Goal: Task Accomplishment & Management: Use online tool/utility

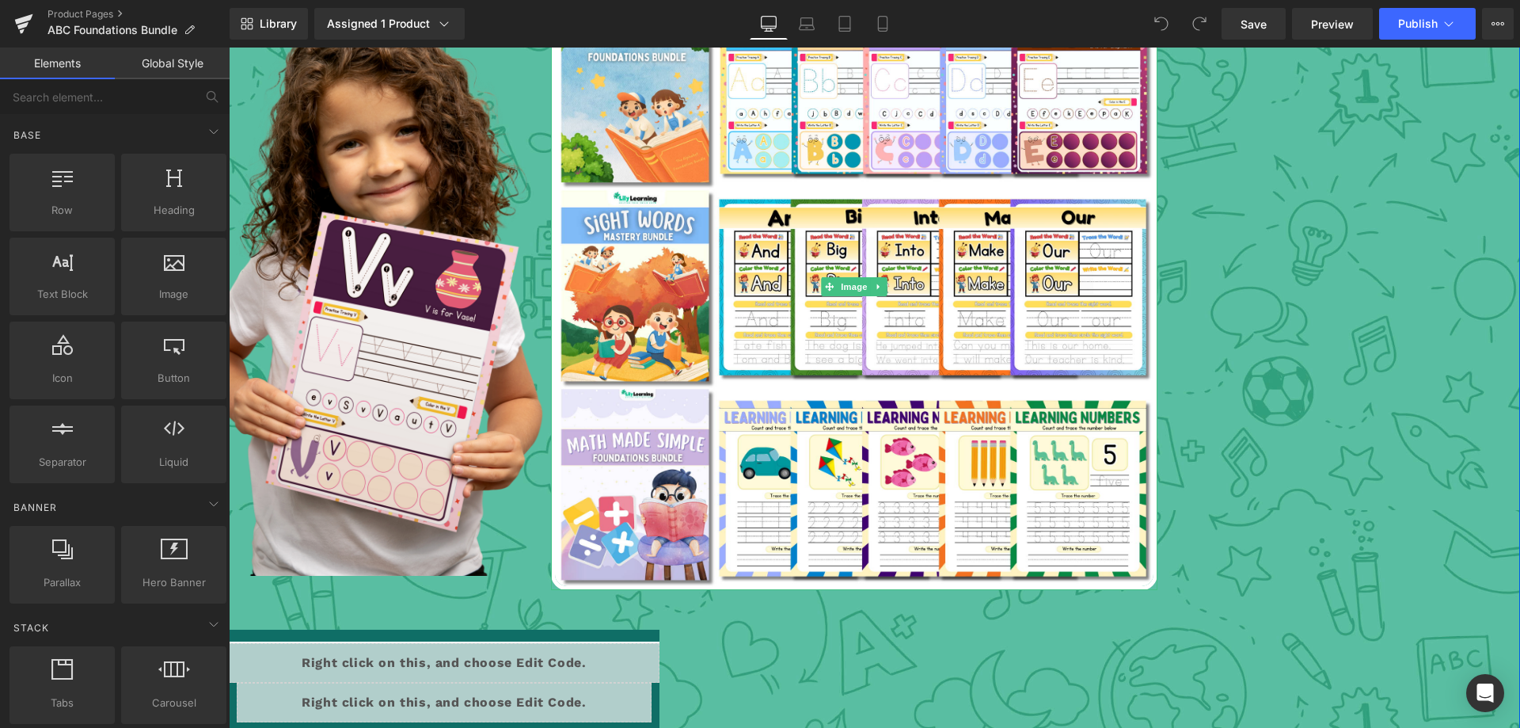
scroll to position [2771, 0]
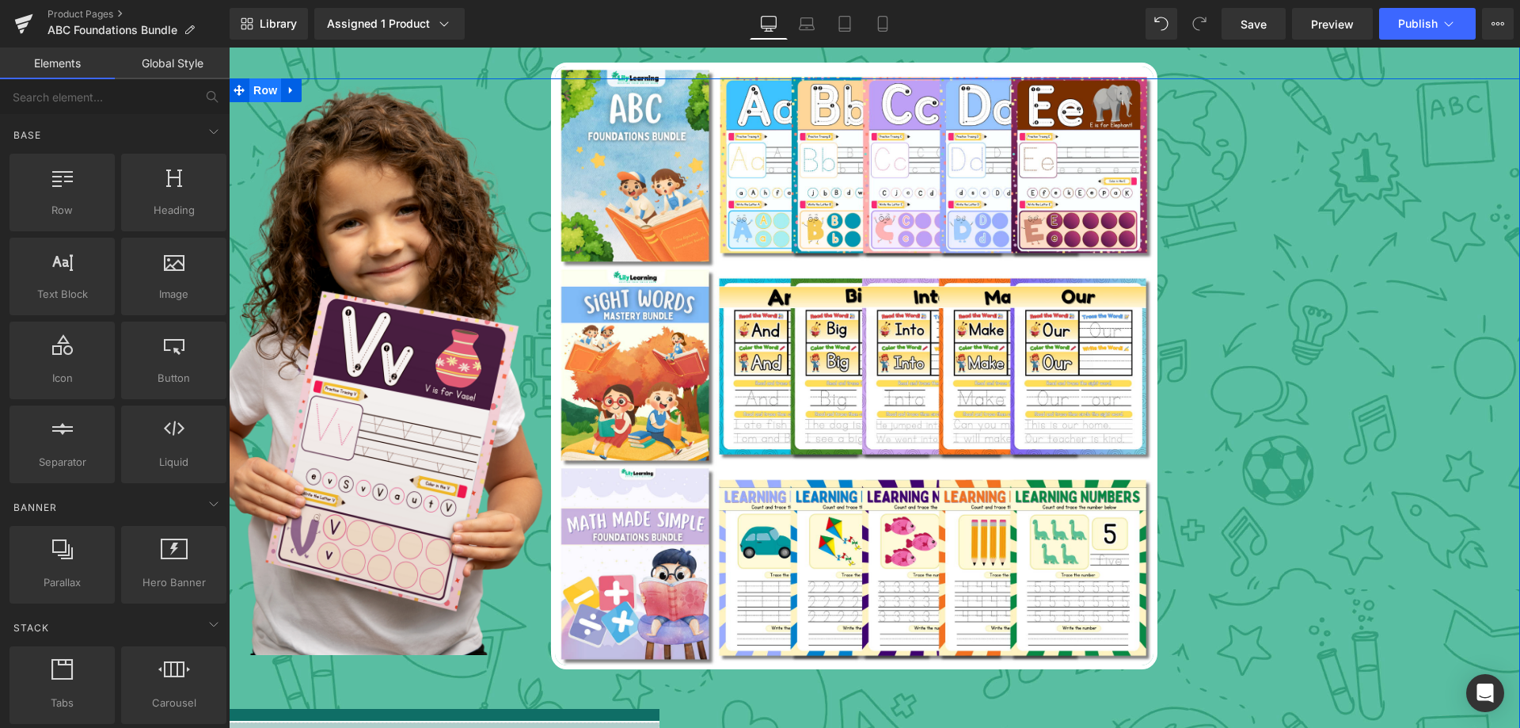
click at [253, 93] on span "Row" at bounding box center [265, 90] width 32 height 24
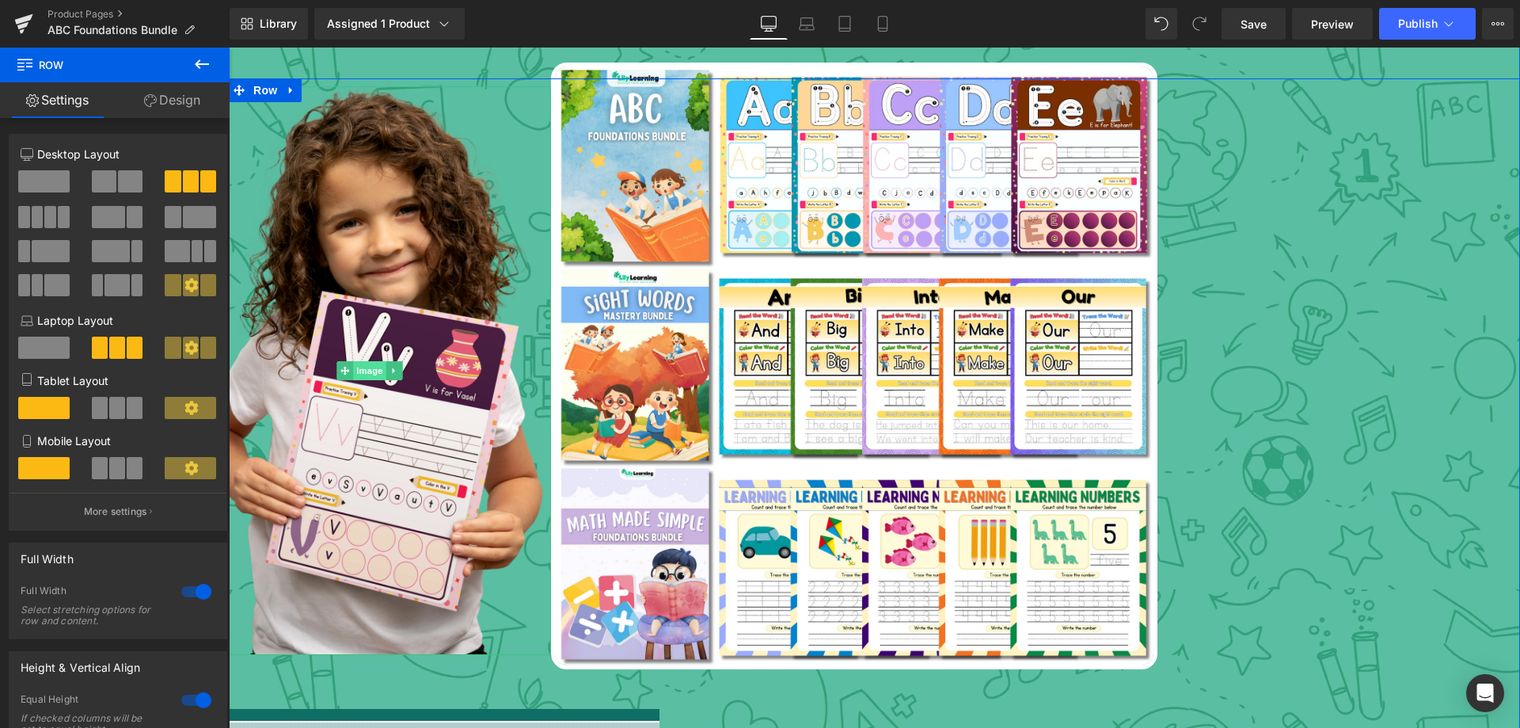
click at [366, 370] on span "Image" at bounding box center [370, 370] width 33 height 19
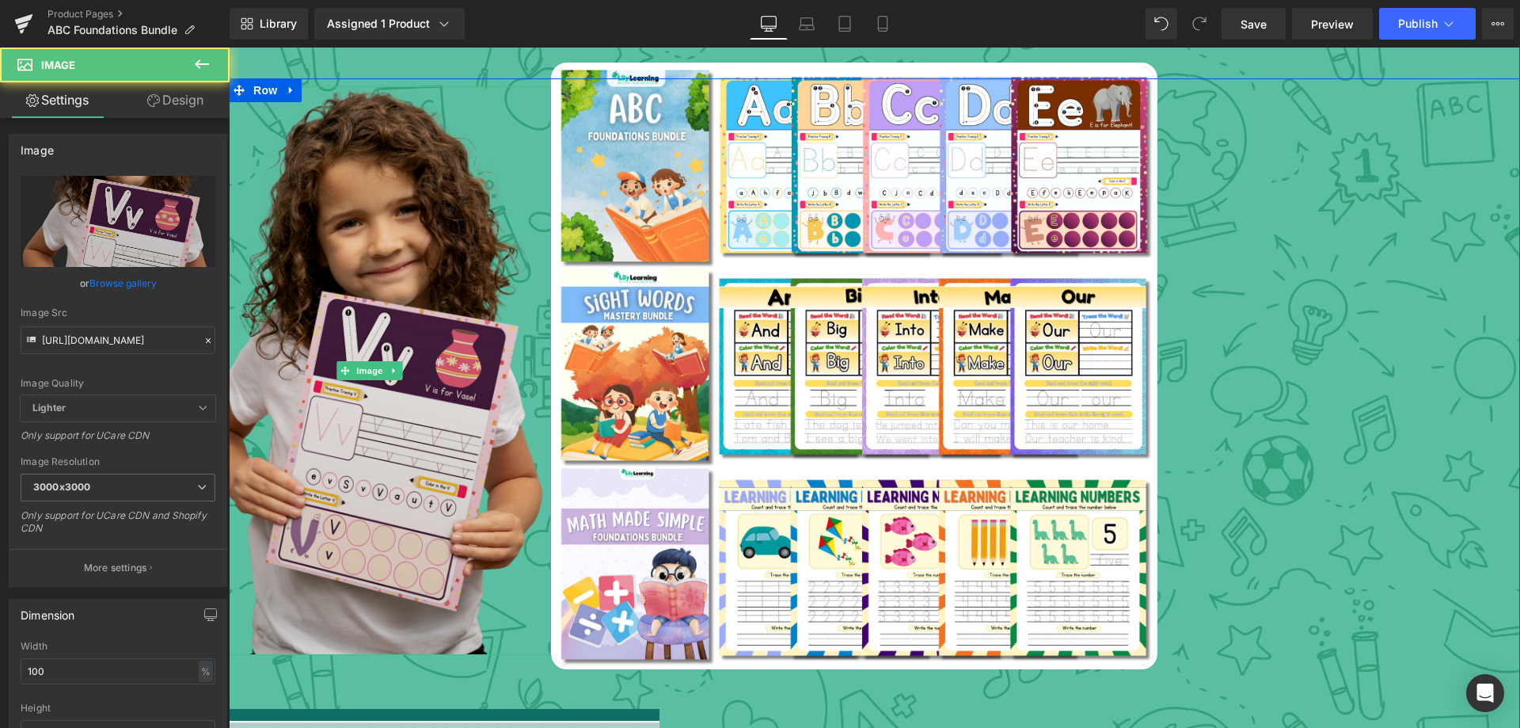
click at [361, 202] on img at bounding box center [366, 370] width 362 height 568
click at [382, 212] on img at bounding box center [366, 370] width 362 height 568
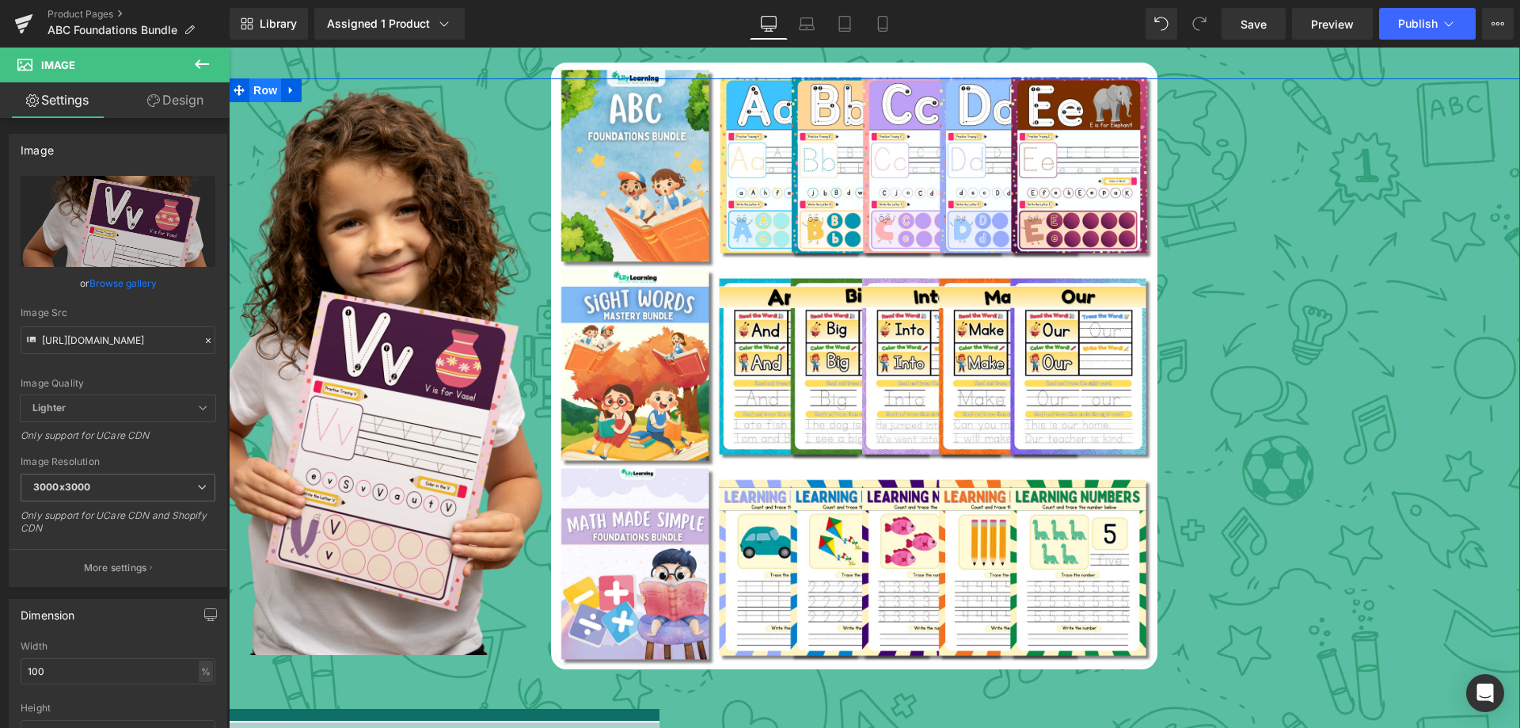
click at [260, 85] on span "Row" at bounding box center [265, 90] width 32 height 24
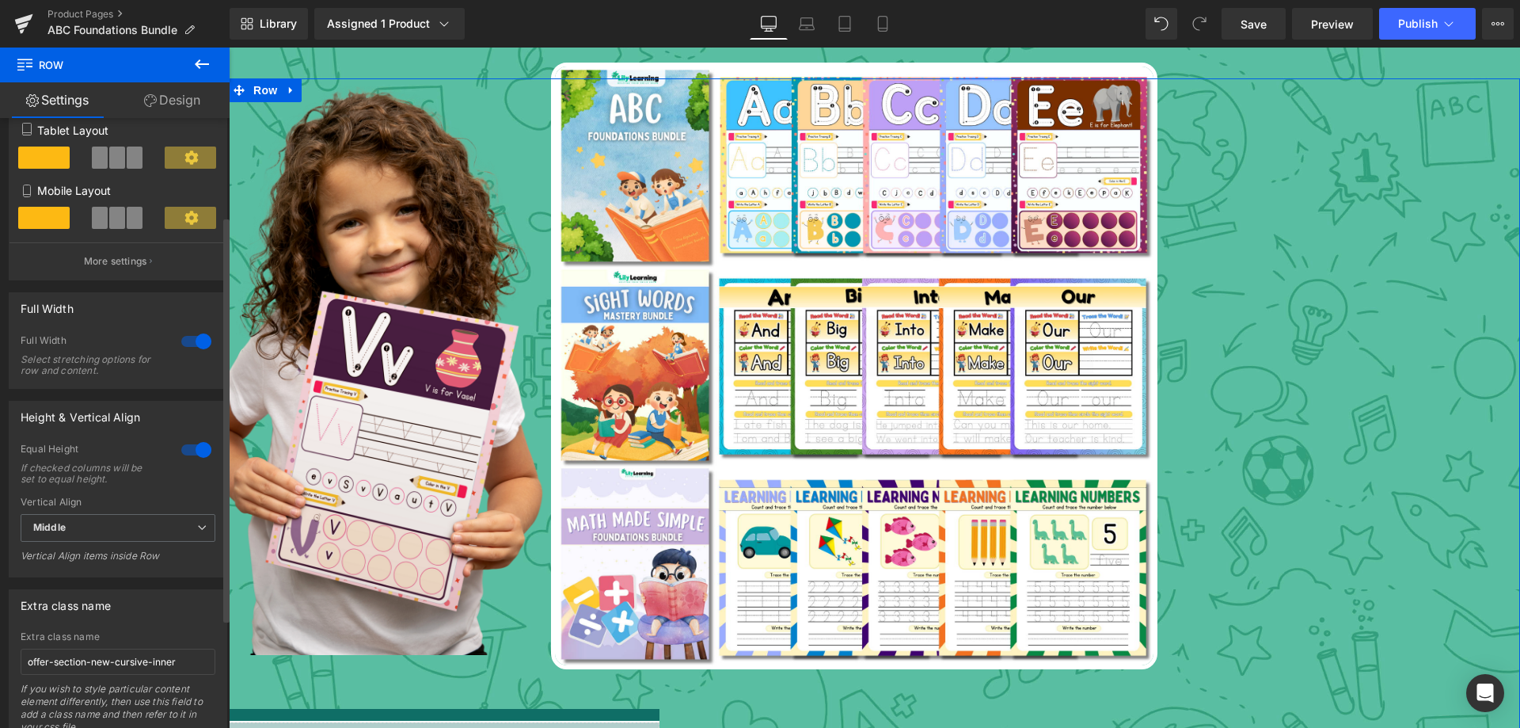
scroll to position [311, 0]
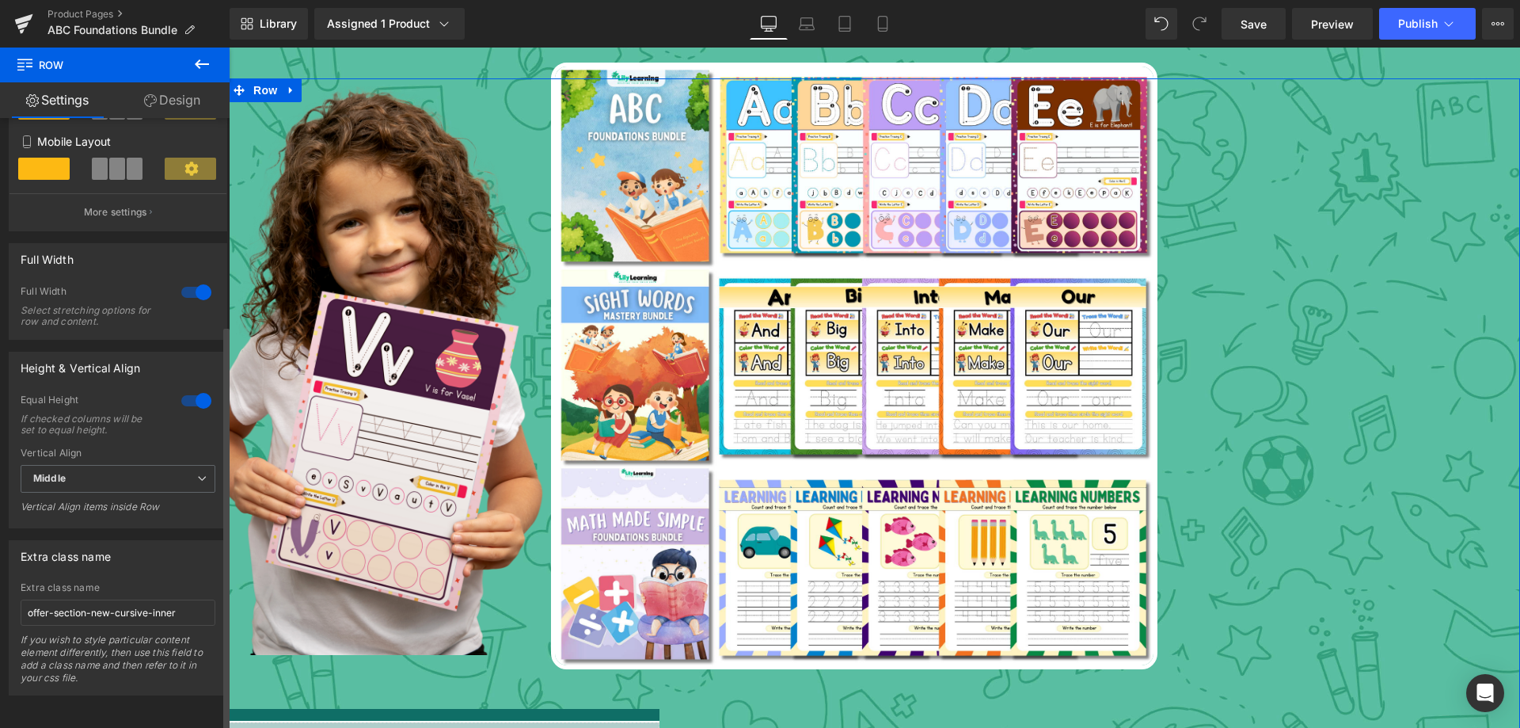
click at [109, 470] on span "Middle" at bounding box center [118, 479] width 195 height 28
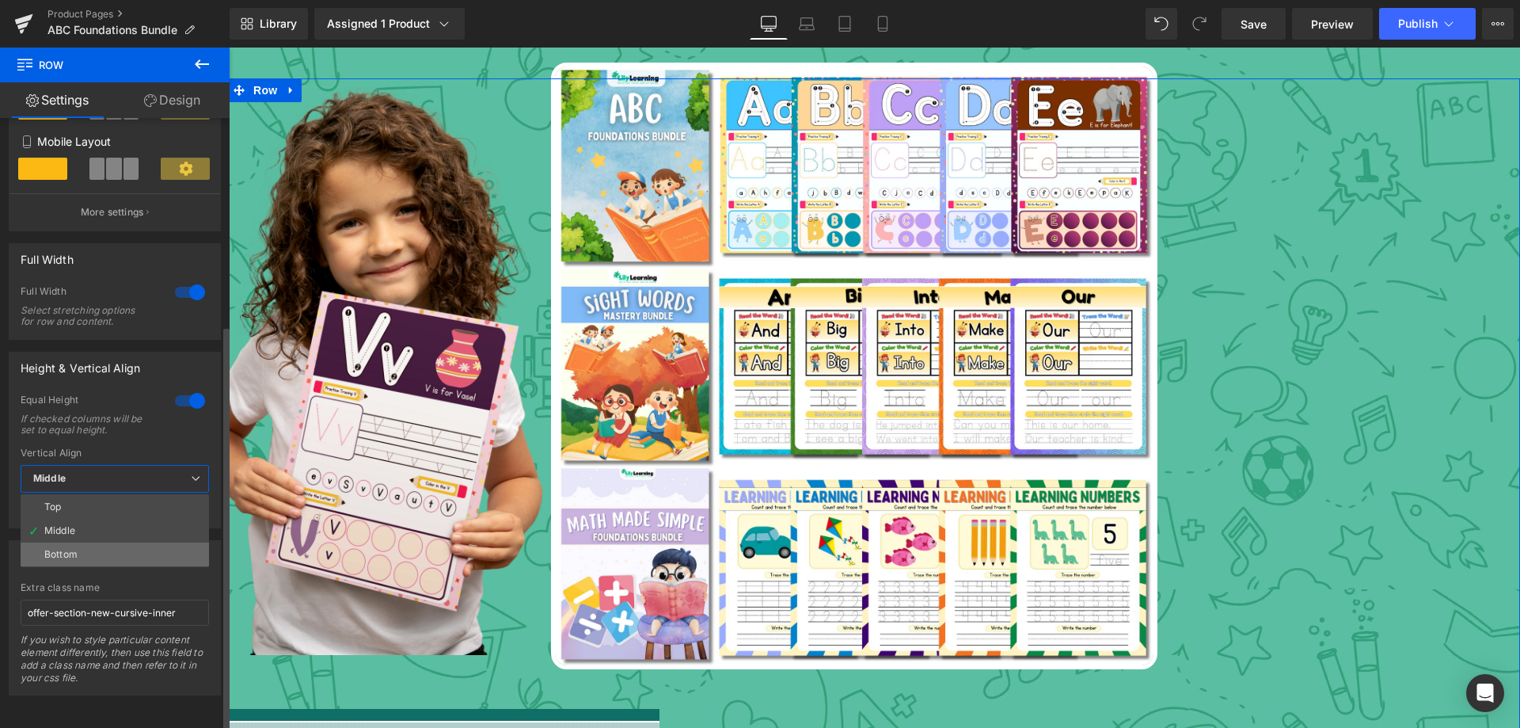
click at [61, 549] on div "Bottom" at bounding box center [60, 554] width 33 height 11
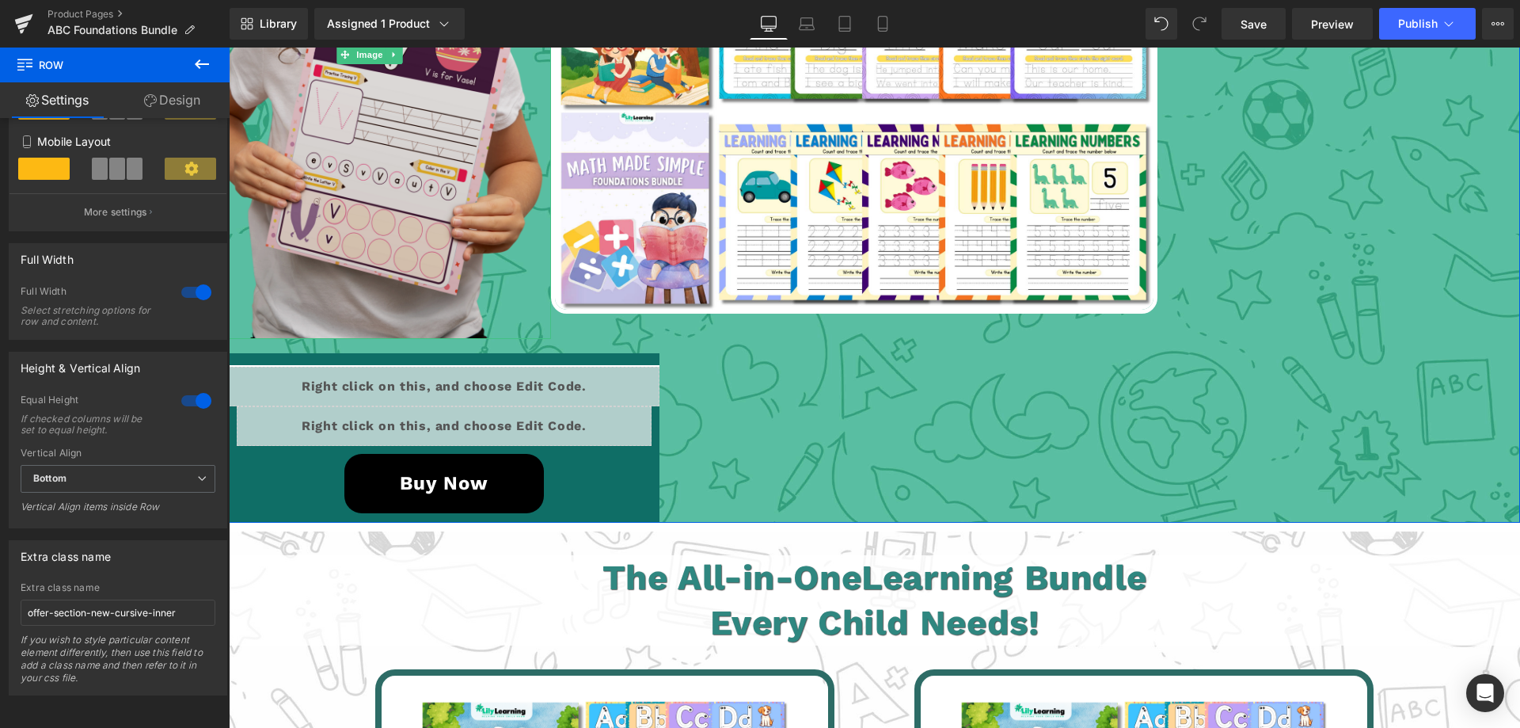
scroll to position [3167, 0]
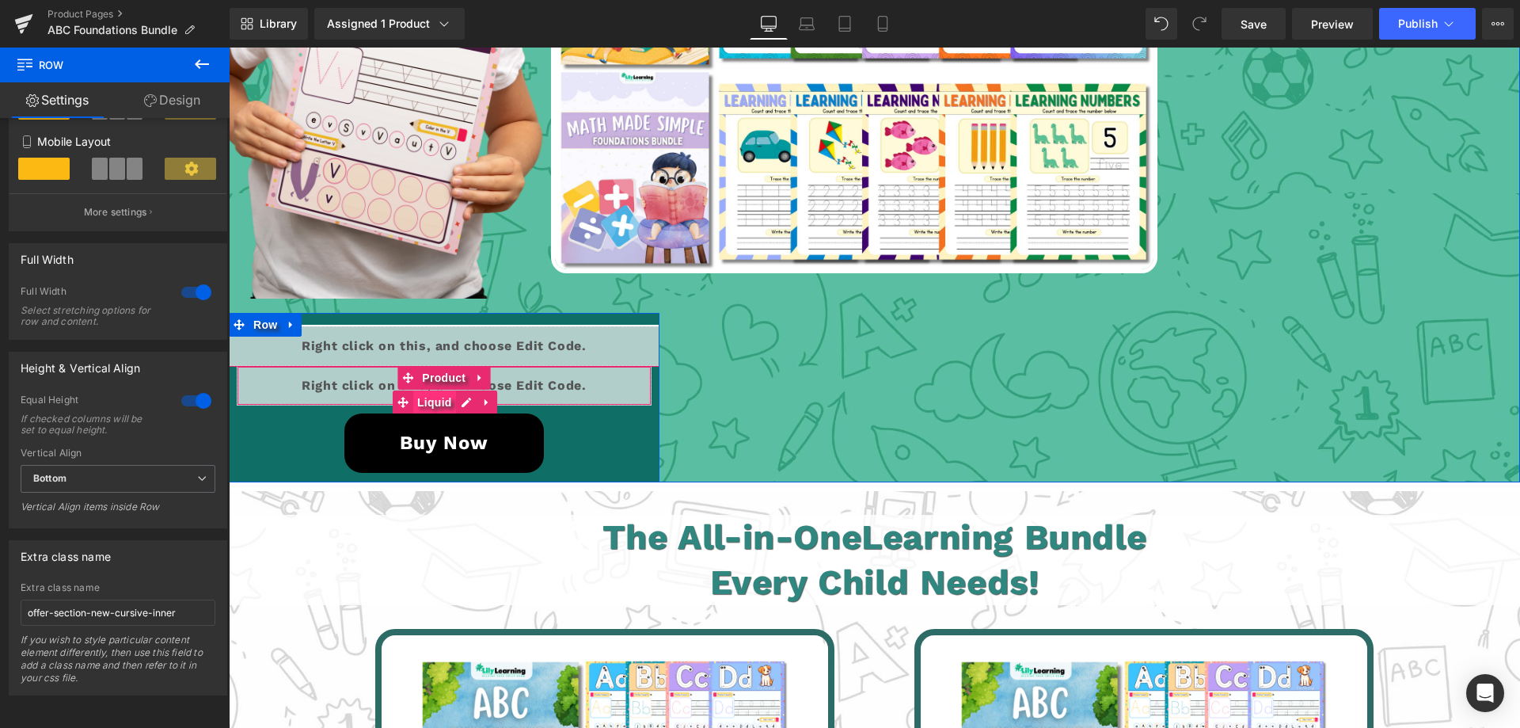
click at [431, 402] on span "Liquid" at bounding box center [434, 402] width 43 height 24
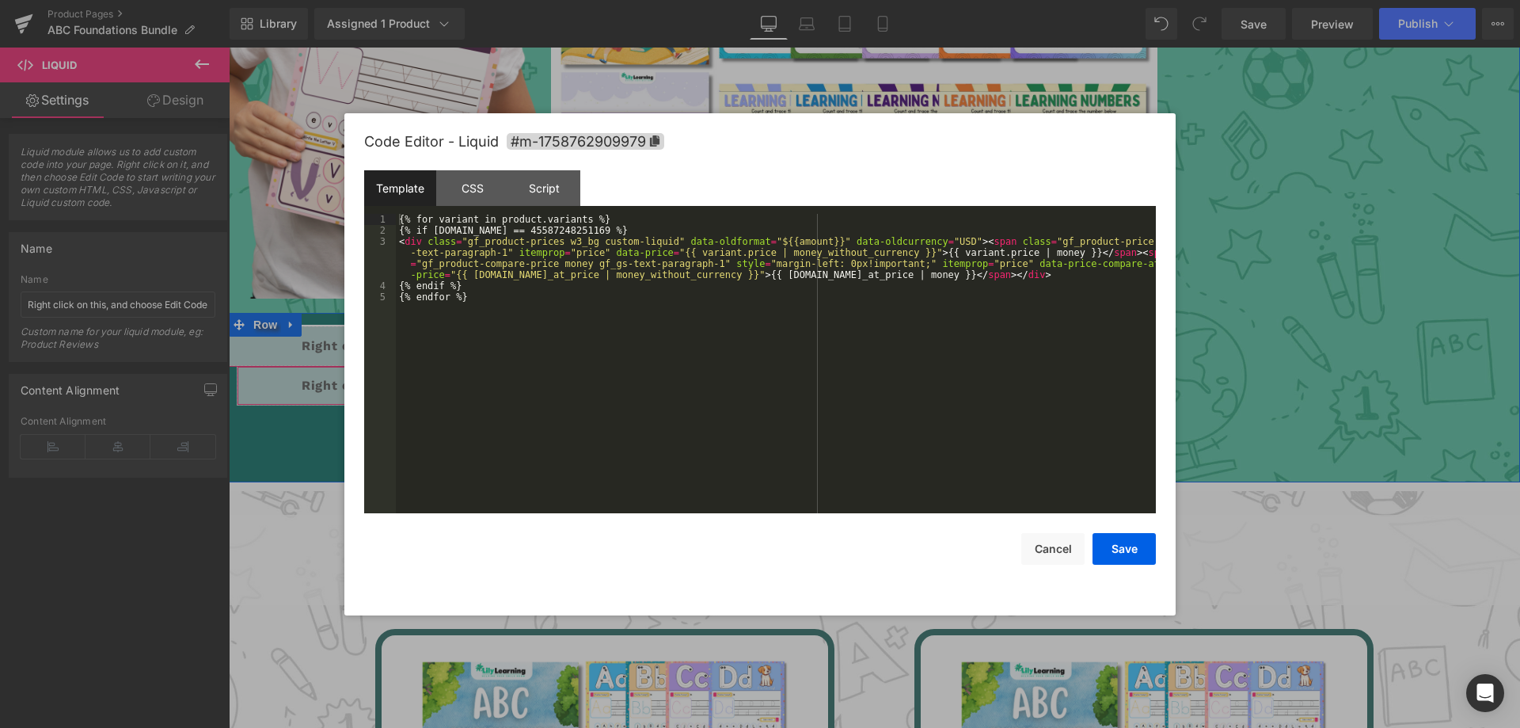
click at [461, 400] on div "Liquid" at bounding box center [444, 386] width 415 height 40
click at [513, 304] on div "{% for variant in product.variants %} {% if [DOMAIN_NAME] == 45587248251169 %} …" at bounding box center [776, 374] width 760 height 321
click at [482, 193] on div "CSS" at bounding box center [472, 188] width 72 height 36
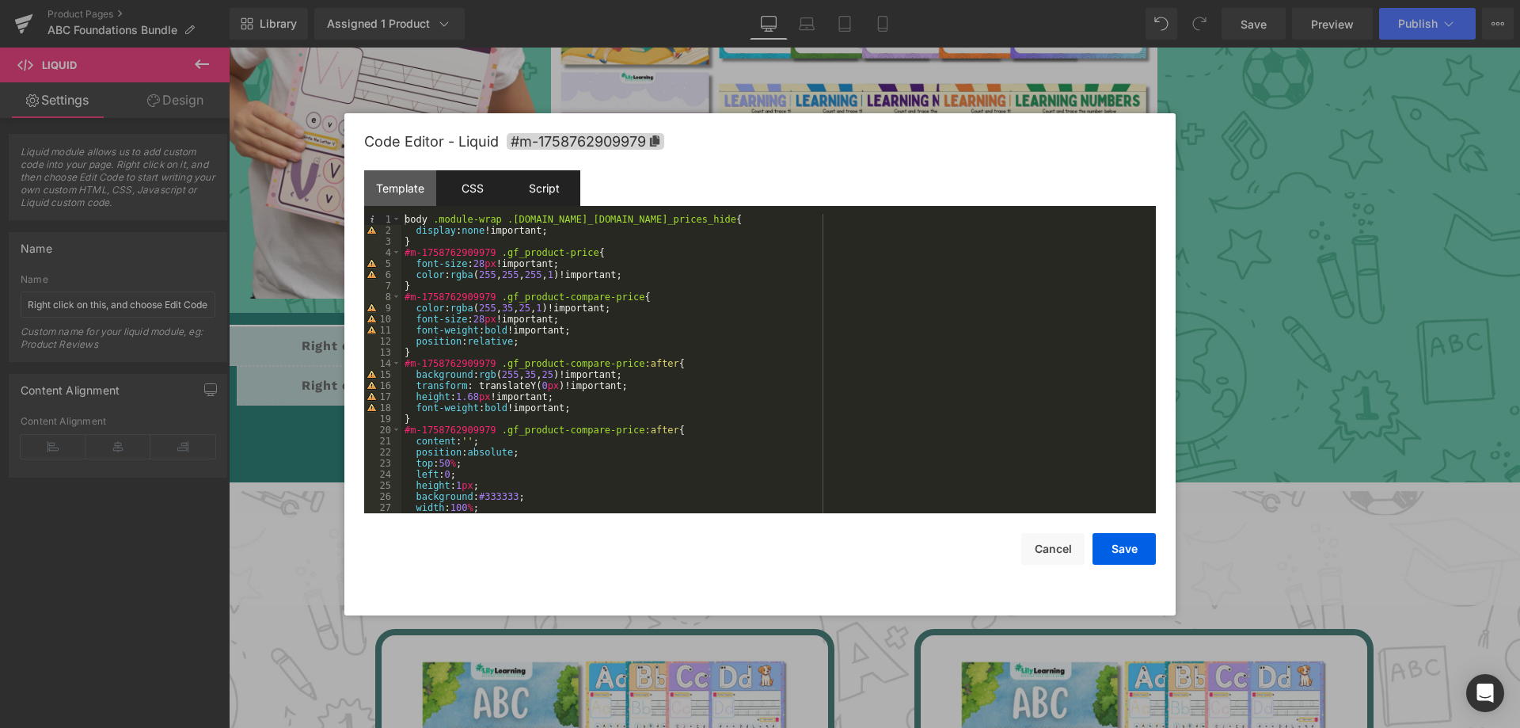
click at [538, 189] on div "Script" at bounding box center [544, 188] width 72 height 36
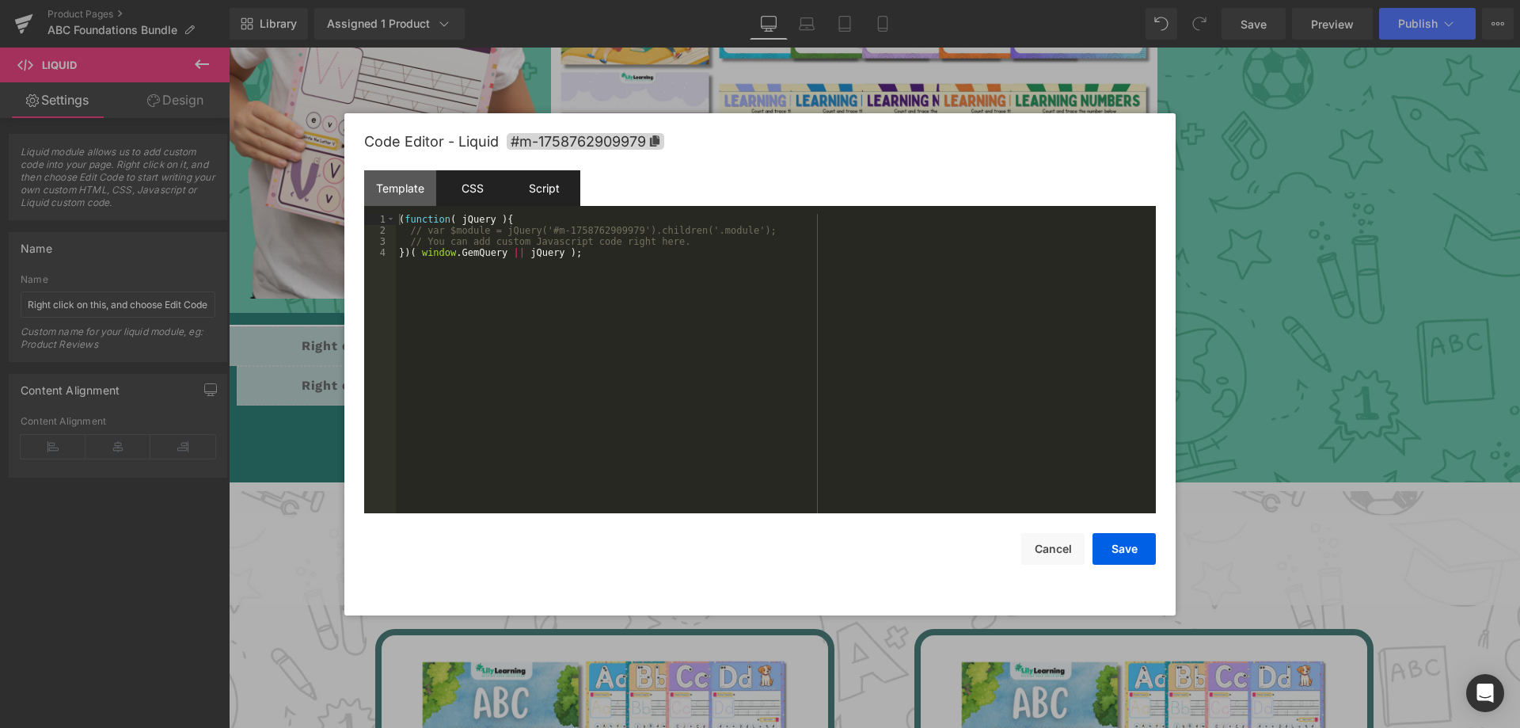
click at [459, 190] on div "CSS" at bounding box center [472, 188] width 72 height 36
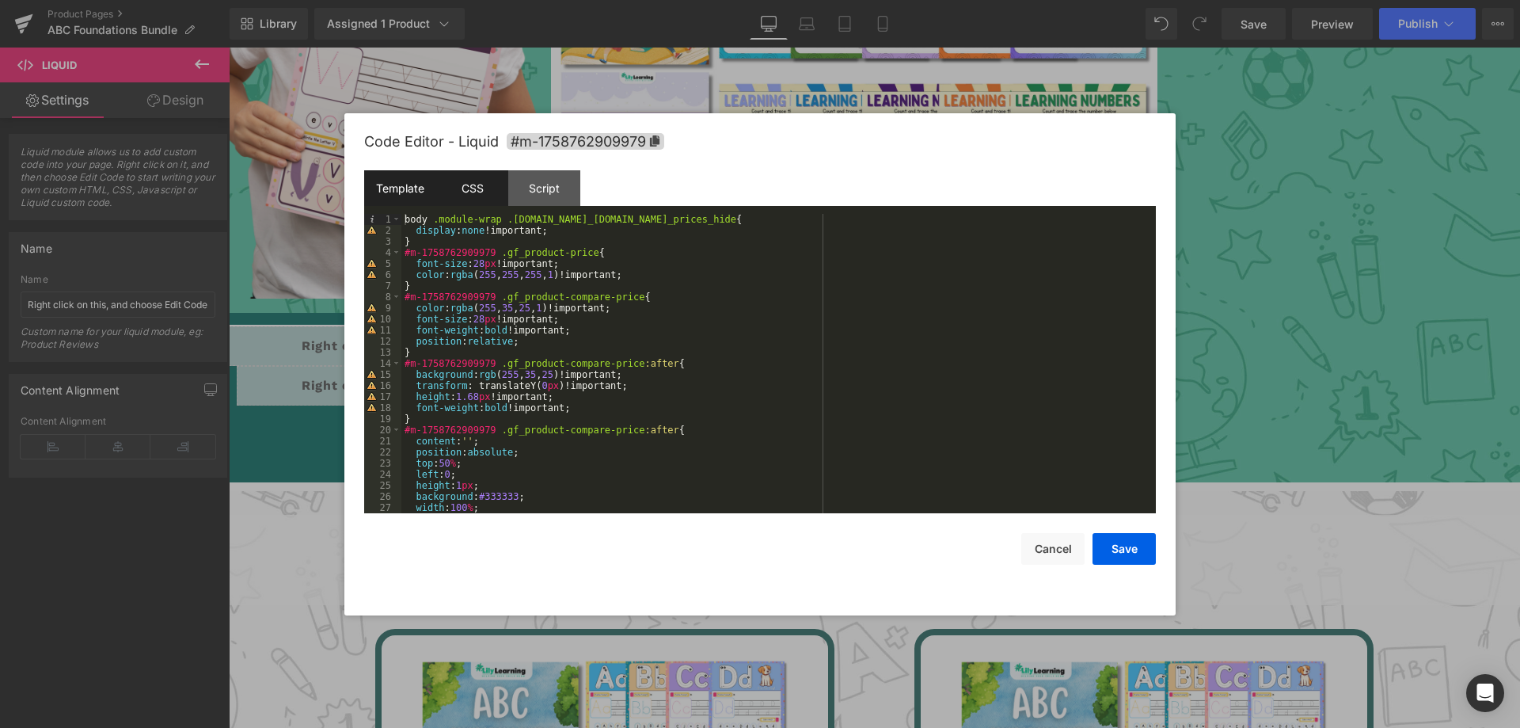
click at [408, 188] on div "Template" at bounding box center [400, 188] width 72 height 36
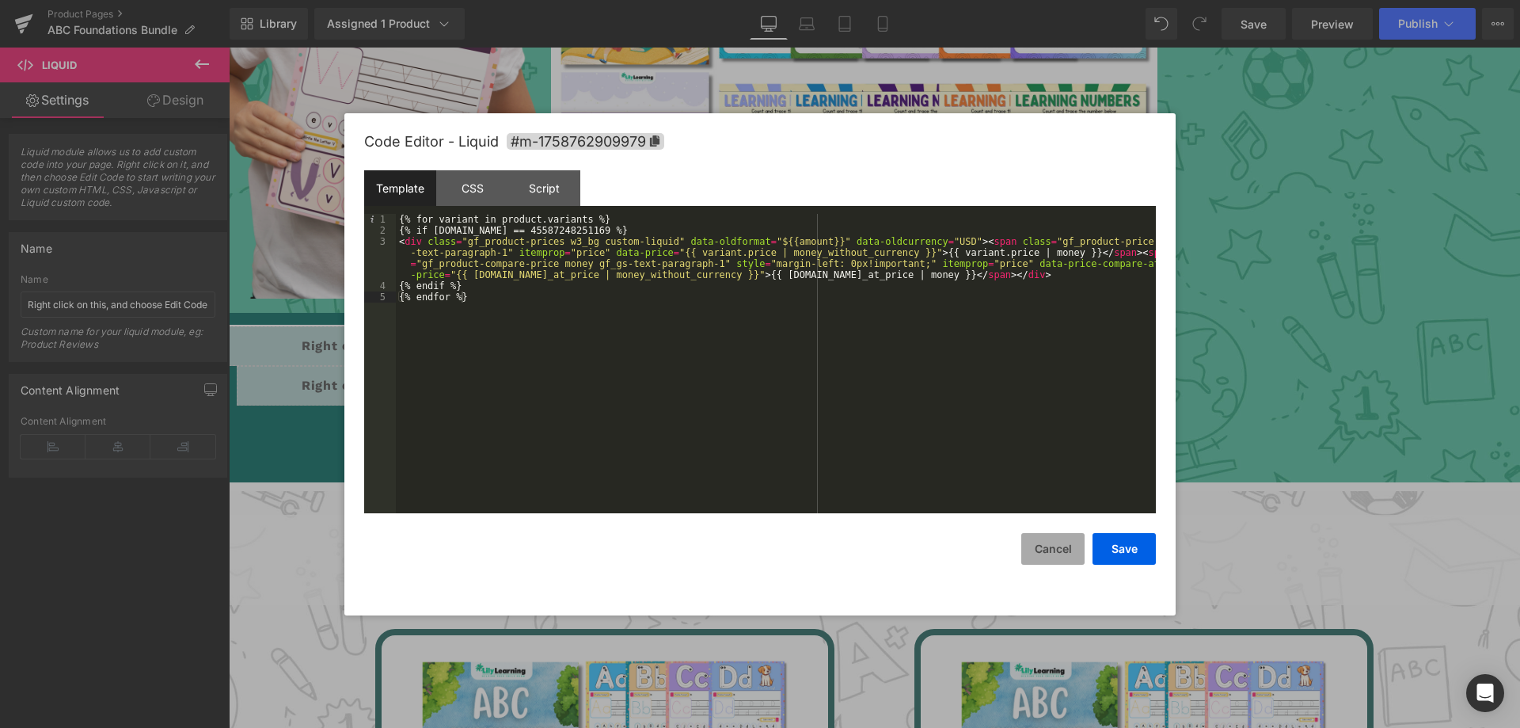
click at [1049, 545] on button "Cancel" at bounding box center [1052, 549] width 63 height 32
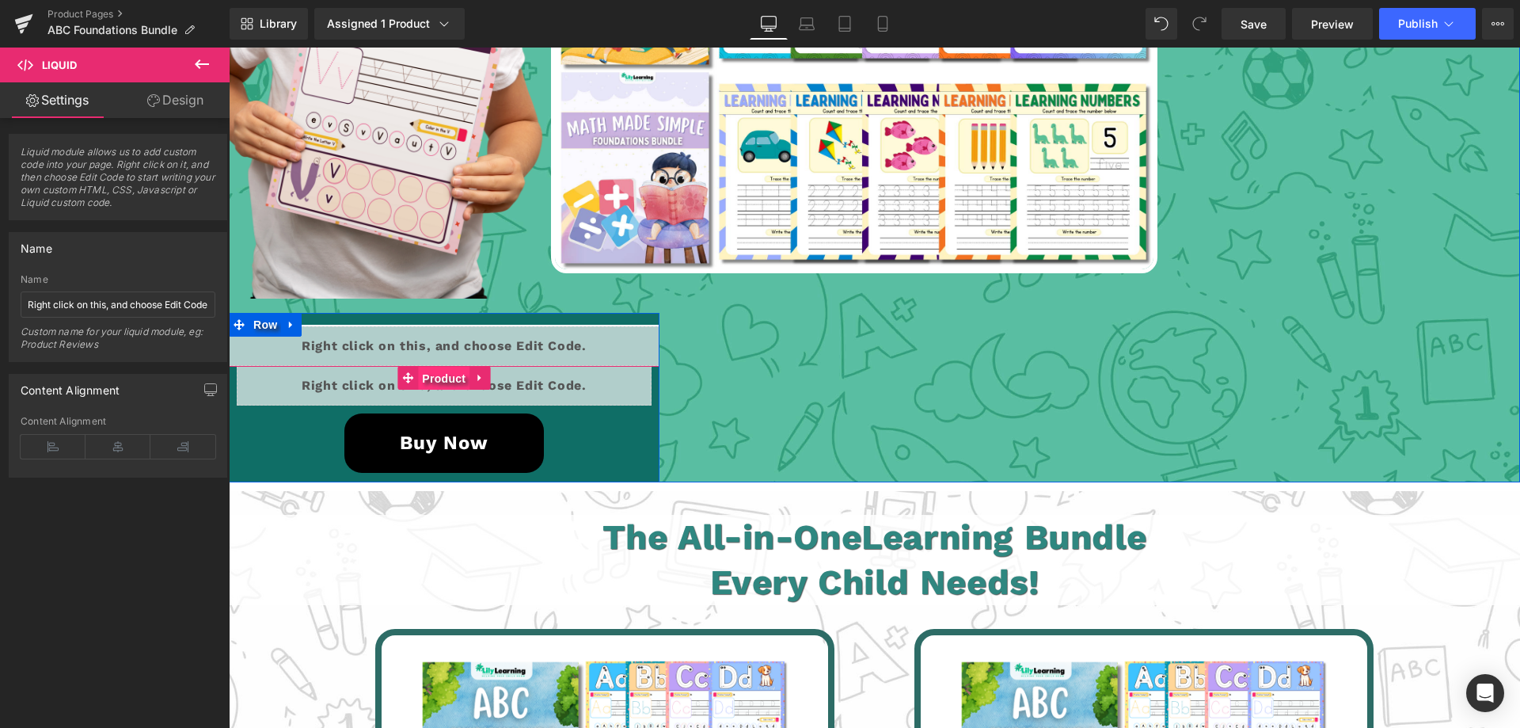
click at [434, 376] on span "Product" at bounding box center [443, 379] width 51 height 24
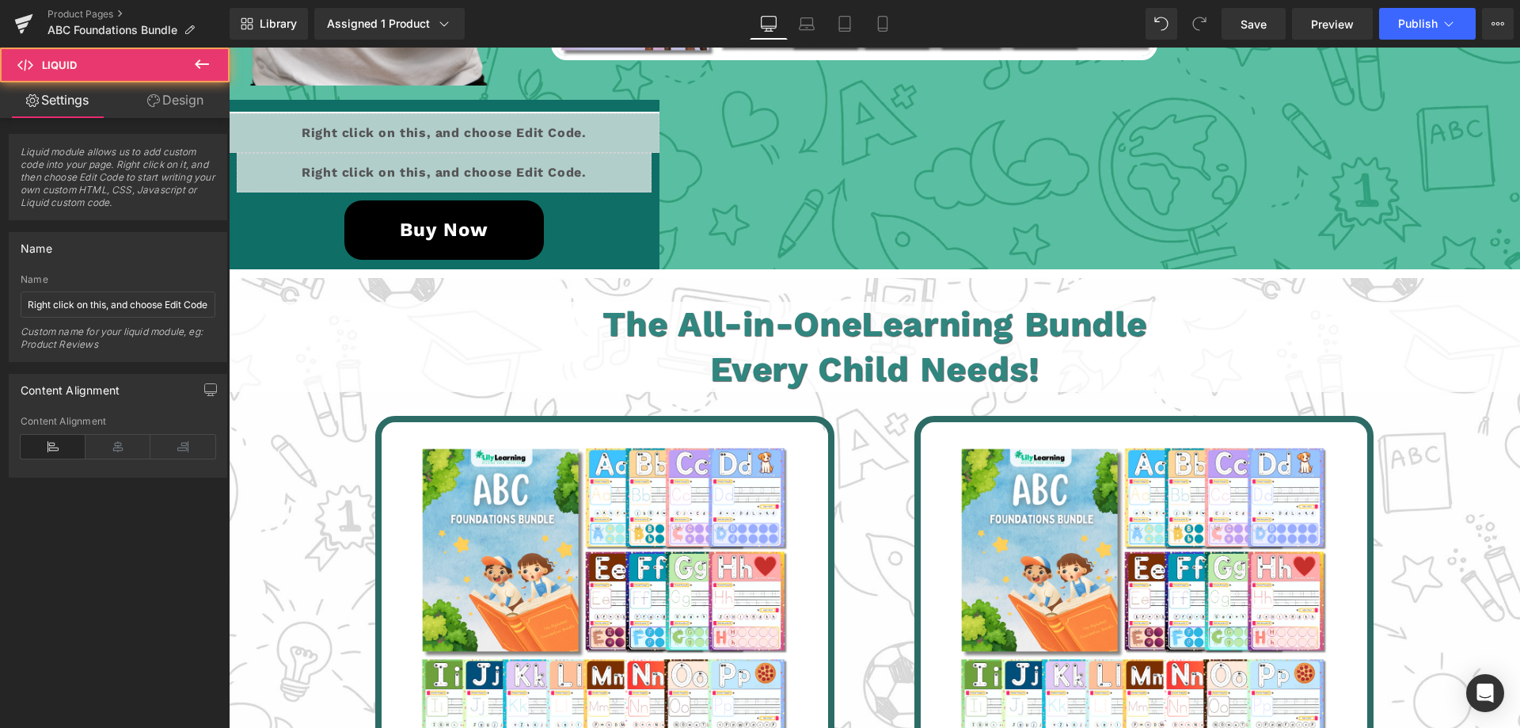
scroll to position [3382, 0]
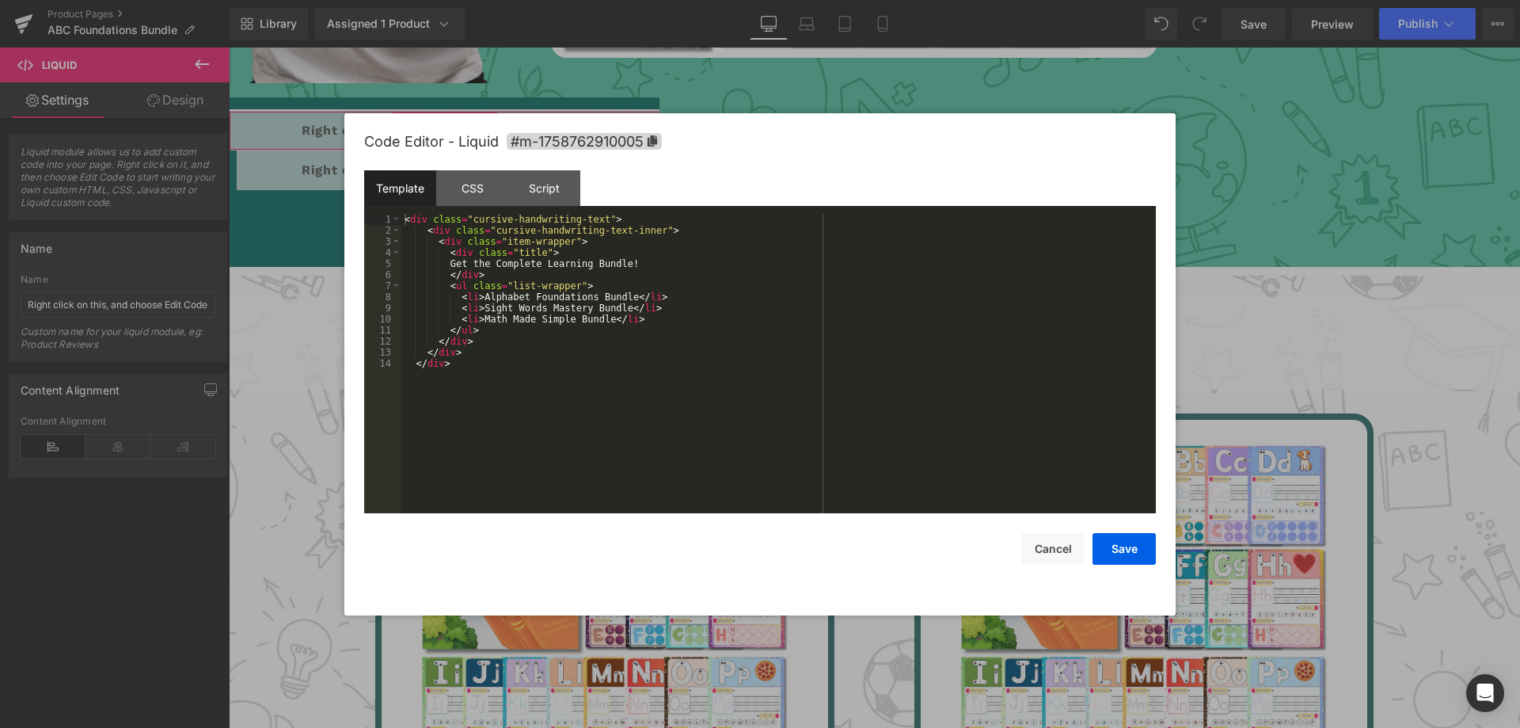
click at [384, 0] on div "Product You are previewing how the will restyle your page. You can not edit Ele…" at bounding box center [760, 0] width 1520 height 0
click at [478, 194] on div "CSS" at bounding box center [472, 188] width 72 height 36
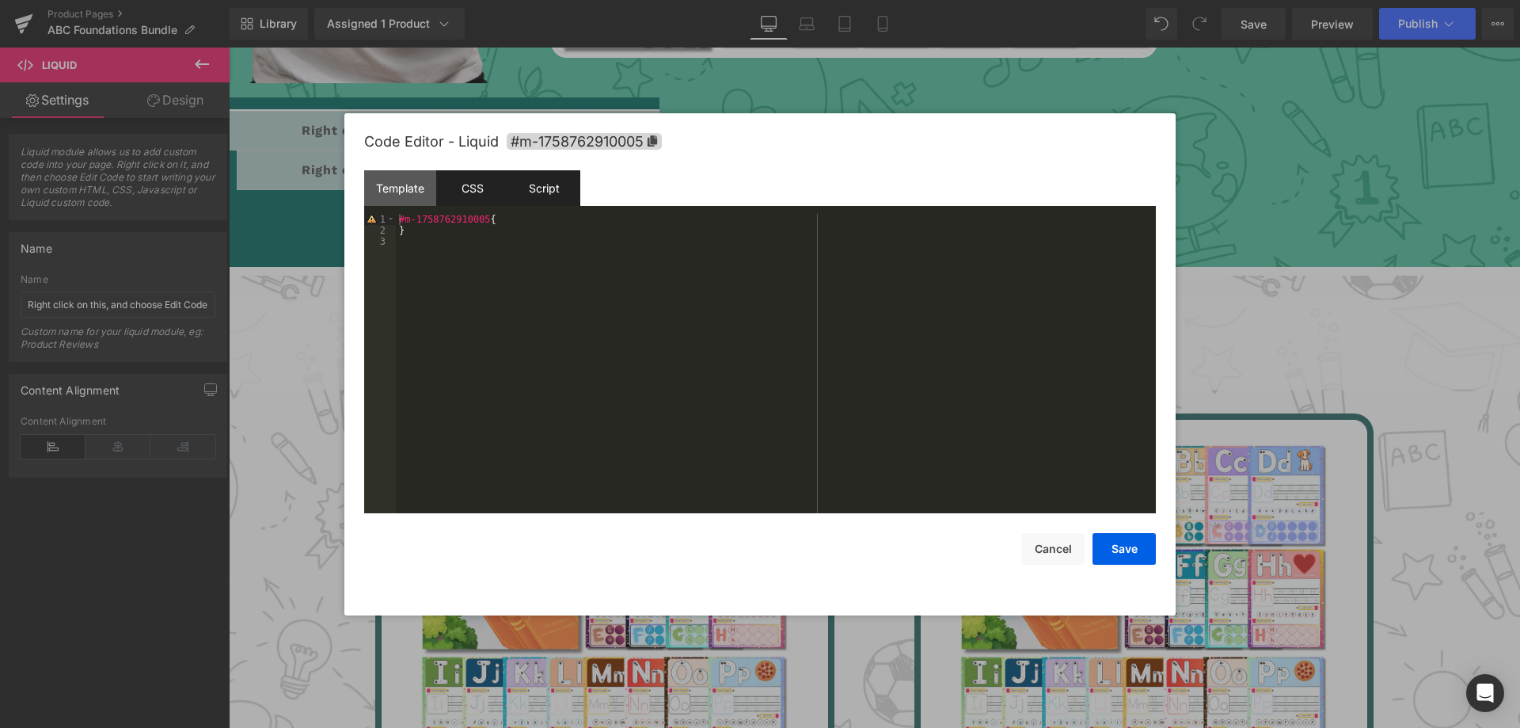
click at [543, 190] on div "Script" at bounding box center [544, 188] width 72 height 36
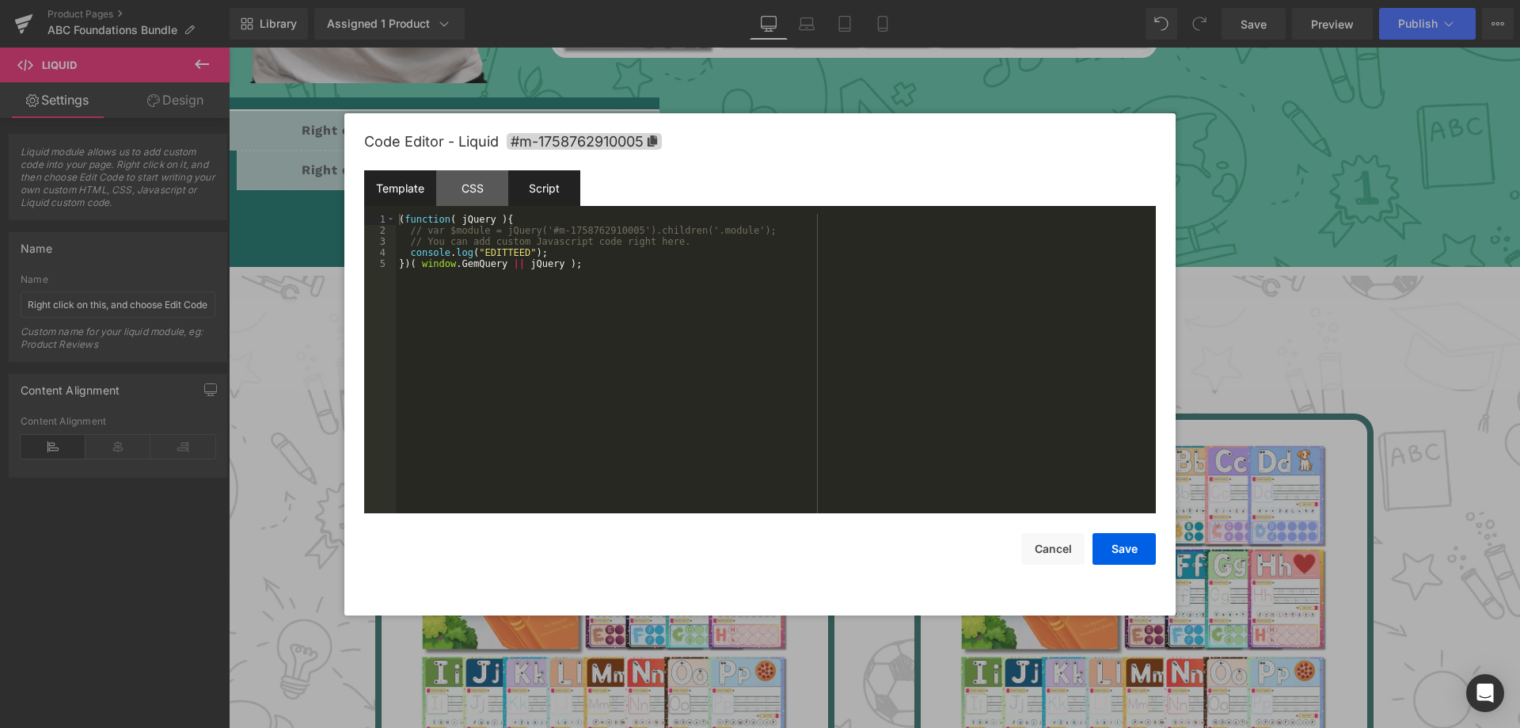
click at [393, 186] on div "Template" at bounding box center [400, 188] width 72 height 36
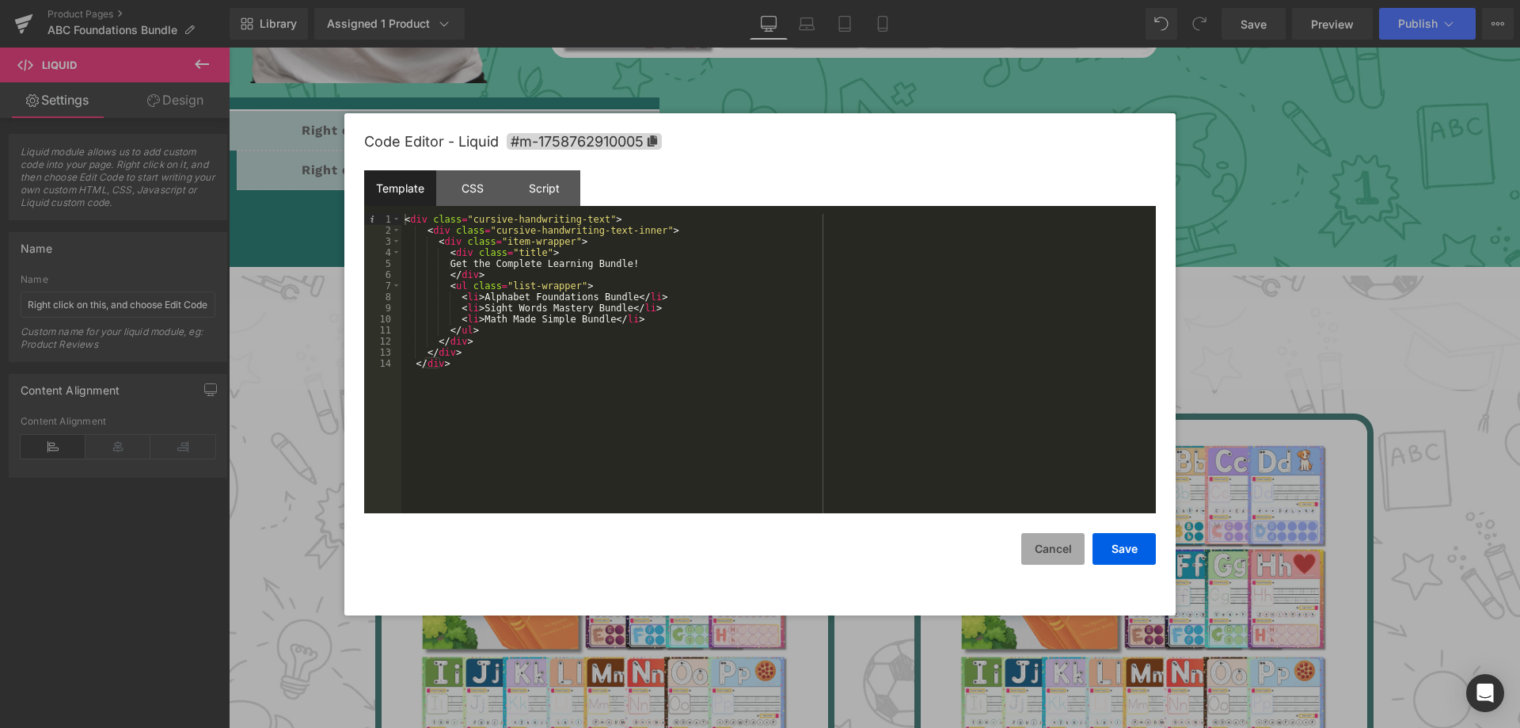
click at [1062, 545] on button "Cancel" at bounding box center [1052, 549] width 63 height 32
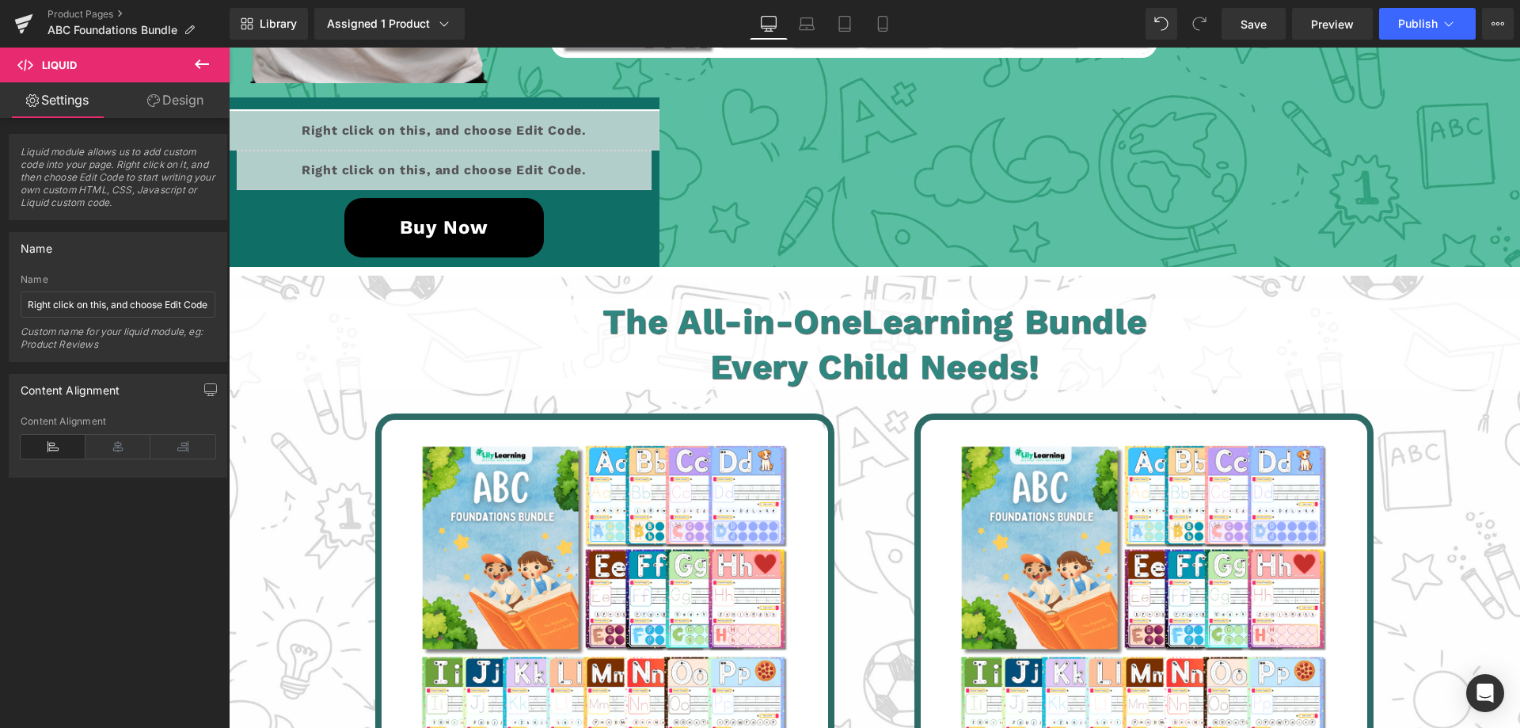
click at [203, 61] on icon at bounding box center [201, 64] width 19 height 19
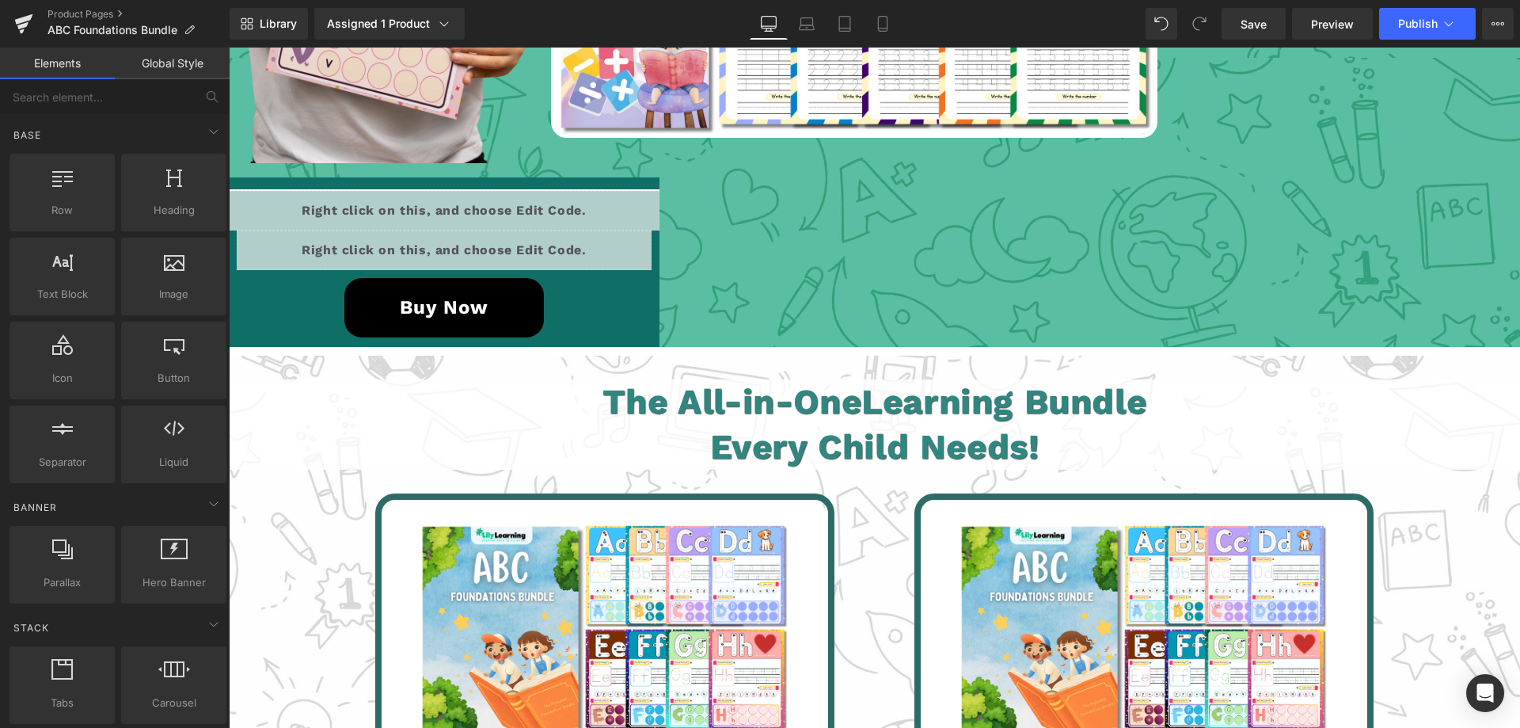
scroll to position [3303, 0]
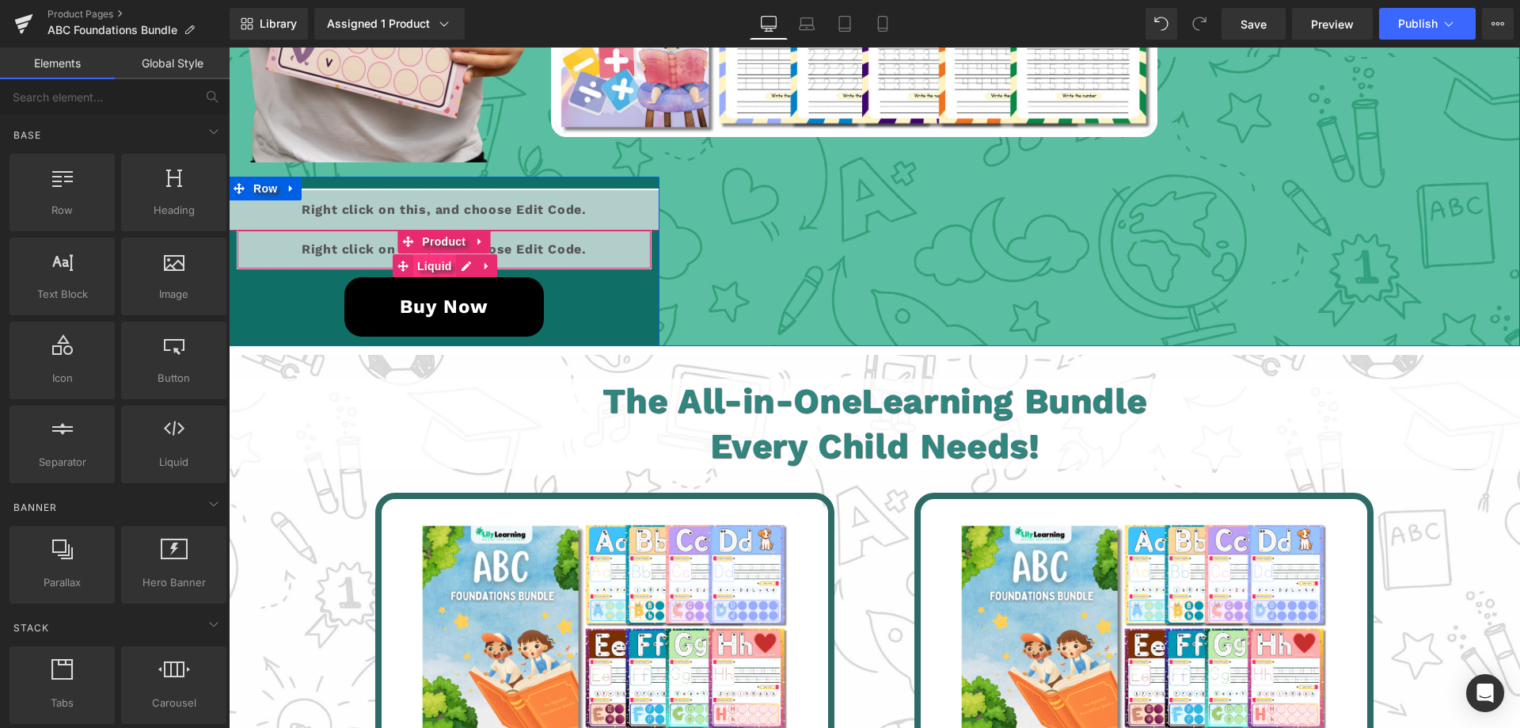
click at [432, 264] on span "Liquid" at bounding box center [434, 266] width 43 height 24
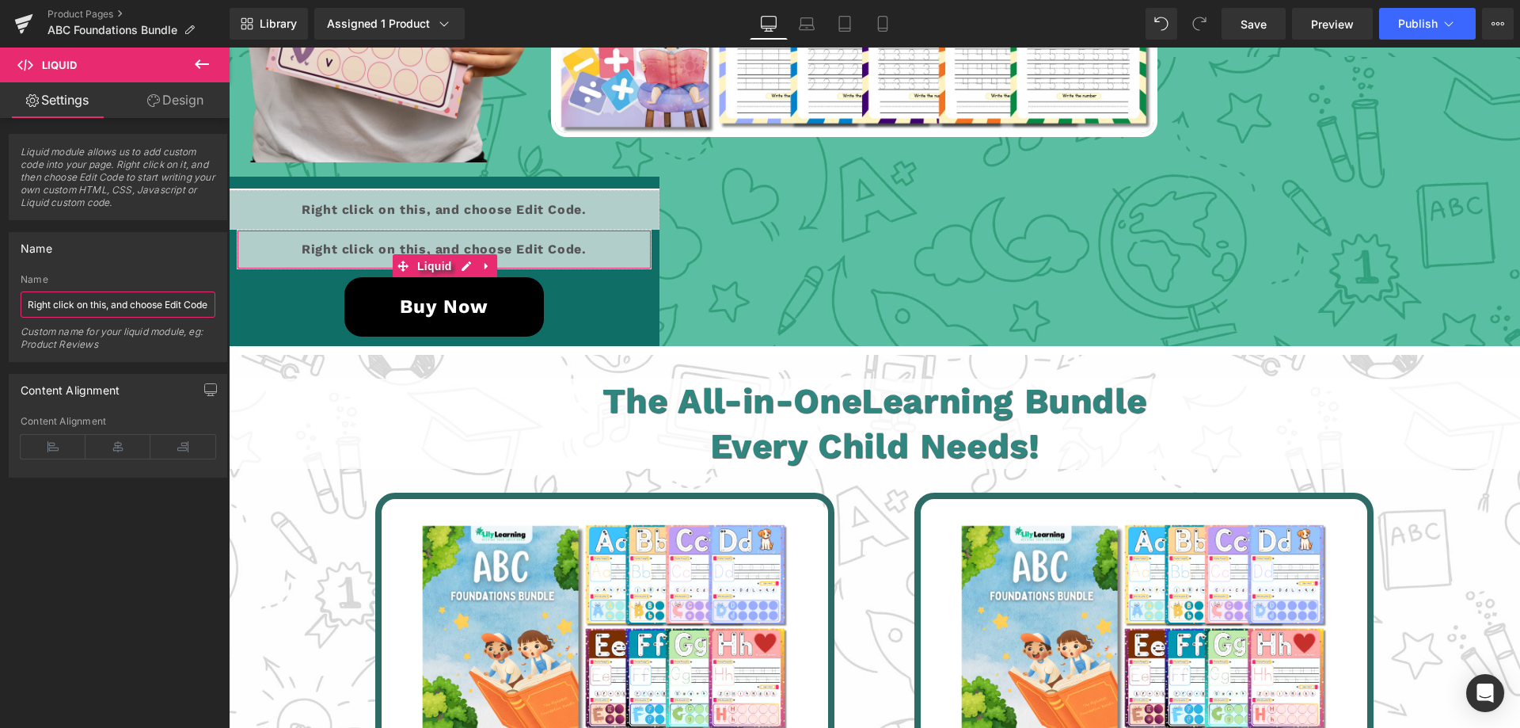
click at [48, 299] on input "Right click on this, and choose Edit Code." at bounding box center [118, 304] width 195 height 26
drag, startPoint x: 48, startPoint y: 299, endPoint x: 50, endPoint y: 256, distance: 43.6
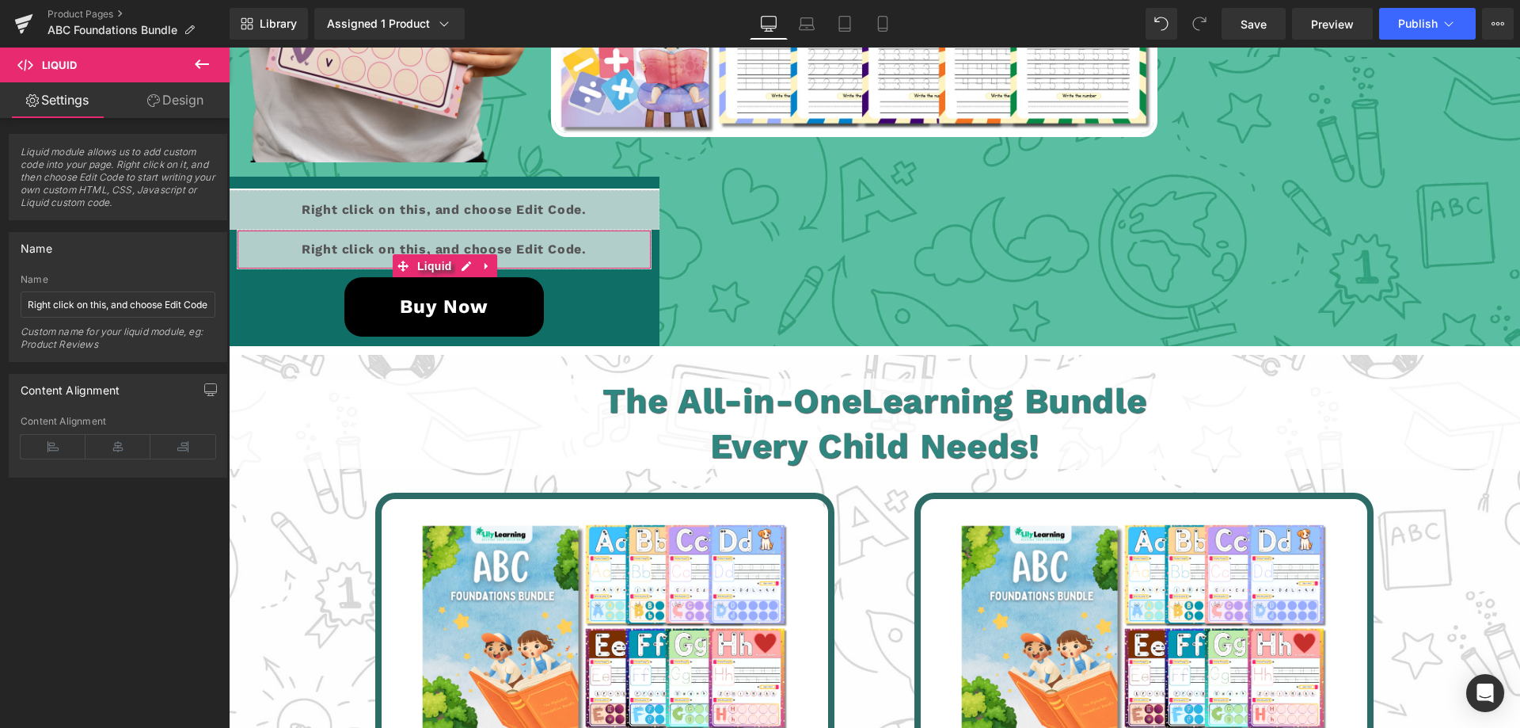
click at [50, 256] on div "Name" at bounding box center [117, 248] width 217 height 30
click at [180, 97] on link "Design" at bounding box center [175, 100] width 115 height 36
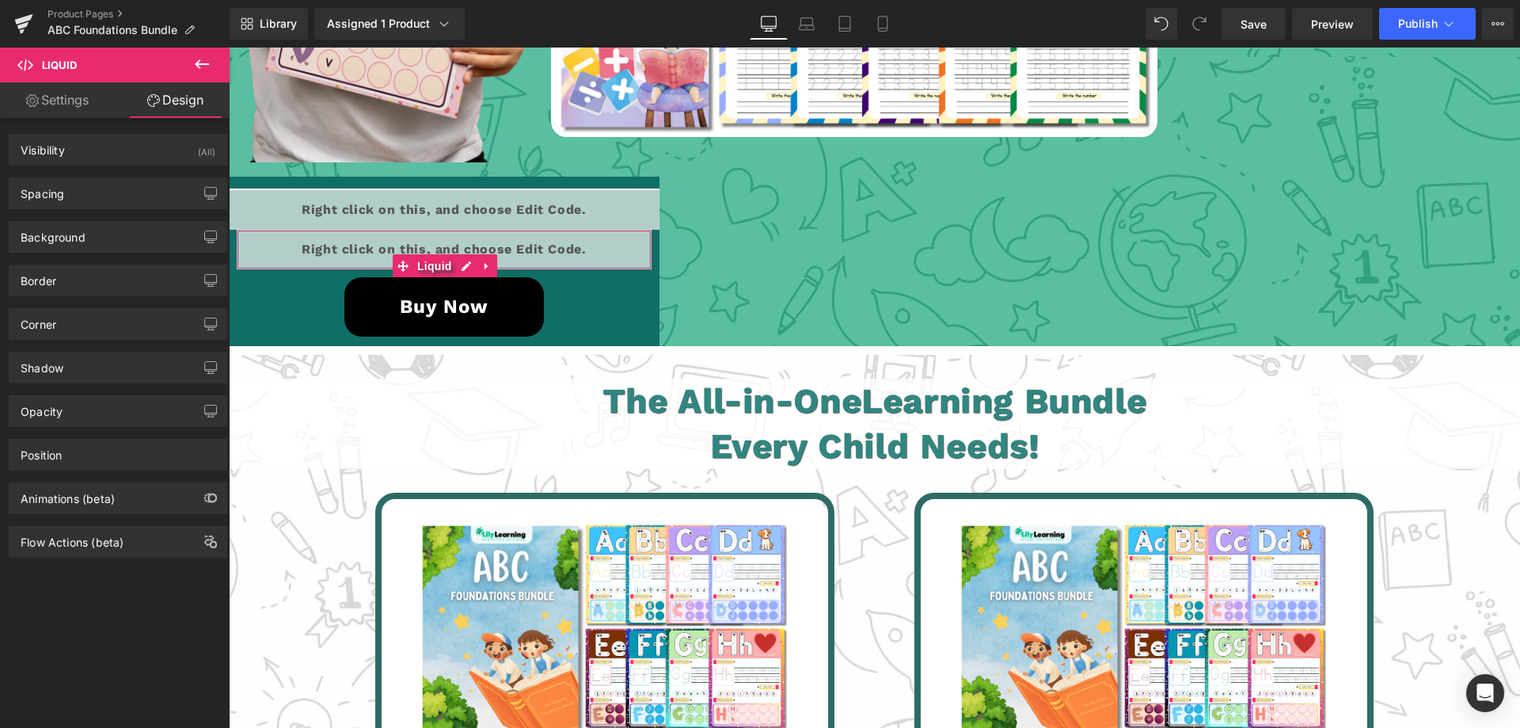
click at [61, 97] on link "Settings" at bounding box center [57, 100] width 115 height 36
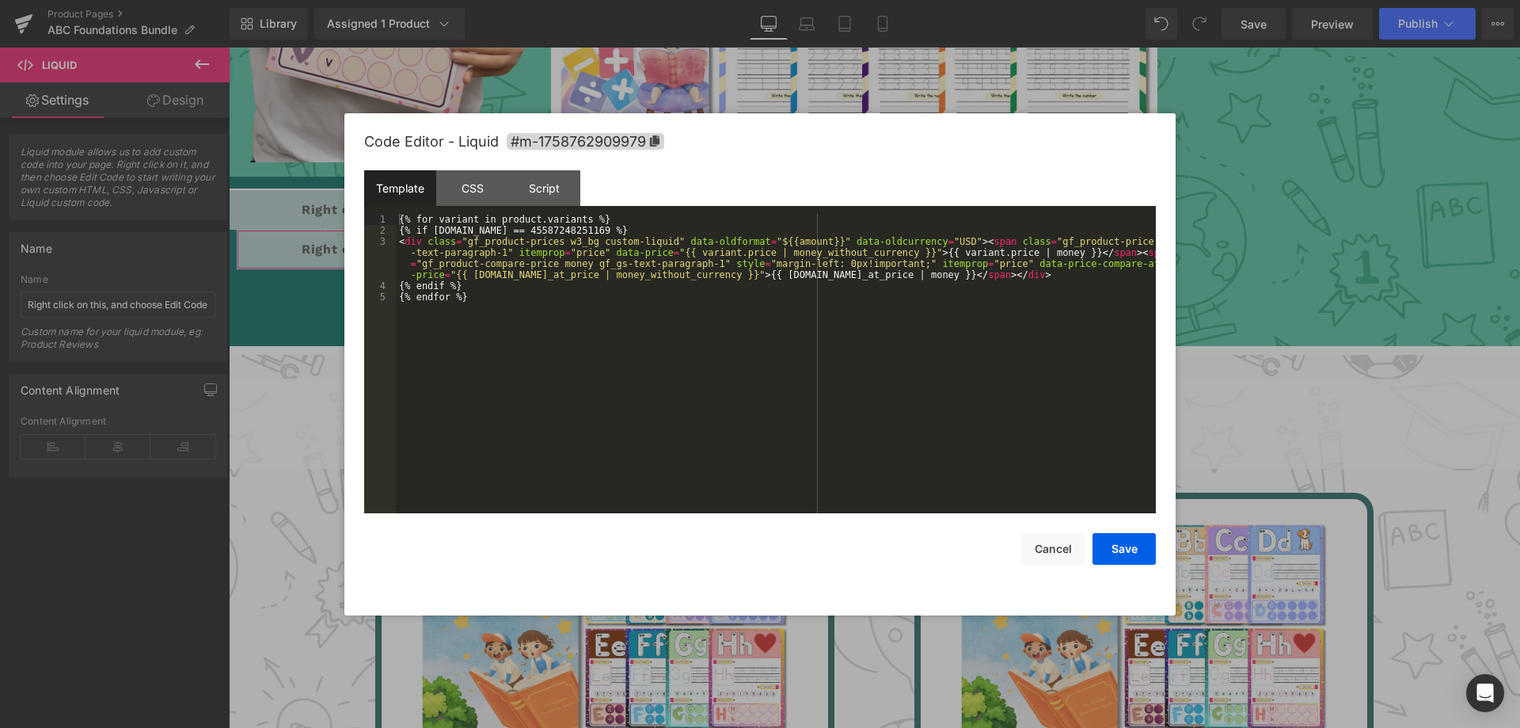
click at [383, 0] on div "Liquid You are previewing how the will restyle your page. You can not edit Elem…" at bounding box center [760, 0] width 1520 height 0
click at [485, 295] on div "{% for variant in product.variants %} {% if [DOMAIN_NAME] == 45587248251169 %} …" at bounding box center [776, 374] width 760 height 321
click at [531, 226] on div "{% for variant in product.variants %} {% if [DOMAIN_NAME] == 45587248251169 %} …" at bounding box center [776, 374] width 760 height 321
click at [469, 190] on div "CSS" at bounding box center [472, 188] width 72 height 36
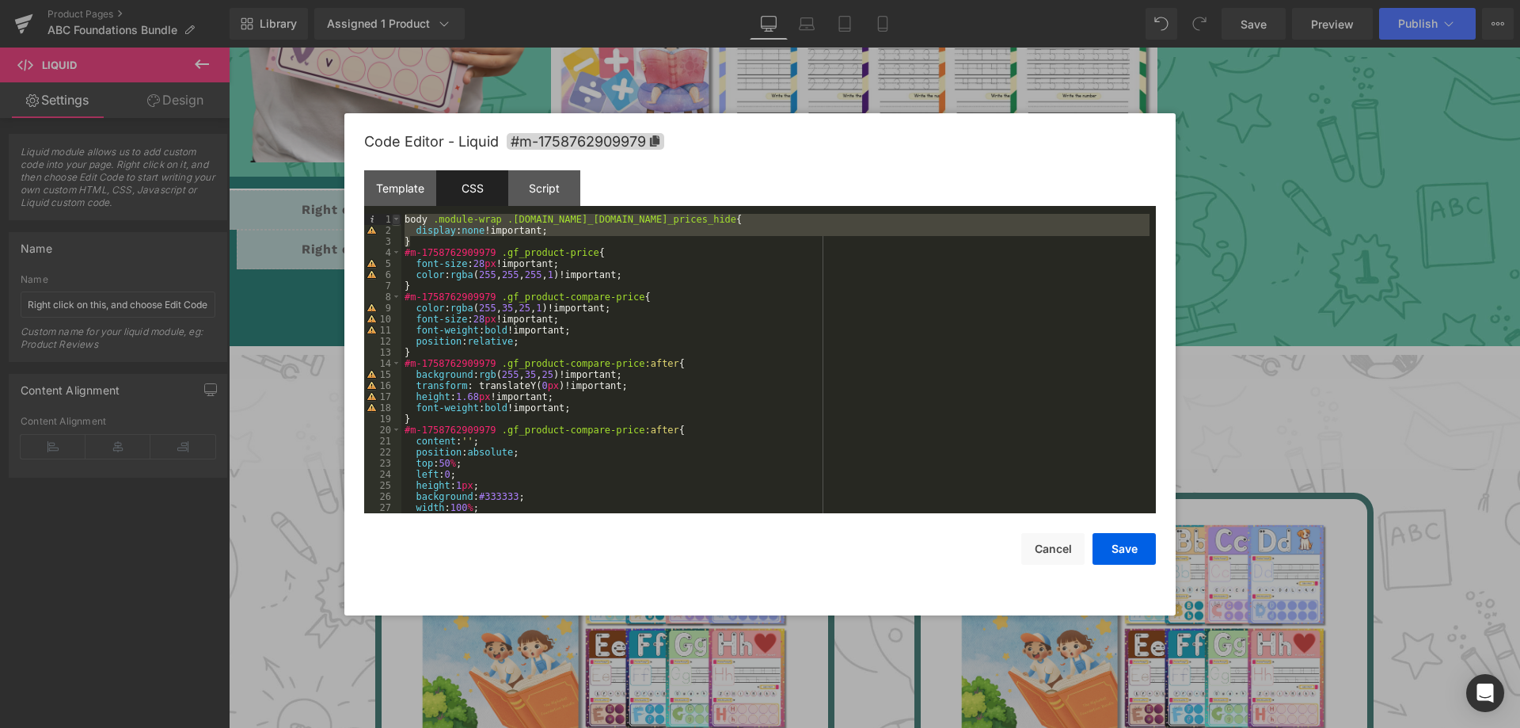
drag, startPoint x: 414, startPoint y: 239, endPoint x: 398, endPoint y: 222, distance: 23.0
click at [398, 222] on pre "1 2 3 4 5 6 7 8 9 10 11 12 13 14 15 16 17 18 19 20 21 22 23 24 25 26 27 28 body…" at bounding box center [760, 363] width 792 height 299
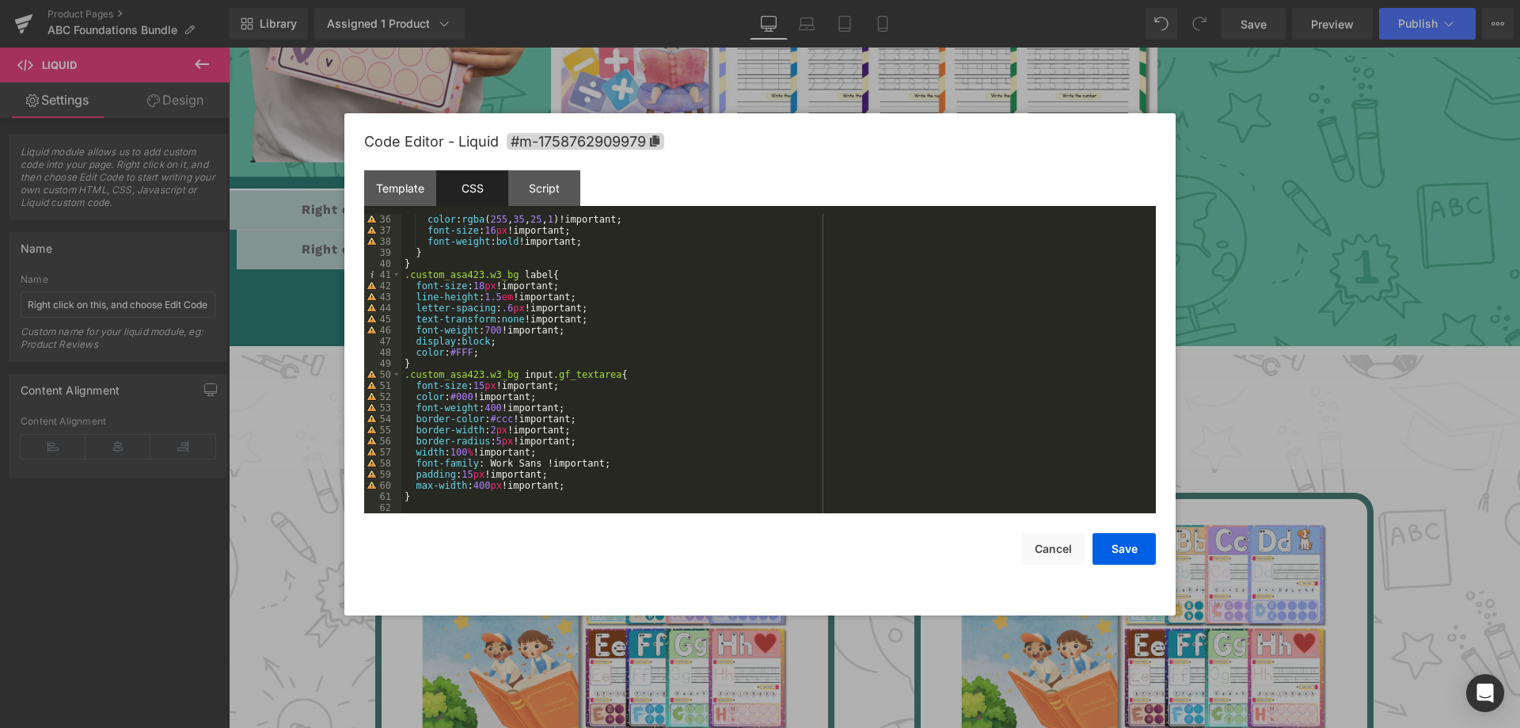
scroll to position [388, 0]
click at [1125, 556] on button "Save" at bounding box center [1123, 549] width 63 height 32
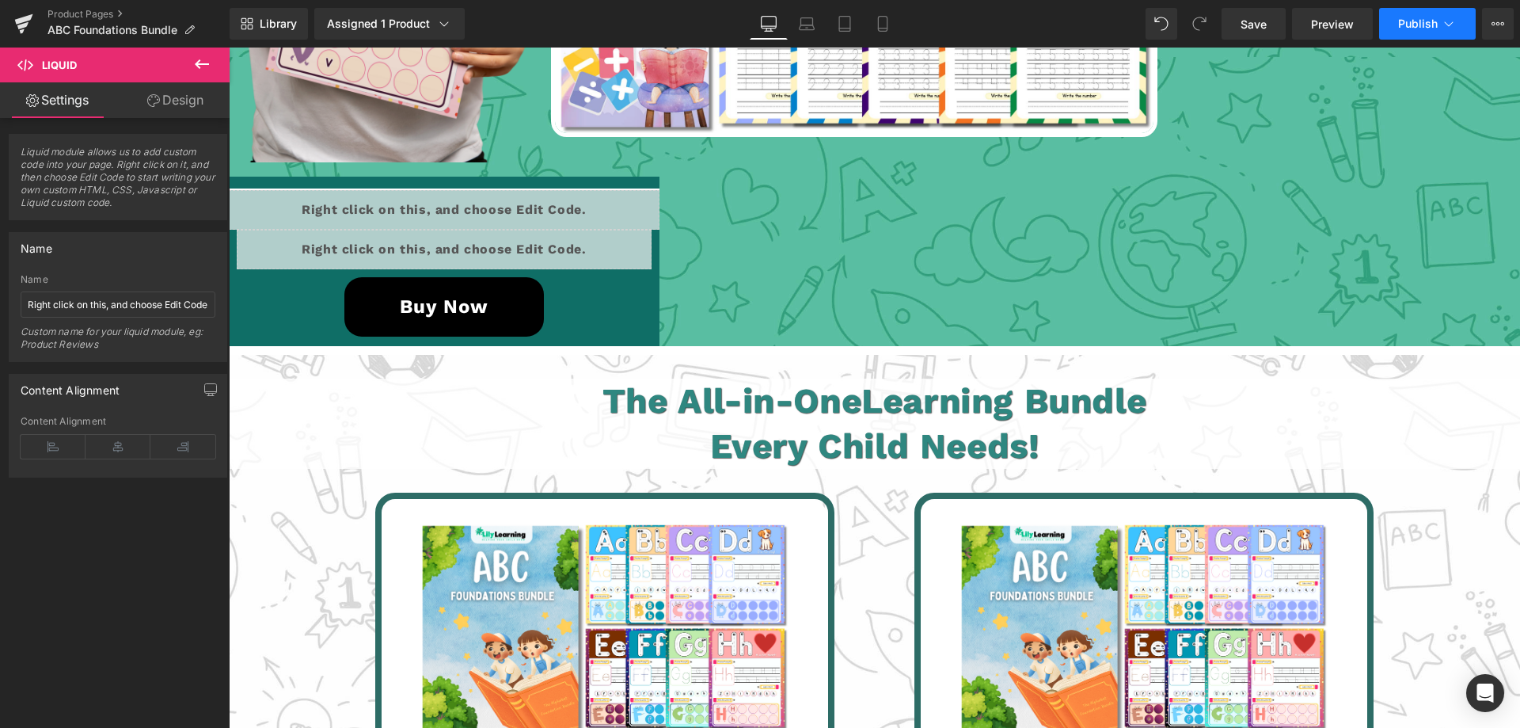
click at [1455, 21] on icon at bounding box center [1449, 24] width 16 height 16
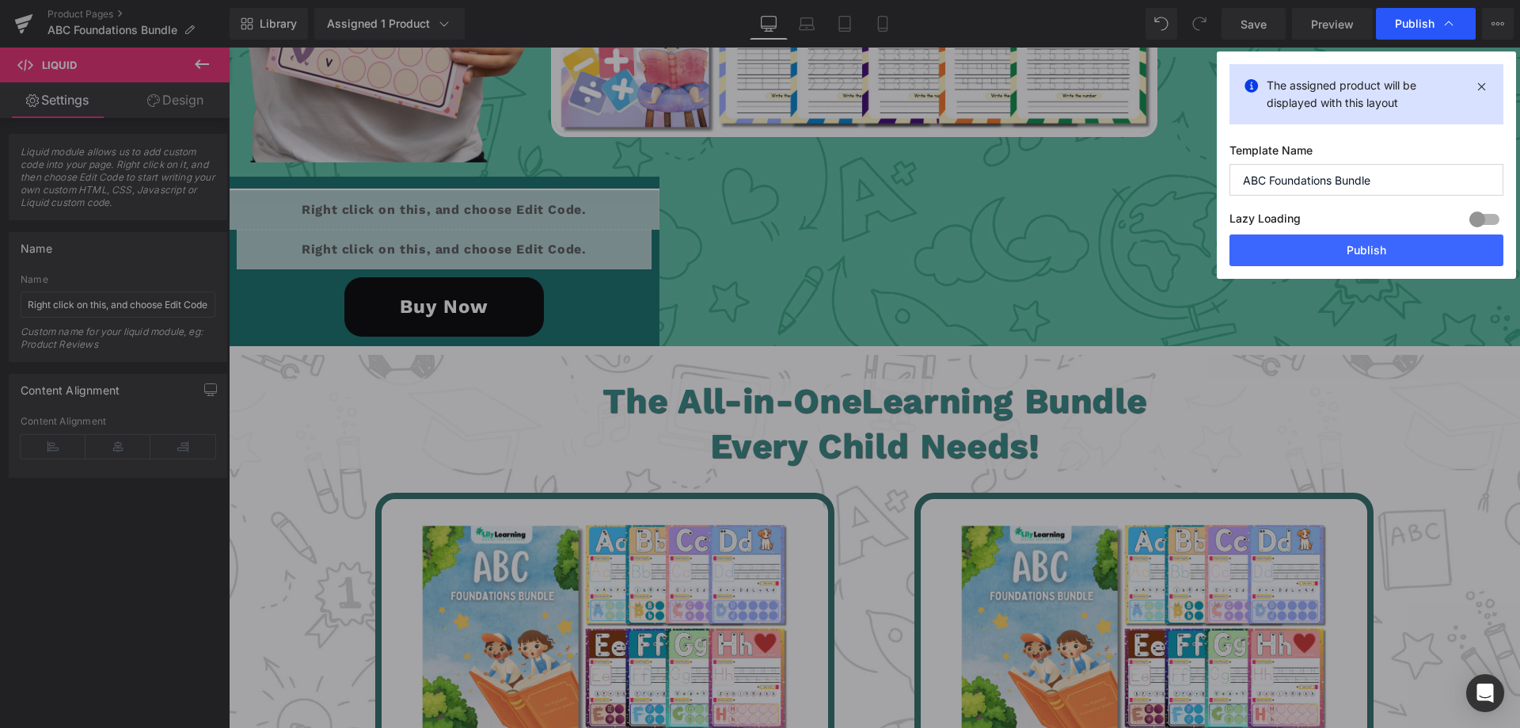
click at [1395, 27] on span "Publish" at bounding box center [1415, 24] width 40 height 14
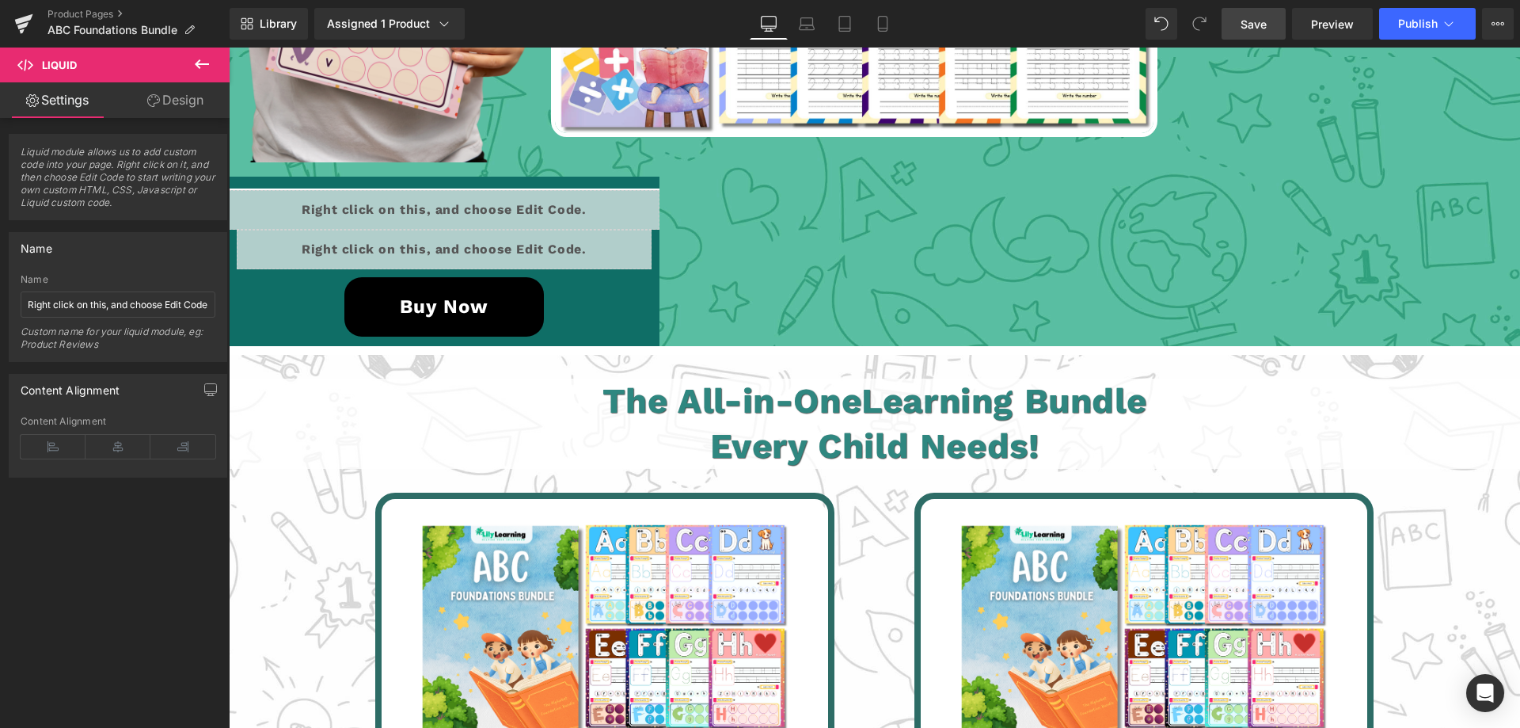
click at [1263, 23] on span "Save" at bounding box center [1253, 24] width 26 height 17
click at [1408, 22] on span "Publish" at bounding box center [1418, 23] width 40 height 13
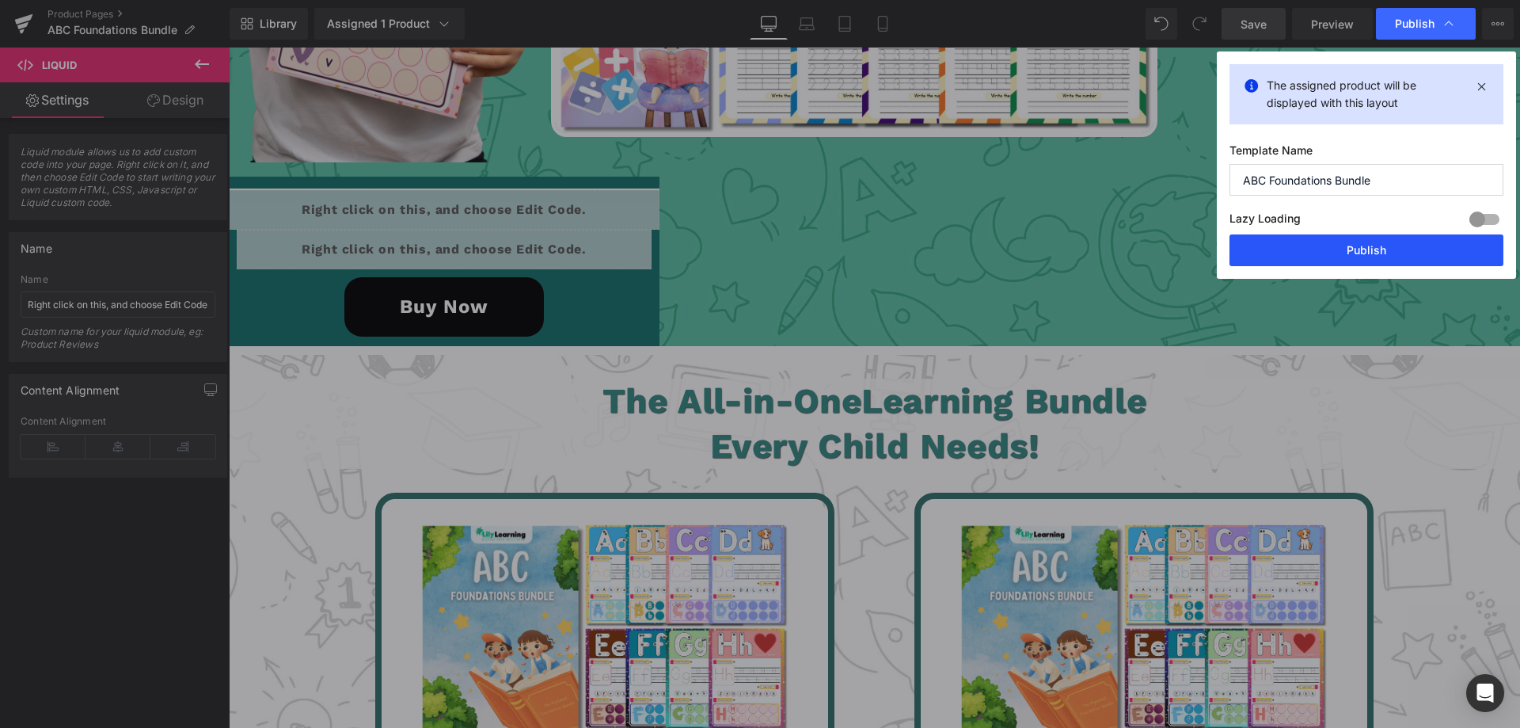
click at [1377, 245] on button "Publish" at bounding box center [1366, 250] width 274 height 32
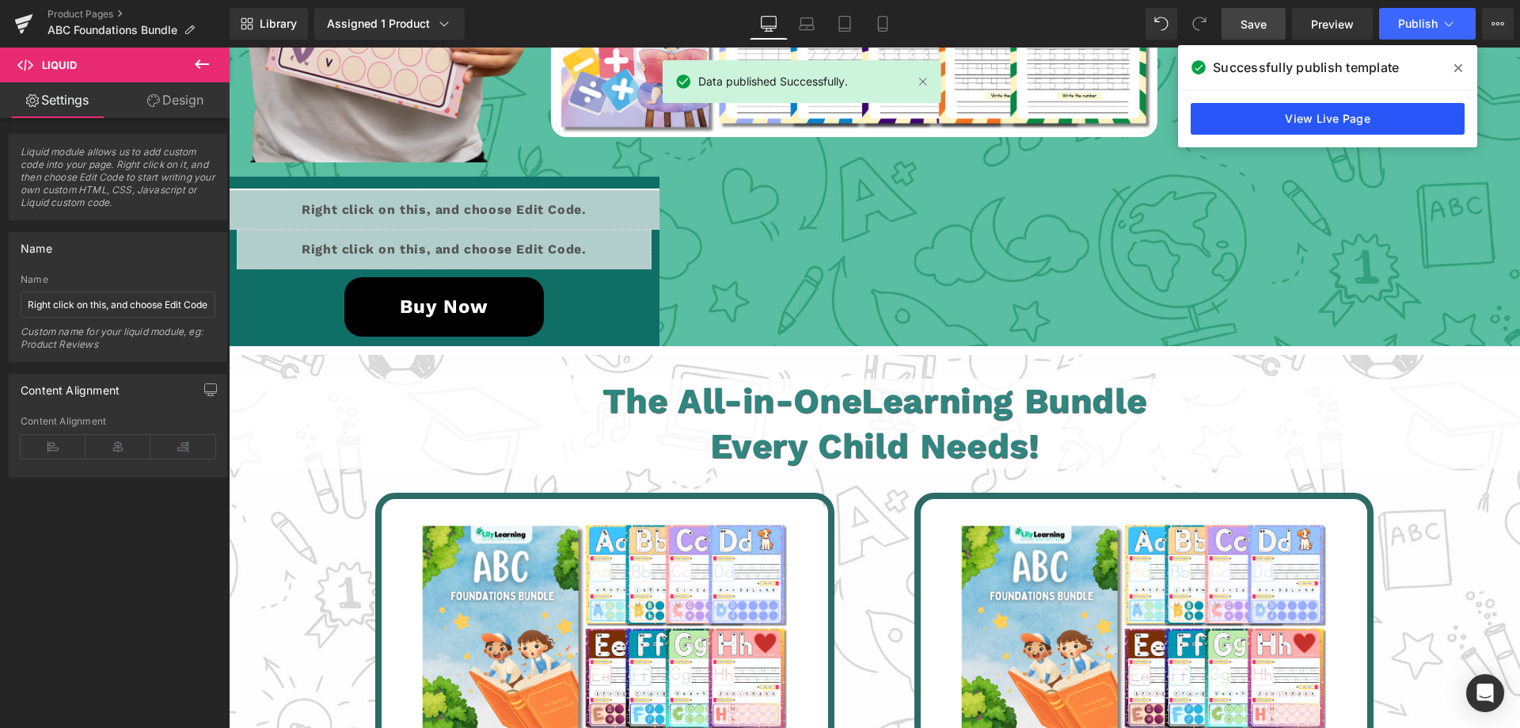
click at [1314, 120] on link "View Live Page" at bounding box center [1328, 119] width 274 height 32
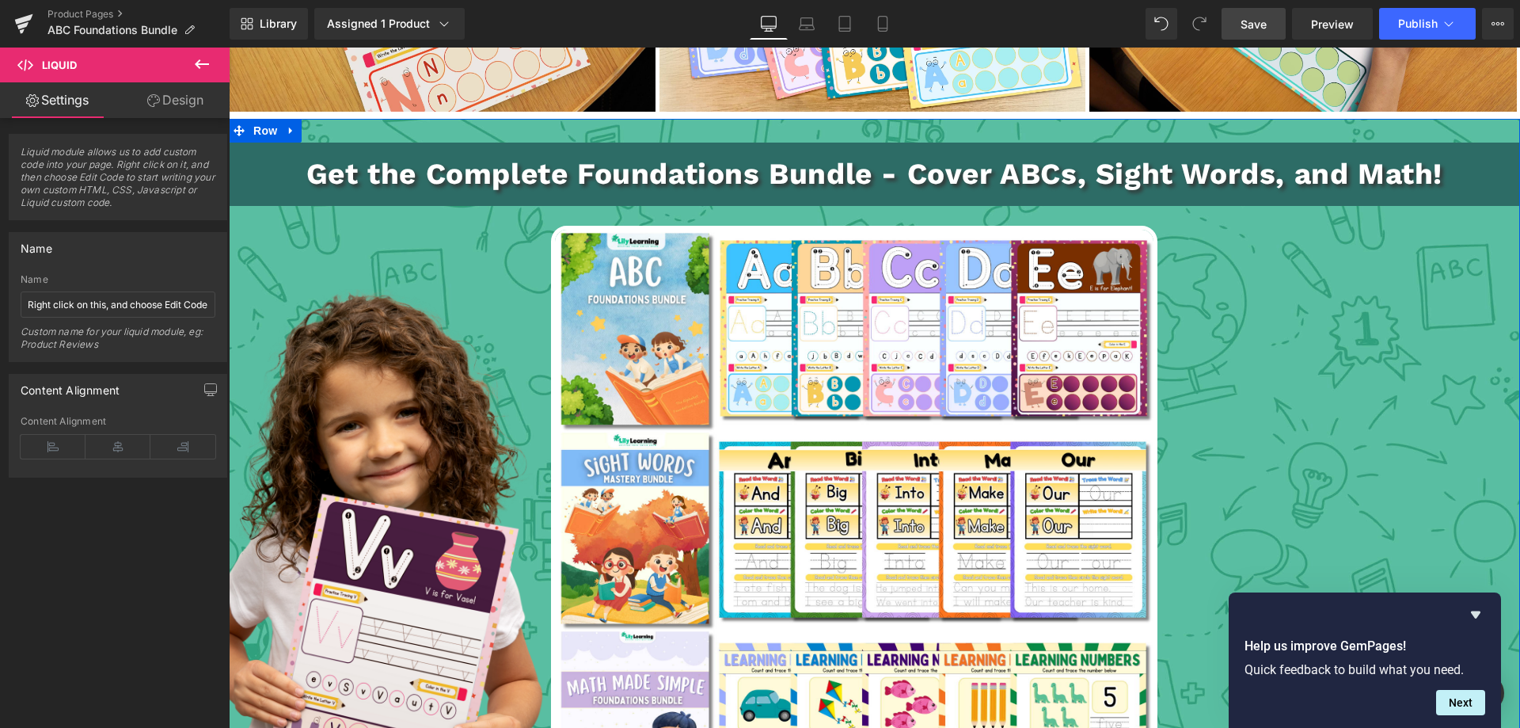
scroll to position [2590, 0]
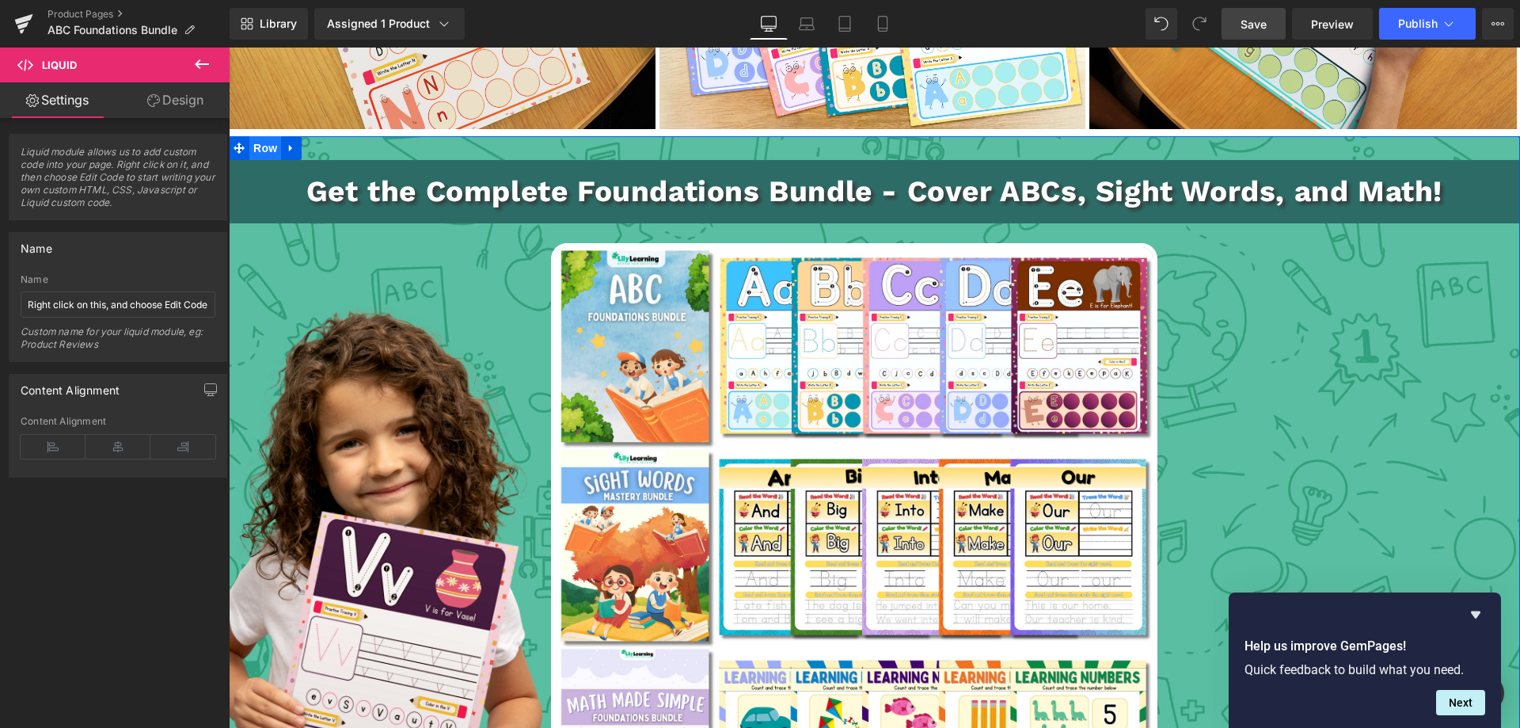
click at [256, 140] on span "Row" at bounding box center [265, 148] width 32 height 24
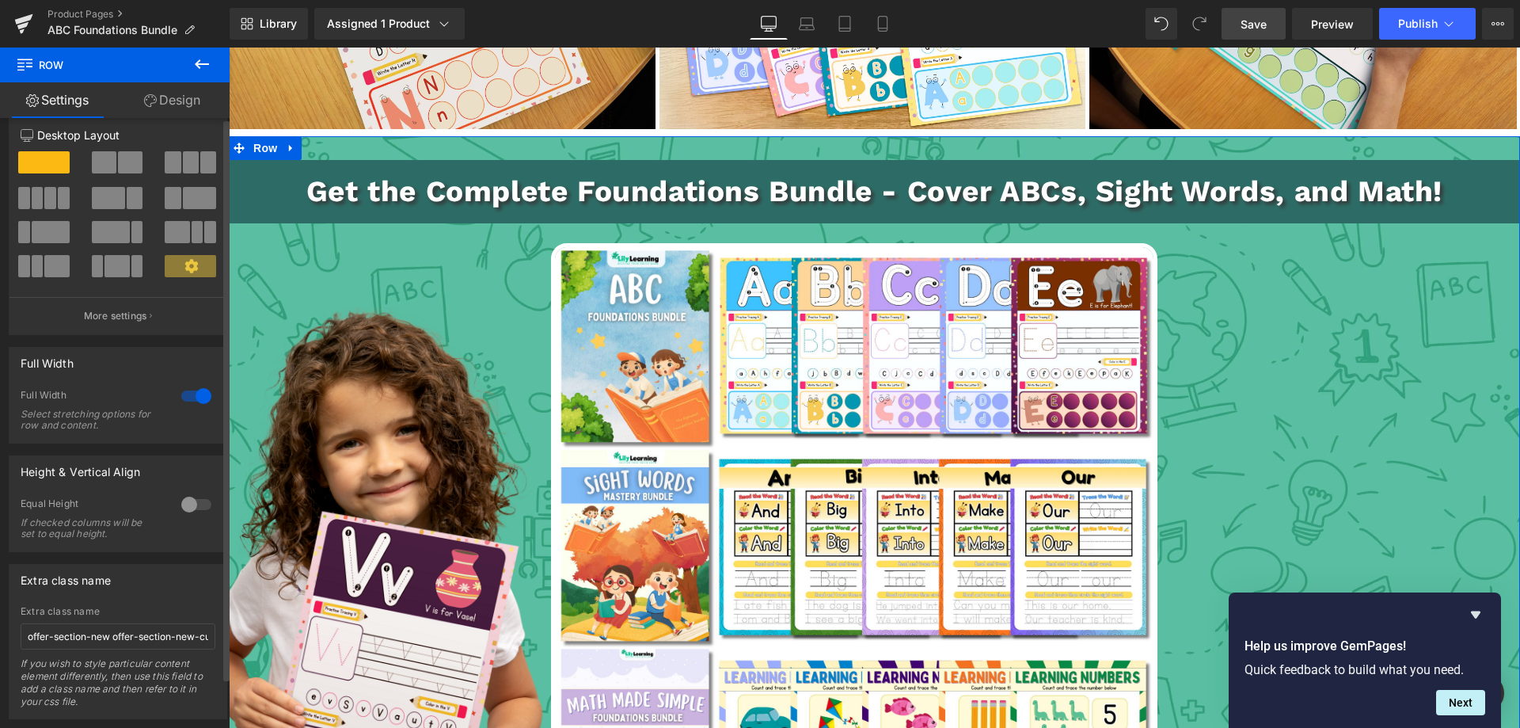
scroll to position [0, 0]
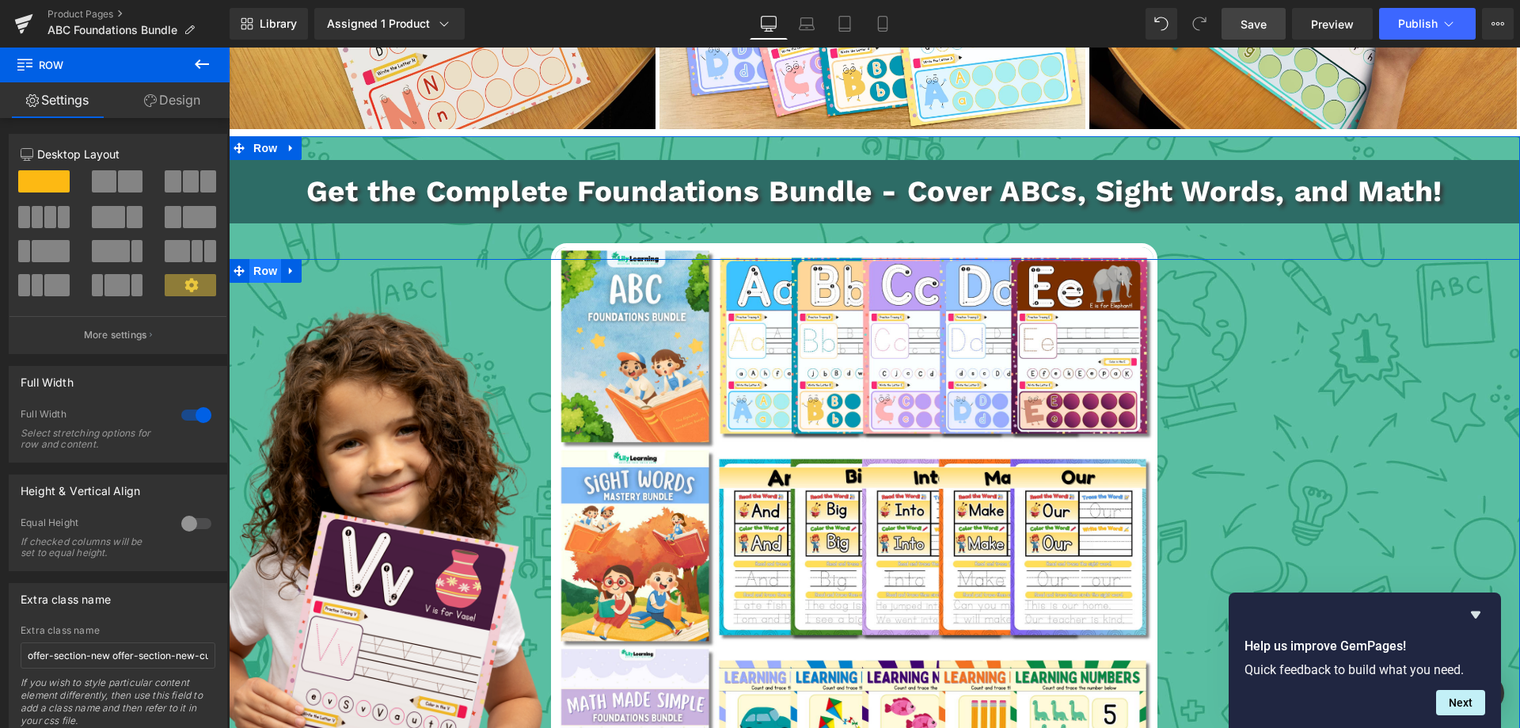
click at [256, 276] on span "Row" at bounding box center [265, 271] width 32 height 24
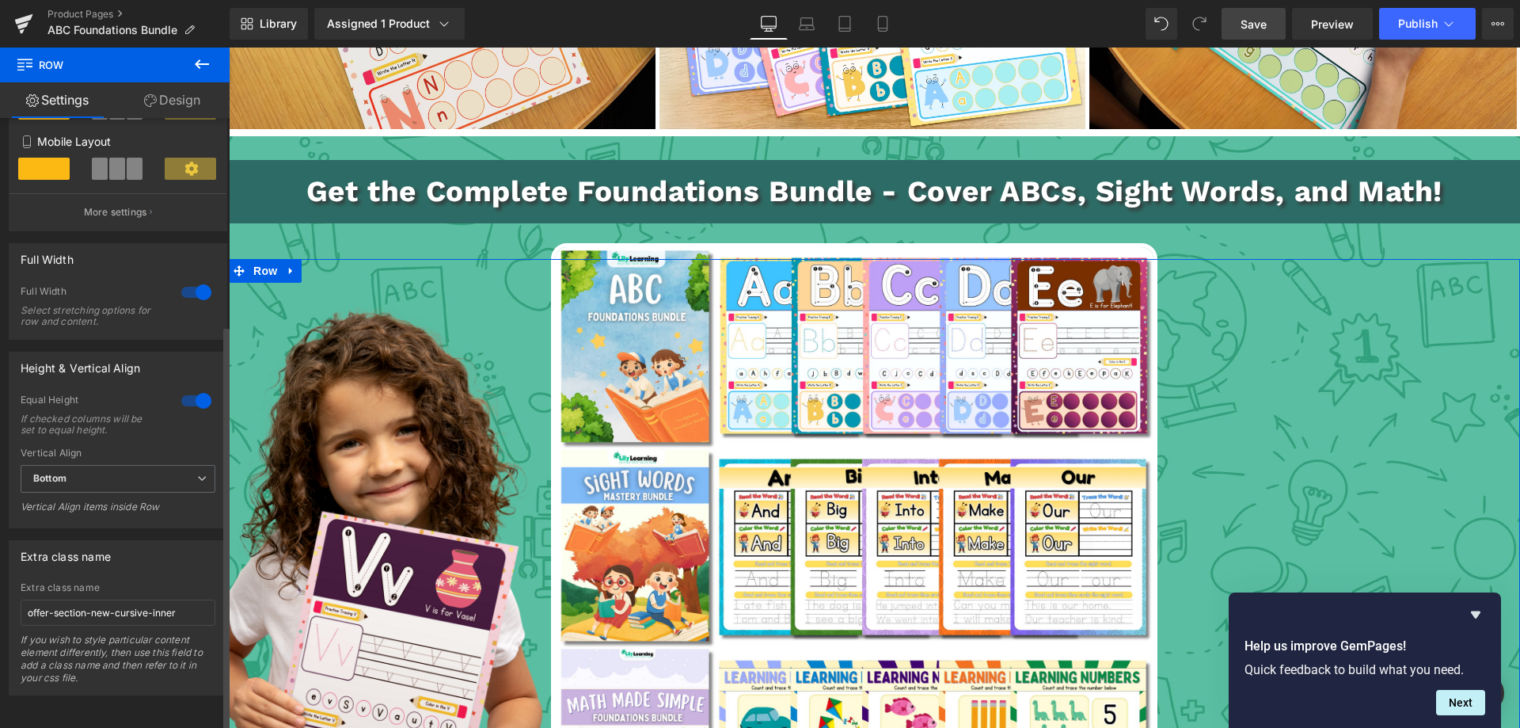
scroll to position [311, 0]
click at [45, 465] on span "Bottom" at bounding box center [118, 479] width 195 height 28
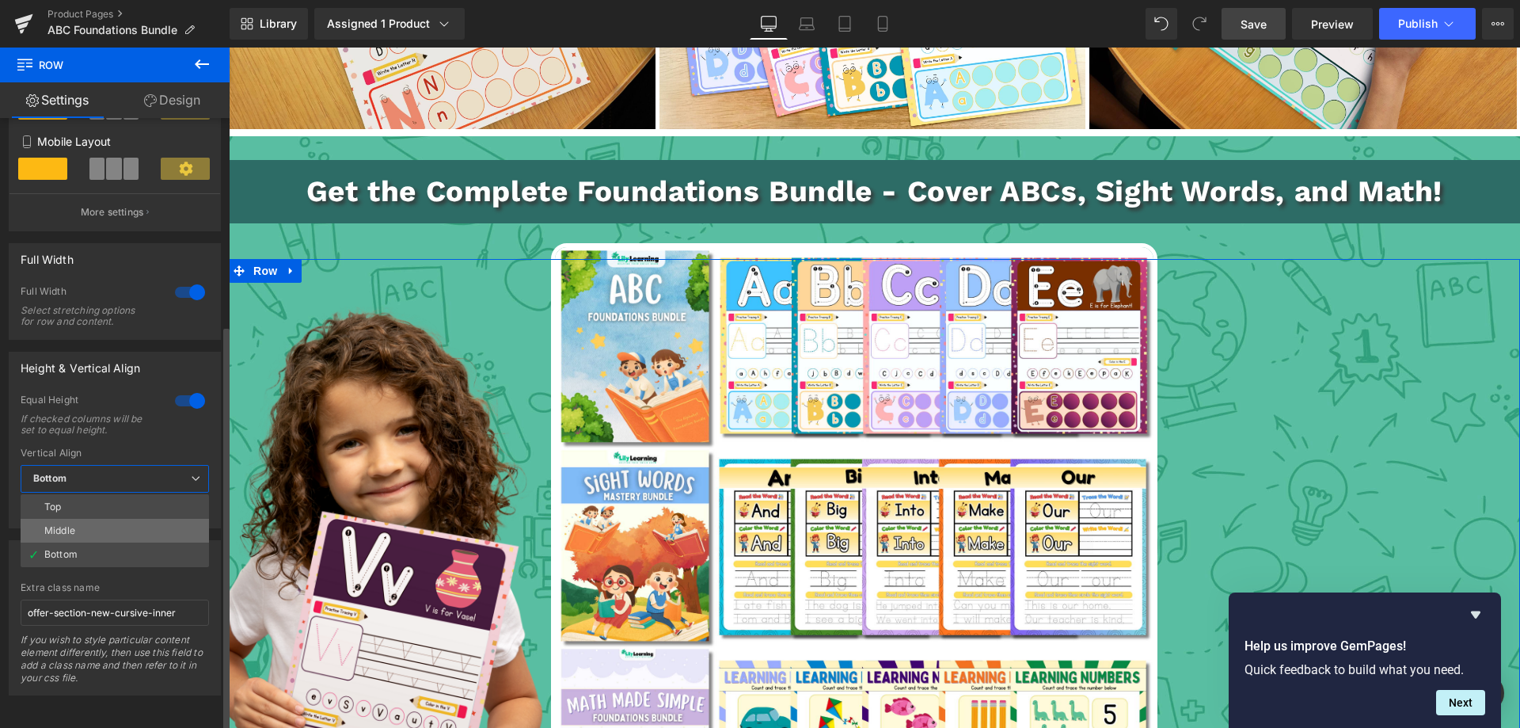
click at [55, 525] on div "Middle" at bounding box center [59, 530] width 31 height 11
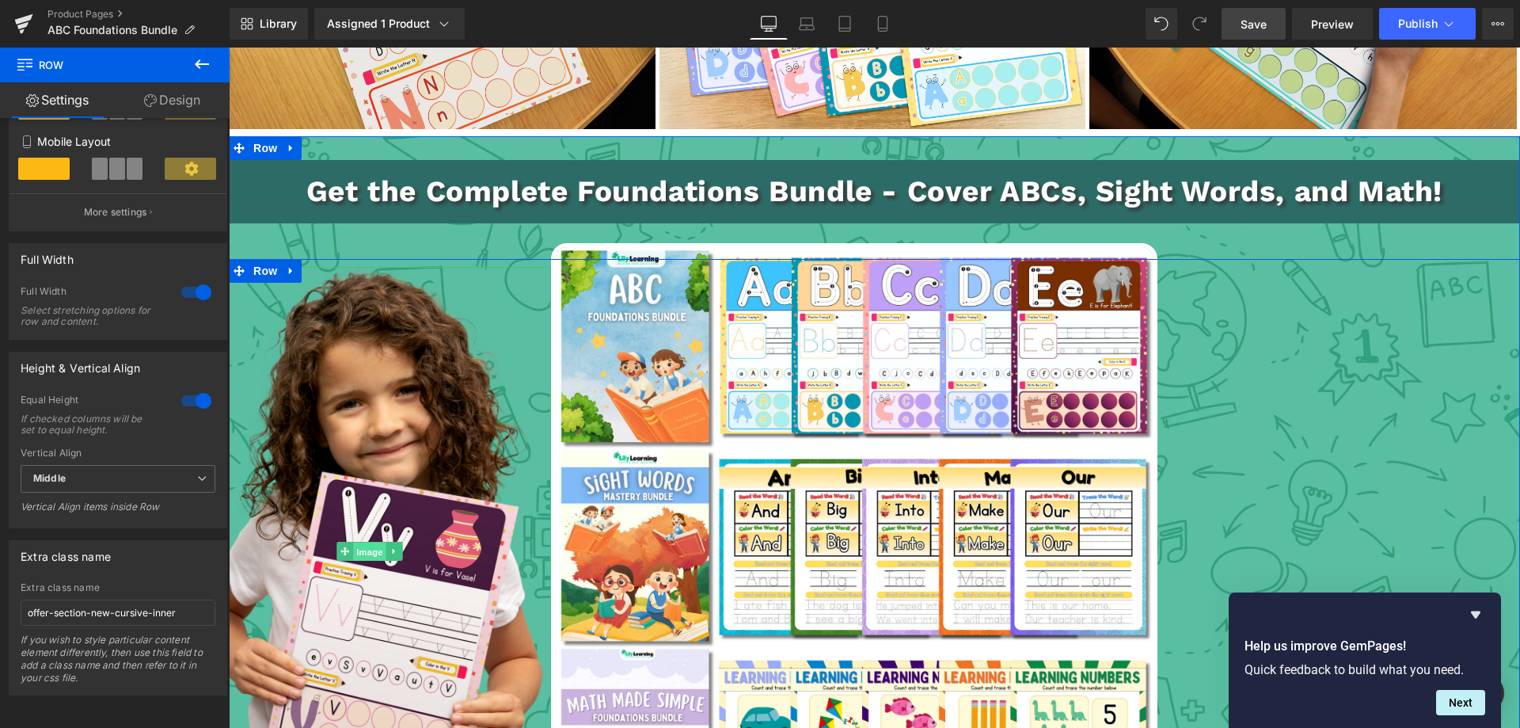
click at [358, 553] on span "Image" at bounding box center [370, 551] width 33 height 19
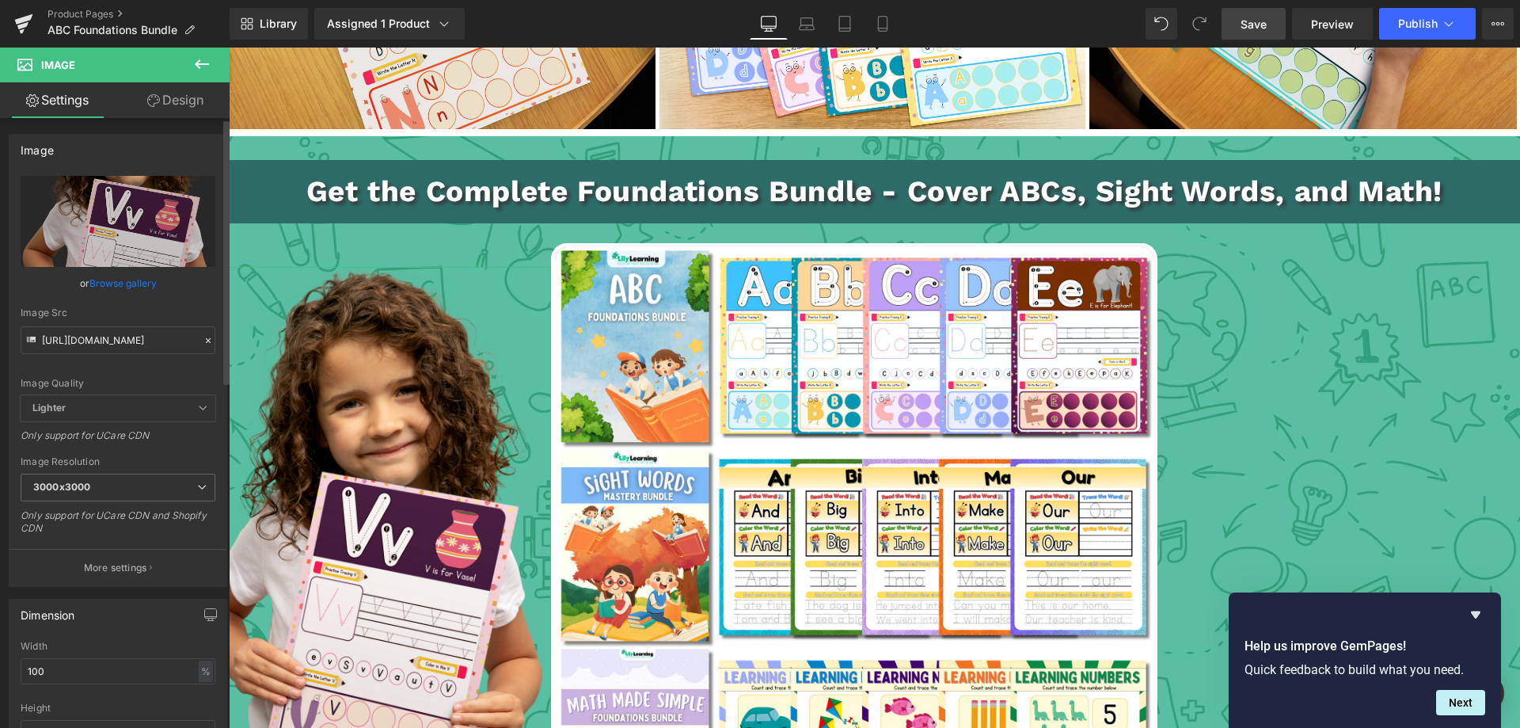
click at [84, 403] on span "Lighter" at bounding box center [118, 408] width 195 height 26
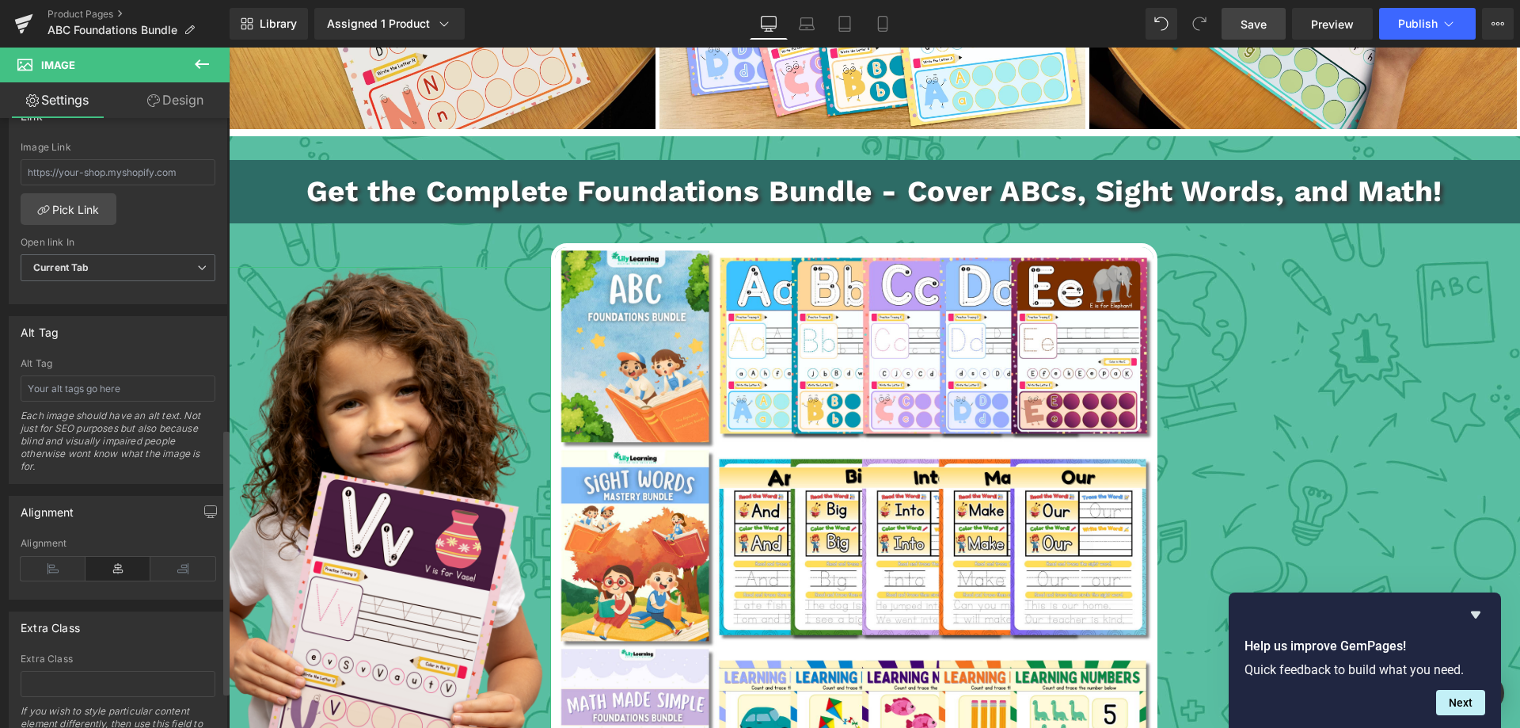
scroll to position [712, 0]
click at [71, 268] on b "Current Tab" at bounding box center [61, 266] width 56 height 12
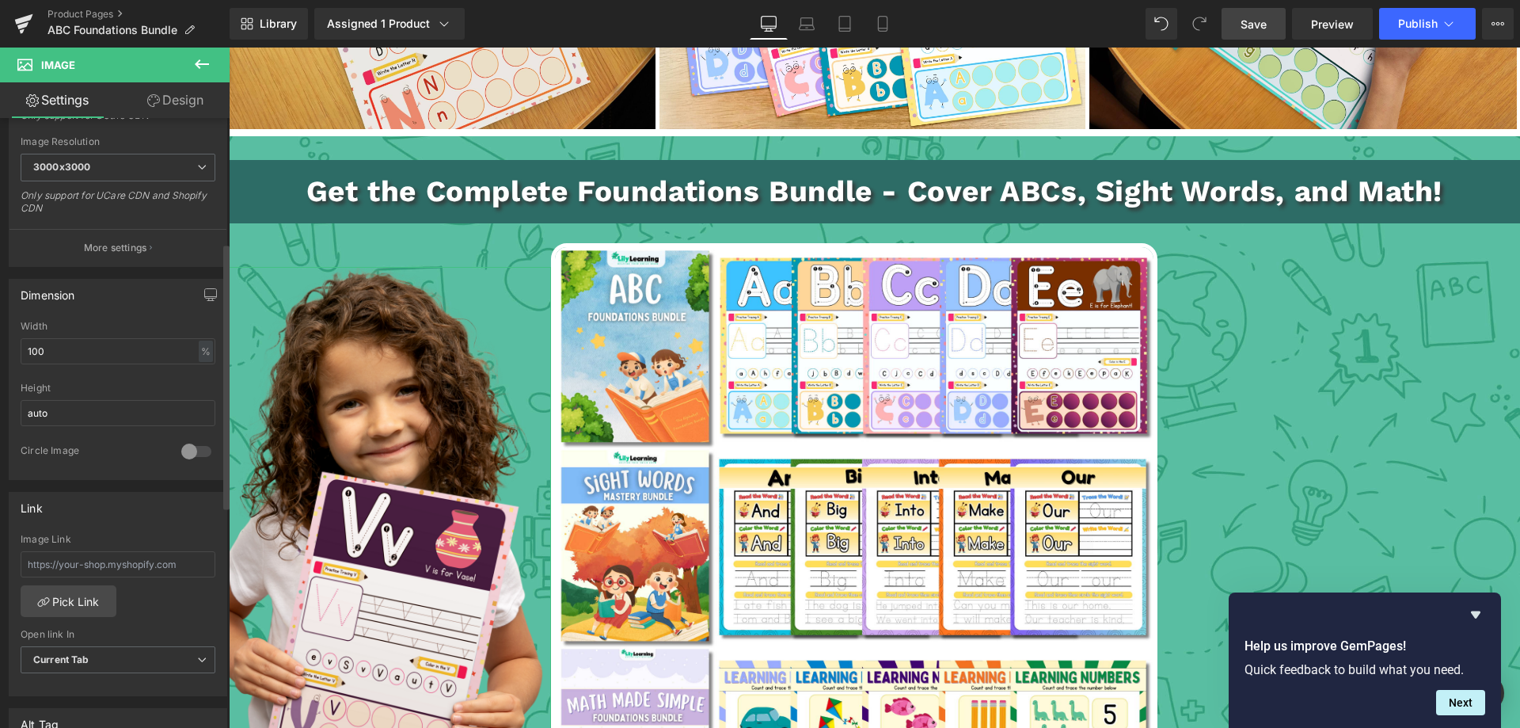
scroll to position [0, 0]
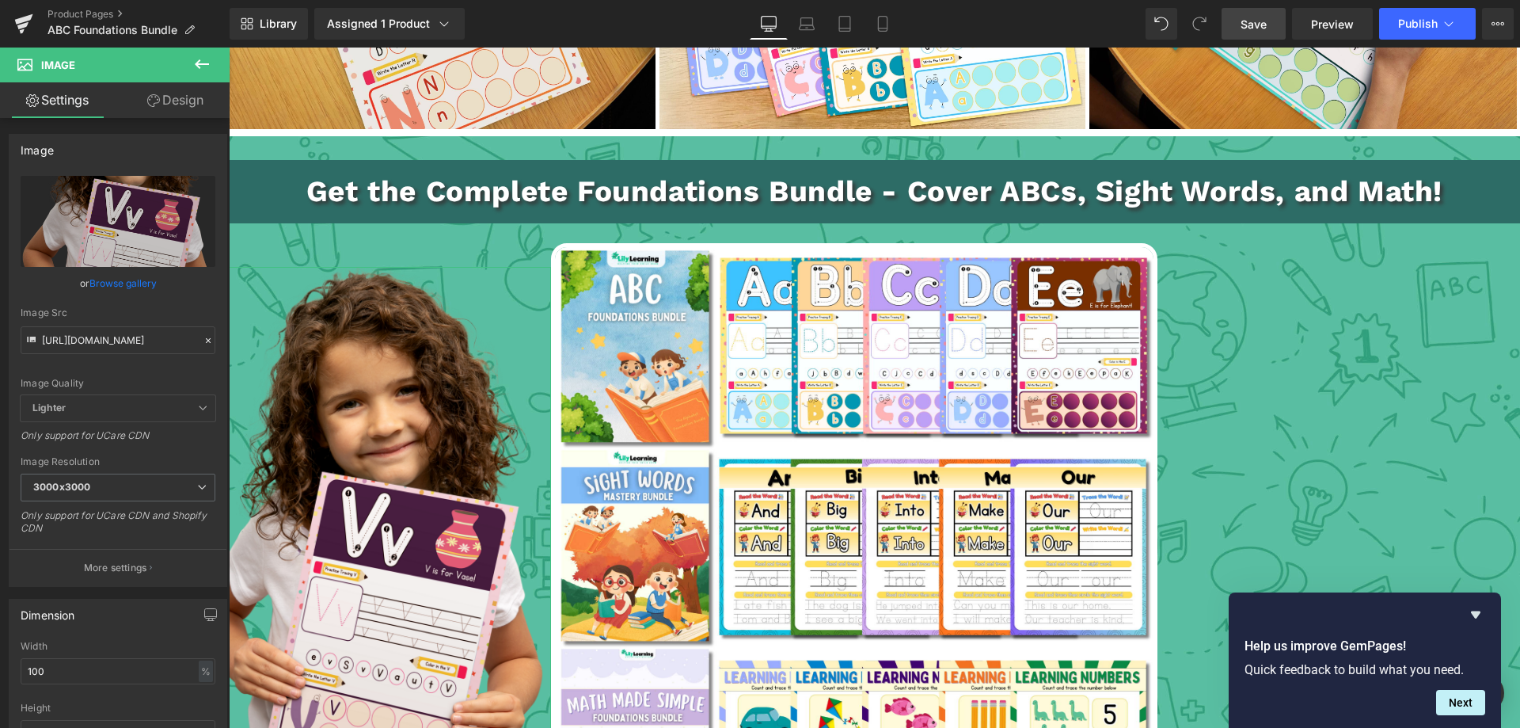
click at [175, 104] on link "Design" at bounding box center [175, 100] width 115 height 36
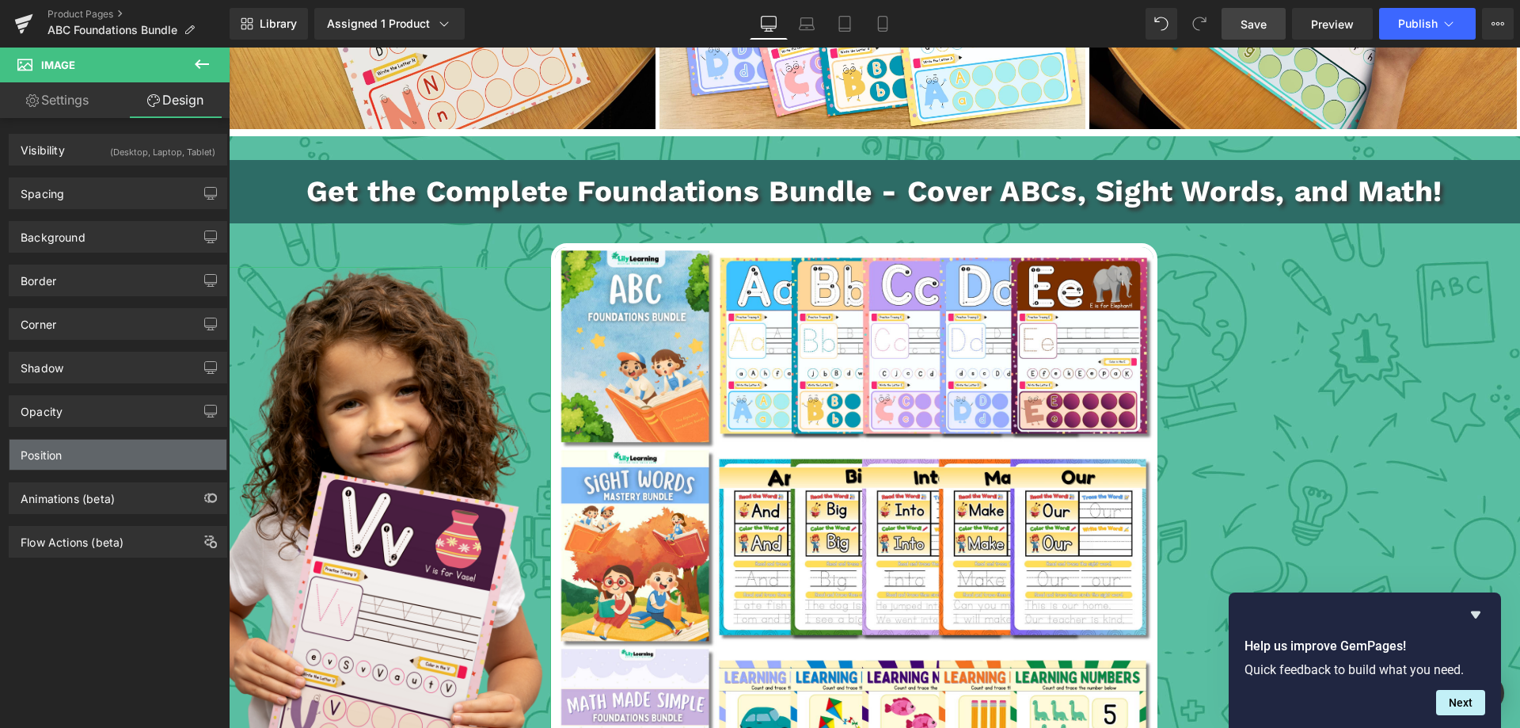
click at [70, 447] on div "Position" at bounding box center [117, 454] width 217 height 30
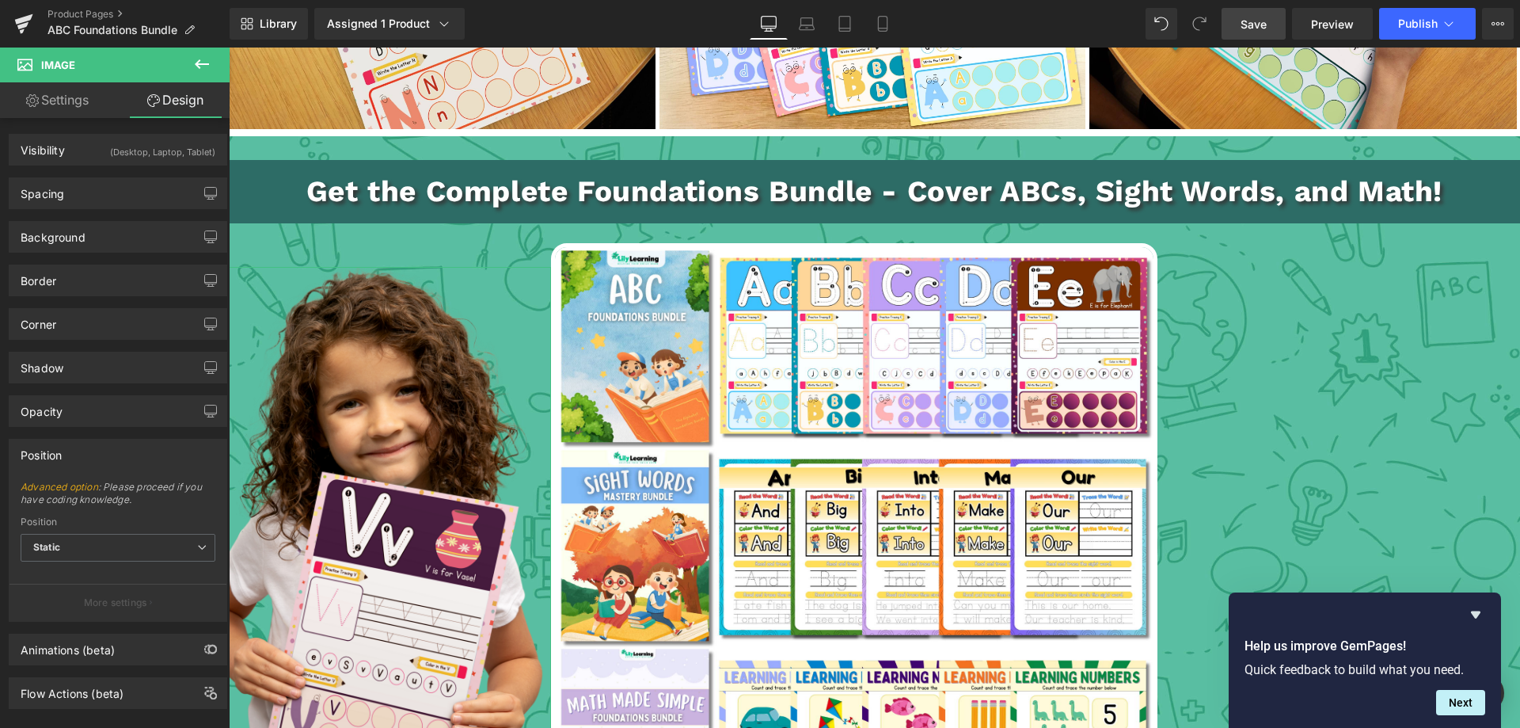
scroll to position [25, 0]
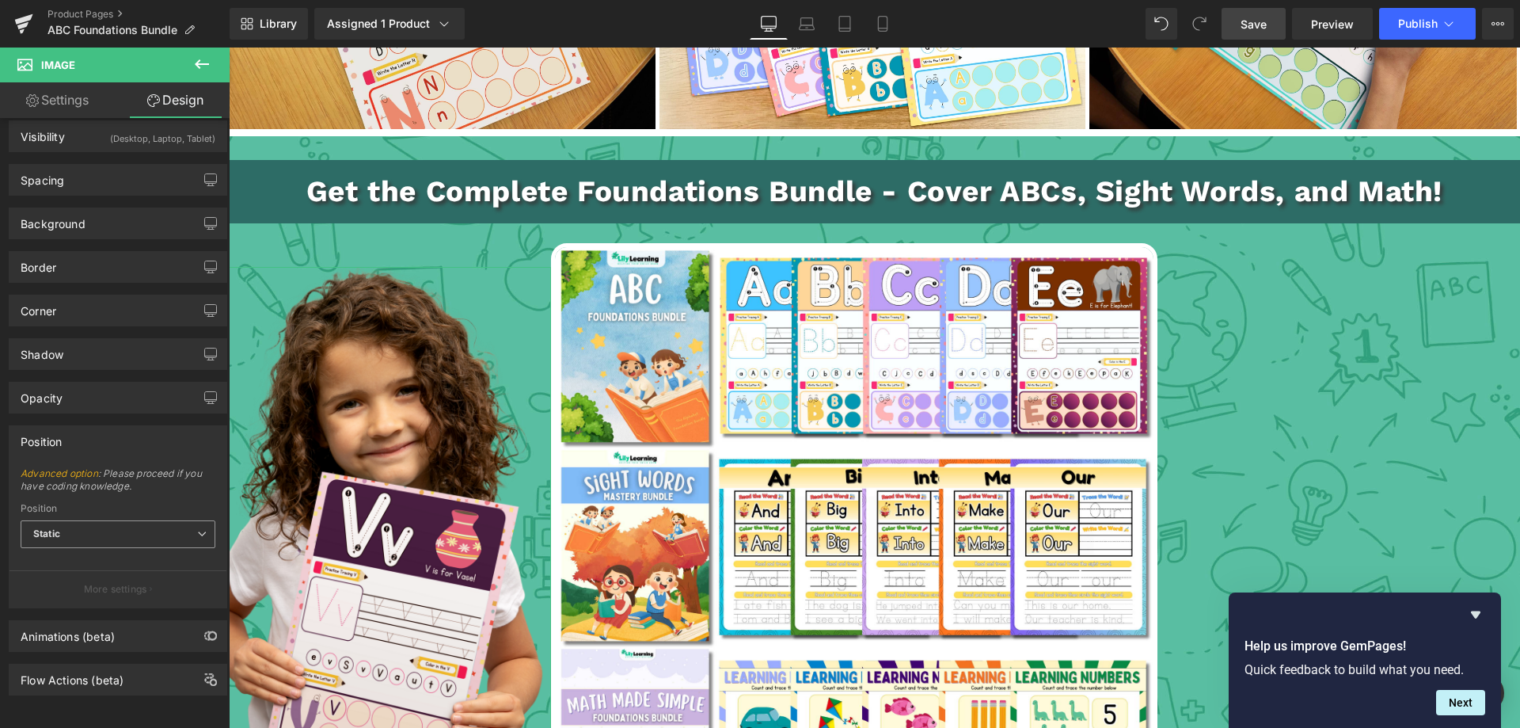
click at [63, 520] on span "Static" at bounding box center [118, 534] width 195 height 28
drag, startPoint x: 48, startPoint y: 677, endPoint x: 58, endPoint y: 704, distance: 28.5
click at [58, 704] on div "Visibility (Desktop, Laptop, Tablet) 0|0|0|0 1 Show on Desktop 1 Show on Laptop…" at bounding box center [118, 426] width 237 height 617
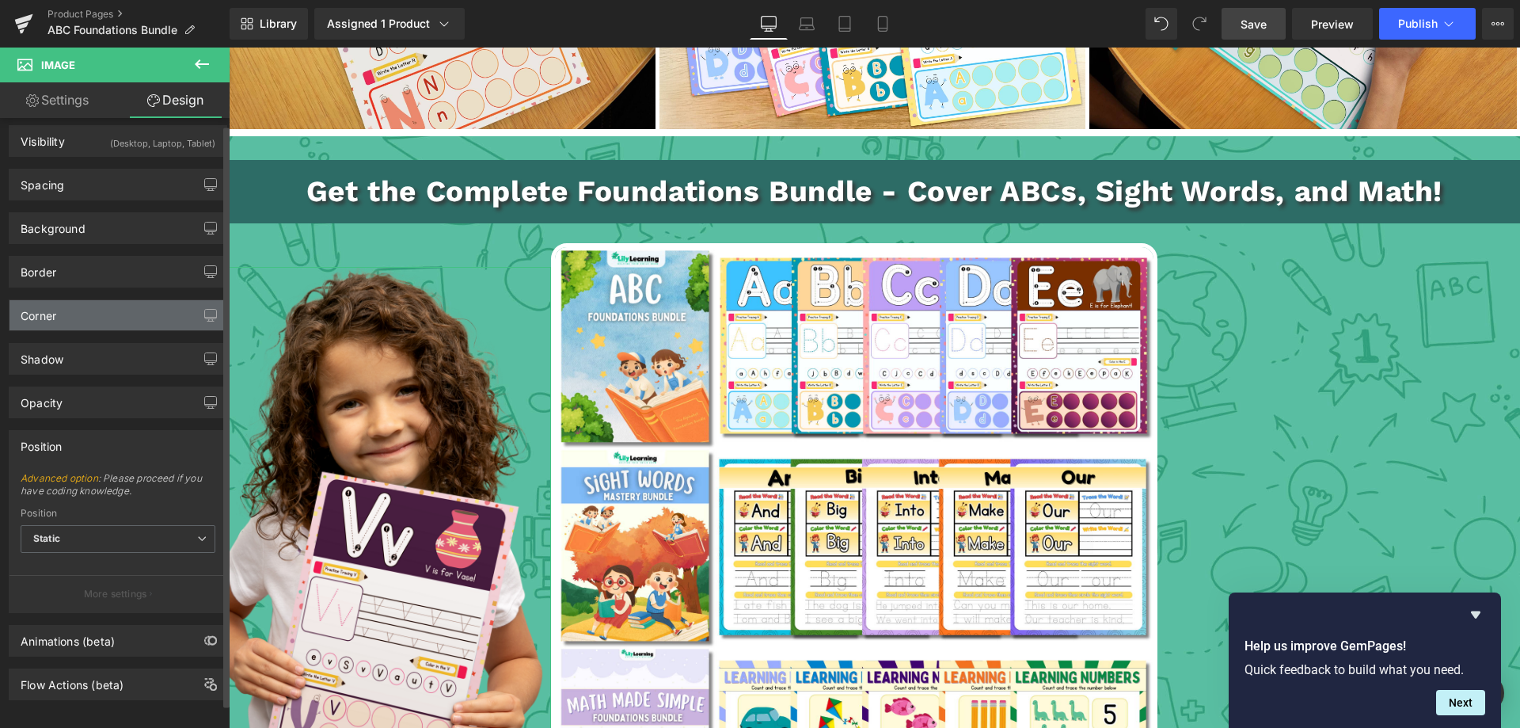
scroll to position [0, 0]
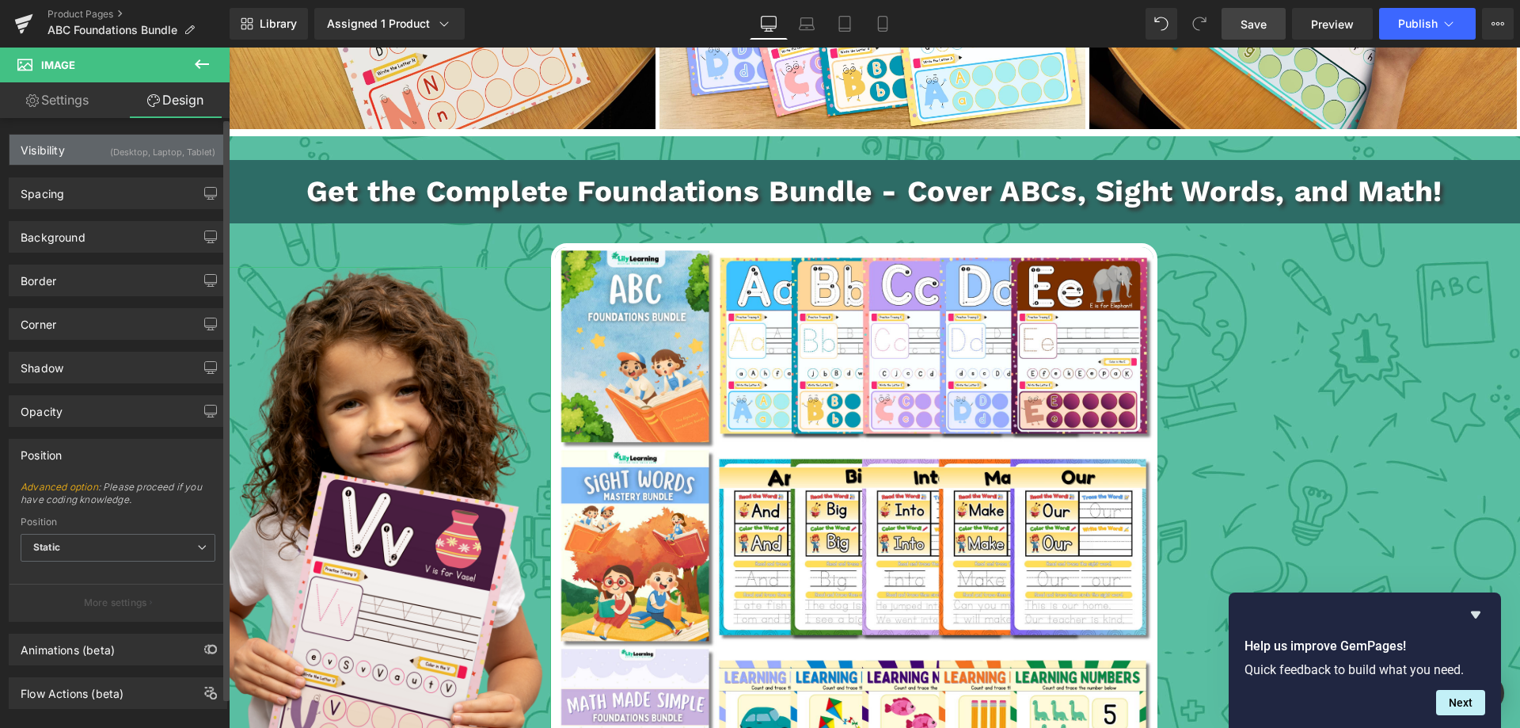
click at [56, 144] on div "Visibility" at bounding box center [43, 146] width 44 height 22
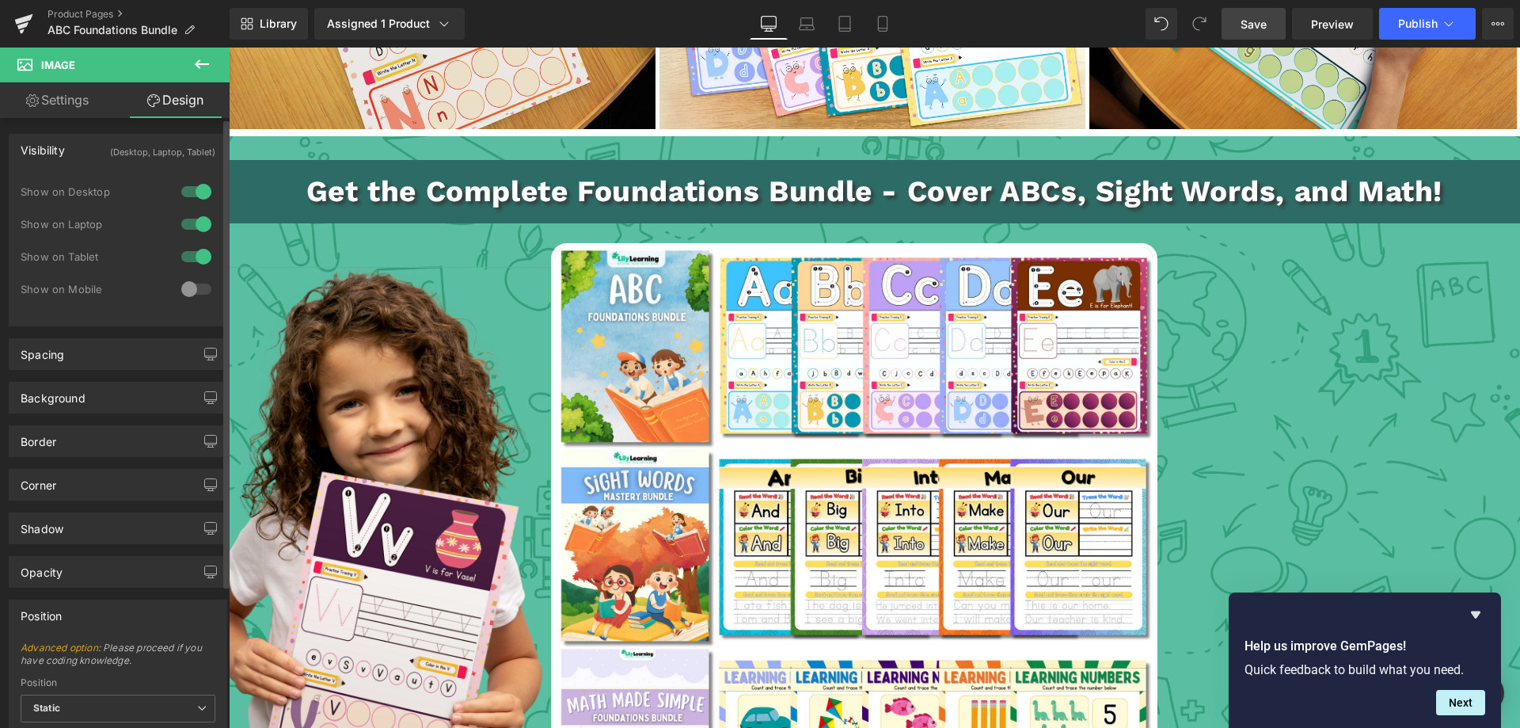
click at [56, 144] on div "Visibility" at bounding box center [43, 146] width 44 height 22
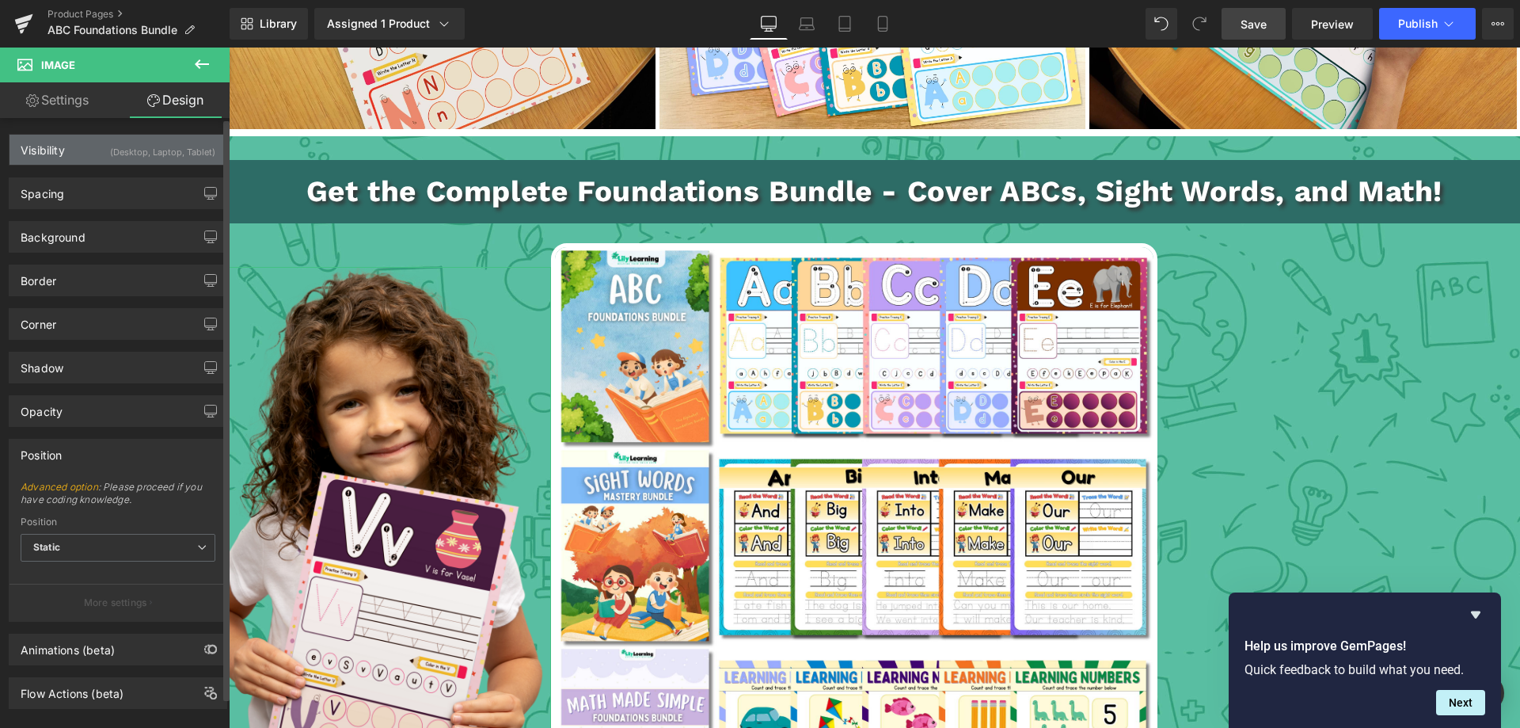
click at [56, 144] on div "Visibility" at bounding box center [43, 146] width 44 height 22
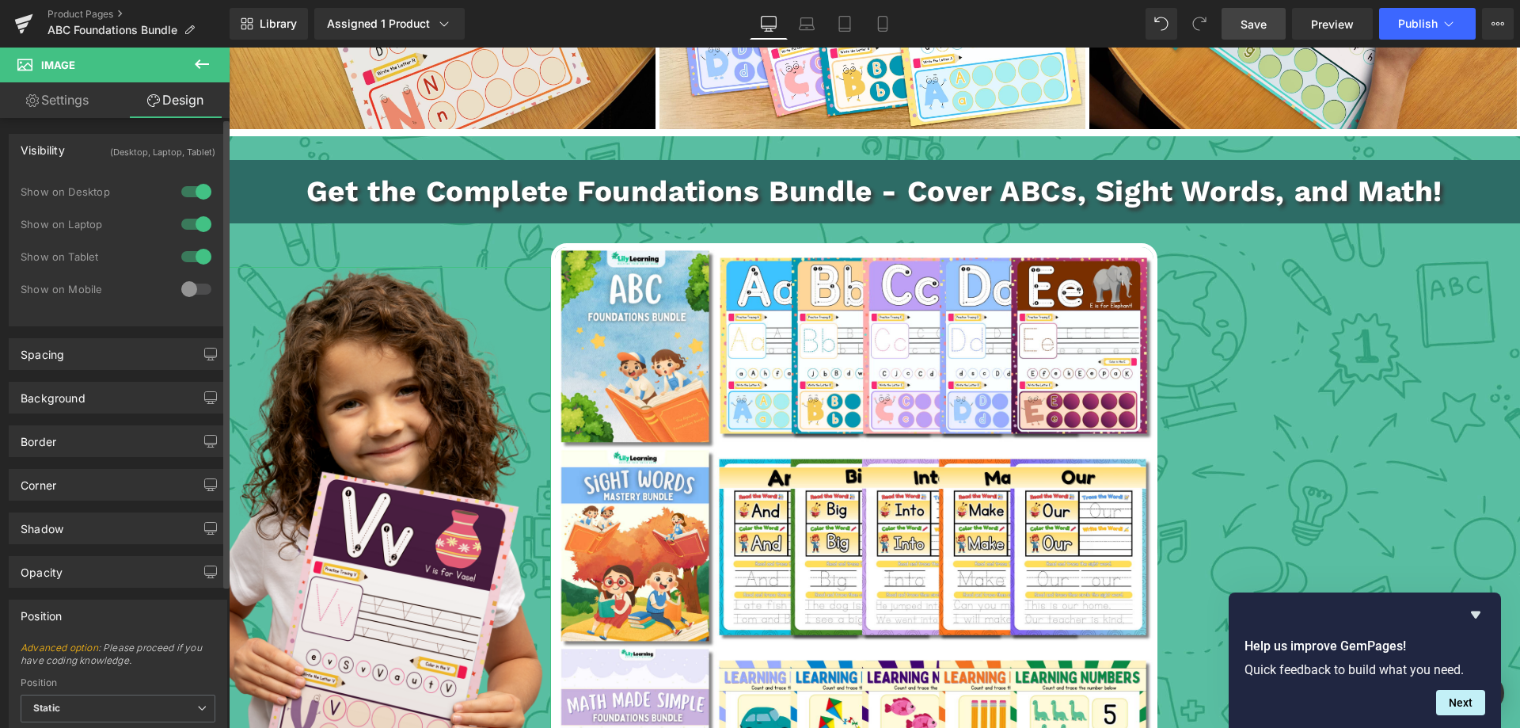
click at [56, 144] on div "Visibility" at bounding box center [43, 146] width 44 height 22
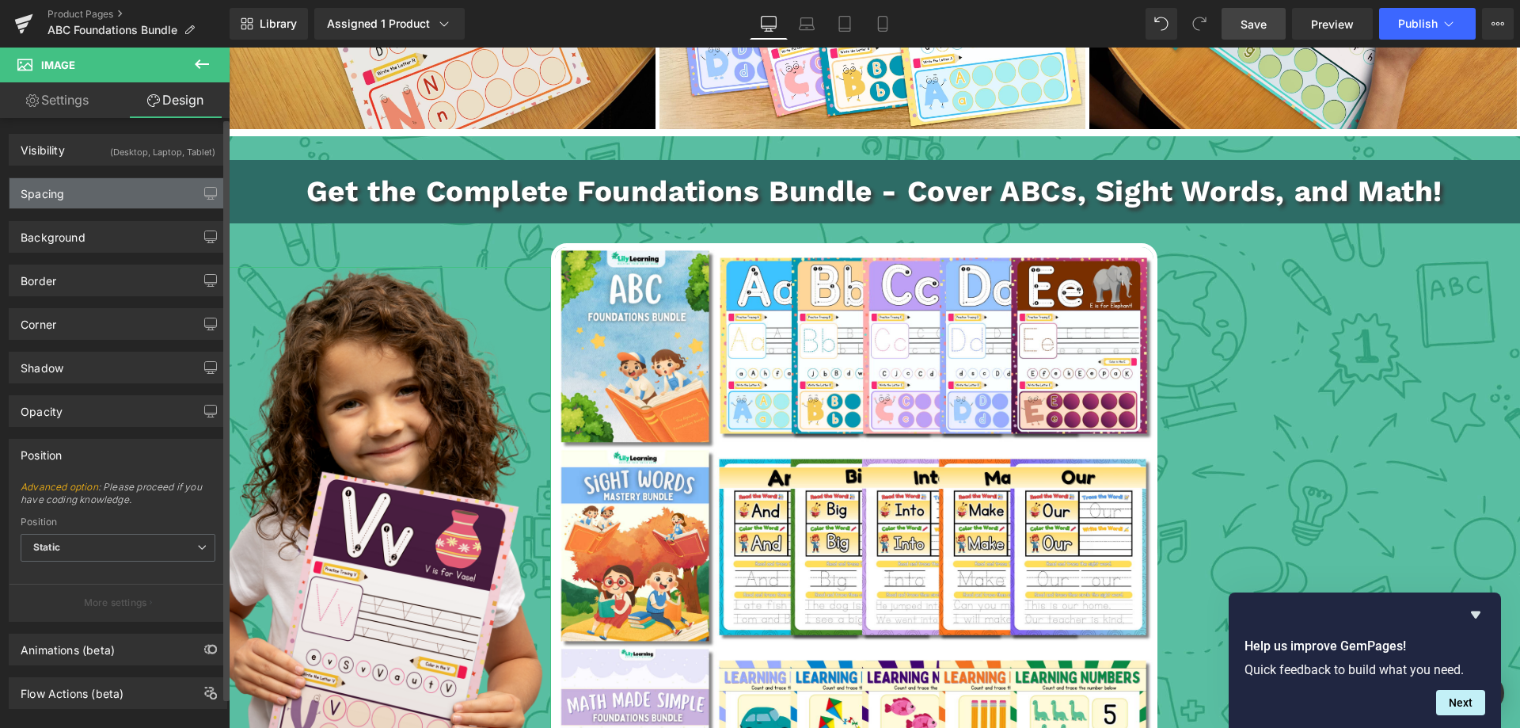
click at [70, 192] on div "Spacing" at bounding box center [117, 193] width 217 height 30
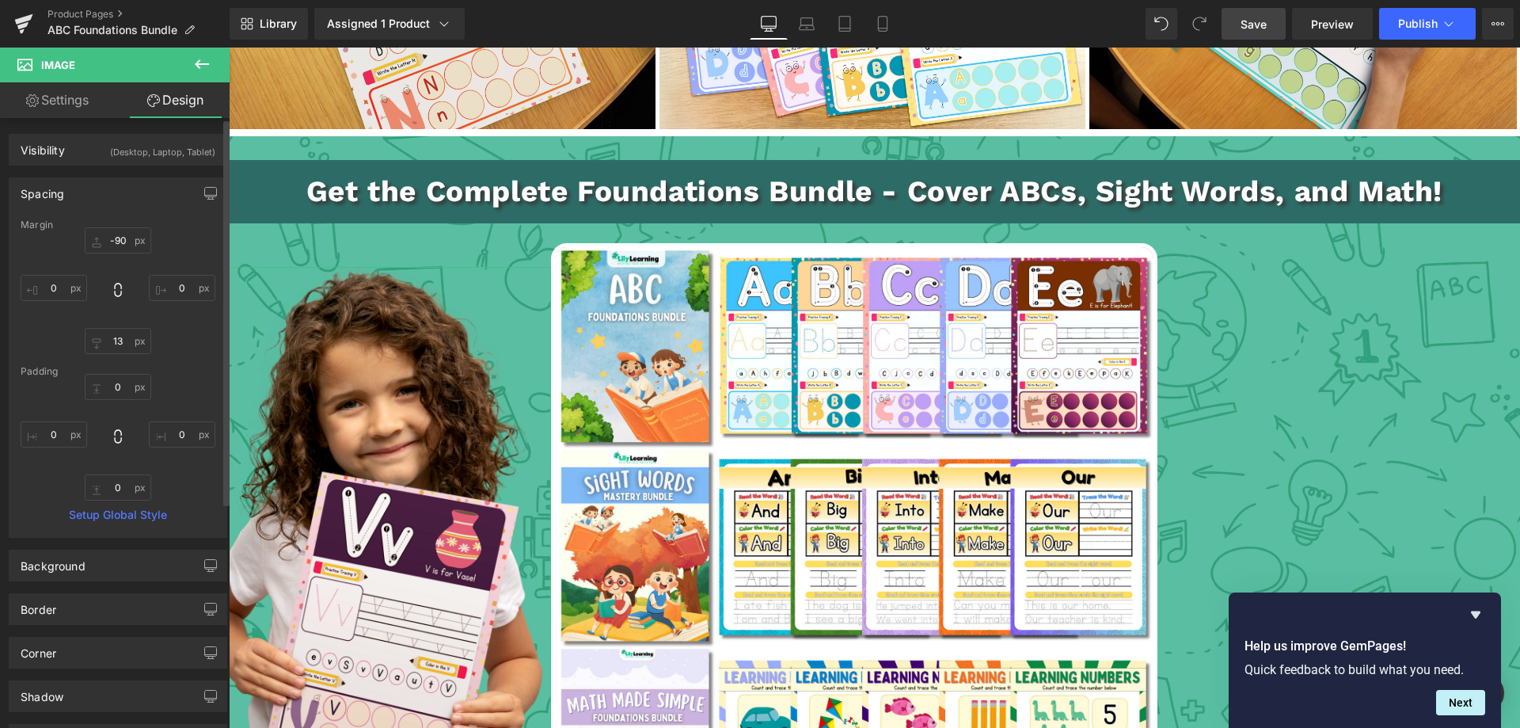
click at [70, 192] on div "Spacing" at bounding box center [117, 193] width 217 height 30
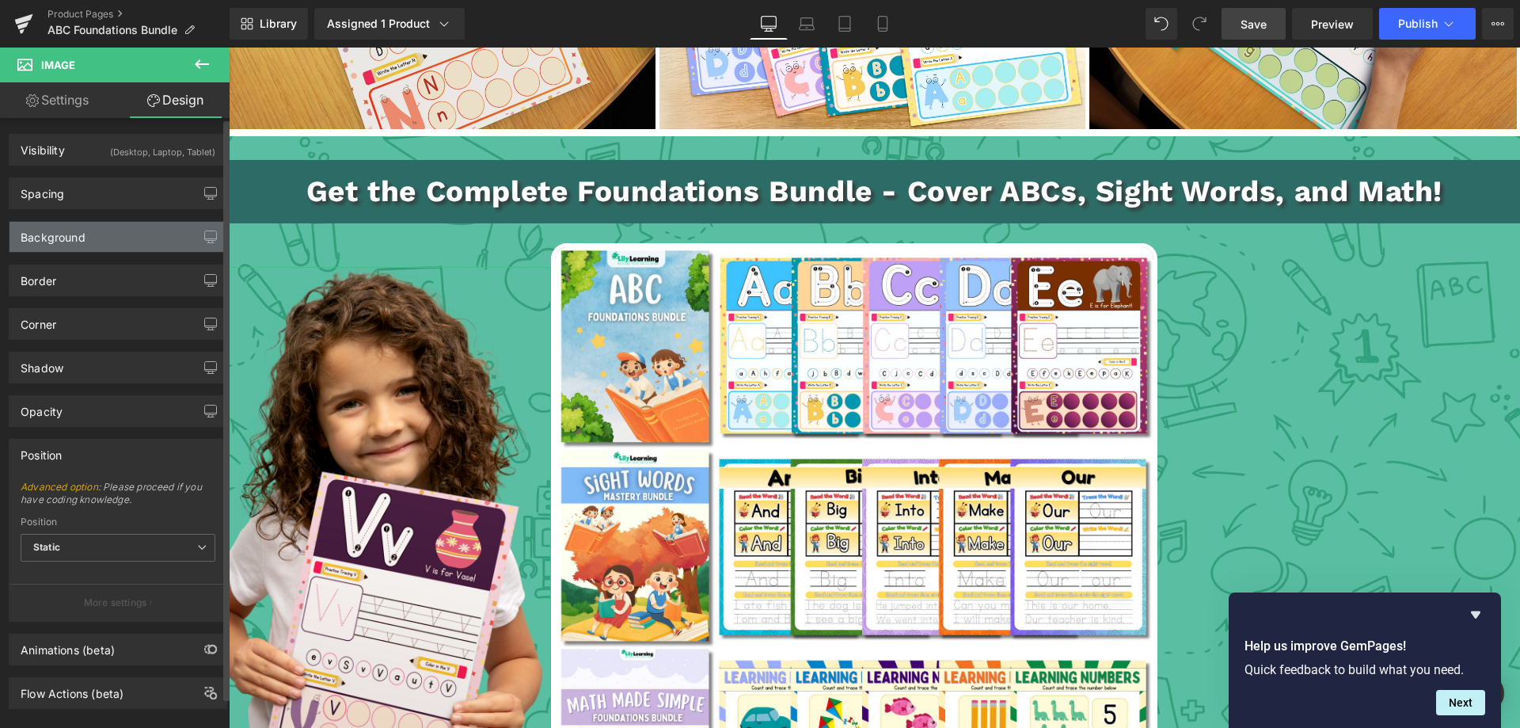
click at [70, 230] on div "Background" at bounding box center [53, 233] width 65 height 22
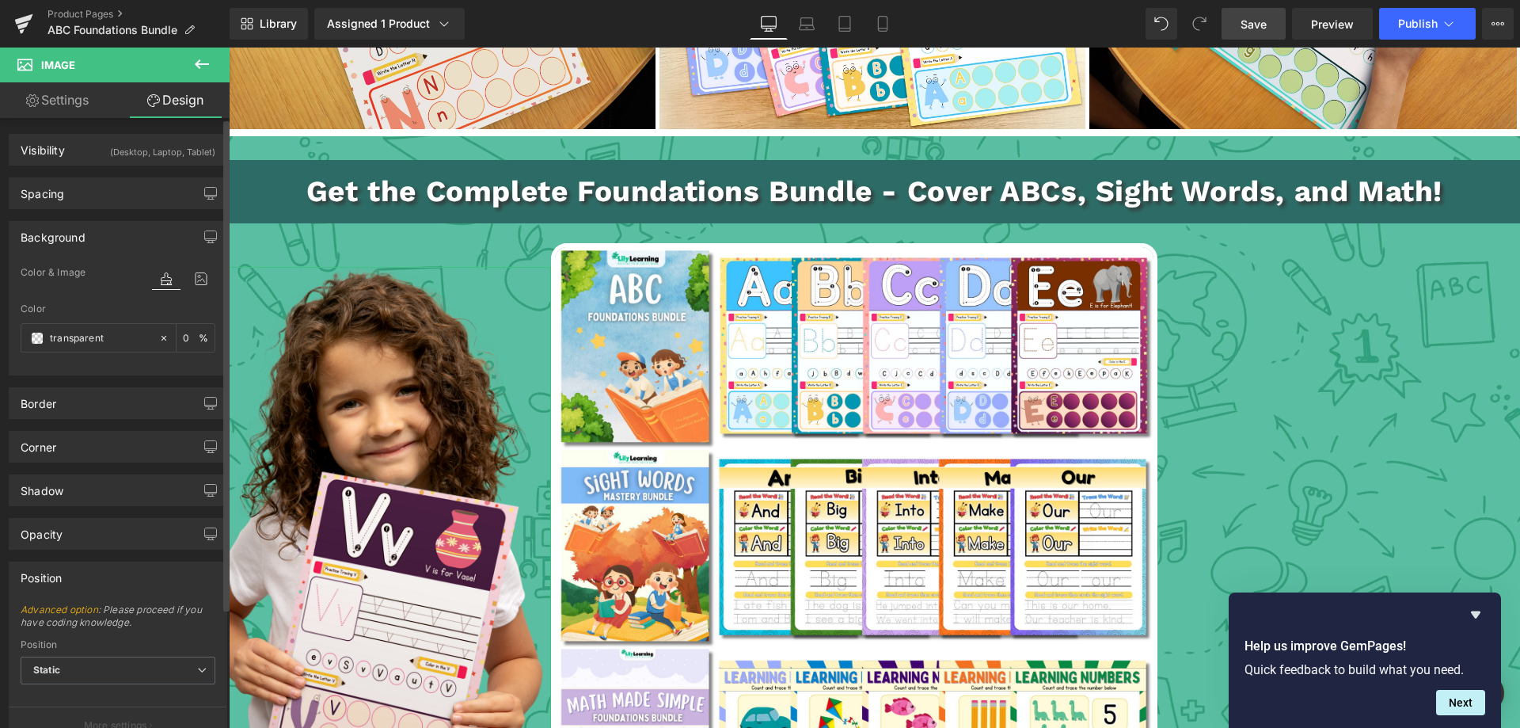
click at [70, 230] on div "Background" at bounding box center [53, 233] width 65 height 22
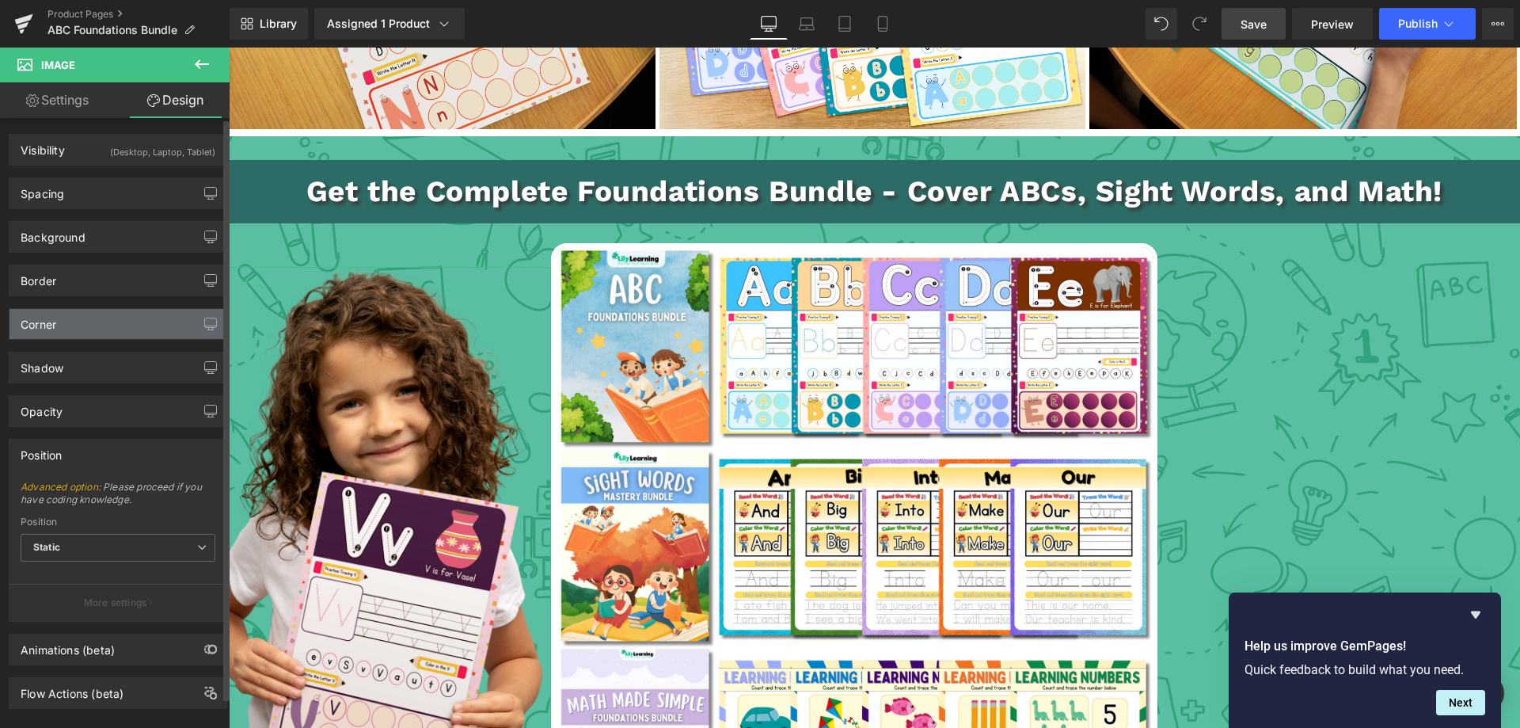
click at [55, 321] on div "Corner" at bounding box center [39, 320] width 36 height 22
click at [96, 321] on div "Corner" at bounding box center [117, 324] width 217 height 30
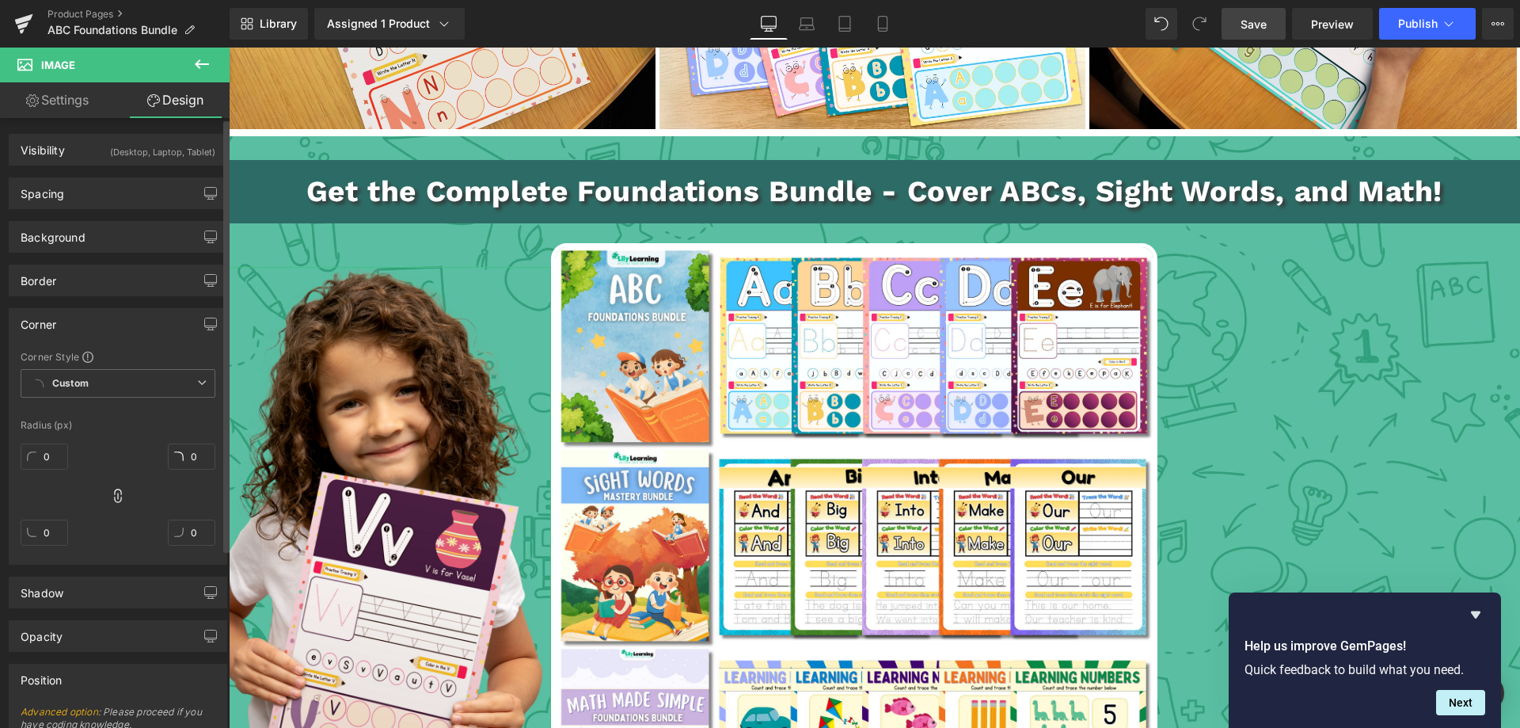
click at [96, 321] on div "Corner" at bounding box center [117, 324] width 217 height 30
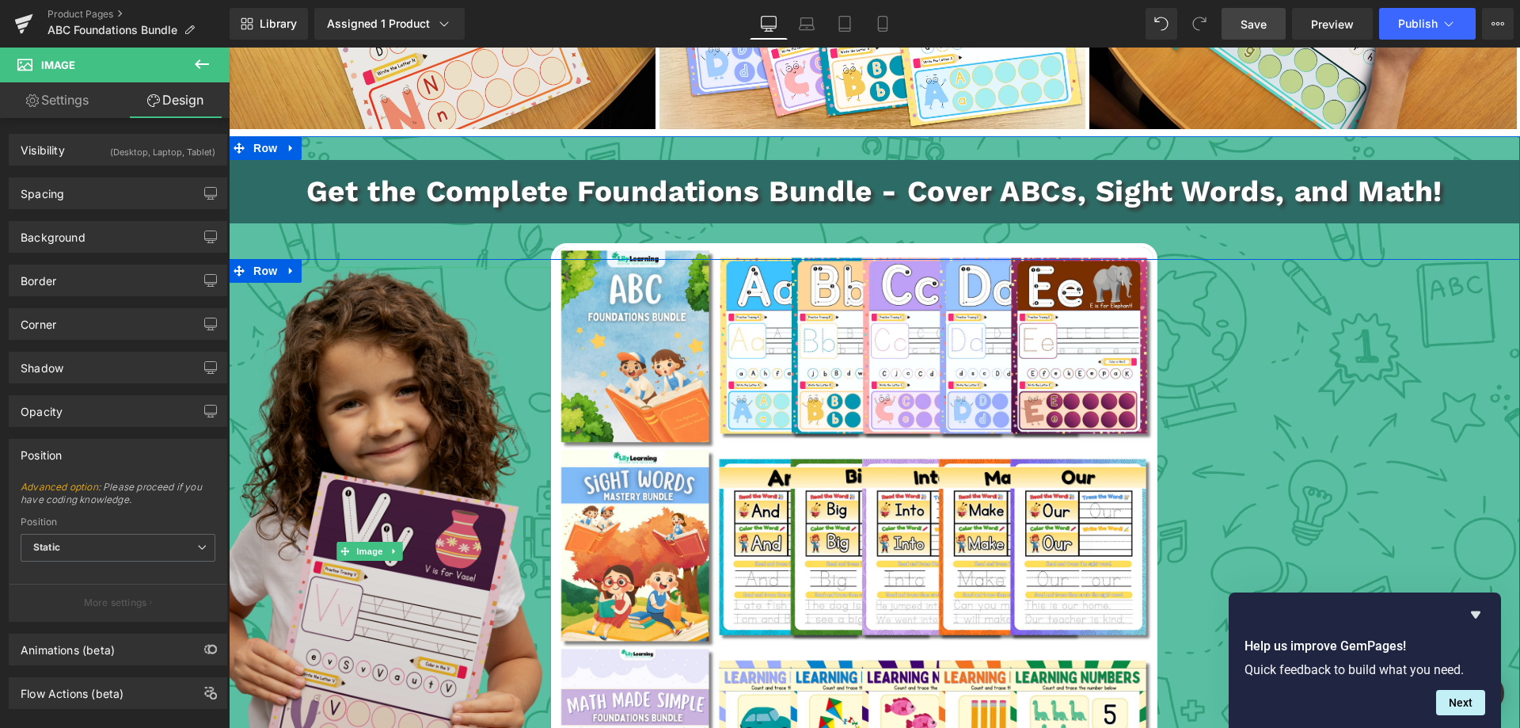
click at [320, 410] on img at bounding box center [366, 551] width 362 height 568
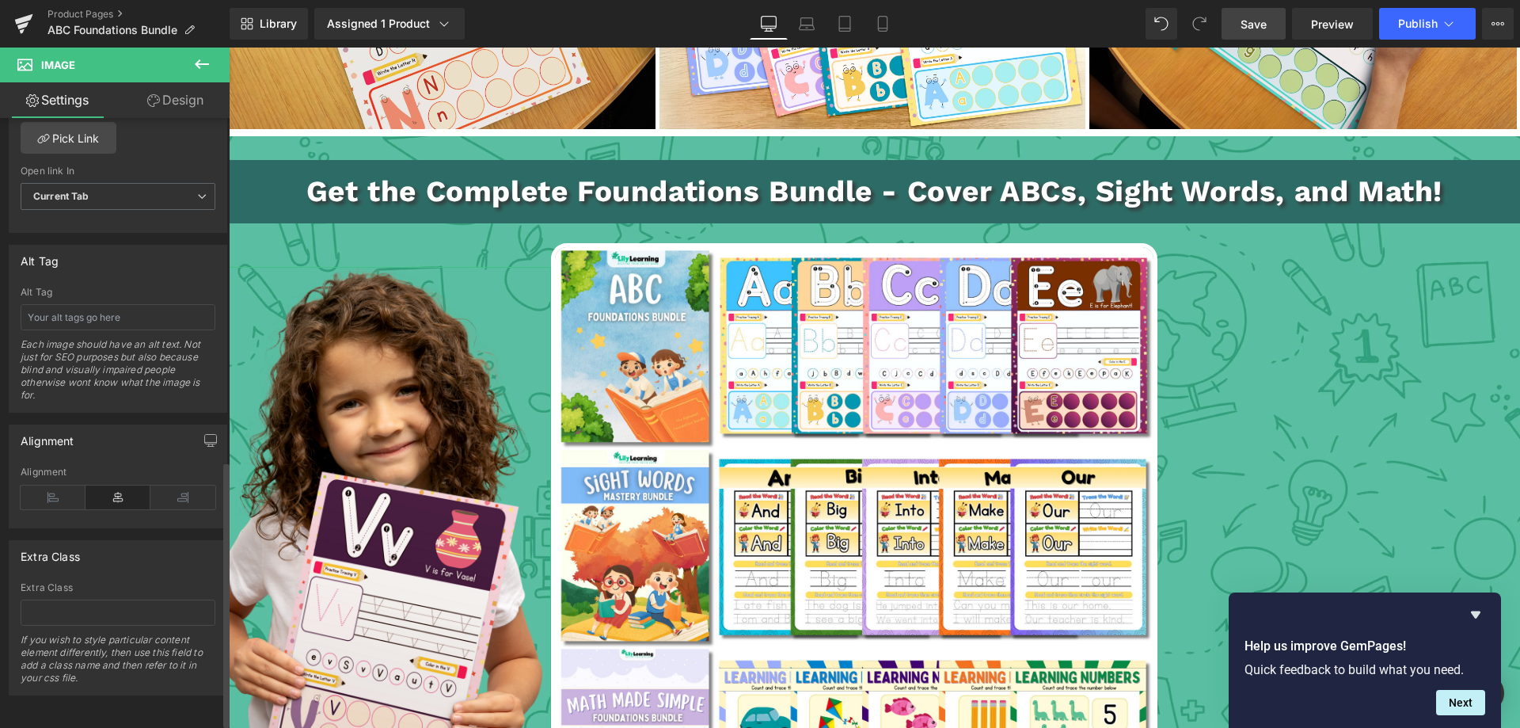
scroll to position [795, 0]
click at [45, 599] on input "text" at bounding box center [118, 612] width 195 height 26
click at [47, 599] on input "abc_col" at bounding box center [118, 612] width 195 height 26
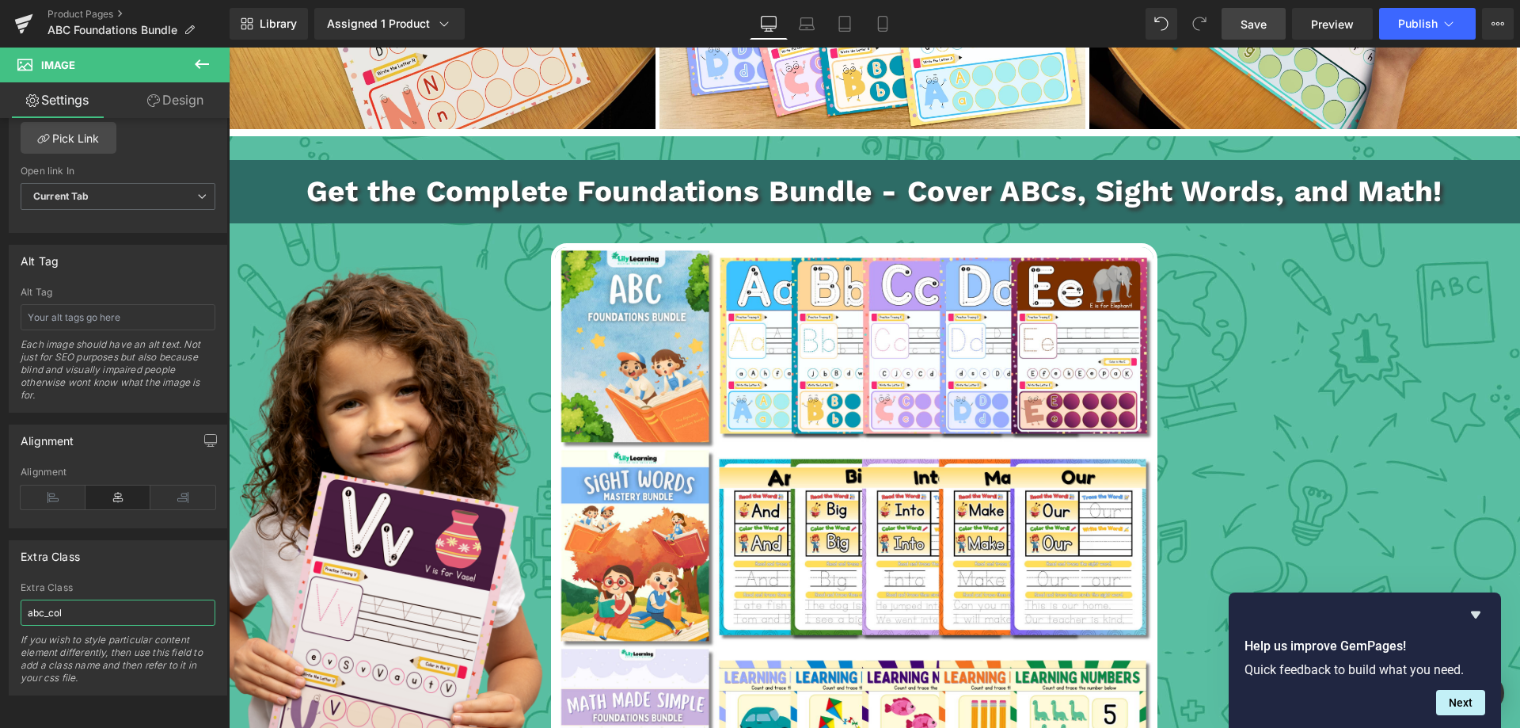
type input "abc_col"
click at [1265, 27] on span "Save" at bounding box center [1253, 24] width 26 height 17
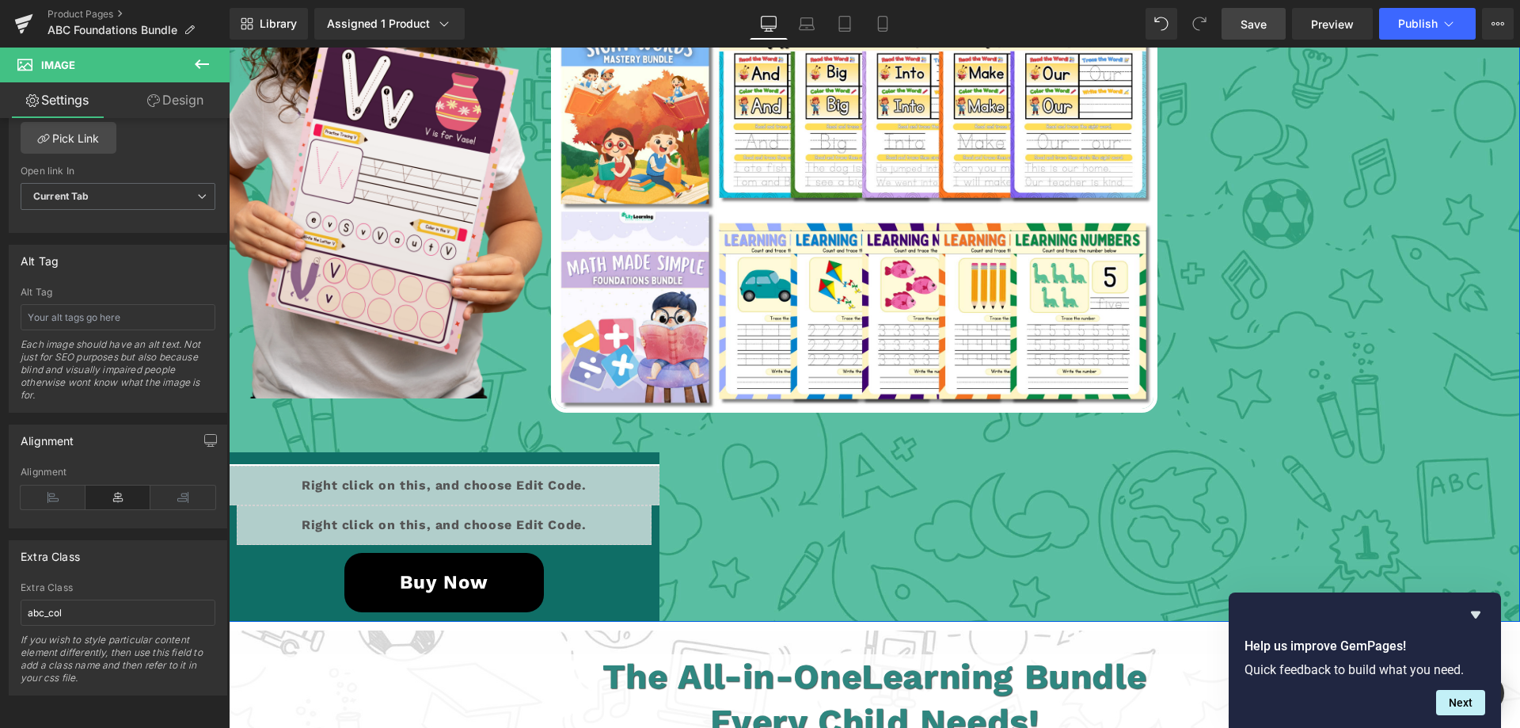
scroll to position [3065, 0]
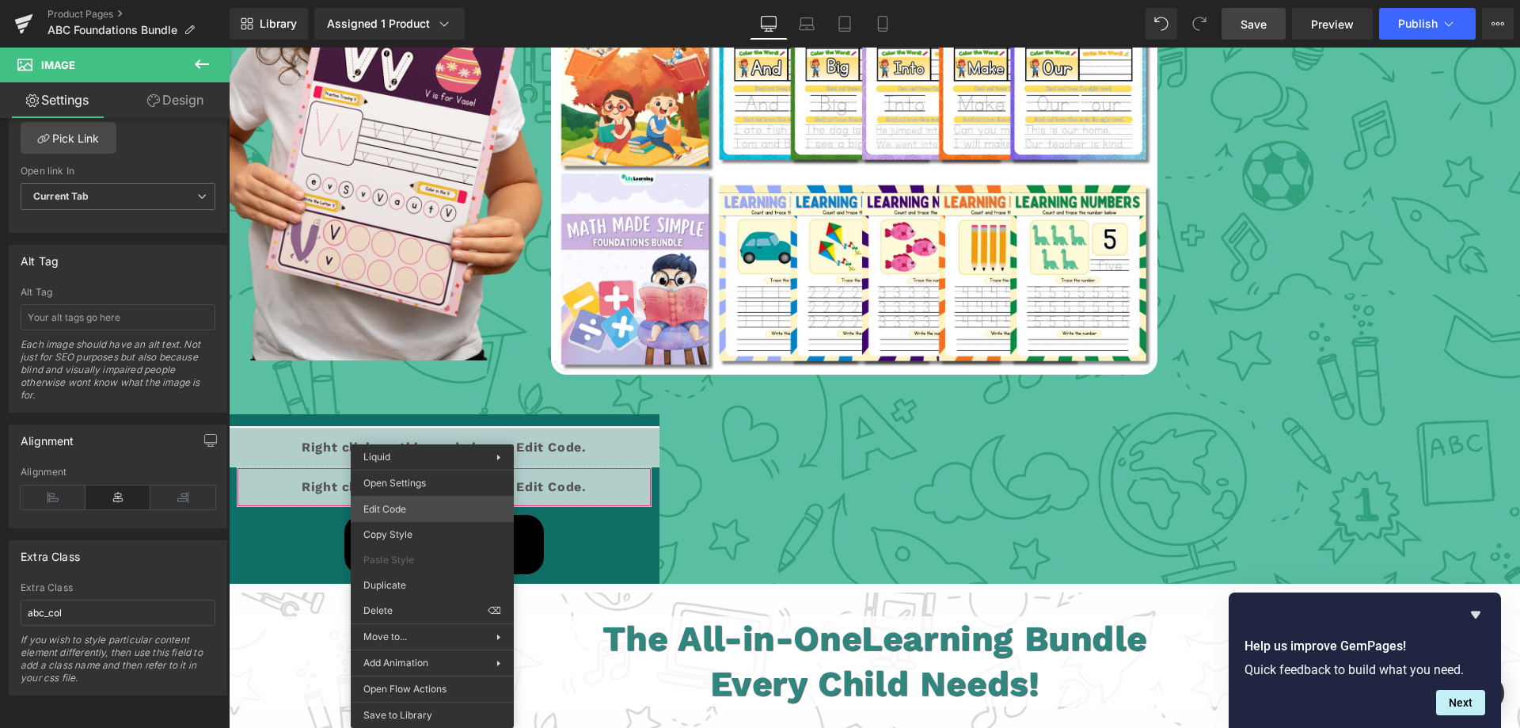
click at [409, 0] on div "Image You are previewing how the will restyle your page. You can not edit Eleme…" at bounding box center [760, 0] width 1520 height 0
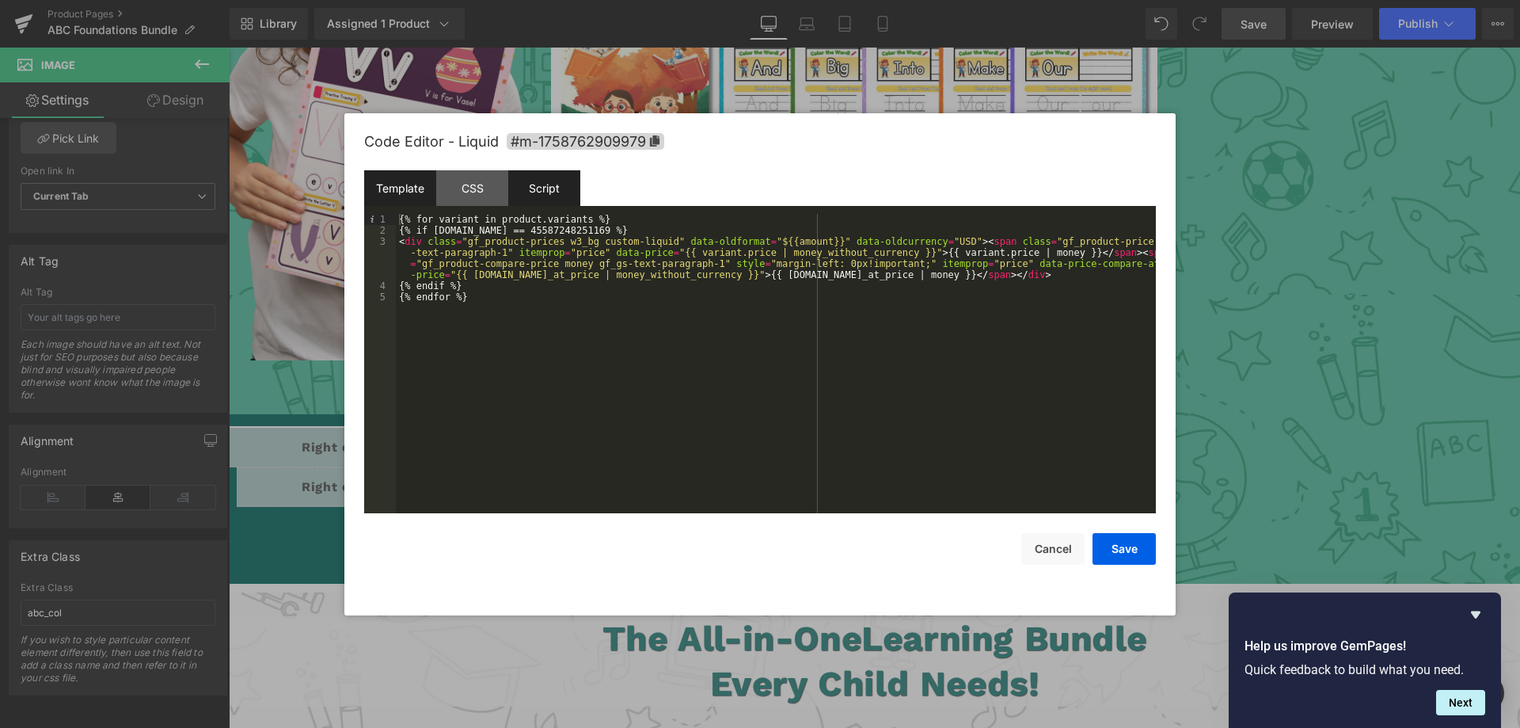
click at [535, 188] on div "Script" at bounding box center [544, 188] width 72 height 36
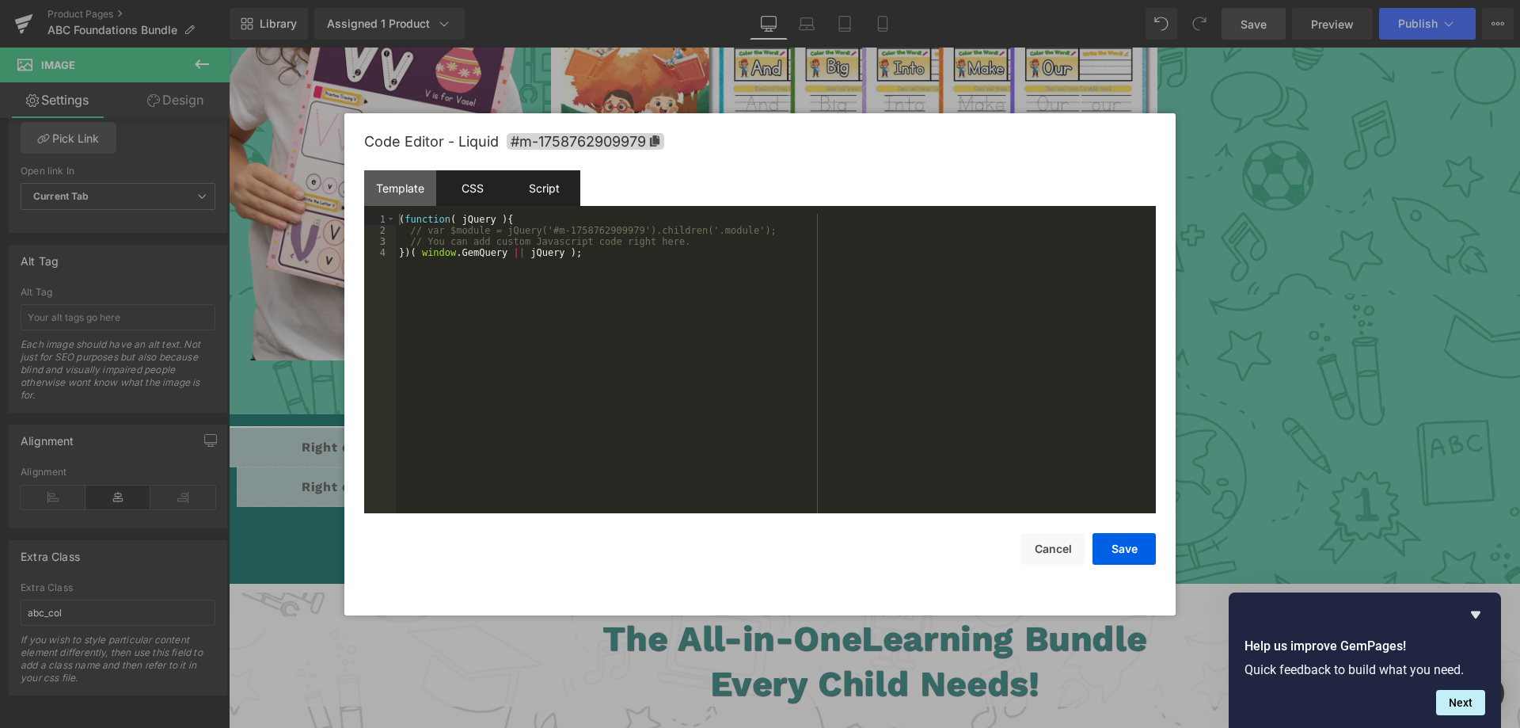
click at [481, 181] on div "CSS" at bounding box center [472, 188] width 72 height 36
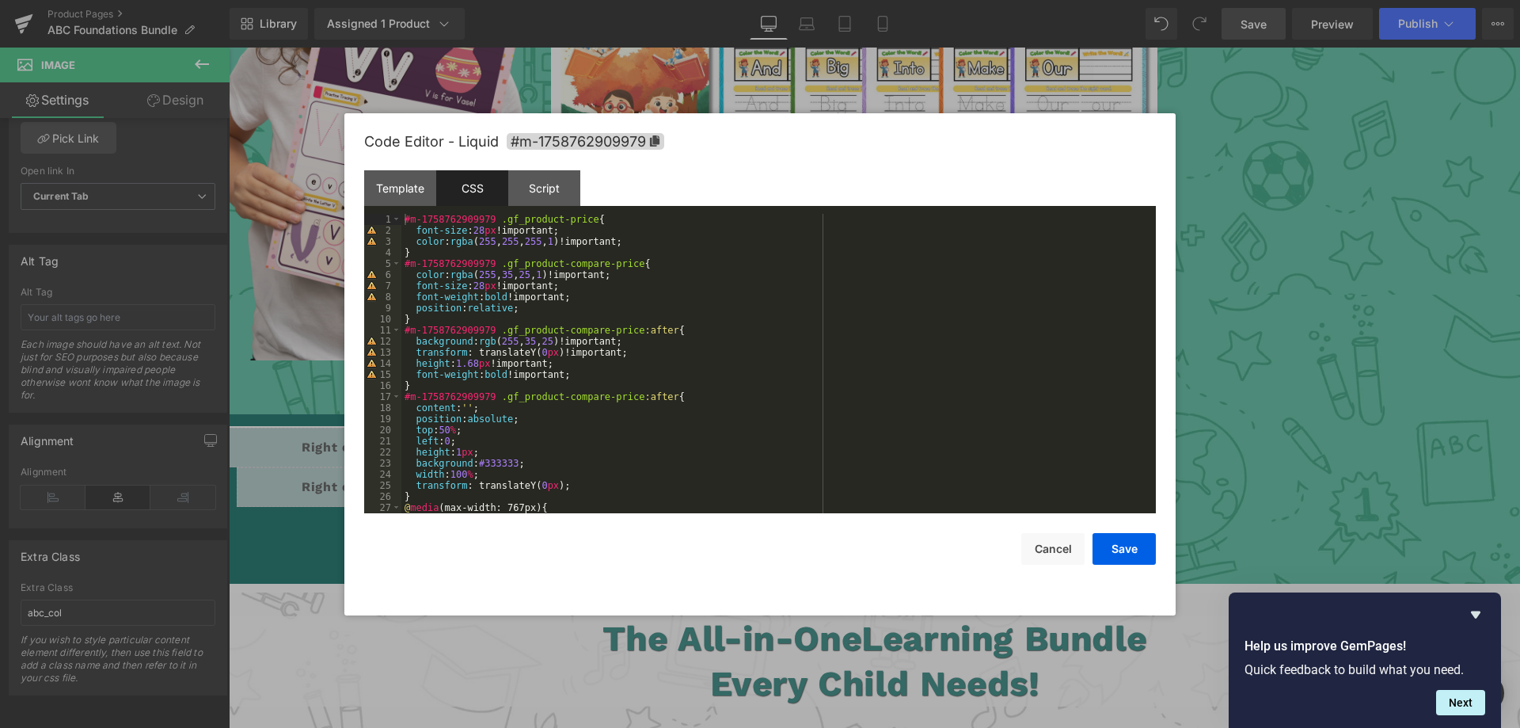
scroll to position [0, 0]
click at [399, 182] on div "Template" at bounding box center [400, 188] width 72 height 36
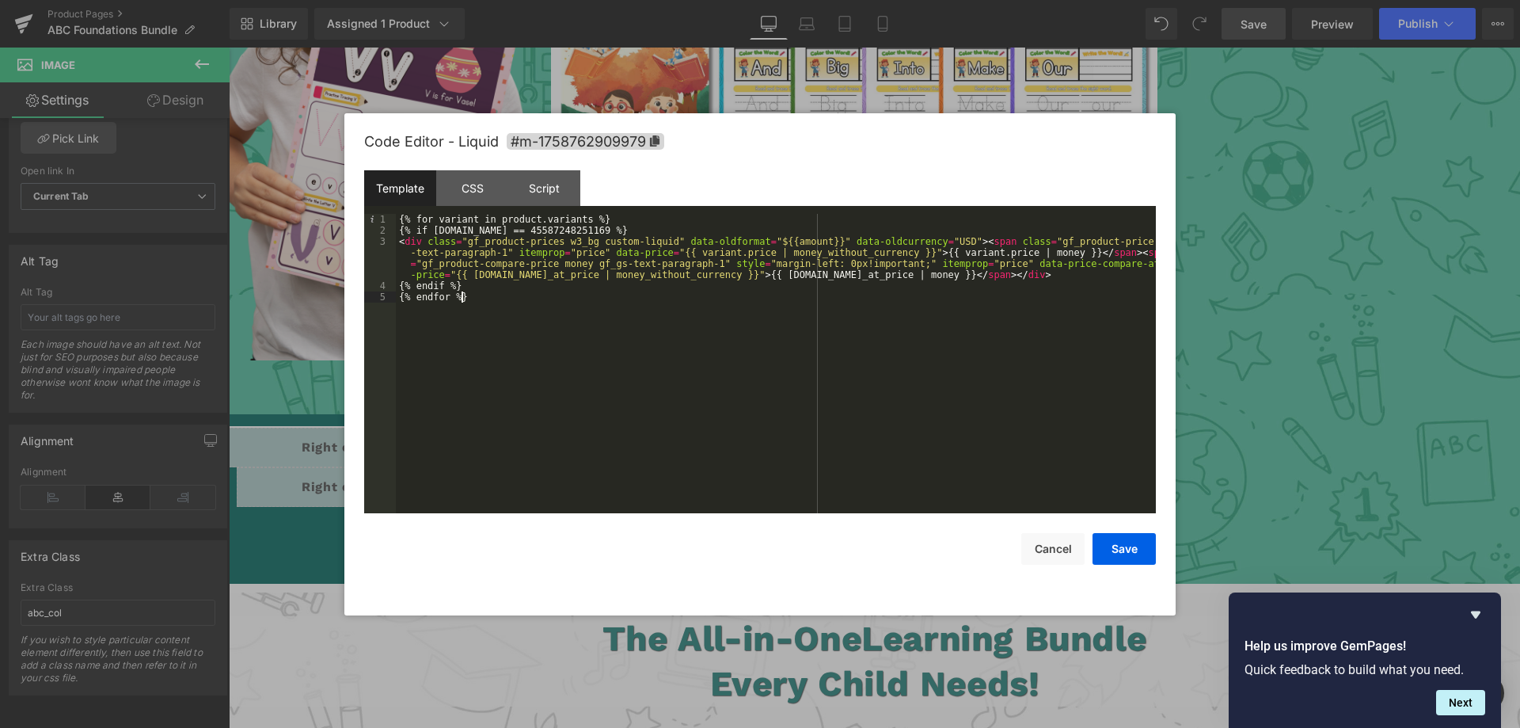
click at [492, 307] on div "{% for variant in product.variants %} {% if [DOMAIN_NAME] == 45587248251169 %} …" at bounding box center [776, 374] width 760 height 321
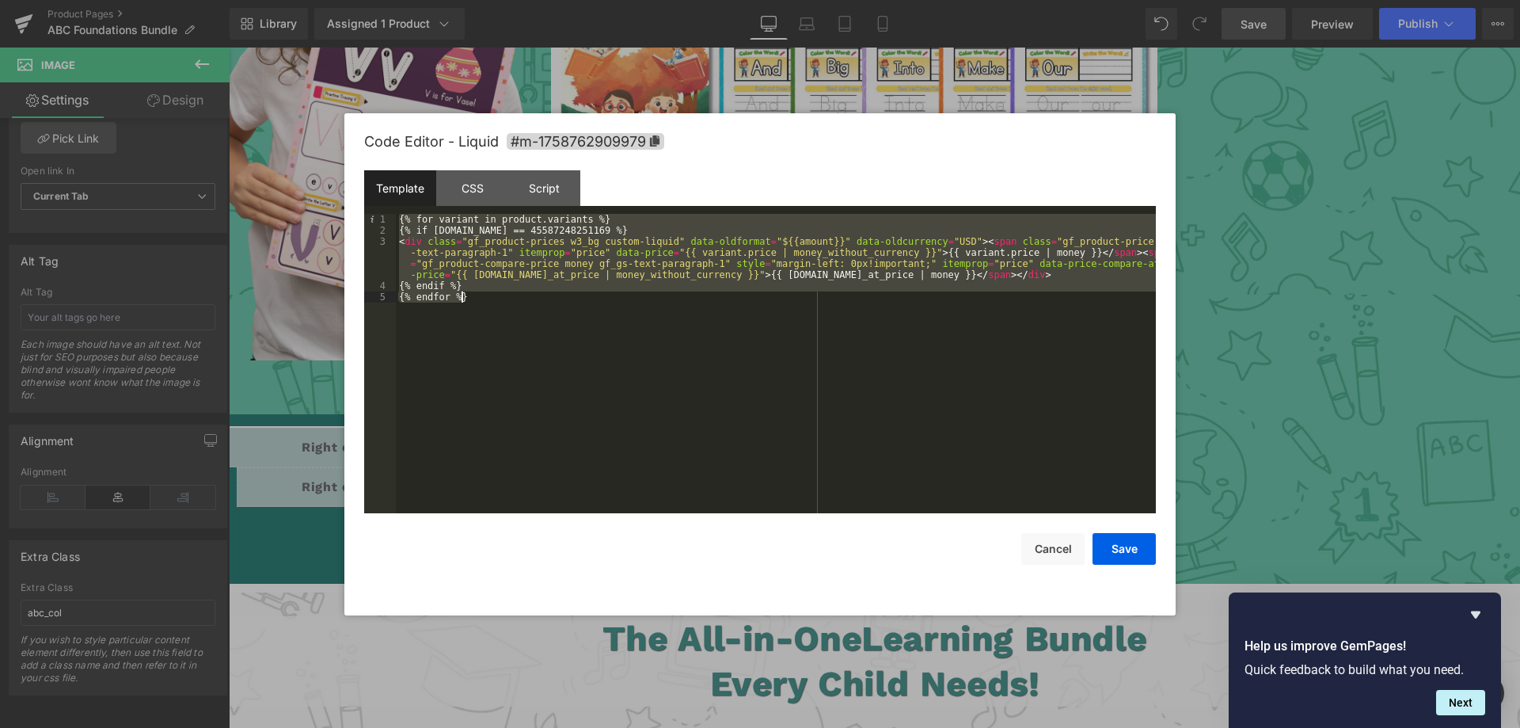
click at [492, 307] on div "{% for variant in product.variants %} {% if [DOMAIN_NAME] == 45587248251169 %} …" at bounding box center [776, 374] width 760 height 321
click at [493, 306] on div "{% for variant in product.variants %} {% if [DOMAIN_NAME] == 45587248251169 %} …" at bounding box center [776, 363] width 760 height 299
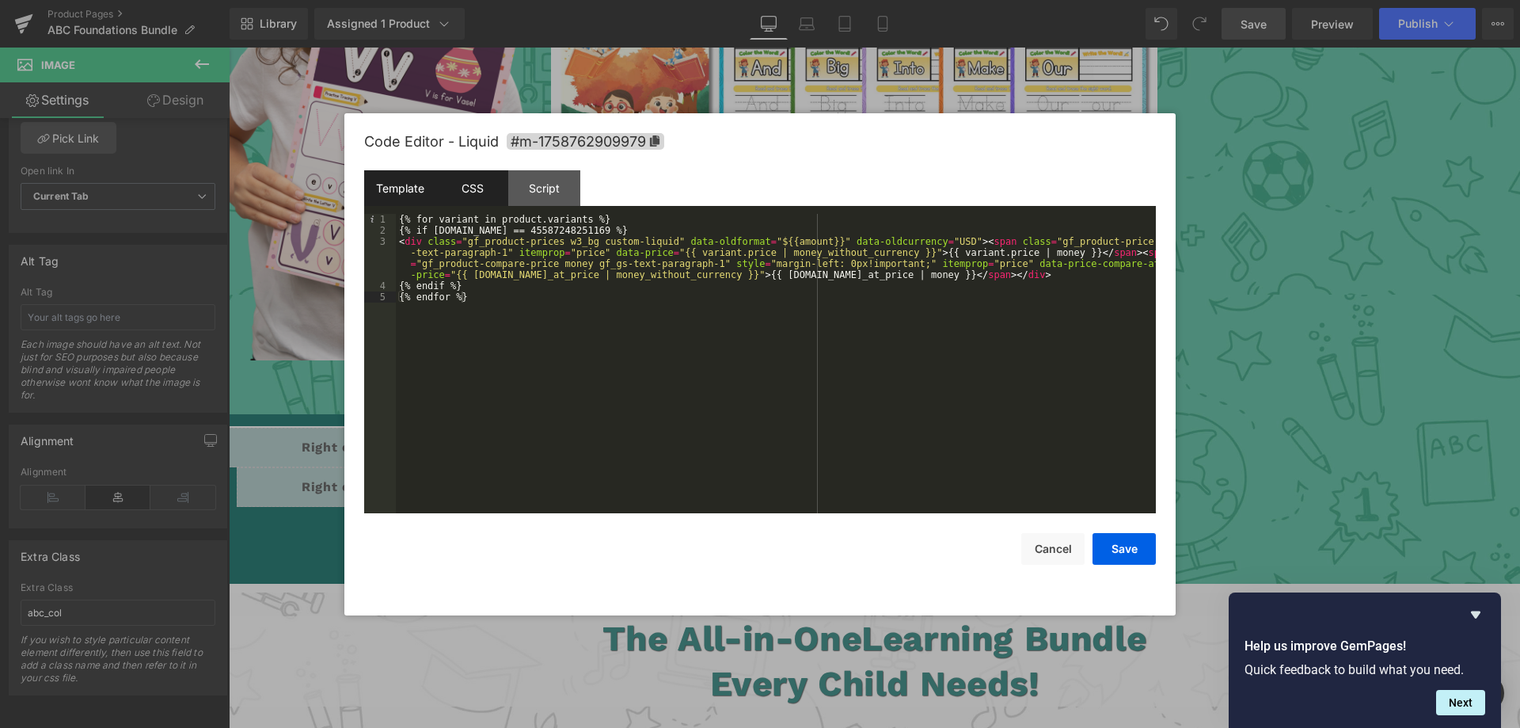
click at [458, 196] on div "CSS" at bounding box center [472, 188] width 72 height 36
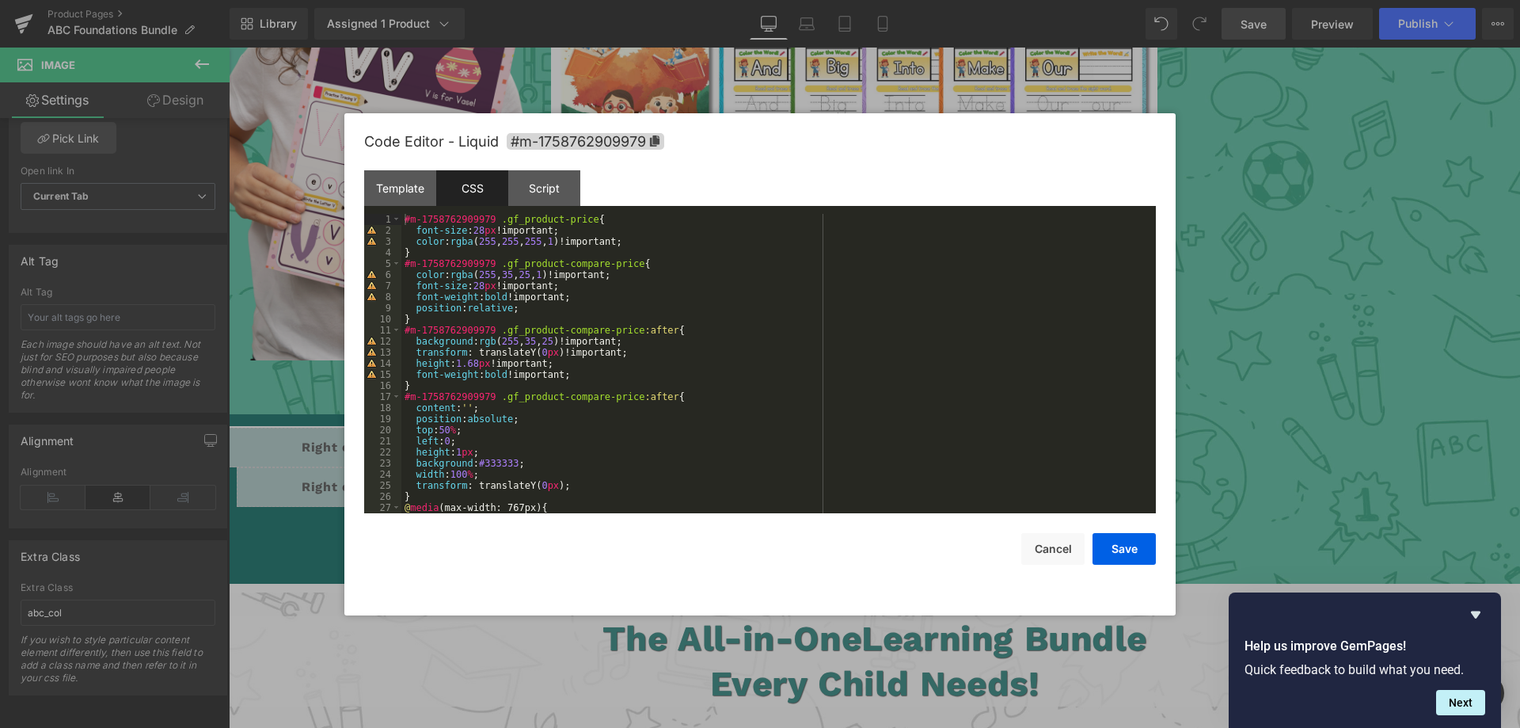
click at [416, 230] on div "#m-1758762909979 .gf_product-price { font-size : 28 px !important; color : rgba…" at bounding box center [775, 374] width 748 height 321
click at [420, 252] on div "#m-1758762909979 .gf_product-price { font-size : 28 px !important; color : rgba…" at bounding box center [775, 374] width 748 height 321
click at [560, 179] on div "Script" at bounding box center [544, 188] width 72 height 36
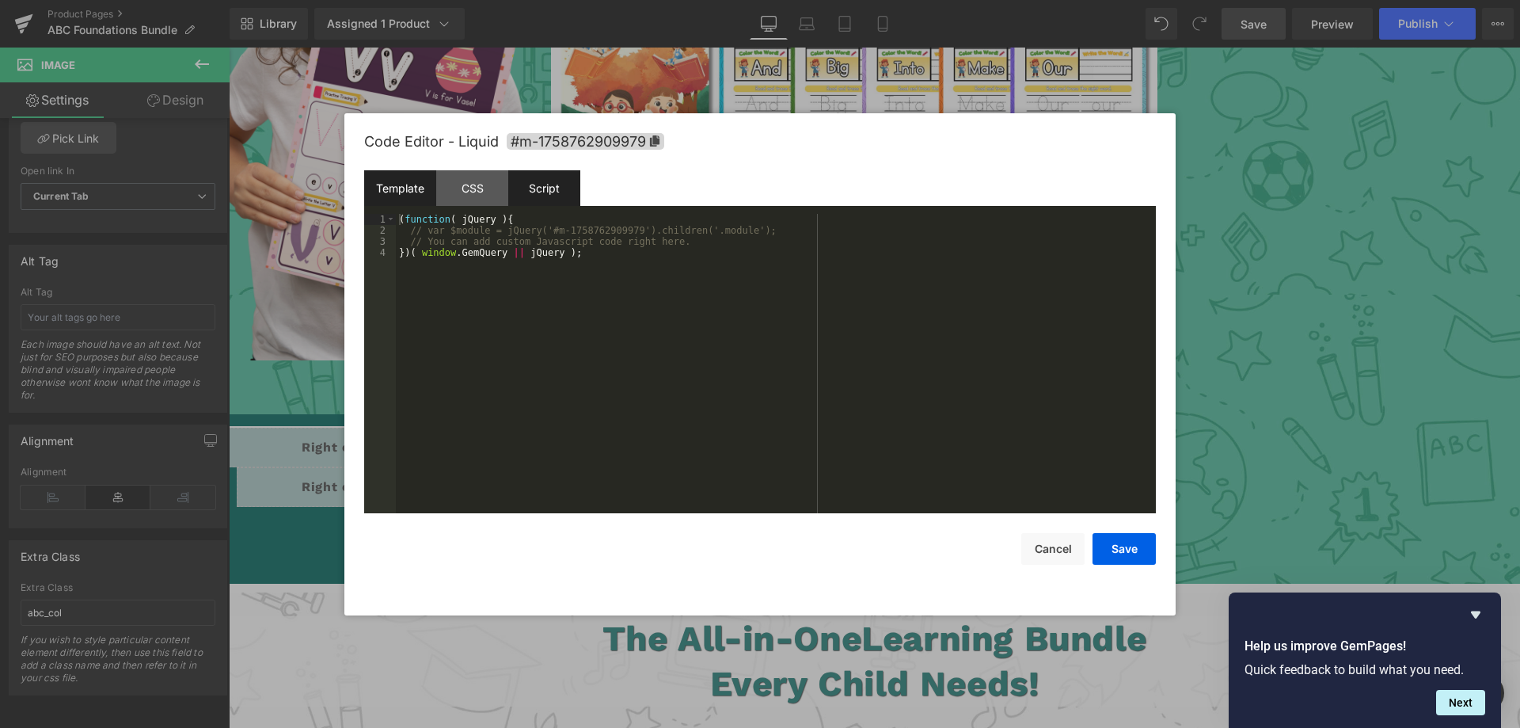
click at [420, 189] on div "Template" at bounding box center [400, 188] width 72 height 36
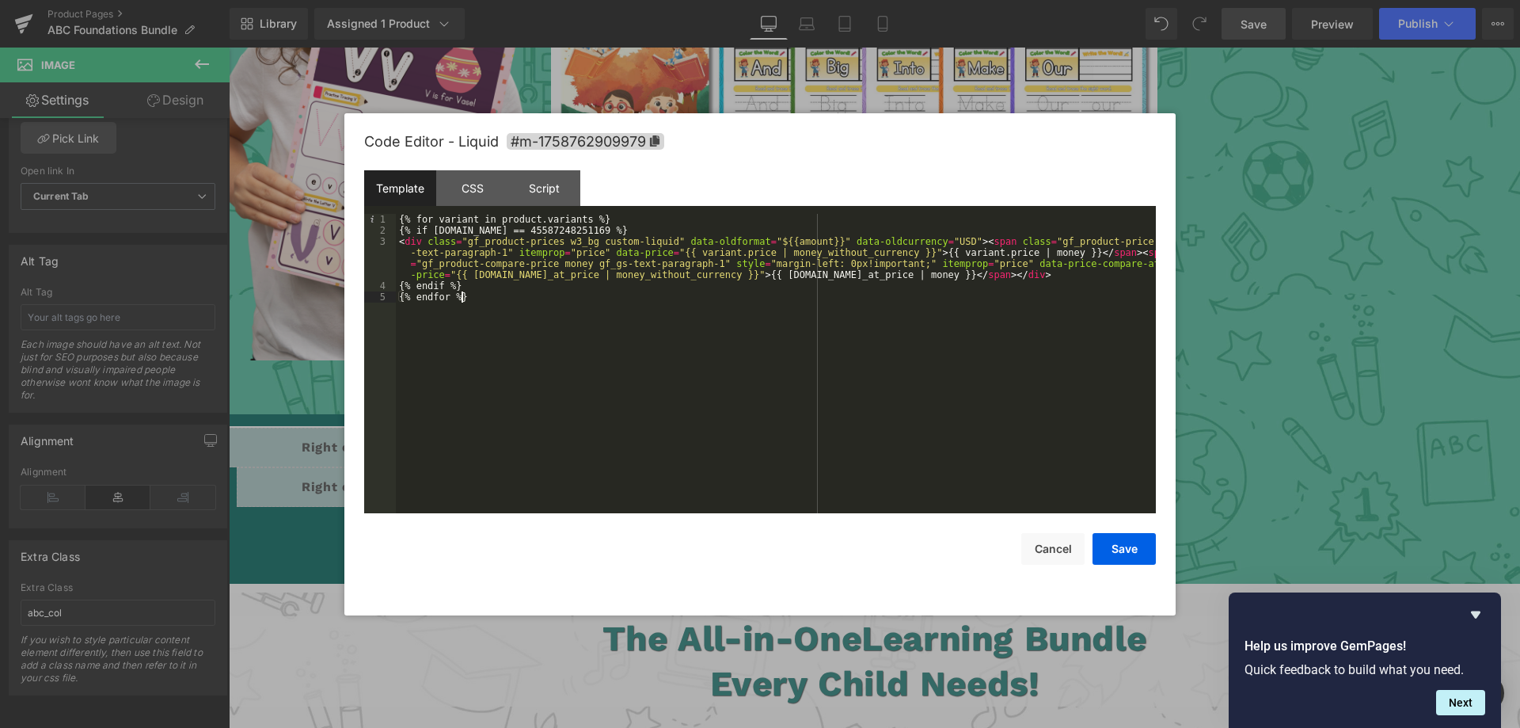
click at [492, 304] on div "{% for variant in product.variants %} {% if [DOMAIN_NAME] == 45587248251169 %} …" at bounding box center [776, 374] width 760 height 321
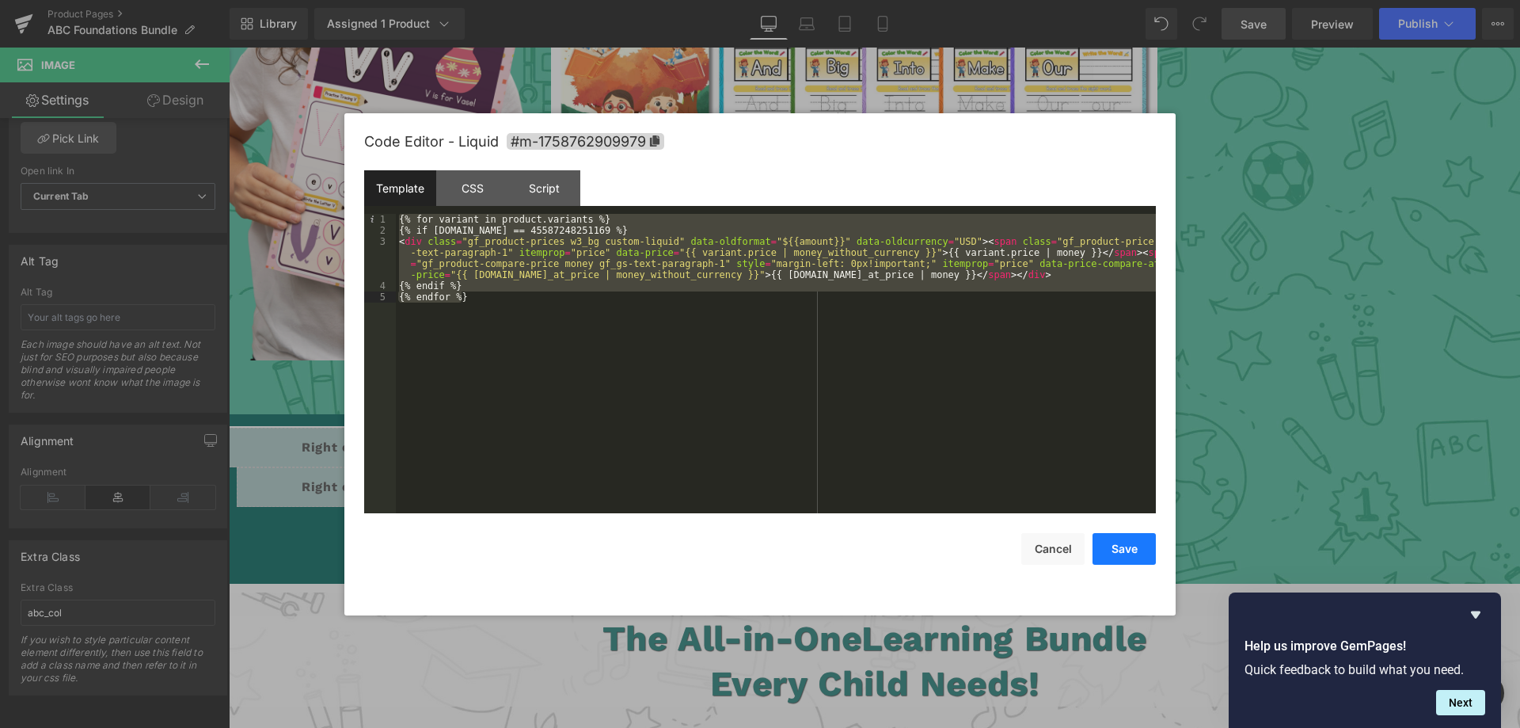
click at [1131, 544] on button "Save" at bounding box center [1123, 549] width 63 height 32
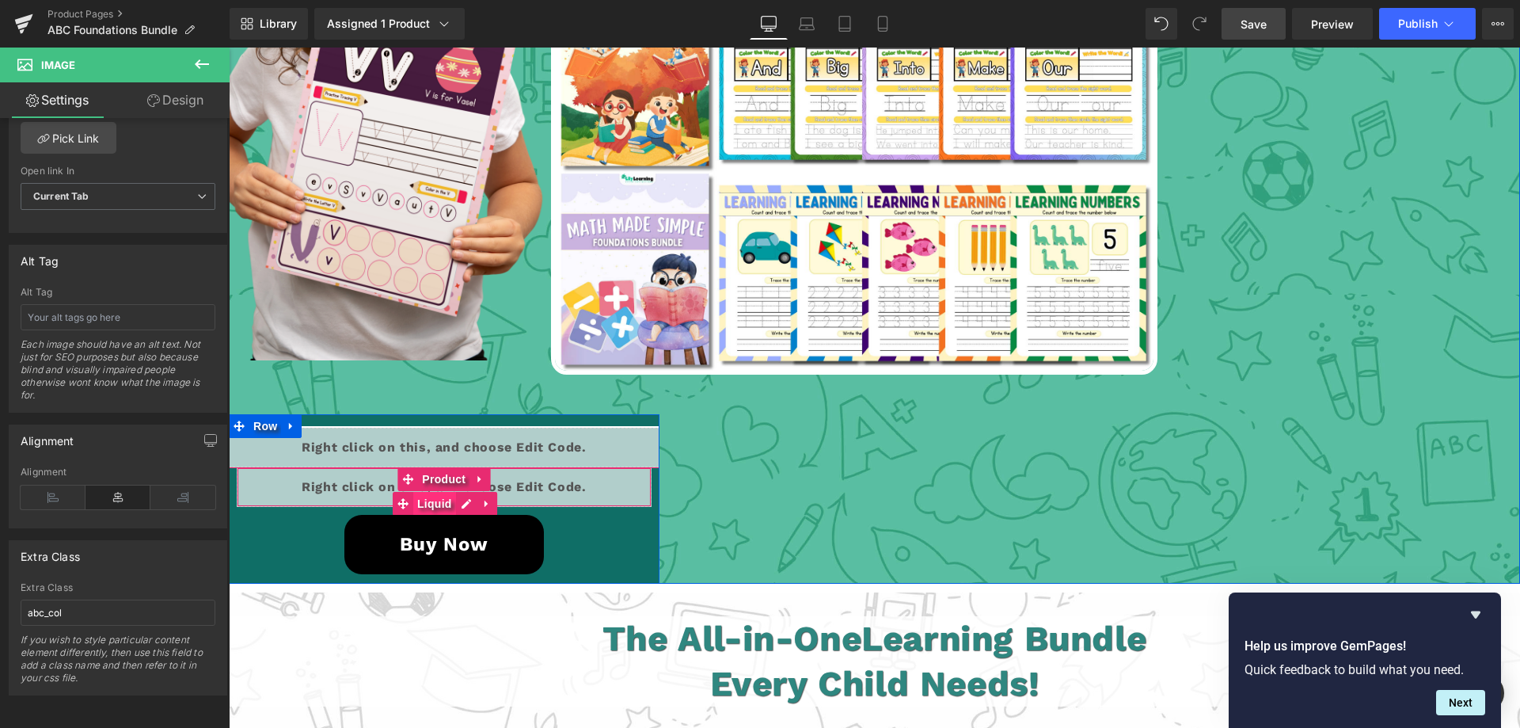
click at [427, 500] on span "Liquid" at bounding box center [434, 504] width 43 height 24
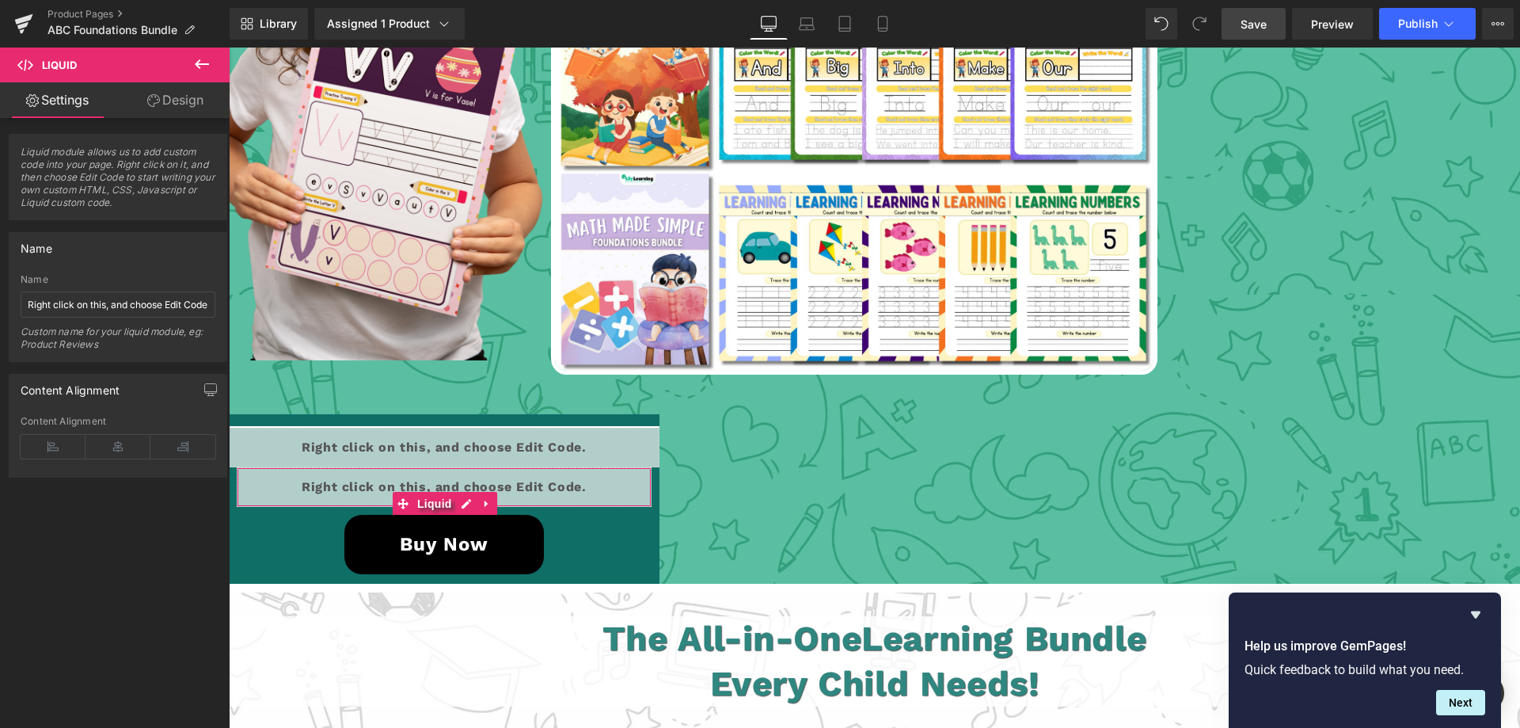
click at [171, 96] on link "Design" at bounding box center [175, 100] width 115 height 36
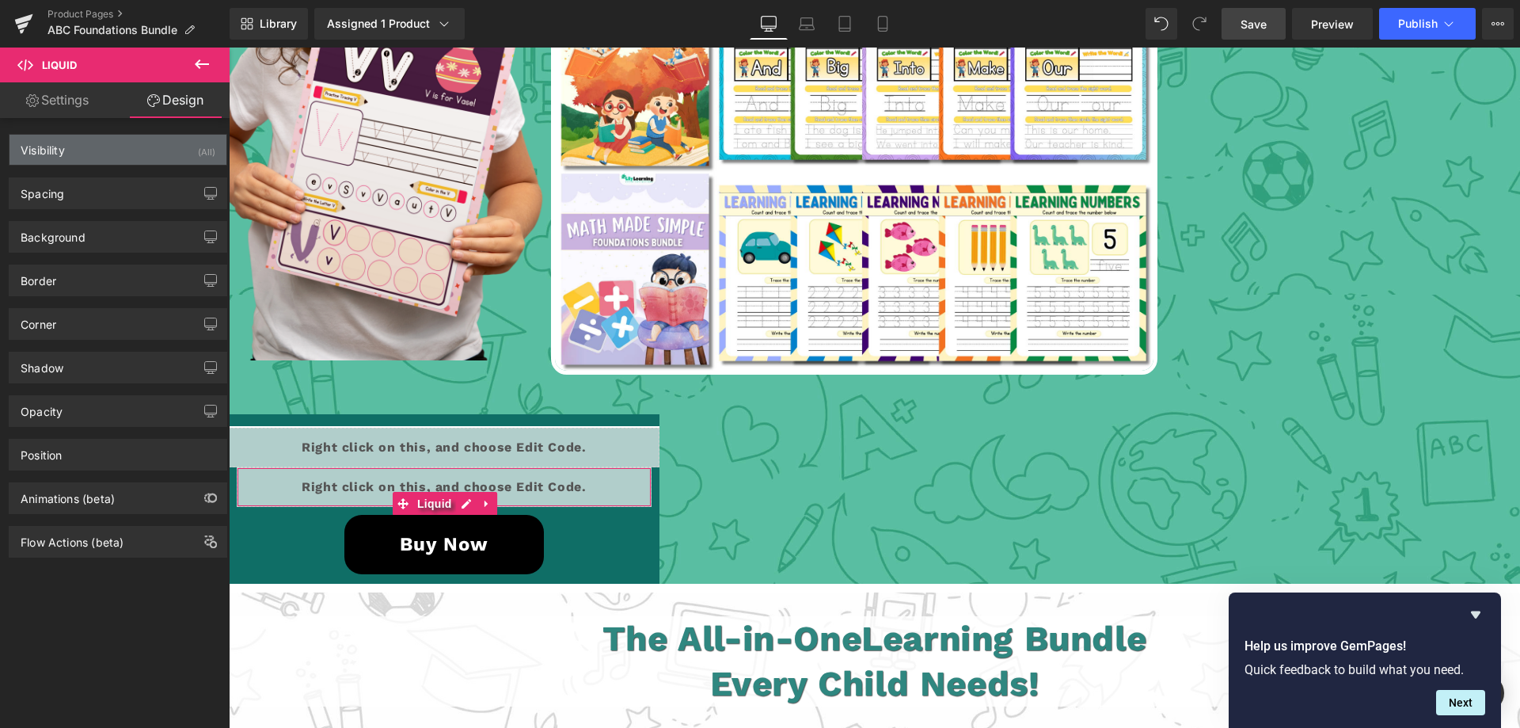
click at [59, 161] on div "Visibility (All)" at bounding box center [117, 150] width 217 height 30
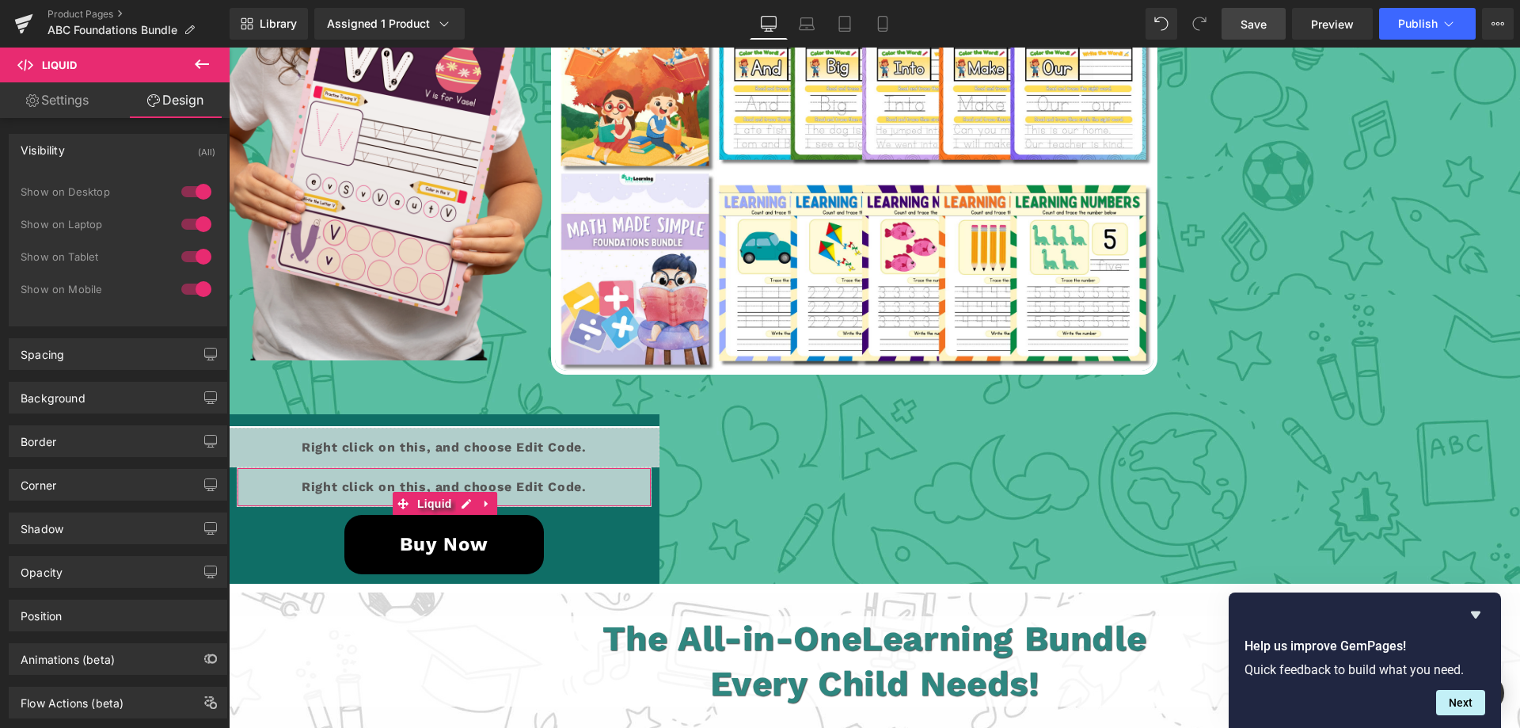
click at [59, 161] on div "Visibility (All)" at bounding box center [117, 150] width 217 height 30
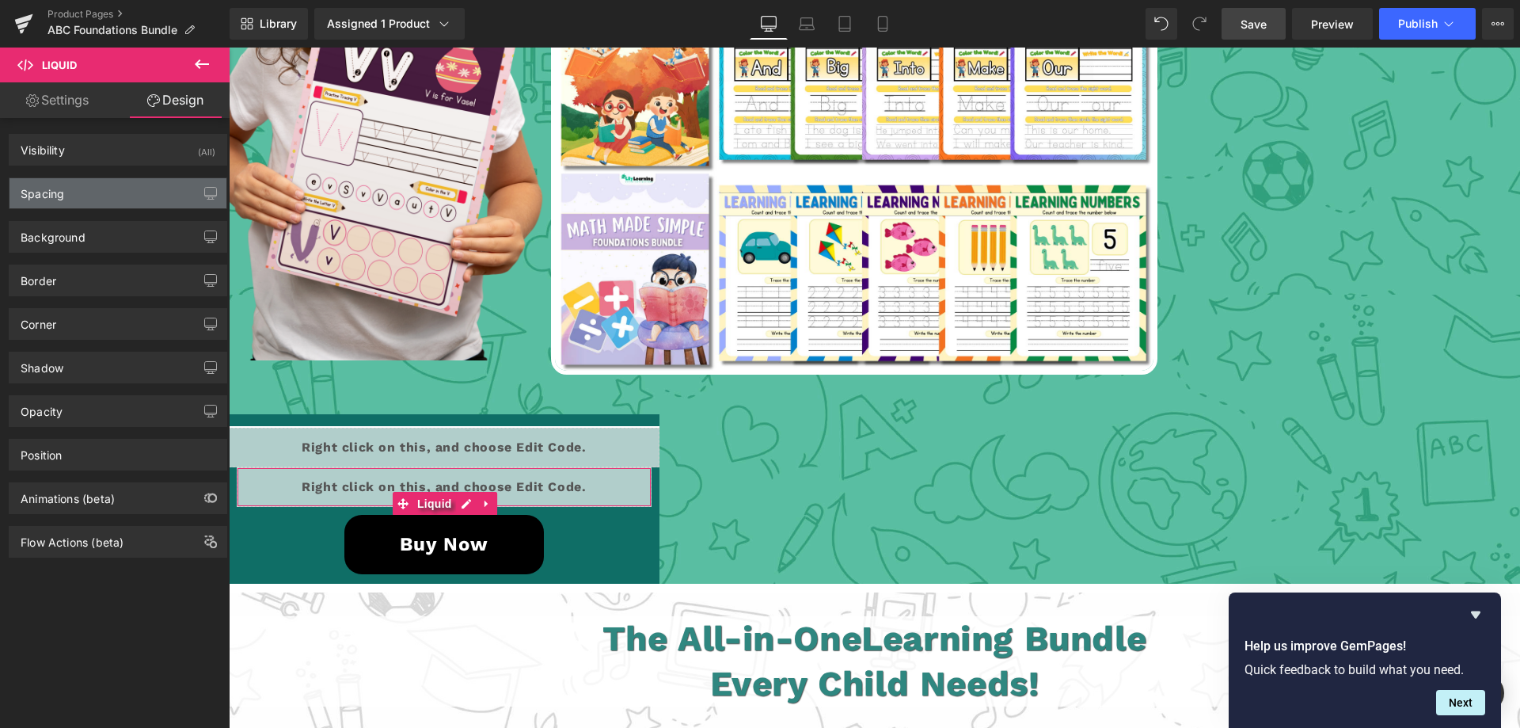
click at [66, 192] on div "Spacing" at bounding box center [117, 193] width 217 height 30
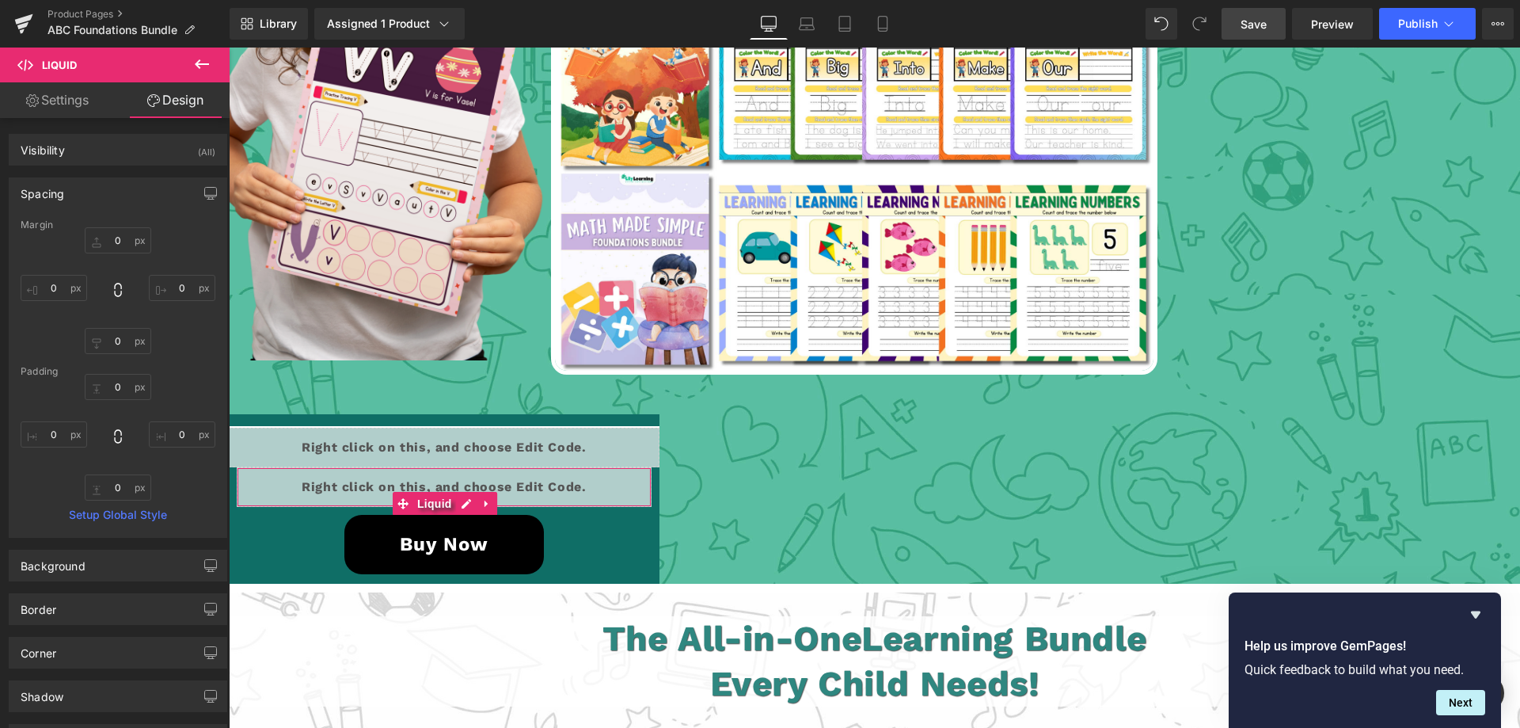
click at [66, 192] on div "Spacing" at bounding box center [117, 193] width 217 height 30
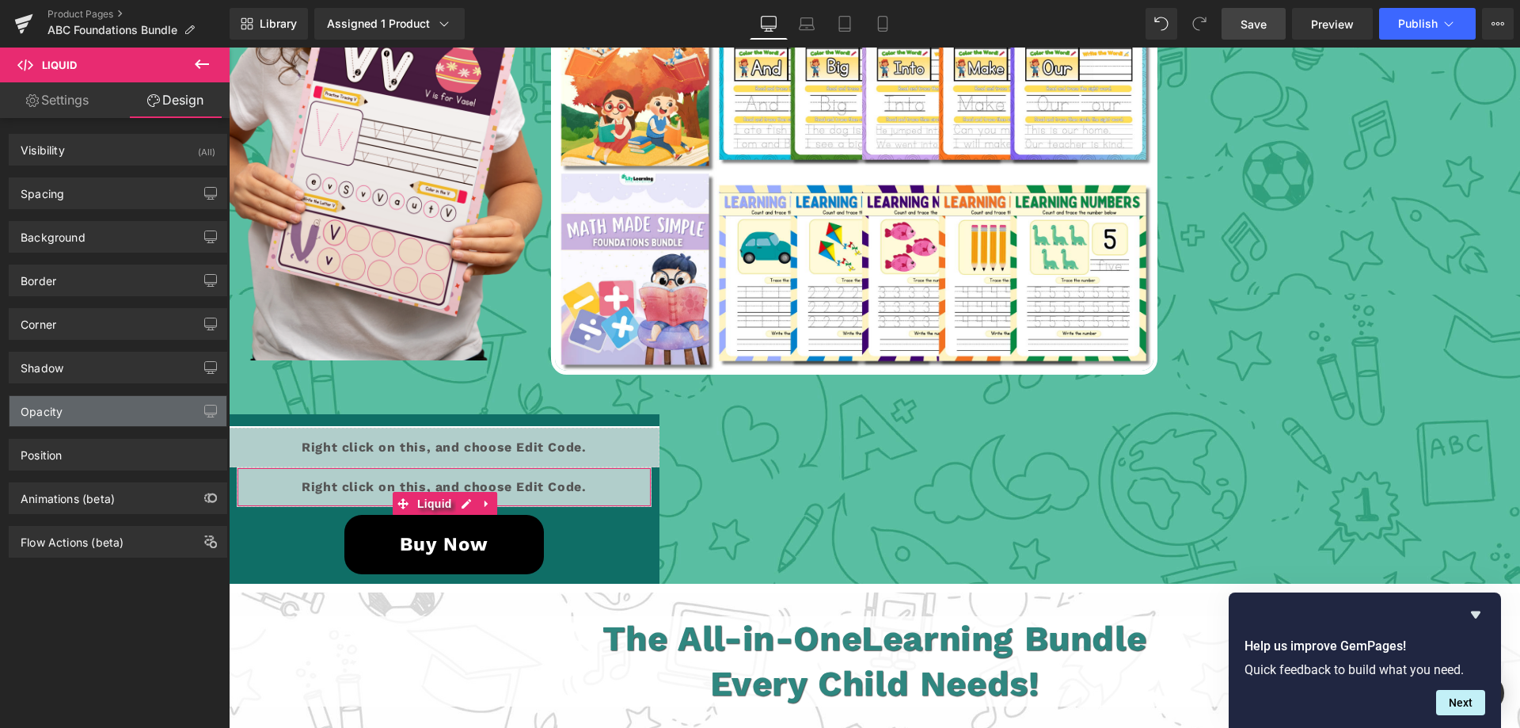
click at [54, 414] on div "Opacity" at bounding box center [42, 407] width 42 height 22
click at [77, 410] on div "Opacity" at bounding box center [117, 411] width 217 height 30
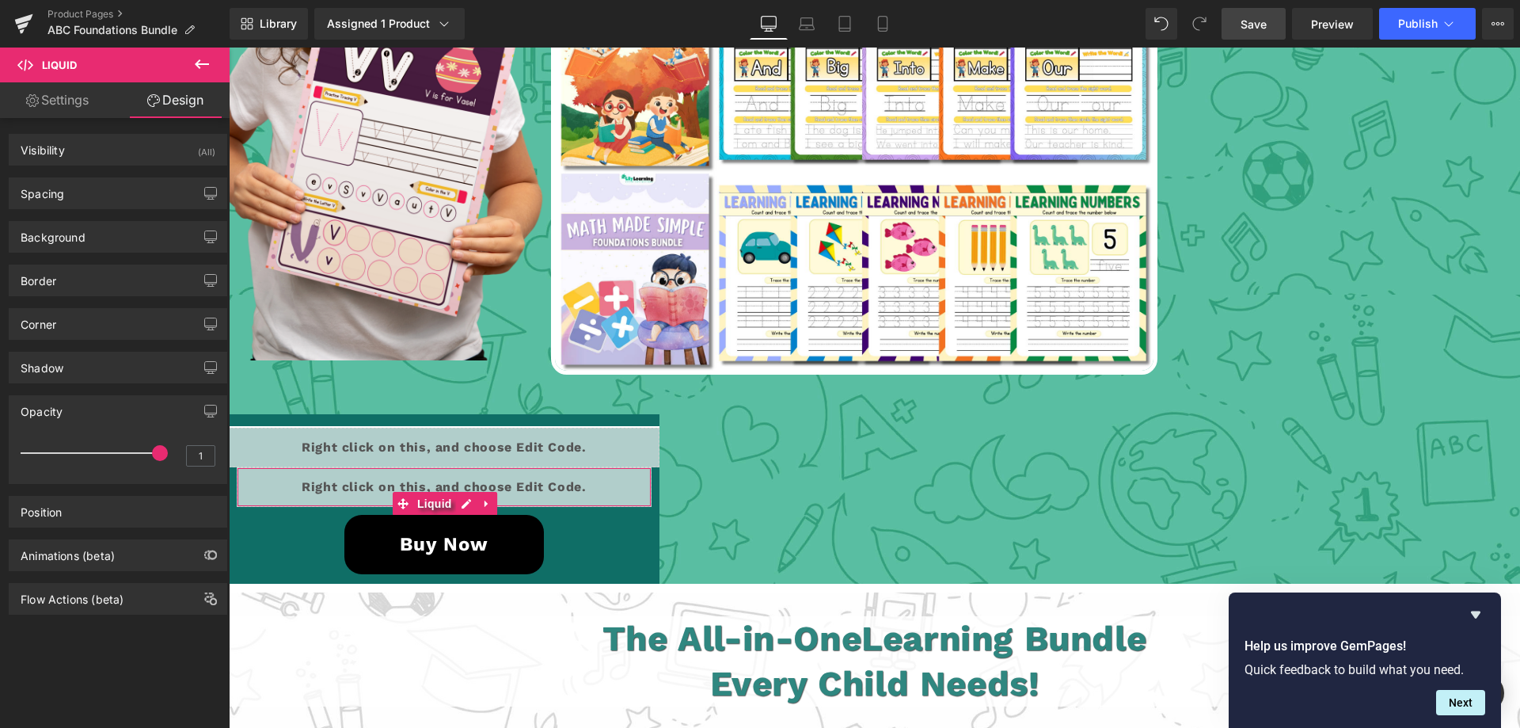
click at [77, 410] on div "Opacity" at bounding box center [117, 411] width 217 height 30
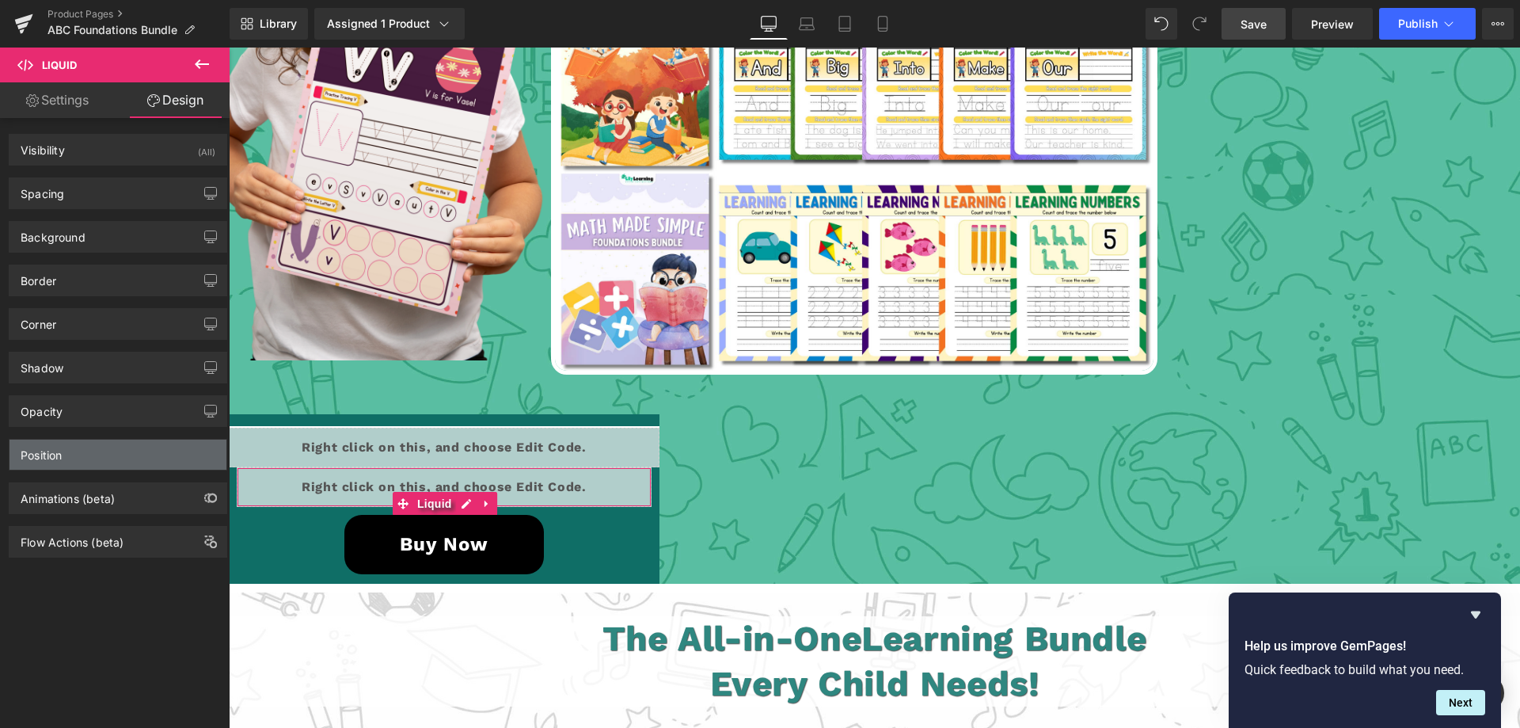
click at [77, 446] on div "Position" at bounding box center [117, 454] width 217 height 30
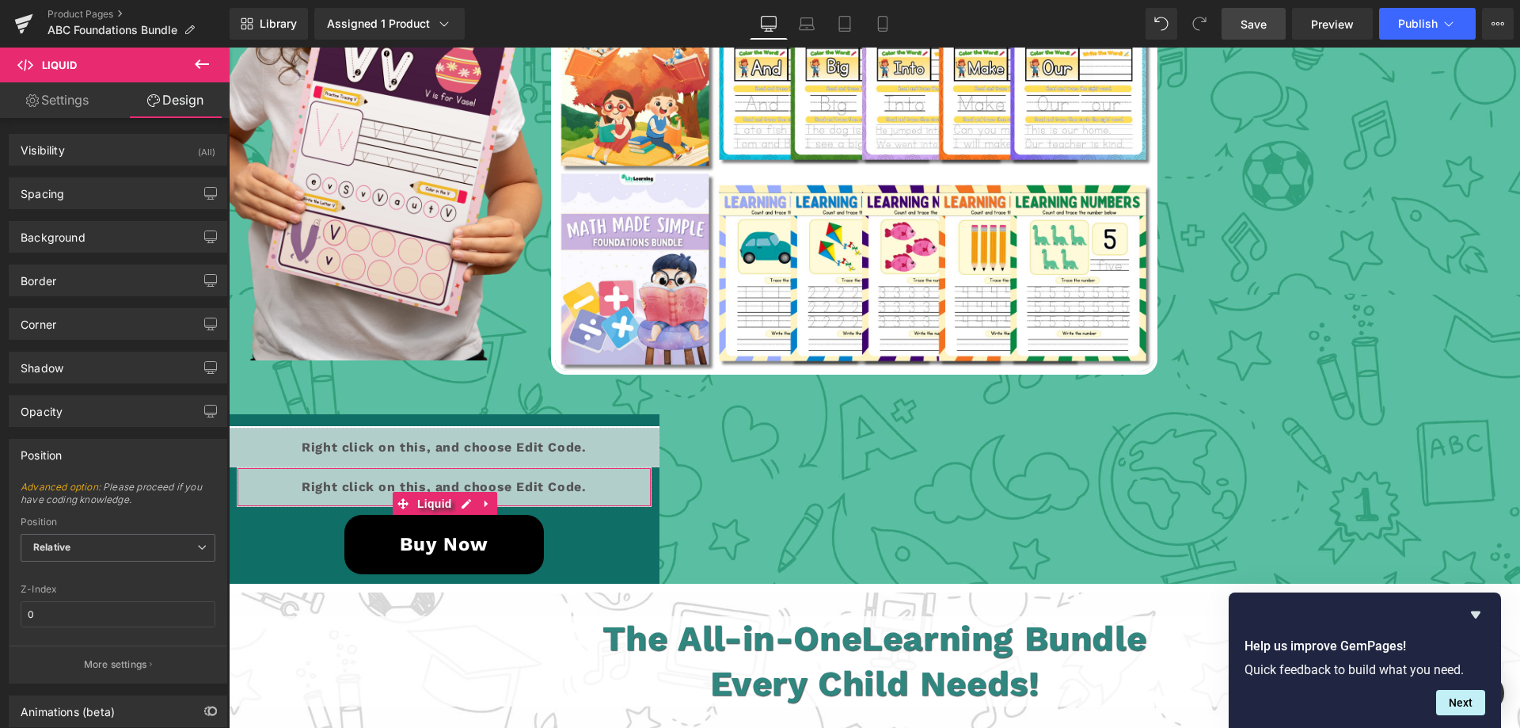
click at [77, 446] on div "Position" at bounding box center [117, 454] width 217 height 30
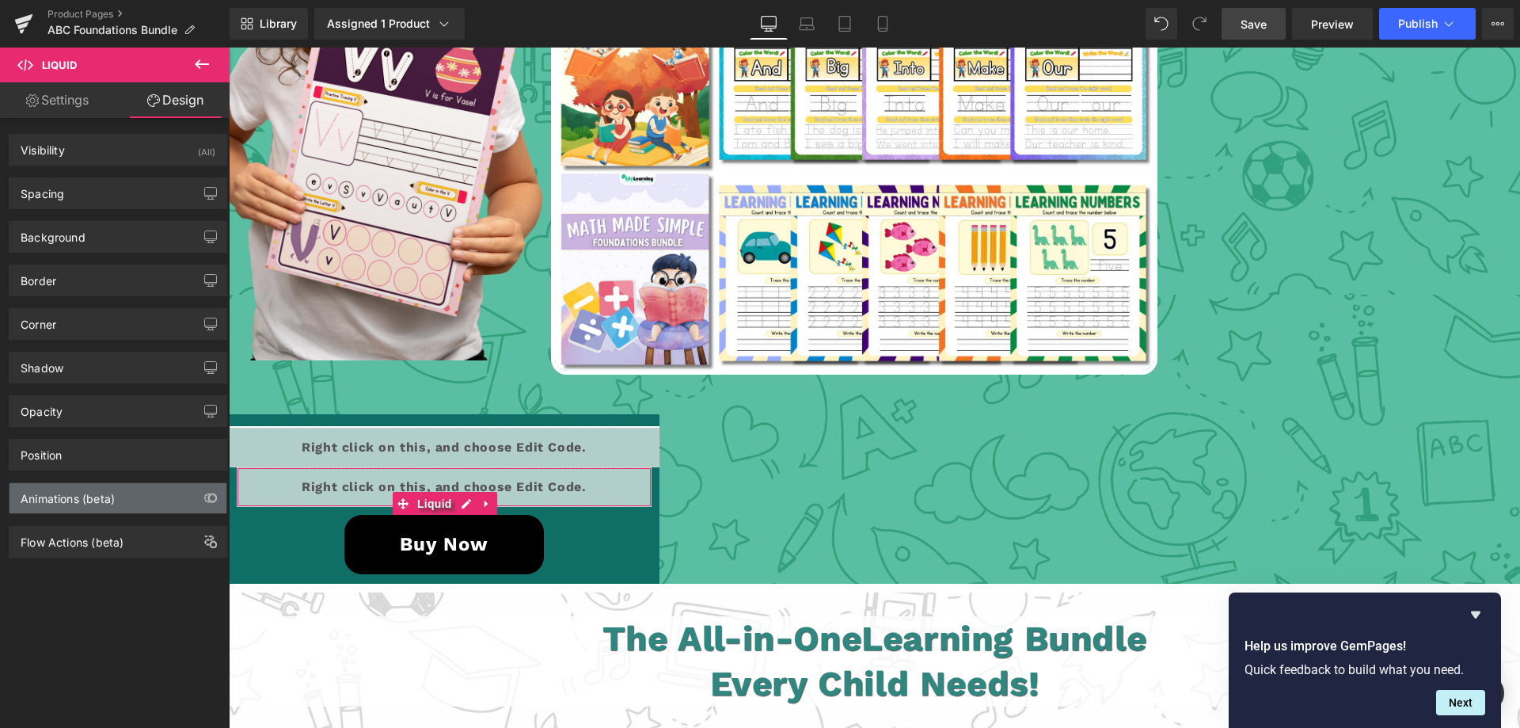
click at [76, 492] on div "Animations (beta)" at bounding box center [68, 494] width 94 height 22
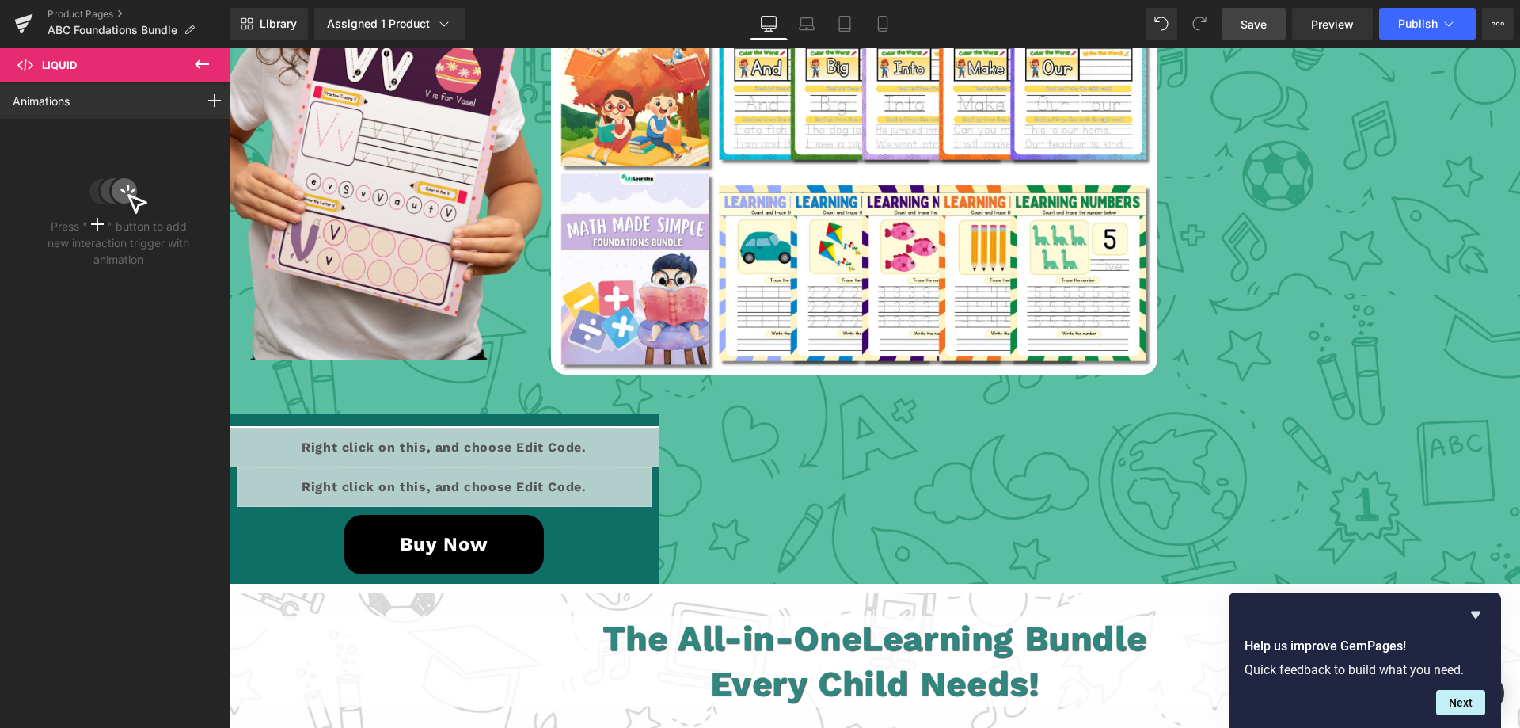
click at [193, 56] on icon at bounding box center [201, 64] width 19 height 19
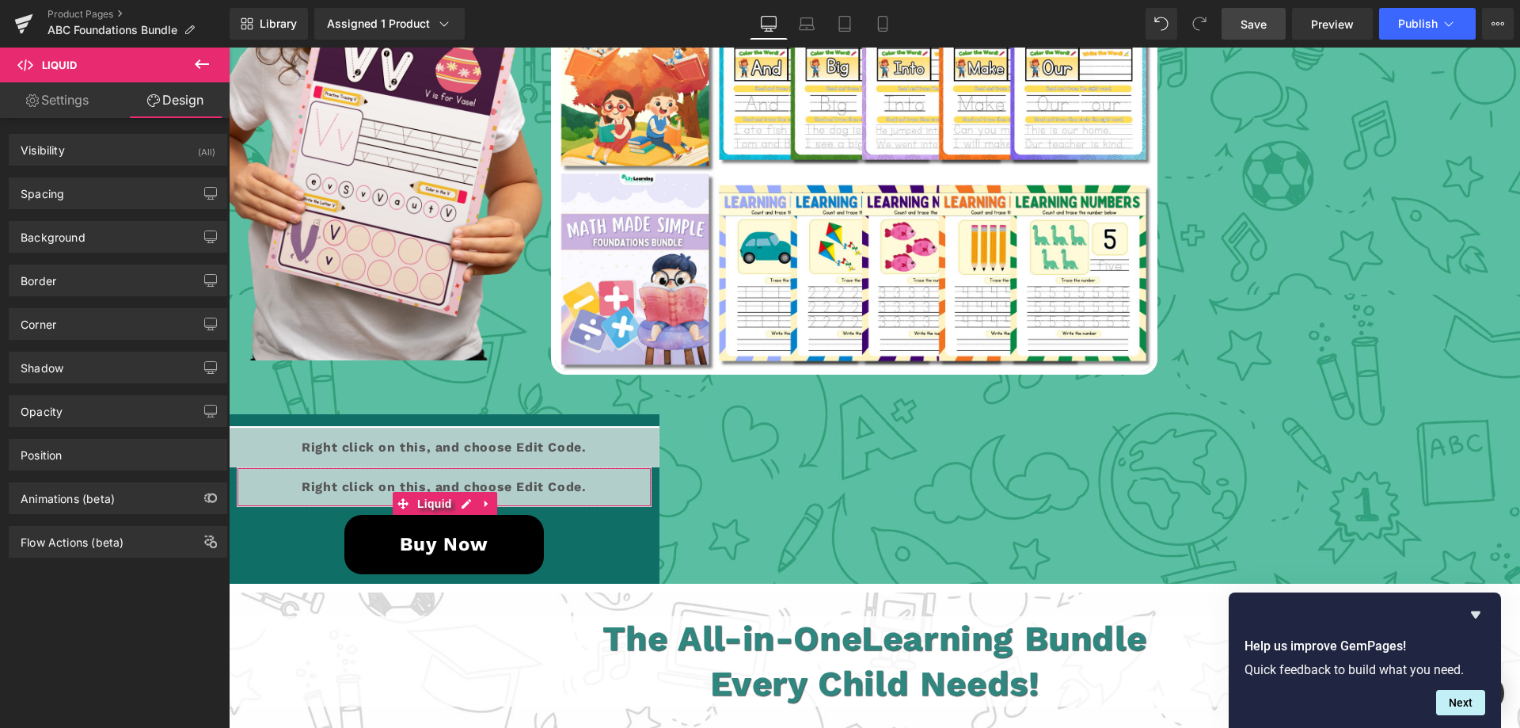
click at [51, 99] on link "Settings" at bounding box center [57, 100] width 115 height 36
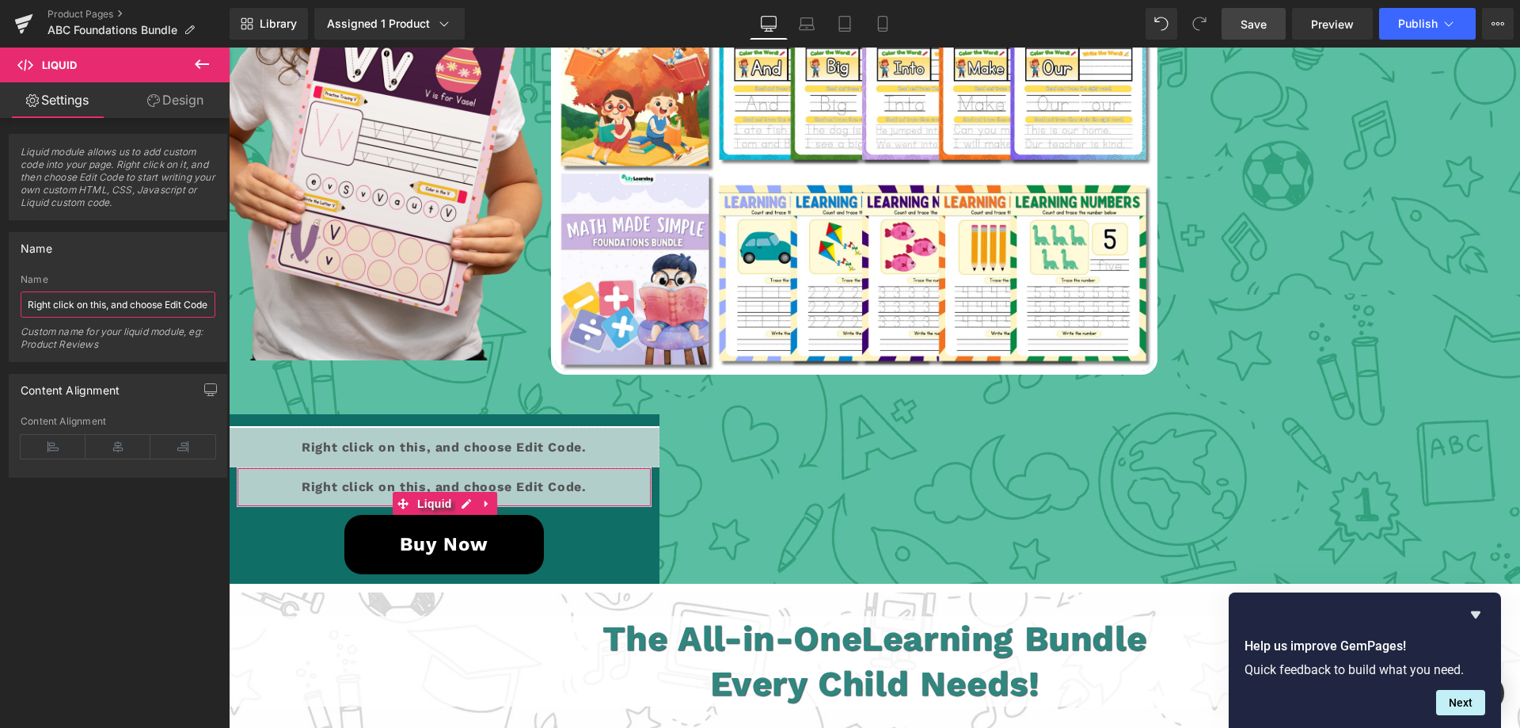
click at [156, 307] on input "Right click on this, and choose Edit Code." at bounding box center [118, 304] width 195 height 26
click at [142, 267] on div "Name Right click on this, and choose Edit Code. Name Right click on this, and c…" at bounding box center [118, 297] width 218 height 130
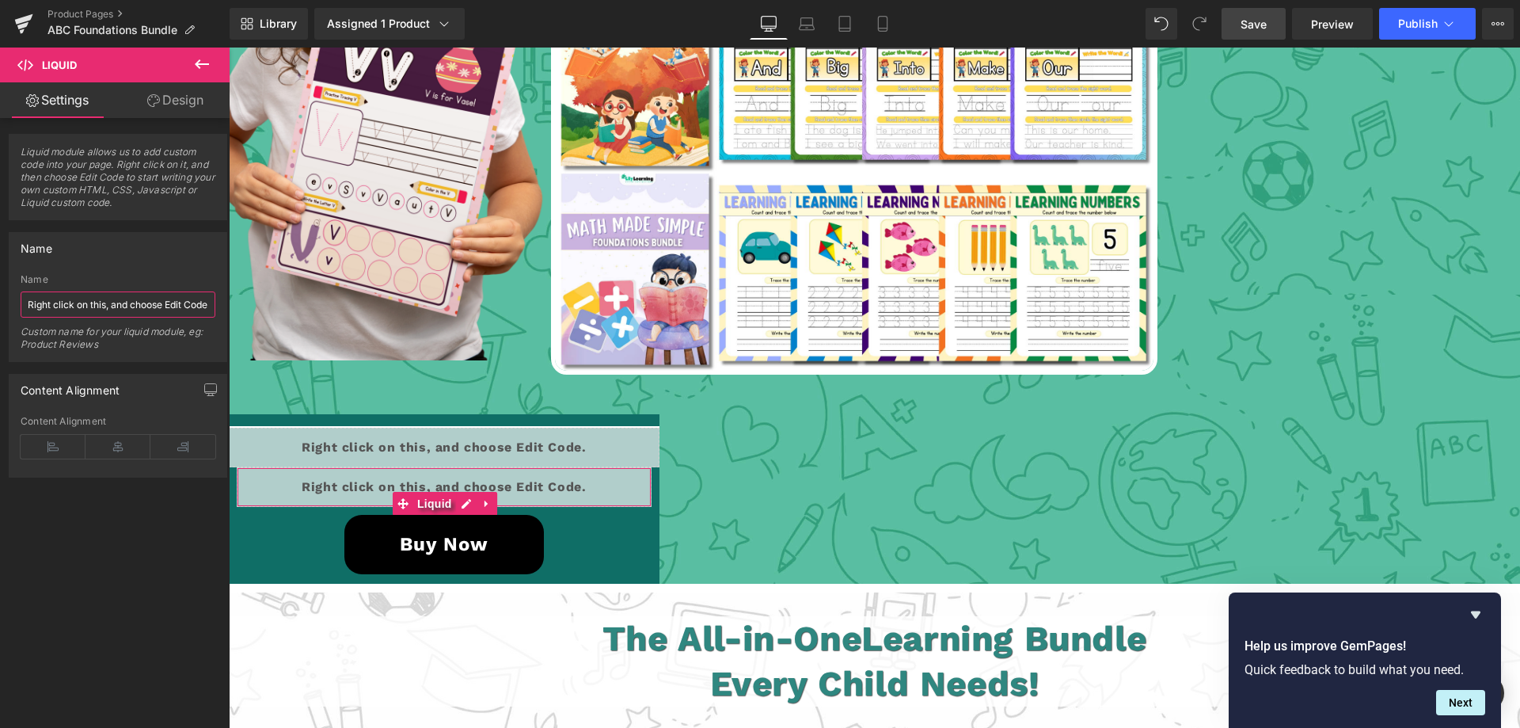
click at [127, 306] on input "Right click on this, and choose Edit Code." at bounding box center [118, 304] width 195 height 26
click at [432, 502] on span "Liquid" at bounding box center [434, 504] width 43 height 24
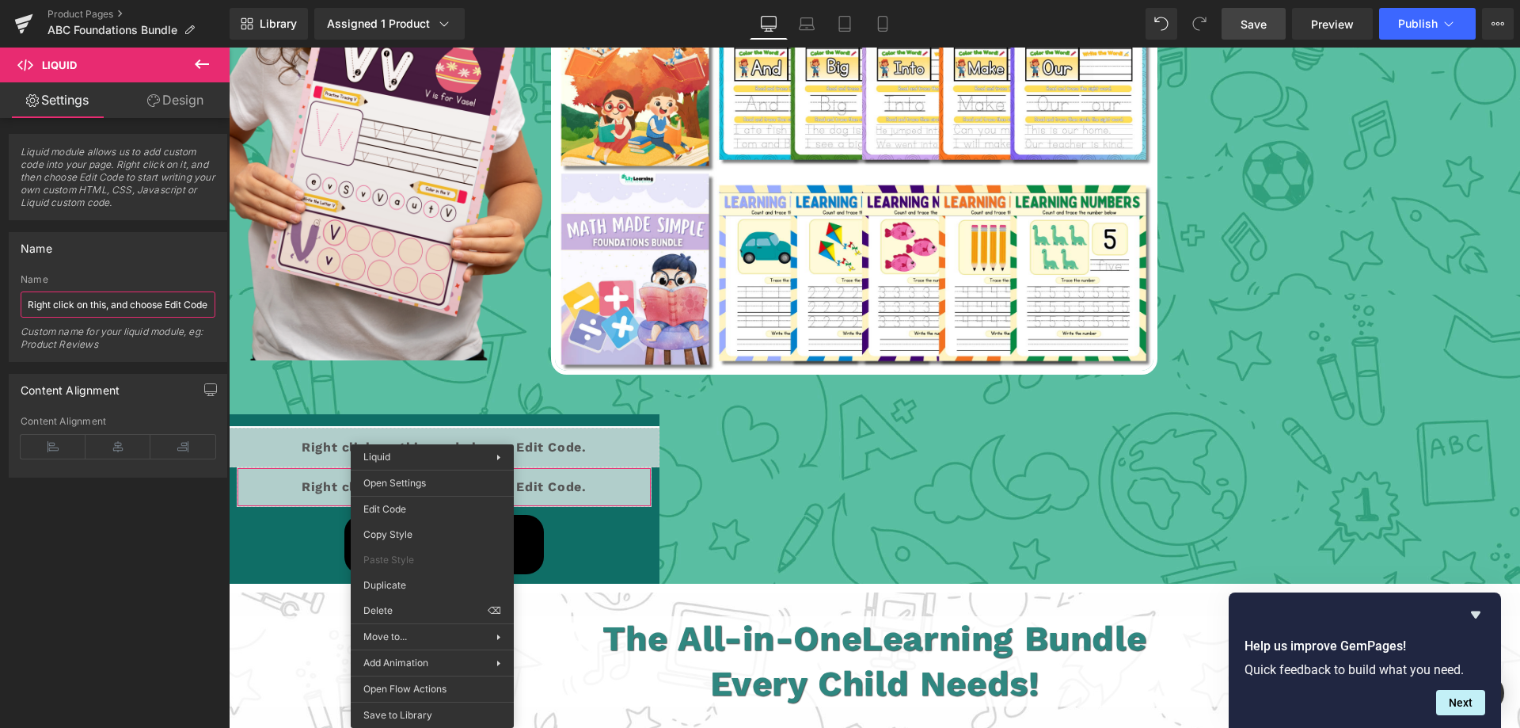
click at [432, 0] on div "Liquid You are previewing how the will restyle your page. You can not edit Elem…" at bounding box center [760, 0] width 1520 height 0
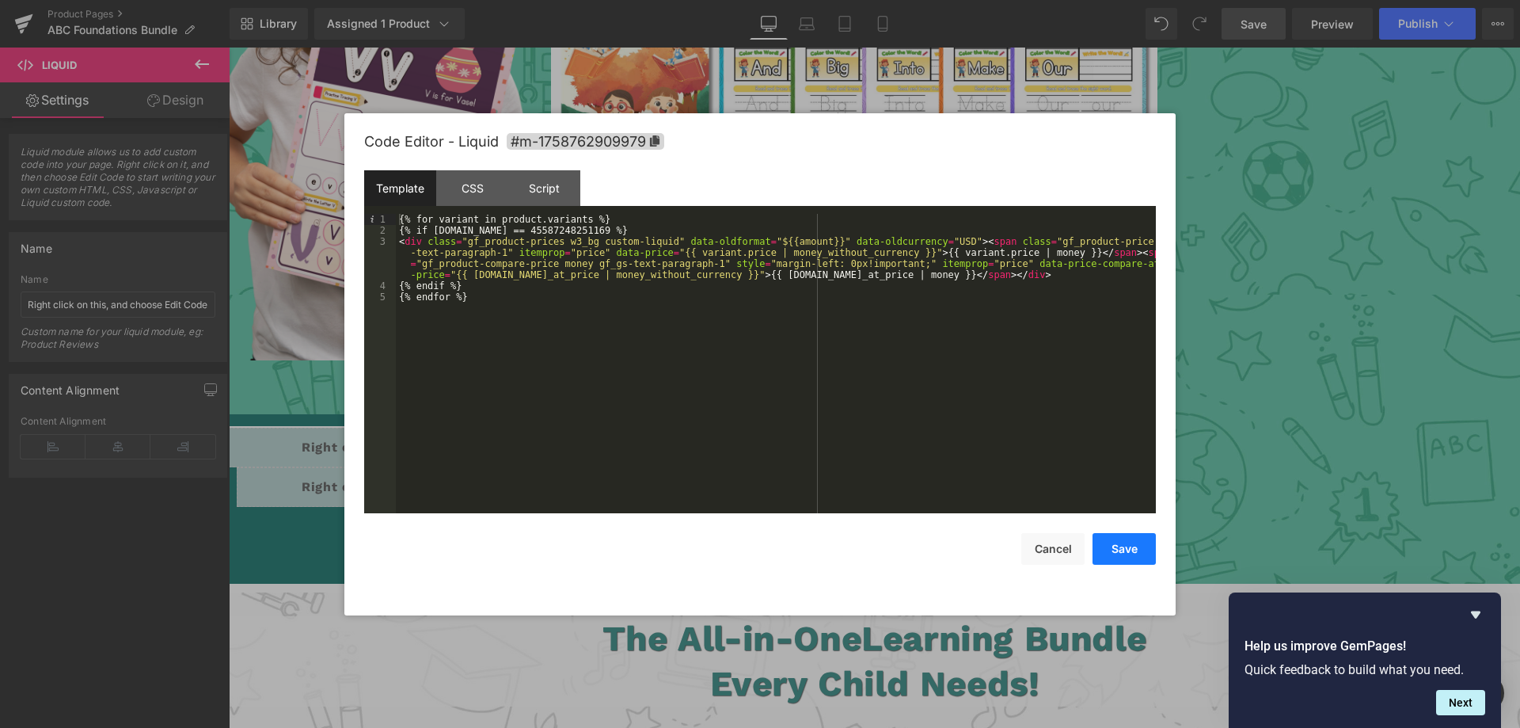
click at [1119, 552] on button "Save" at bounding box center [1123, 549] width 63 height 32
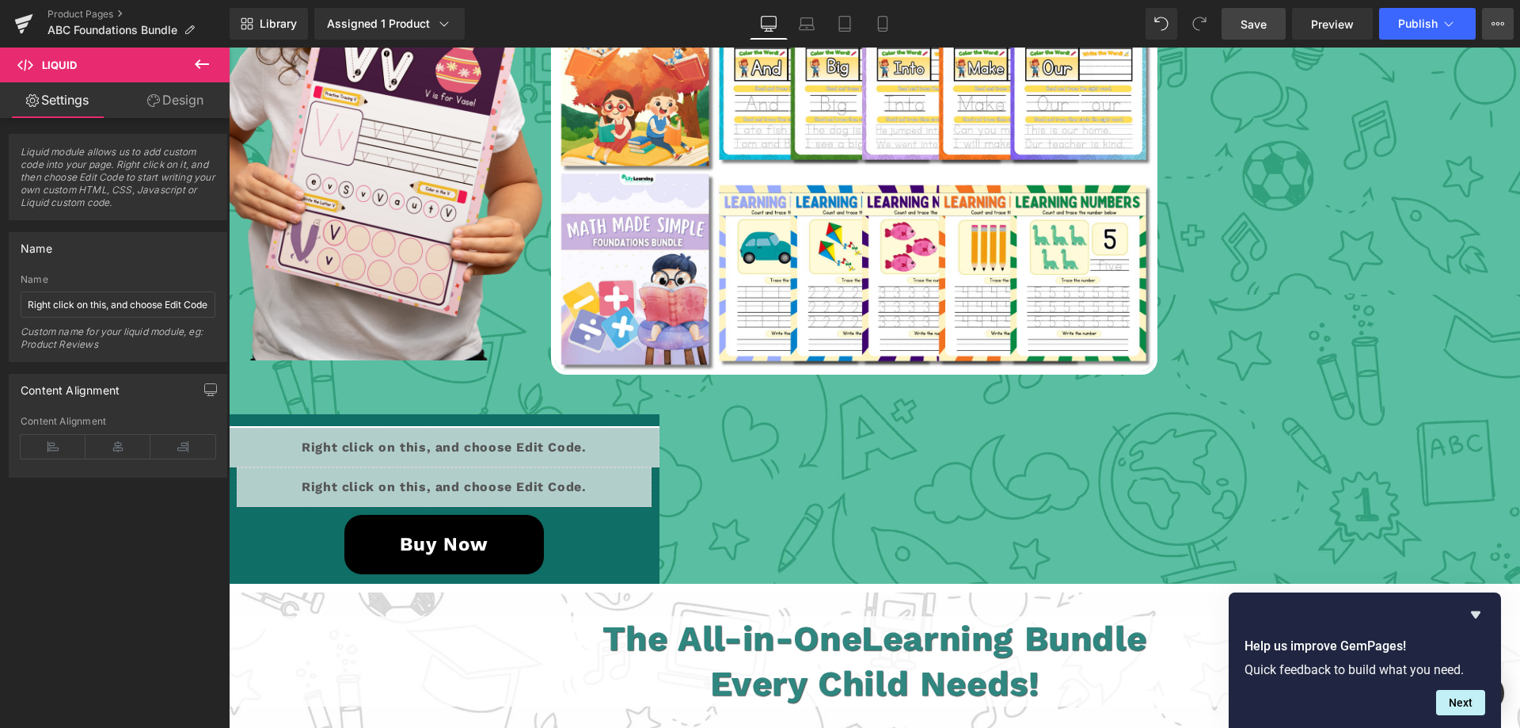
click at [1504, 17] on button "View Live Page View with current Template Save Template to Library Schedule Pub…" at bounding box center [1498, 24] width 32 height 32
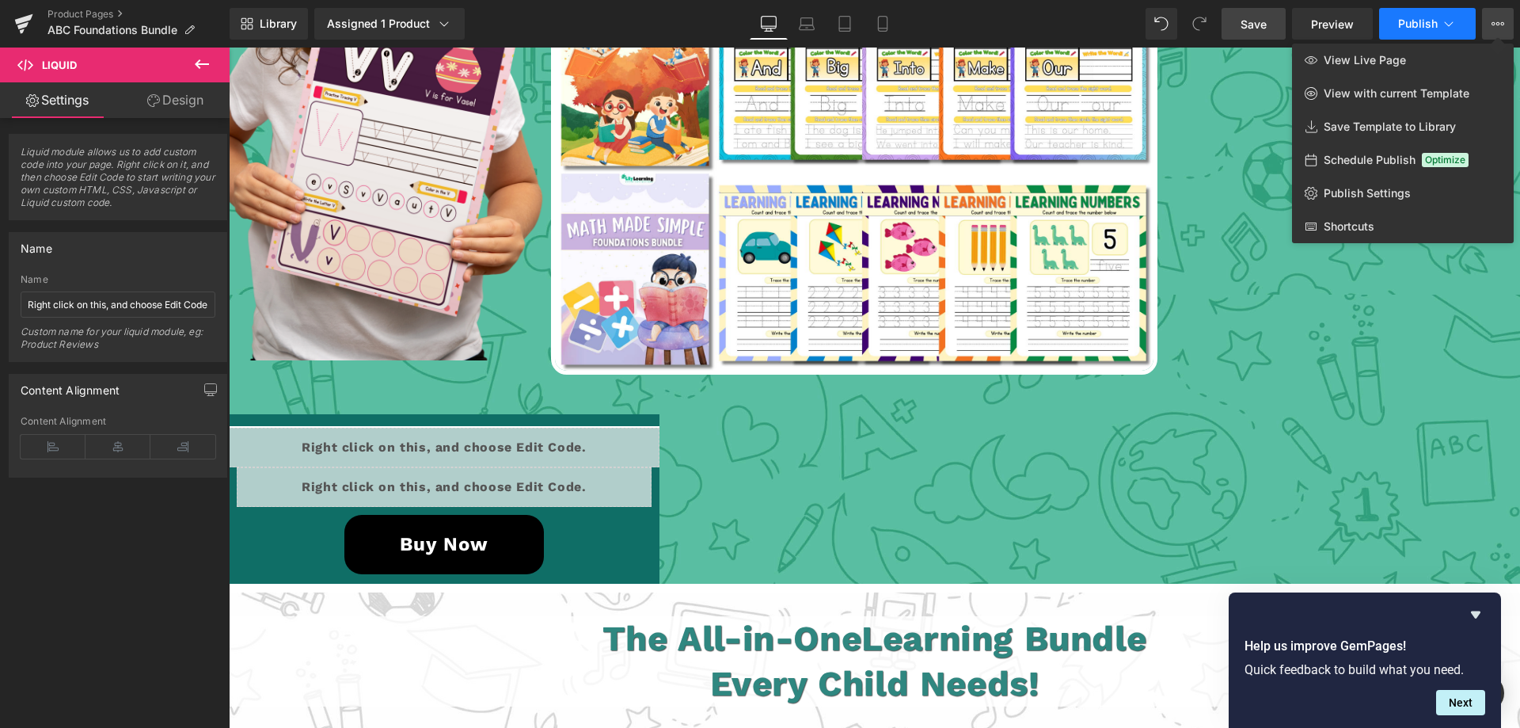
click at [1396, 36] on button "Publish" at bounding box center [1427, 24] width 97 height 32
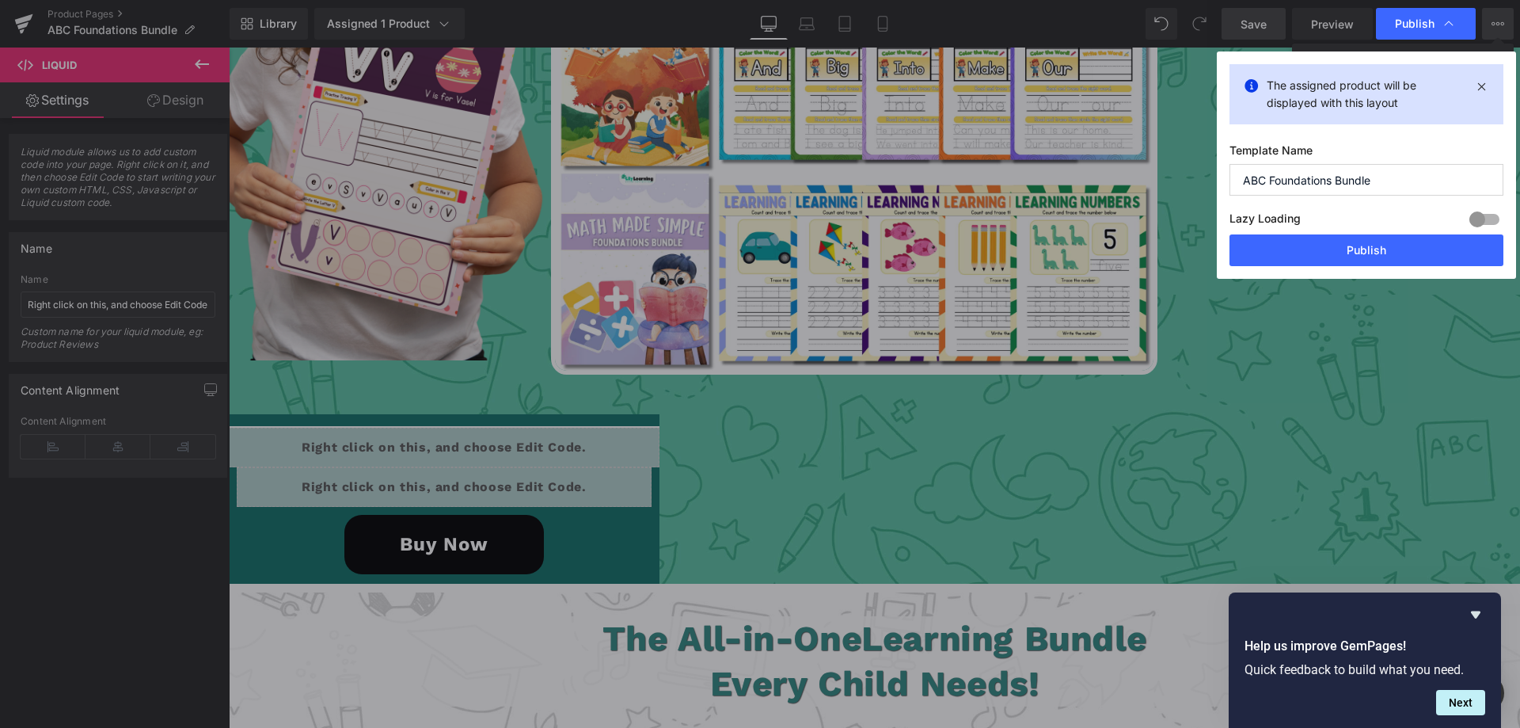
click at [1359, 177] on input "ABC Foundations Bundle" at bounding box center [1366, 180] width 274 height 32
click at [1324, 256] on button "Publish" at bounding box center [1366, 250] width 274 height 32
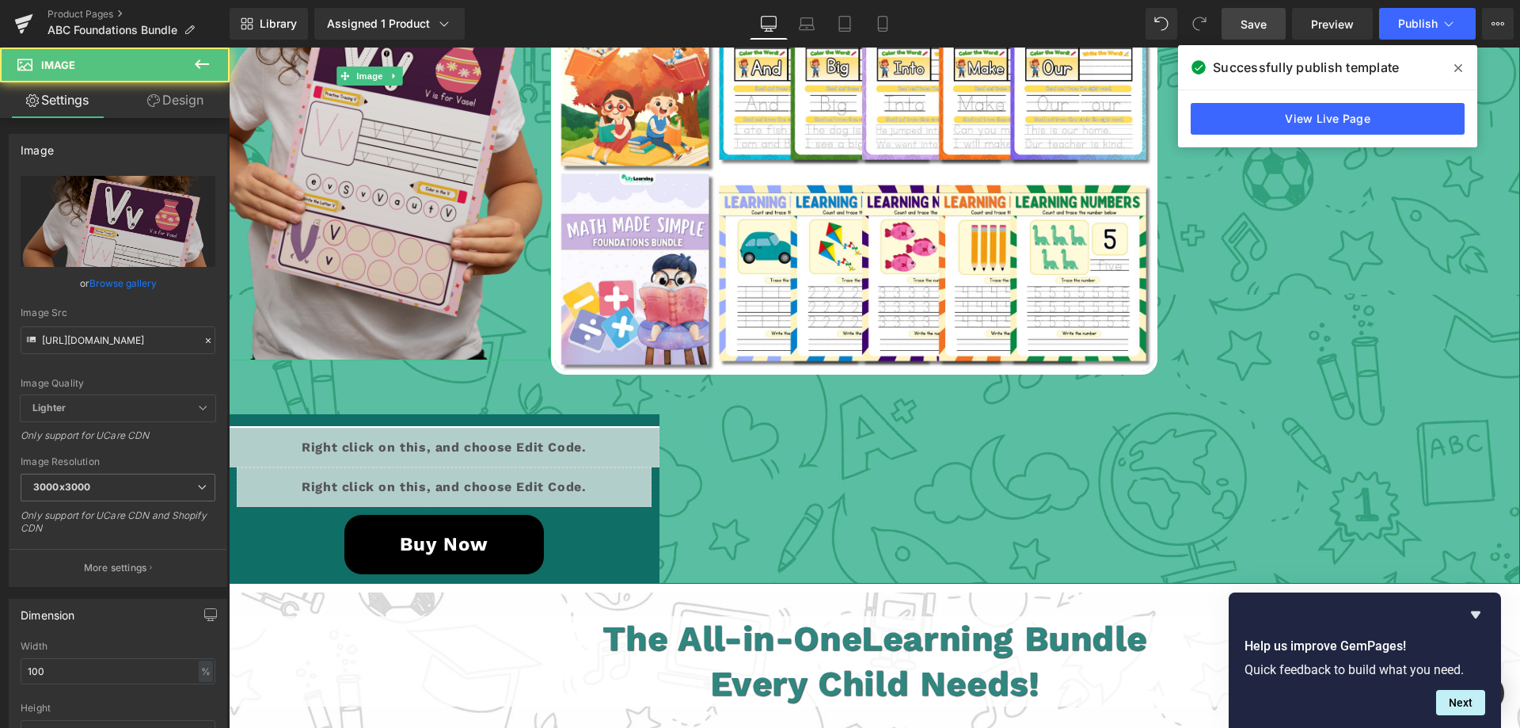
click at [397, 273] on img at bounding box center [366, 76] width 362 height 568
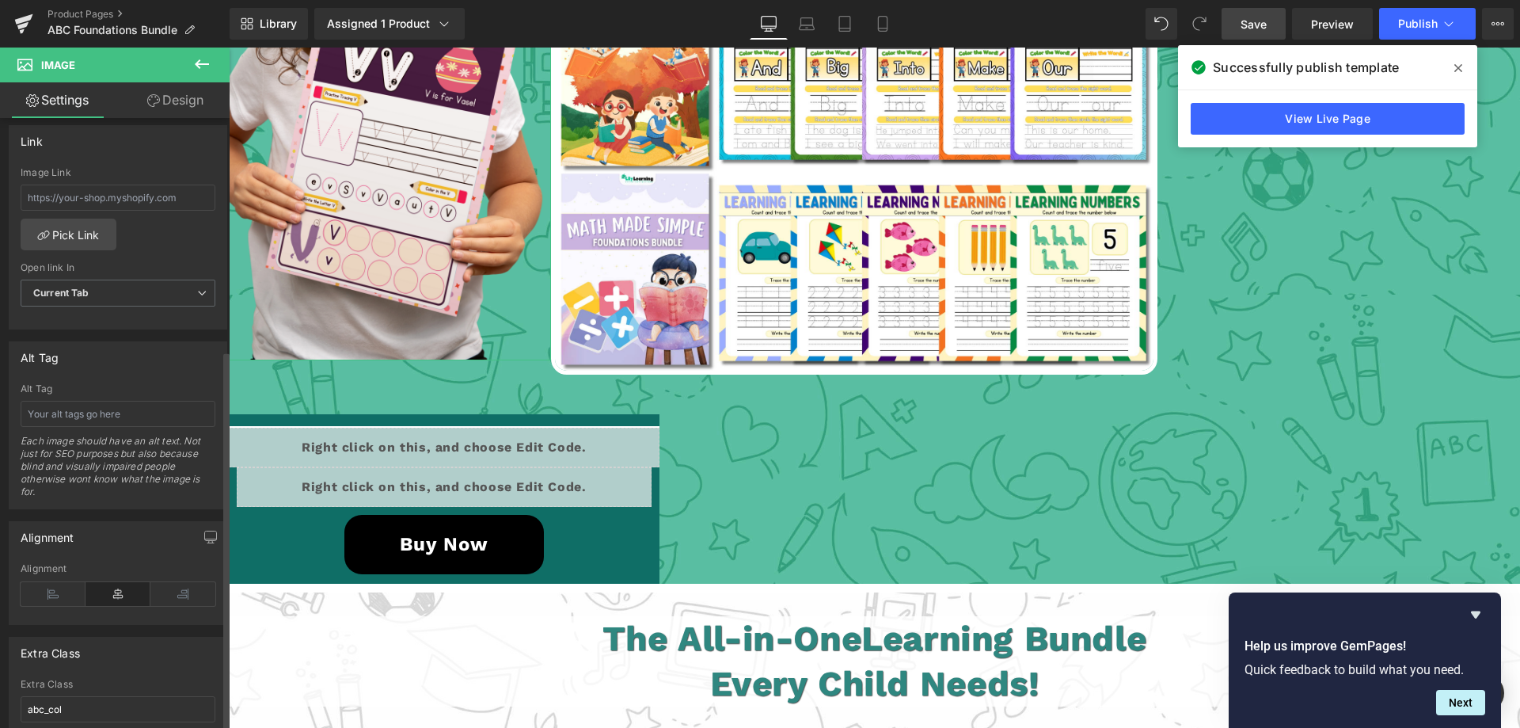
scroll to position [795, 0]
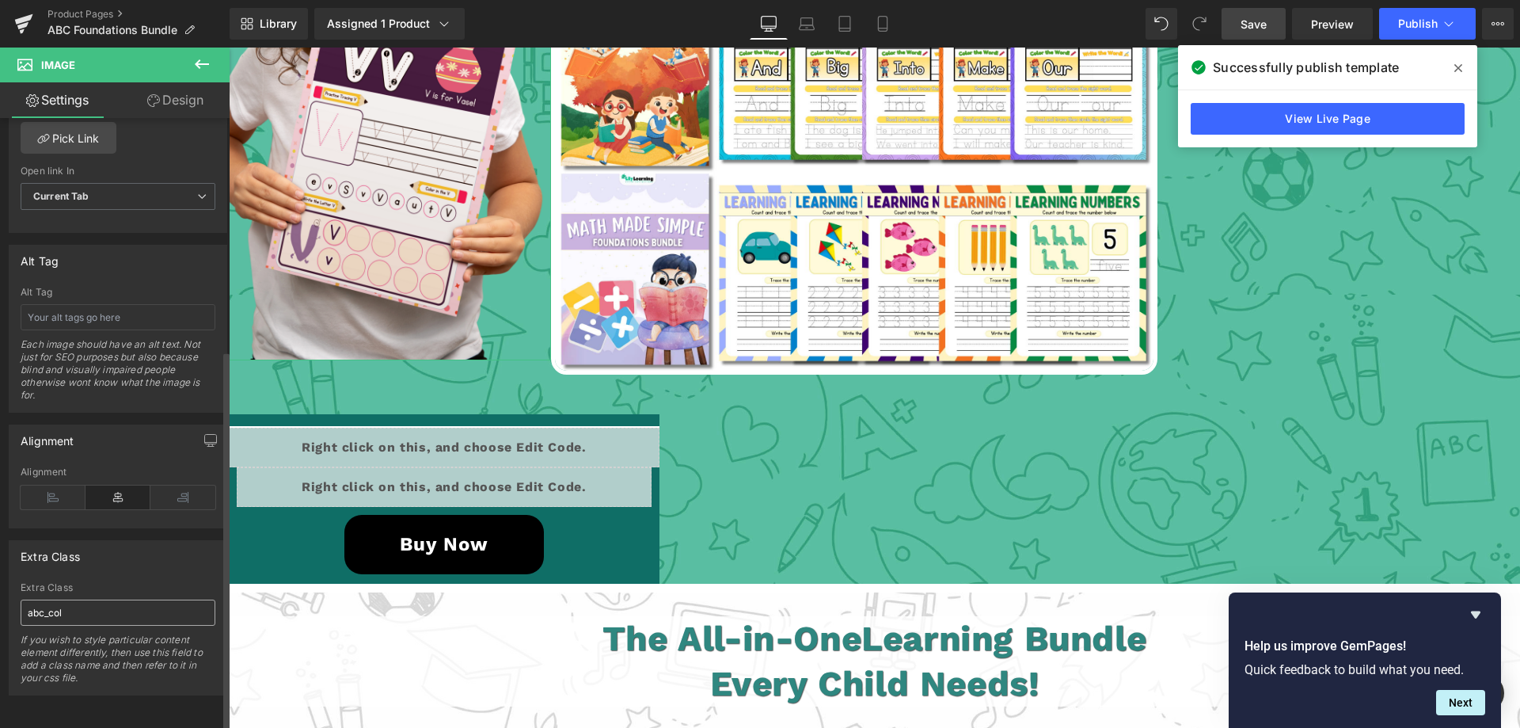
click at [51, 601] on input "abc_col" at bounding box center [118, 612] width 195 height 26
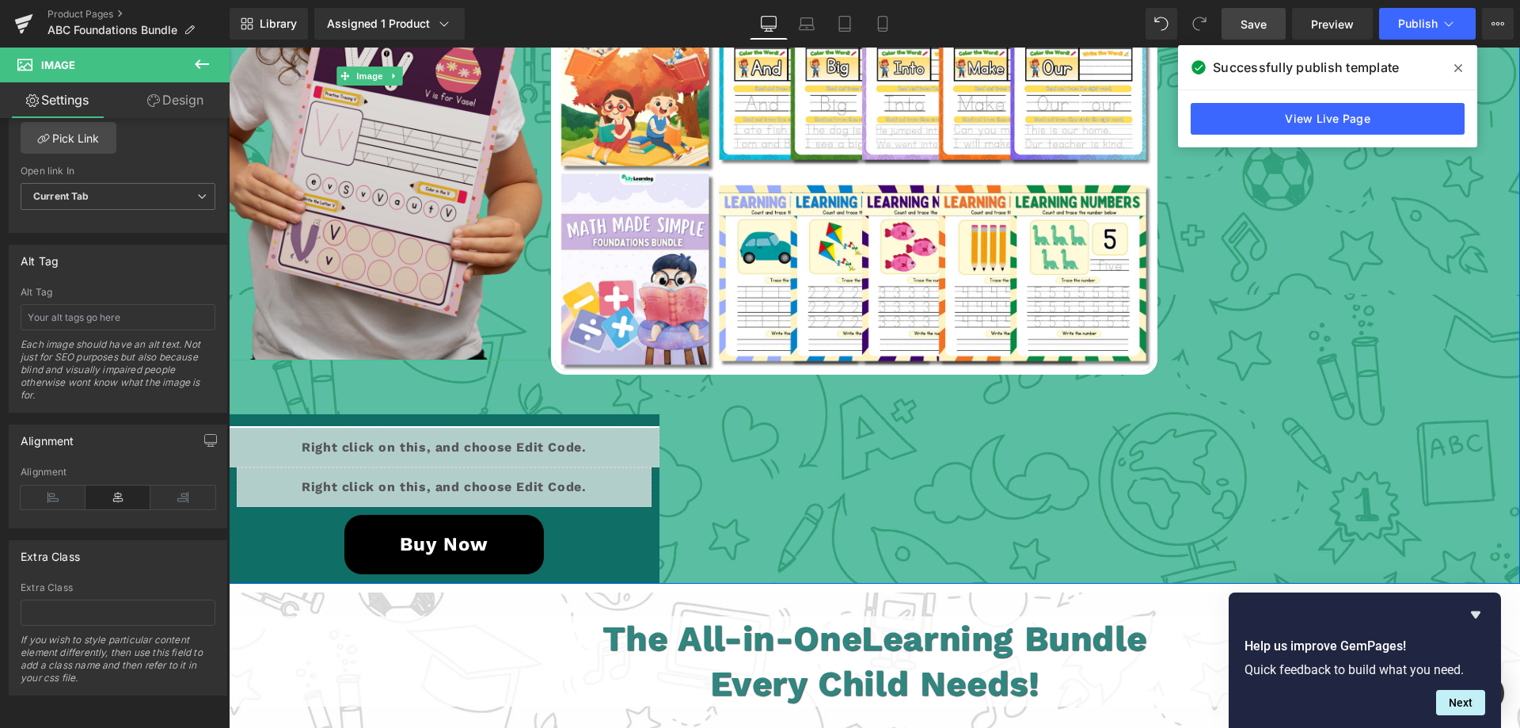
scroll to position [2669, 0]
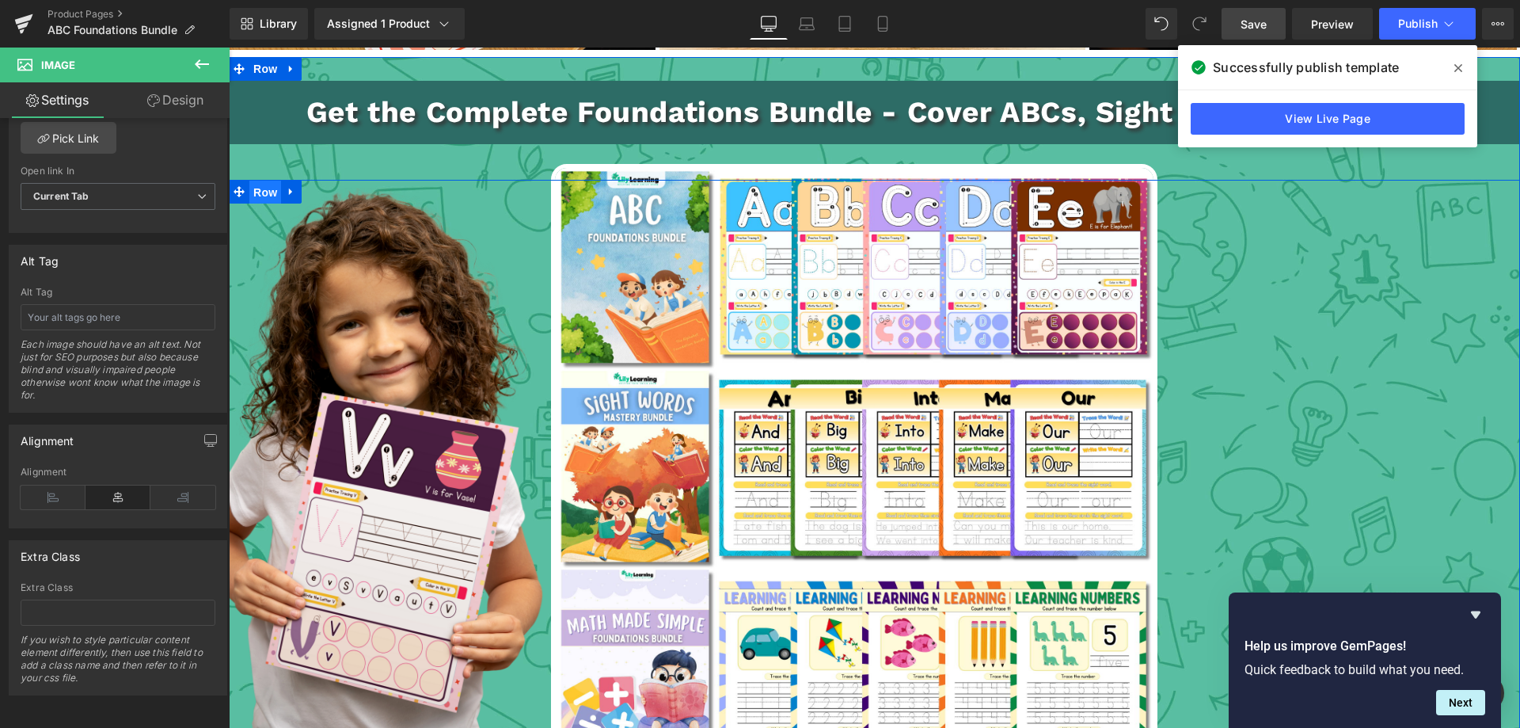
click at [263, 192] on span "Row" at bounding box center [265, 192] width 32 height 24
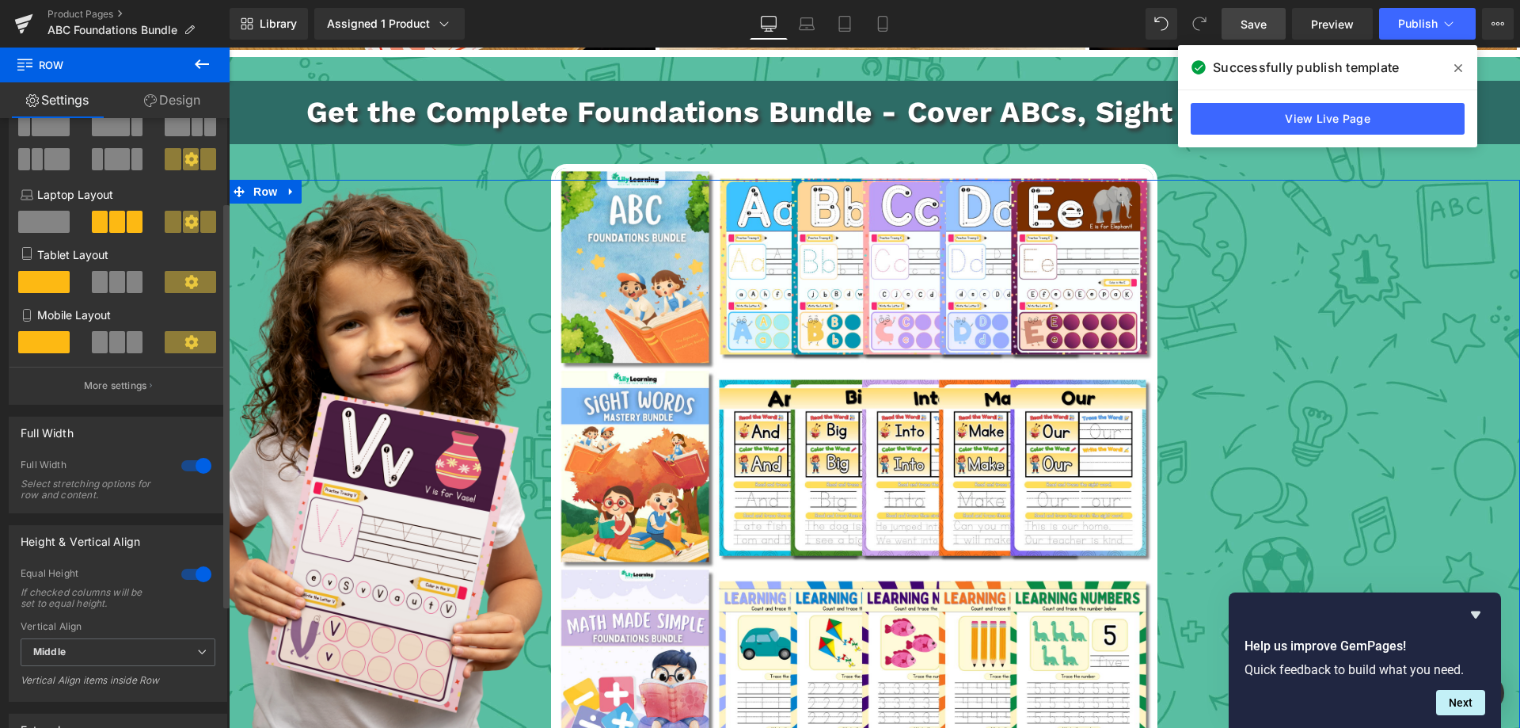
scroll to position [311, 0]
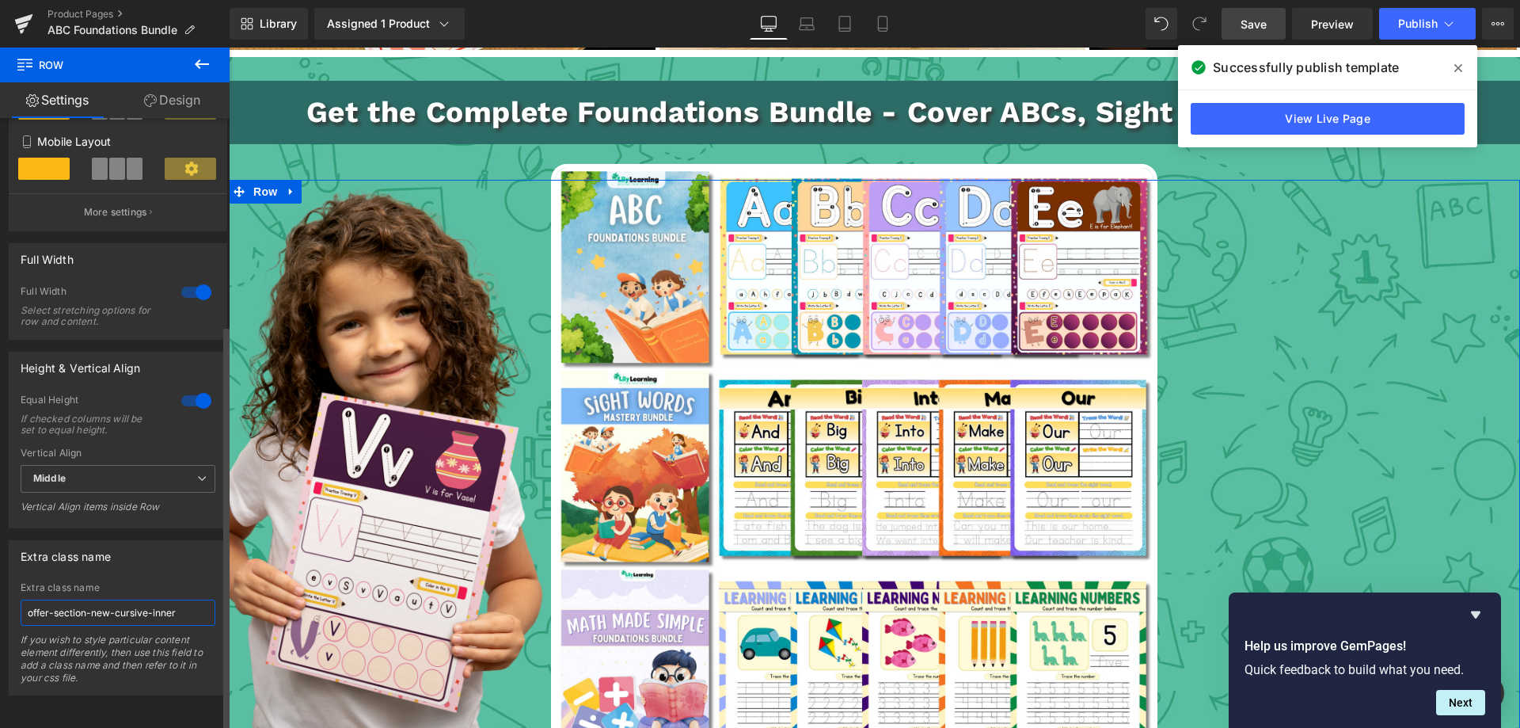
click at [70, 602] on input "offer-section-new-cursive-inner" at bounding box center [118, 612] width 195 height 26
click at [182, 599] on input "offer-section-new-cursive-inner" at bounding box center [118, 612] width 195 height 26
paste input "abc_col"
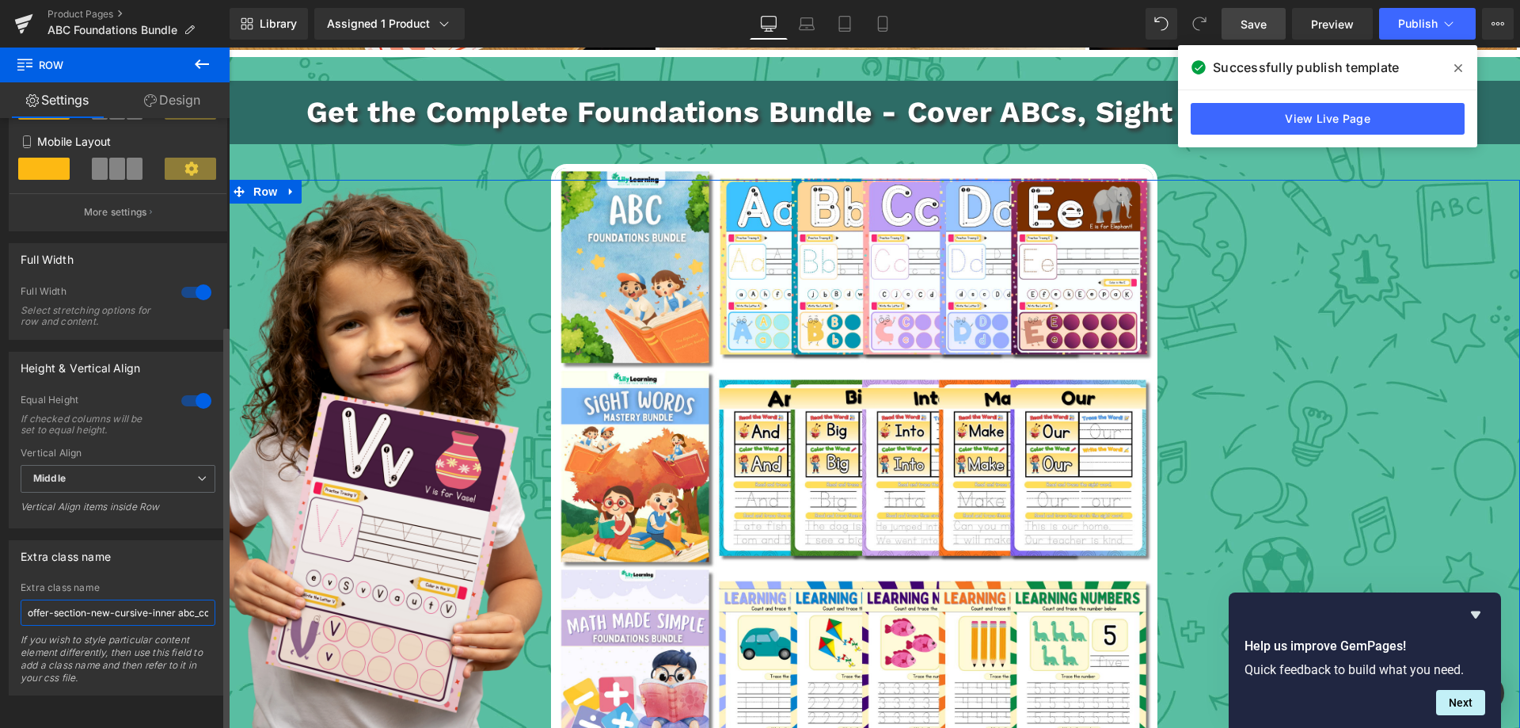
scroll to position [0, 8]
drag, startPoint x: 192, startPoint y: 600, endPoint x: 200, endPoint y: 603, distance: 9.3
click at [200, 603] on input "offer-section-new-cursive-inner abc_col" at bounding box center [118, 612] width 195 height 26
drag, startPoint x: 205, startPoint y: 604, endPoint x: 187, endPoint y: 608, distance: 18.6
click at [187, 608] on input "offer-section-new-cursive-inner abc_col" at bounding box center [118, 612] width 195 height 26
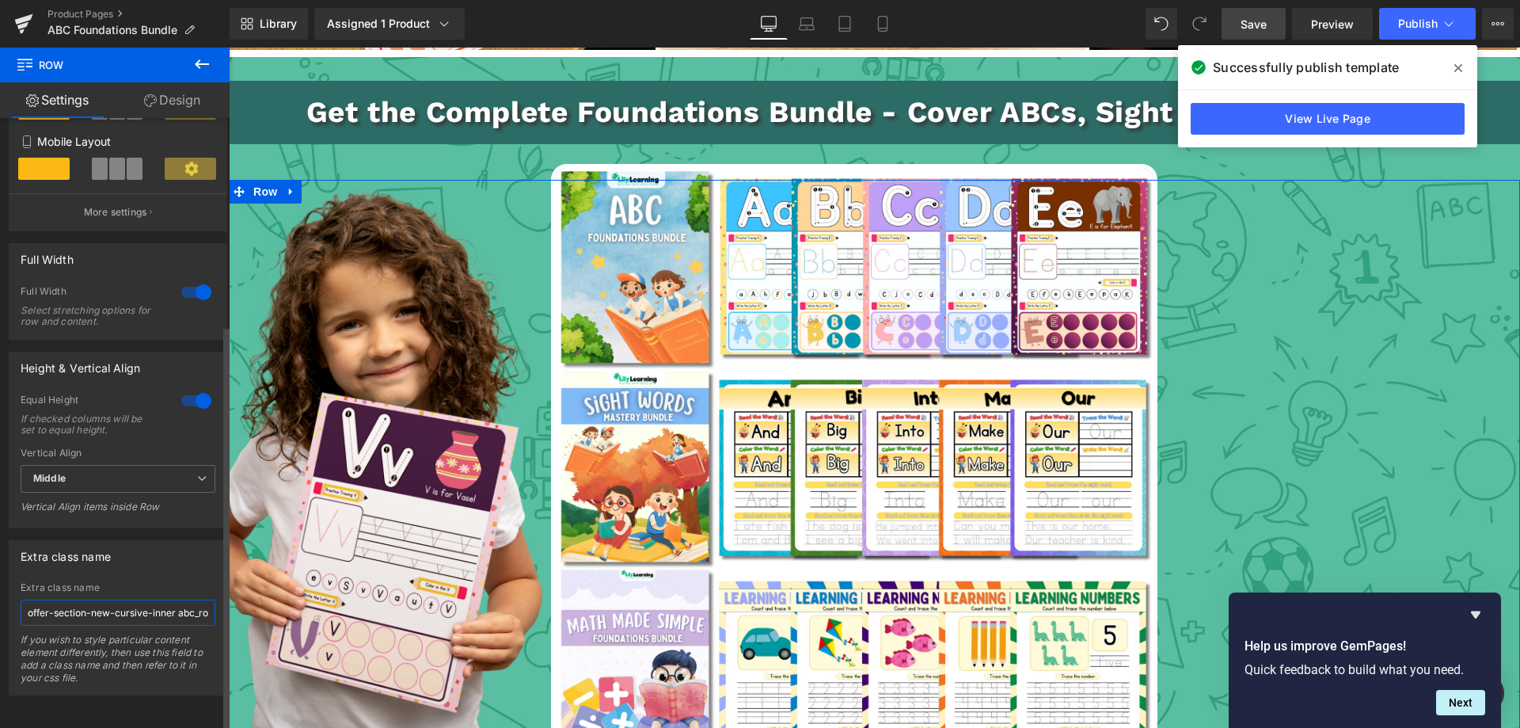
scroll to position [0, 11]
click at [185, 608] on input "offer-section-new-cursive-inner abc_row" at bounding box center [118, 612] width 195 height 26
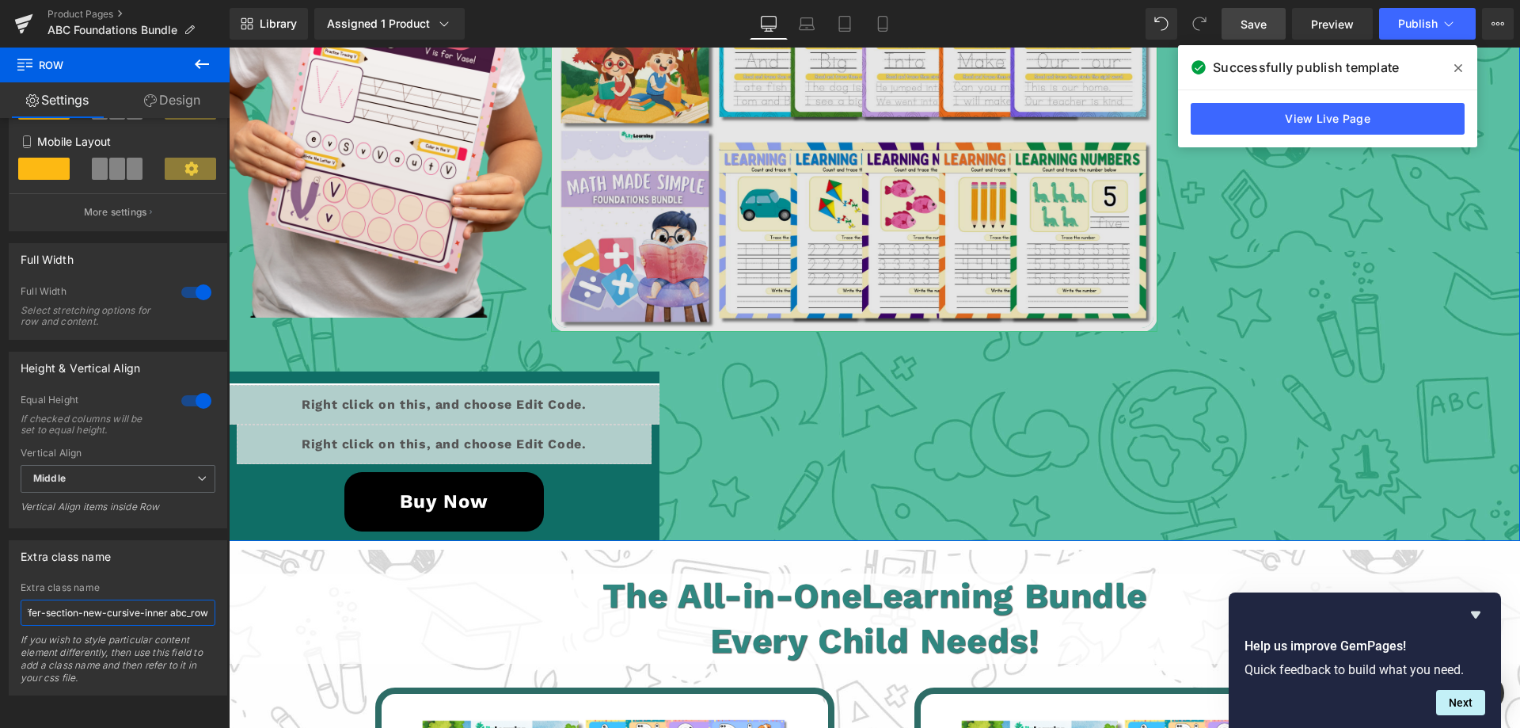
scroll to position [3144, 0]
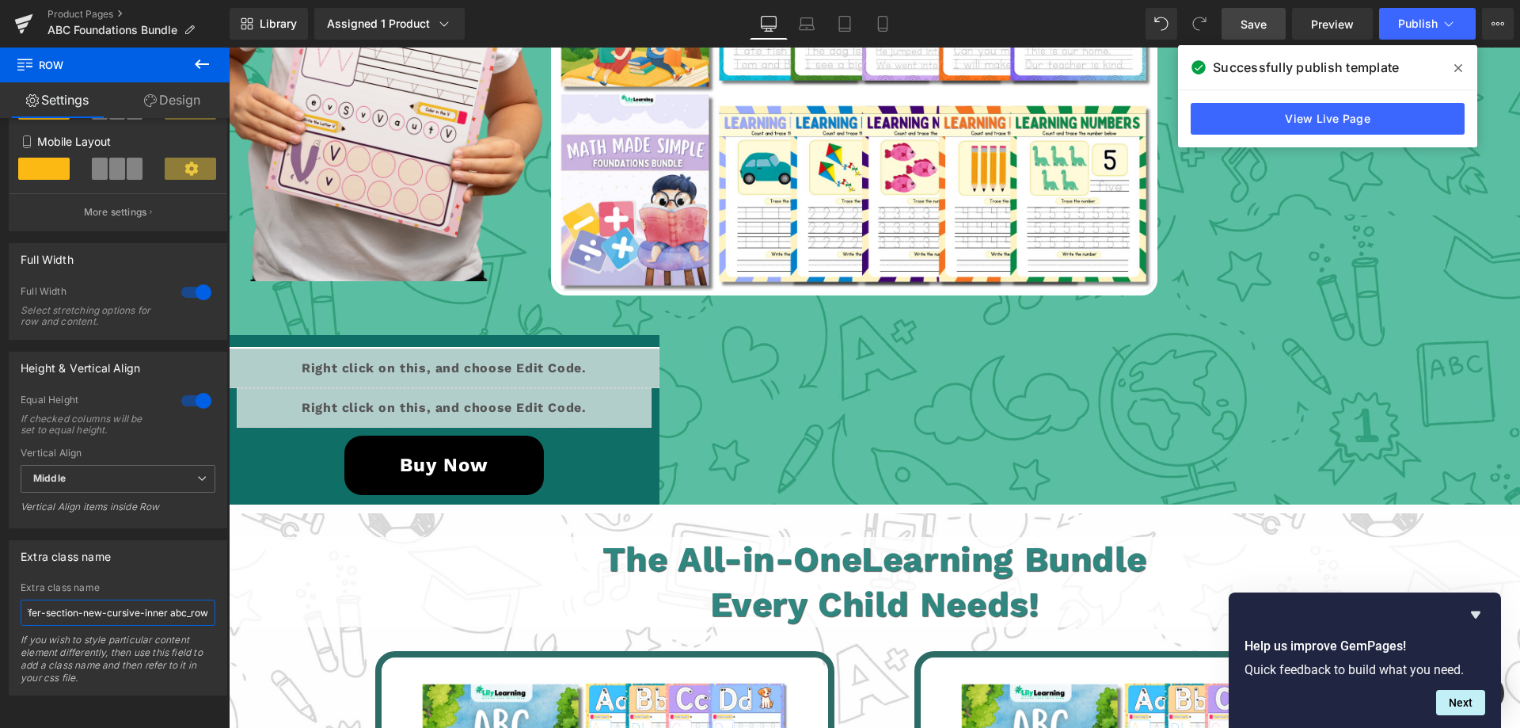
type input "offer-section-new-cursive-inner abc_row"
click at [1256, 29] on span "Save" at bounding box center [1253, 24] width 26 height 17
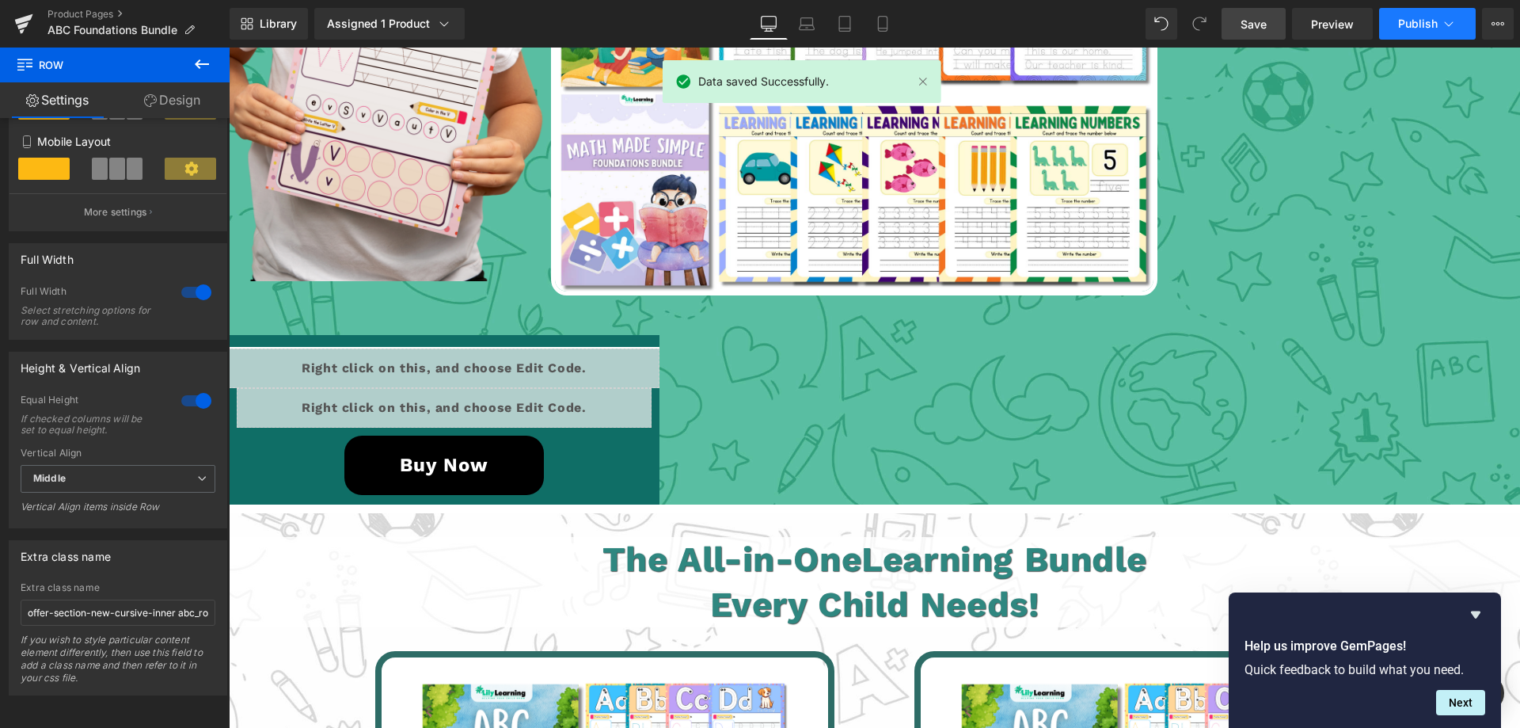
click at [1402, 22] on span "Publish" at bounding box center [1418, 23] width 40 height 13
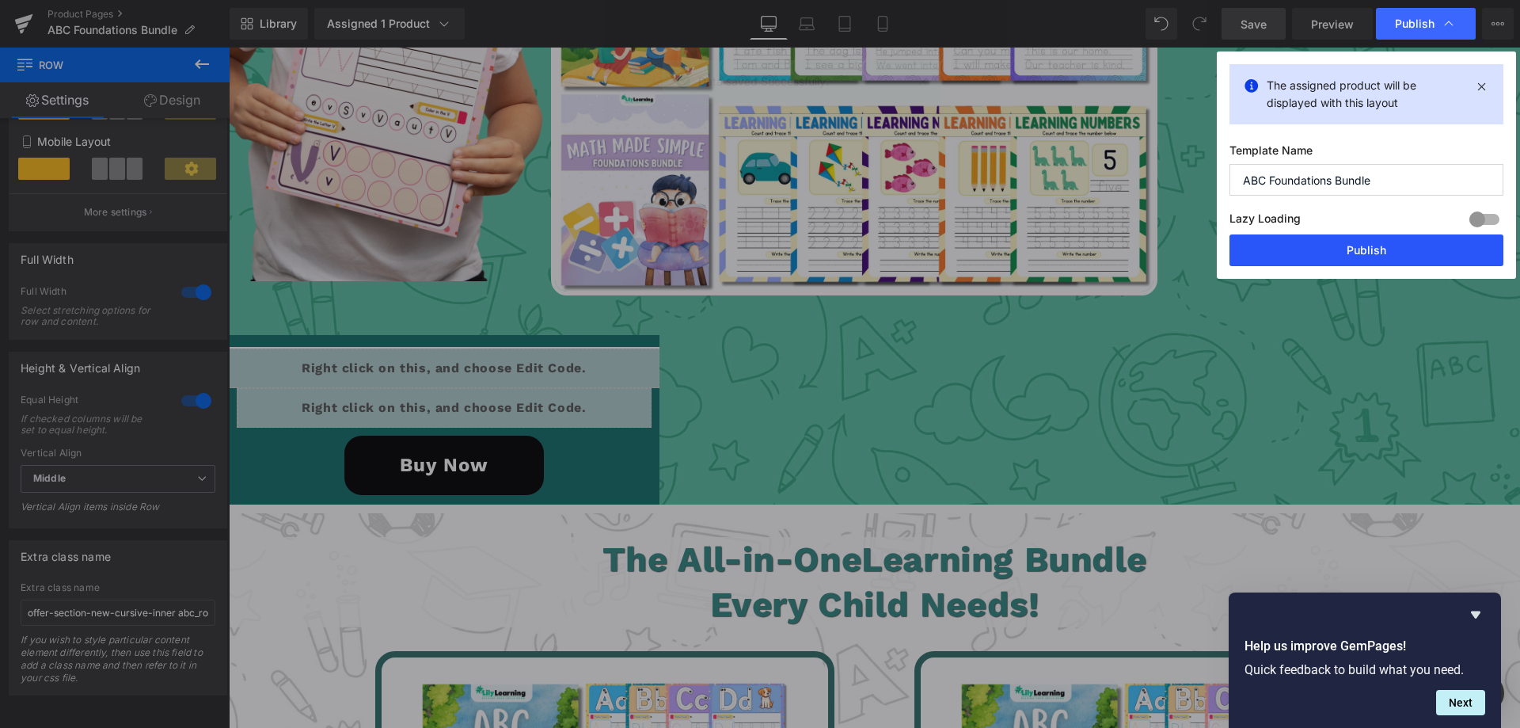
click at [1335, 245] on button "Publish" at bounding box center [1366, 250] width 274 height 32
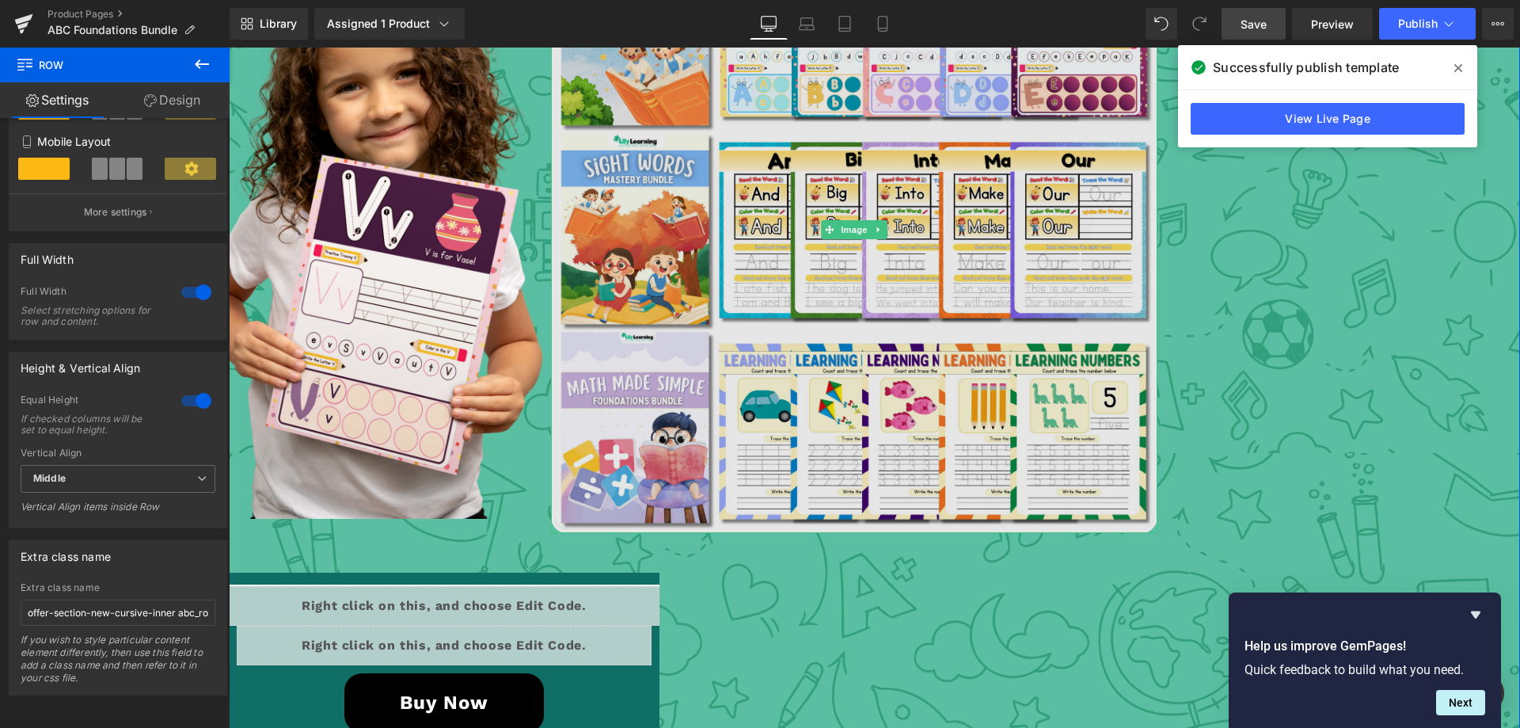
scroll to position [2590, 0]
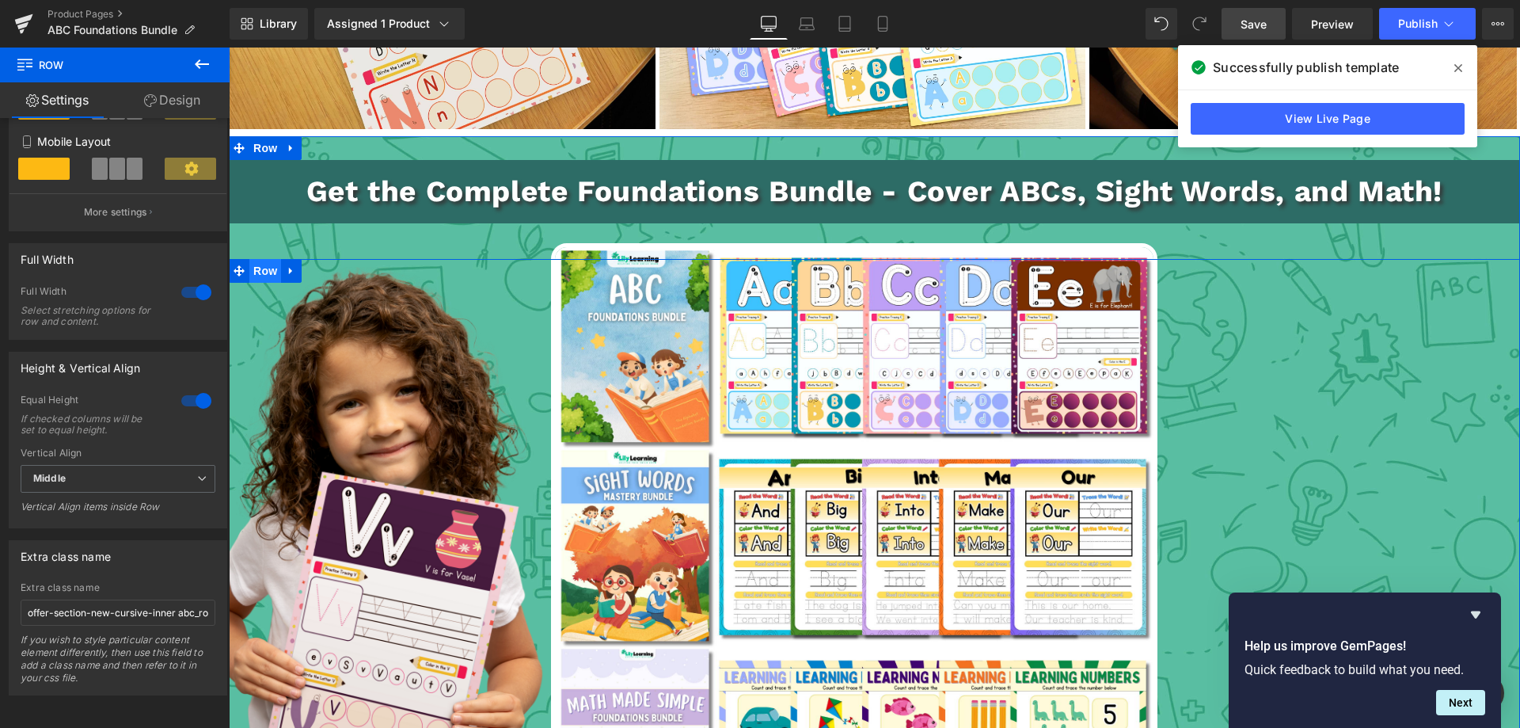
click at [262, 279] on span "Row" at bounding box center [265, 271] width 32 height 24
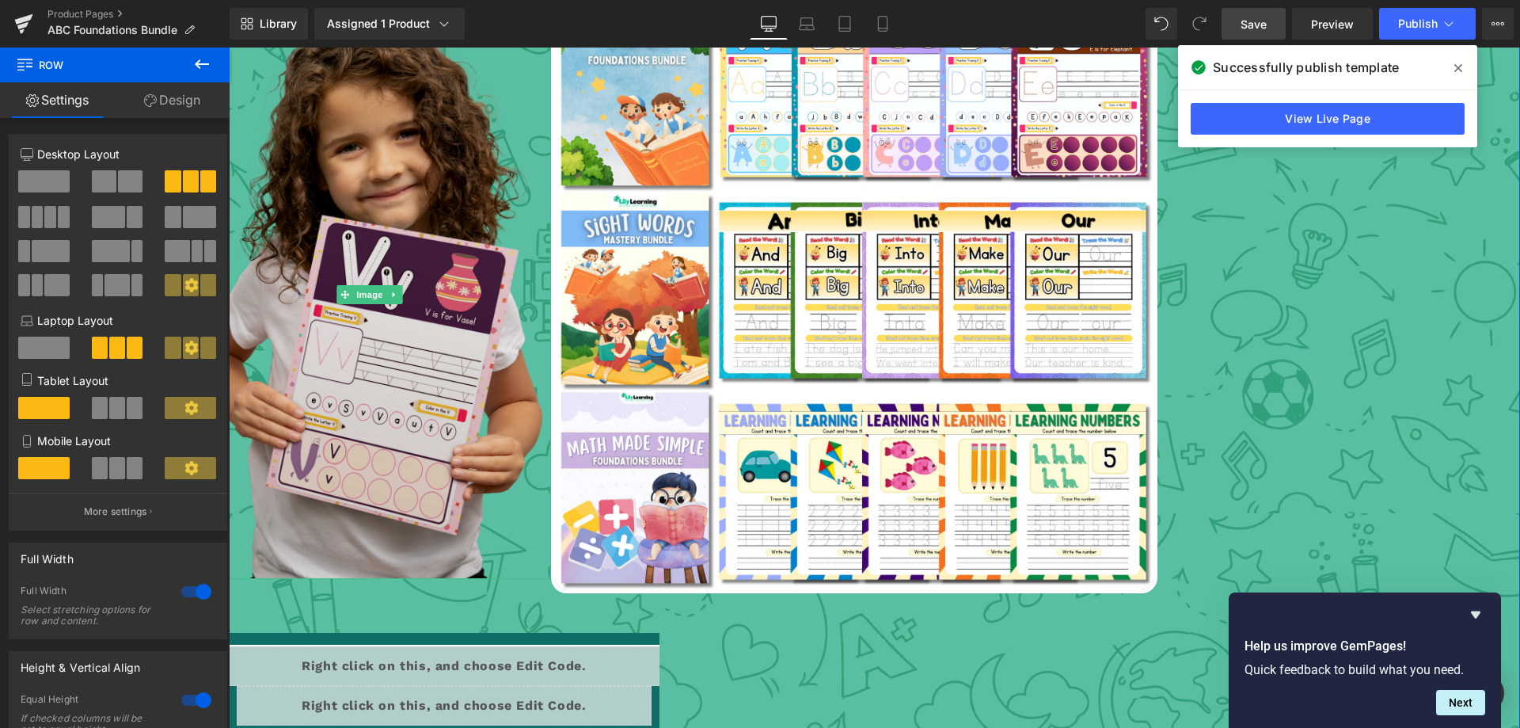
scroll to position [2907, 0]
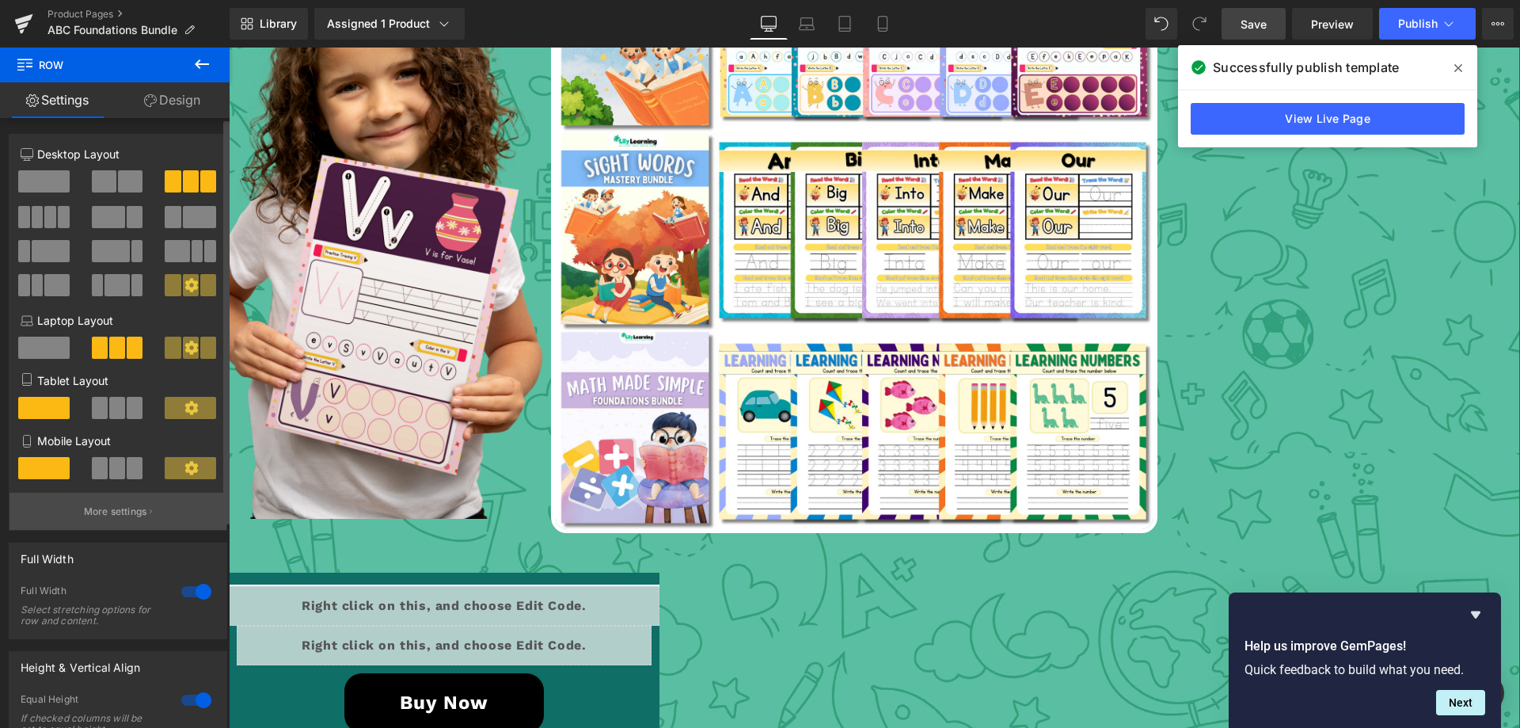
click at [121, 511] on p "More settings" at bounding box center [115, 511] width 63 height 14
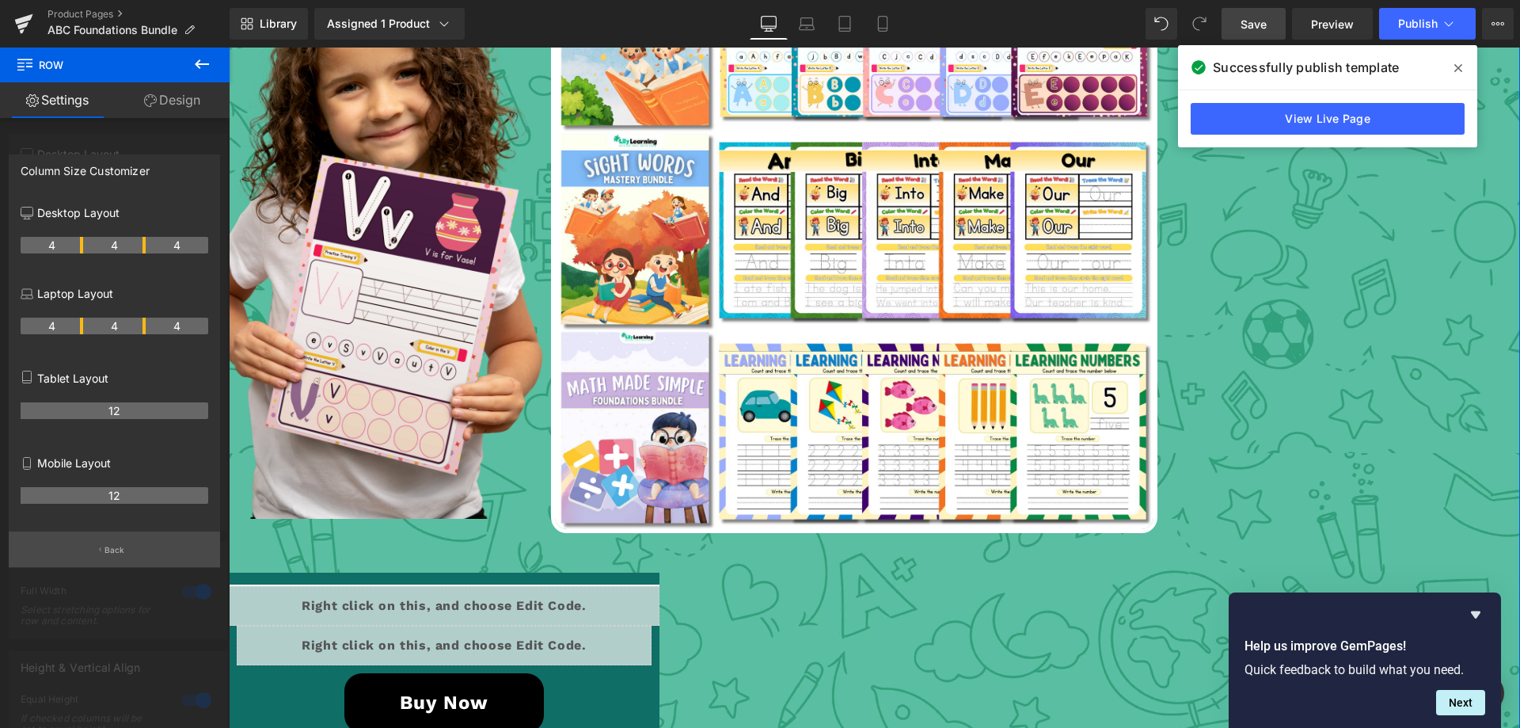
click at [117, 543] on button "Back" at bounding box center [114, 549] width 211 height 36
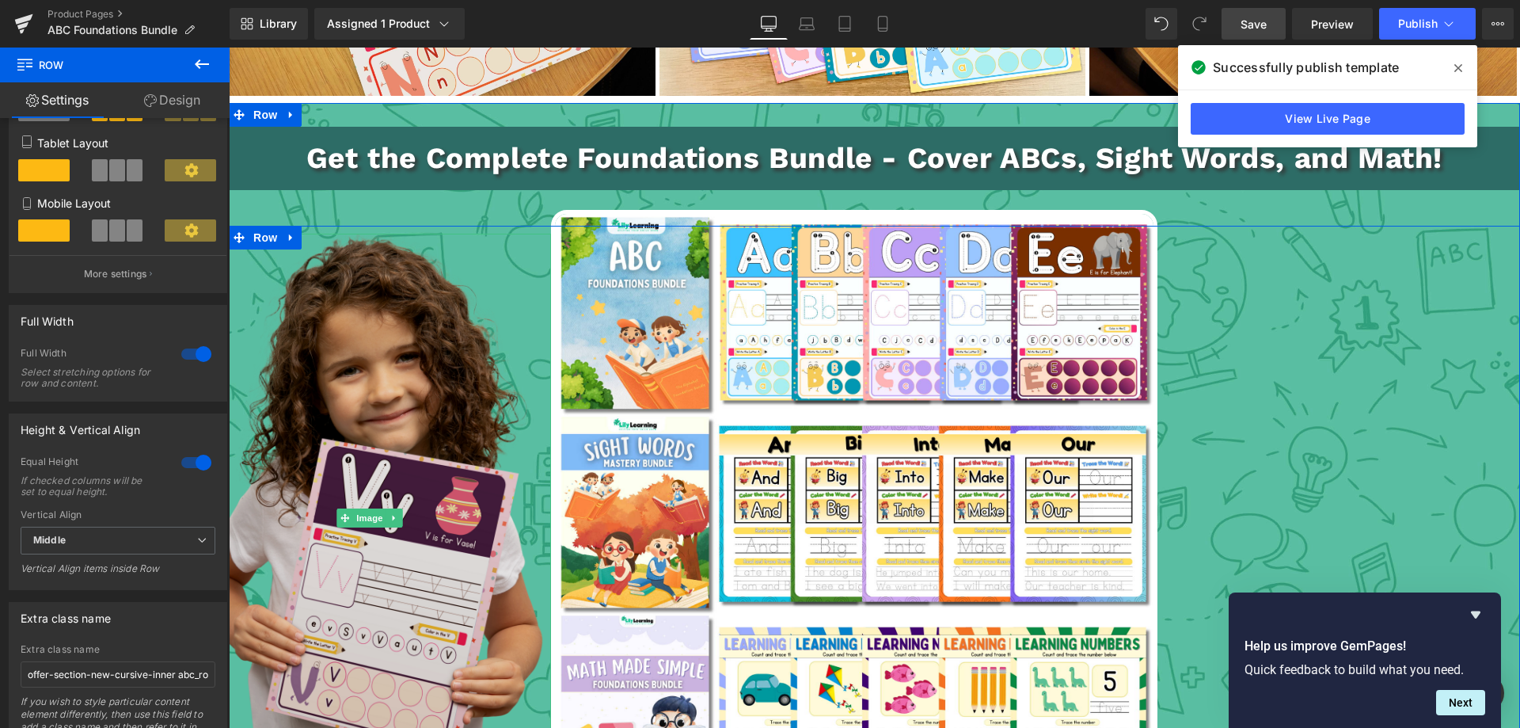
scroll to position [2590, 0]
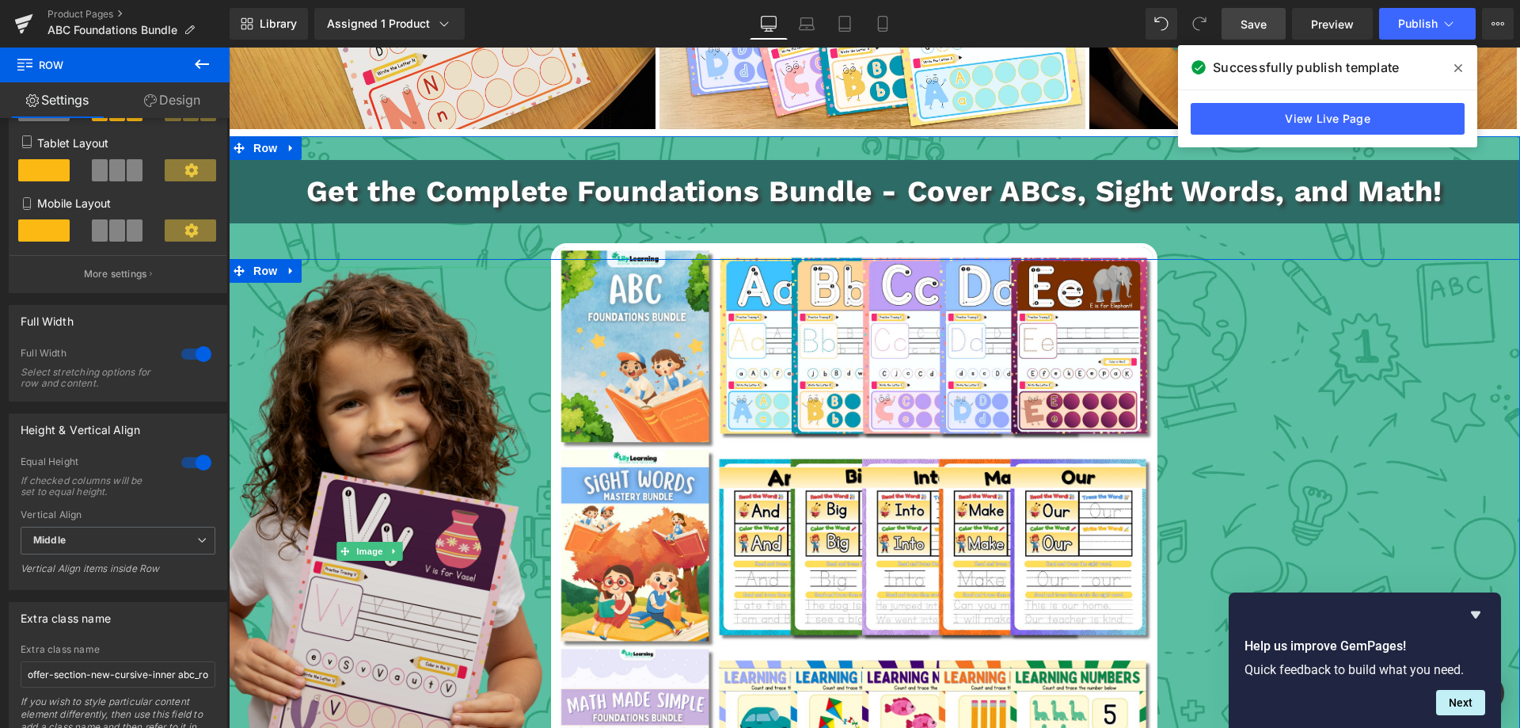
click at [491, 376] on img at bounding box center [366, 551] width 362 height 568
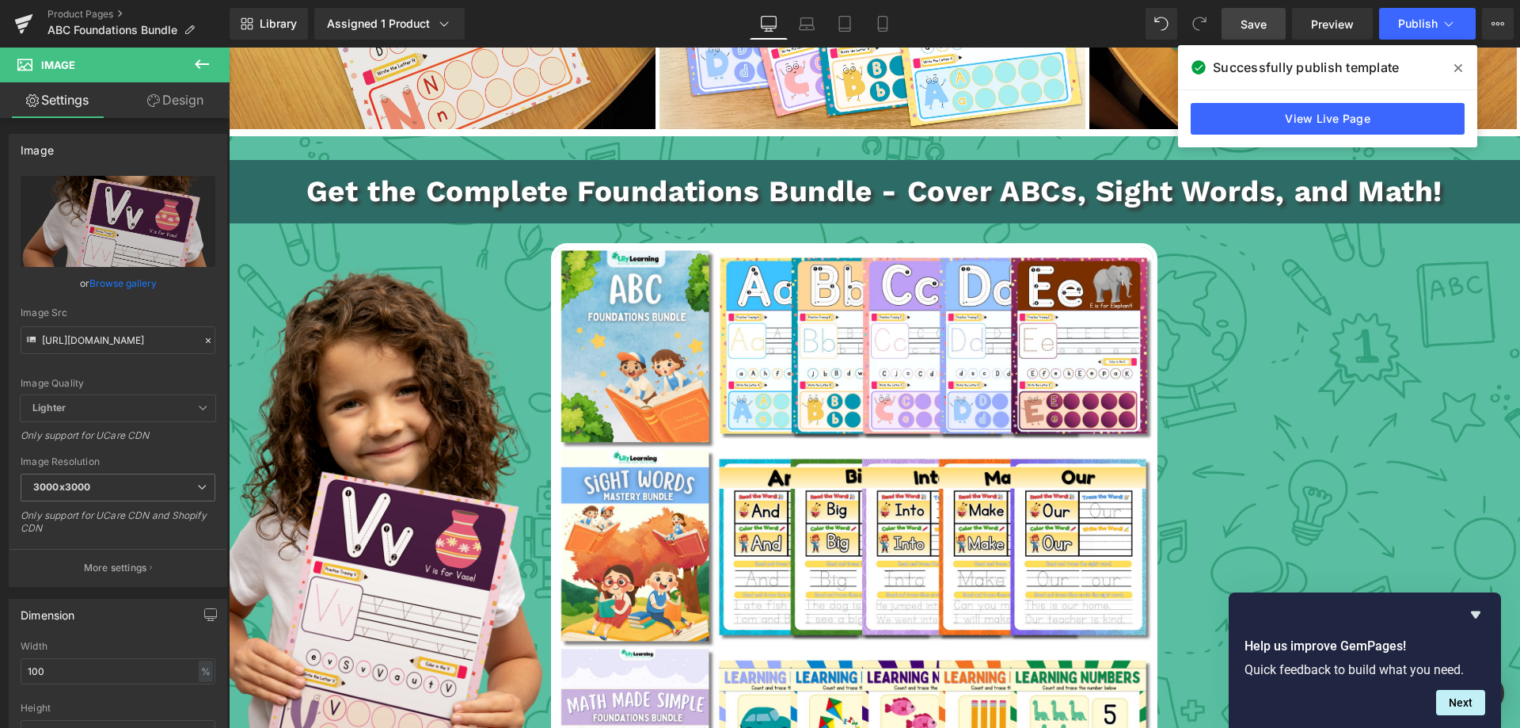
click at [199, 55] on icon at bounding box center [201, 64] width 19 height 19
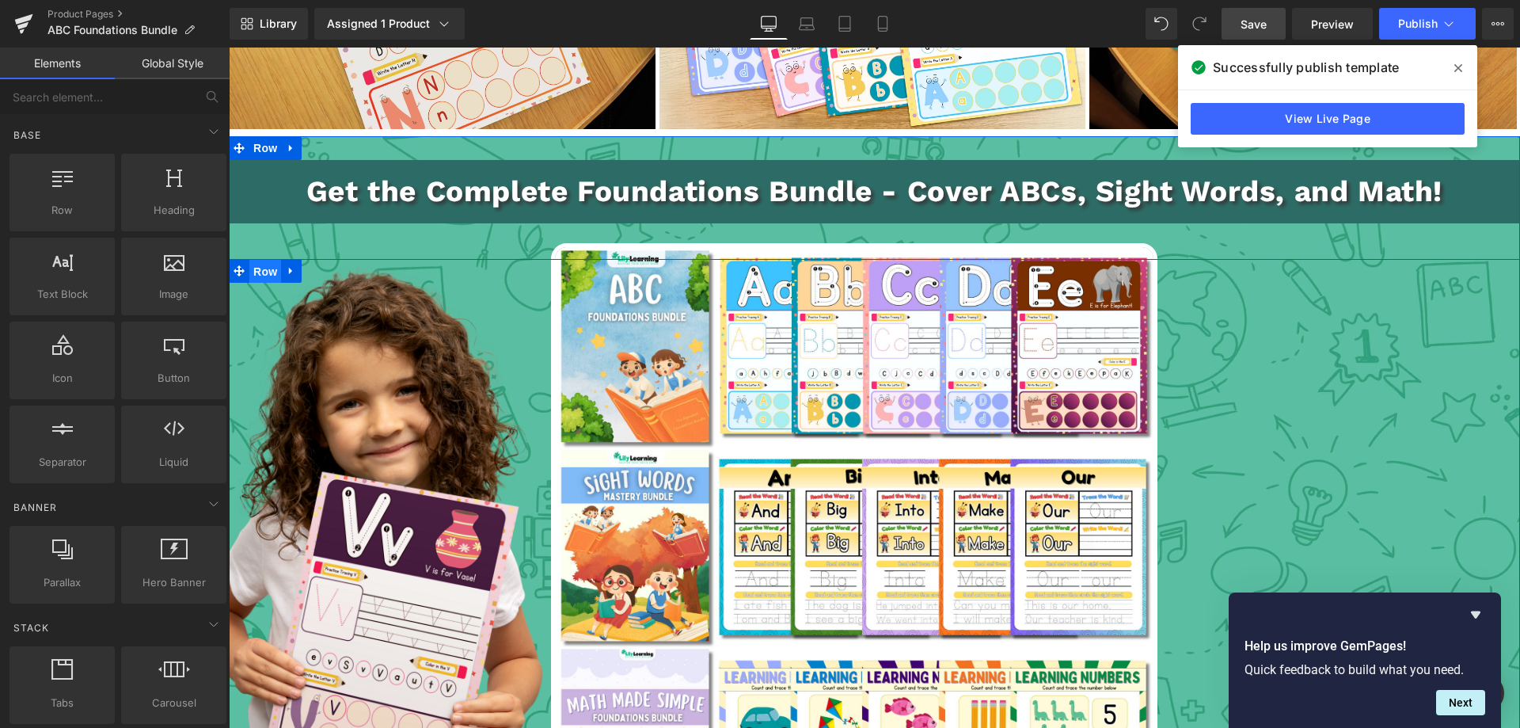
click at [263, 270] on span "Row" at bounding box center [265, 272] width 32 height 24
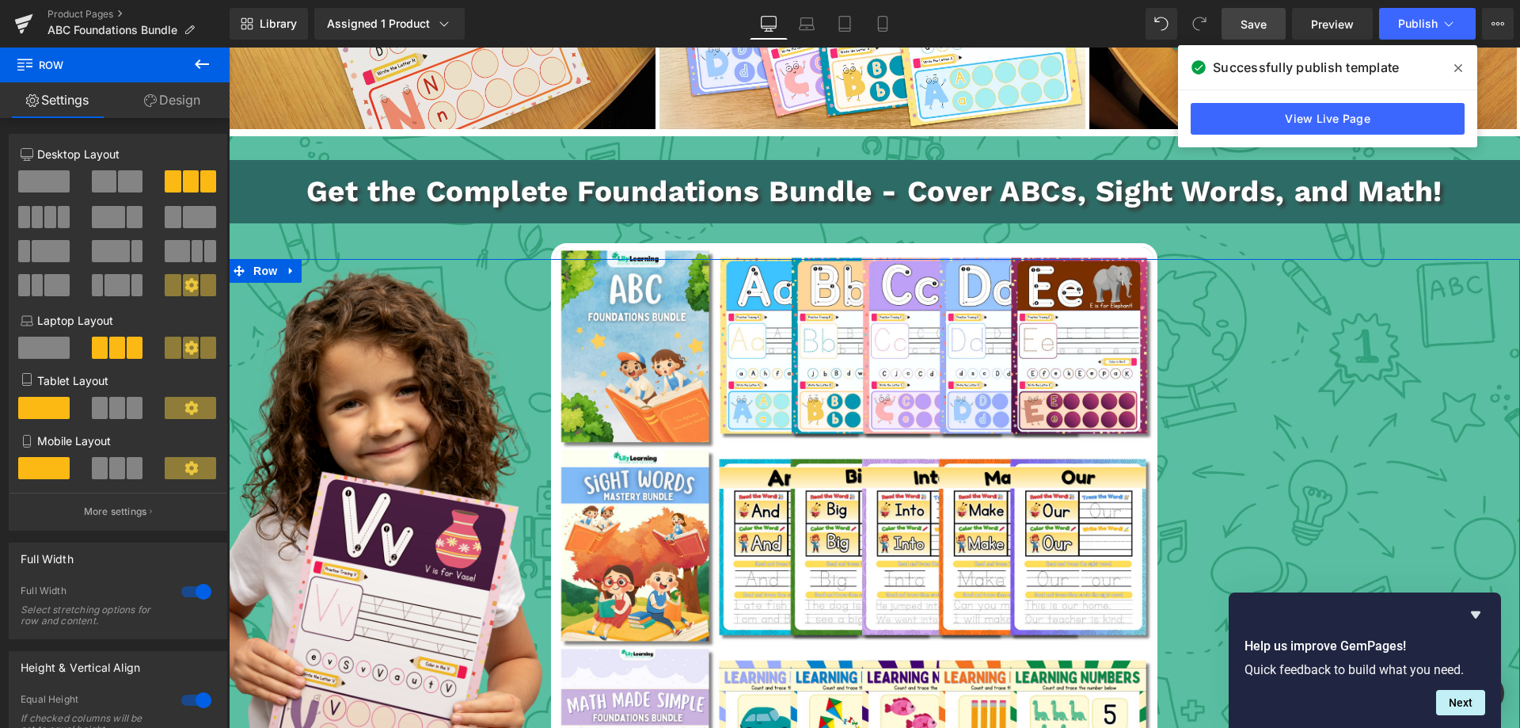
click at [177, 94] on link "Design" at bounding box center [172, 100] width 115 height 36
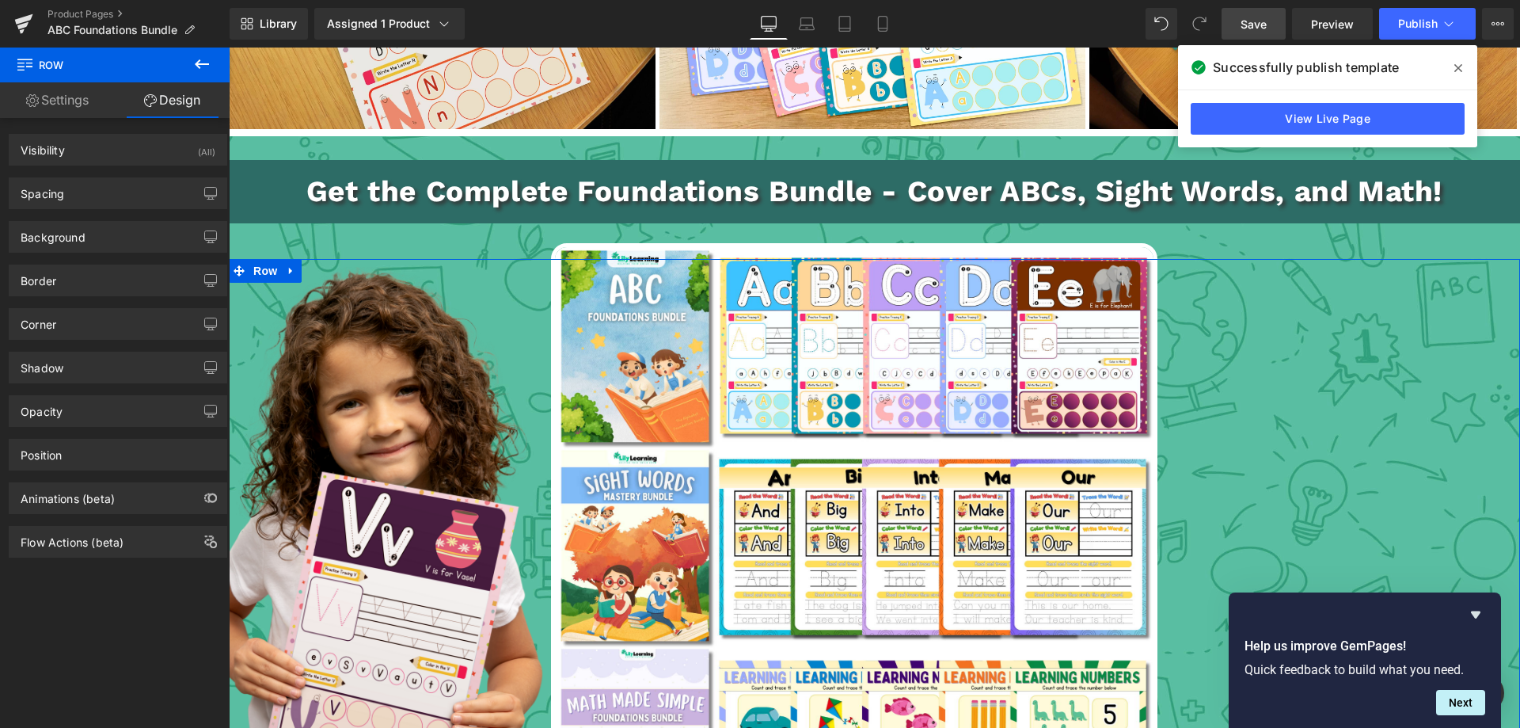
click at [54, 99] on link "Settings" at bounding box center [57, 100] width 115 height 36
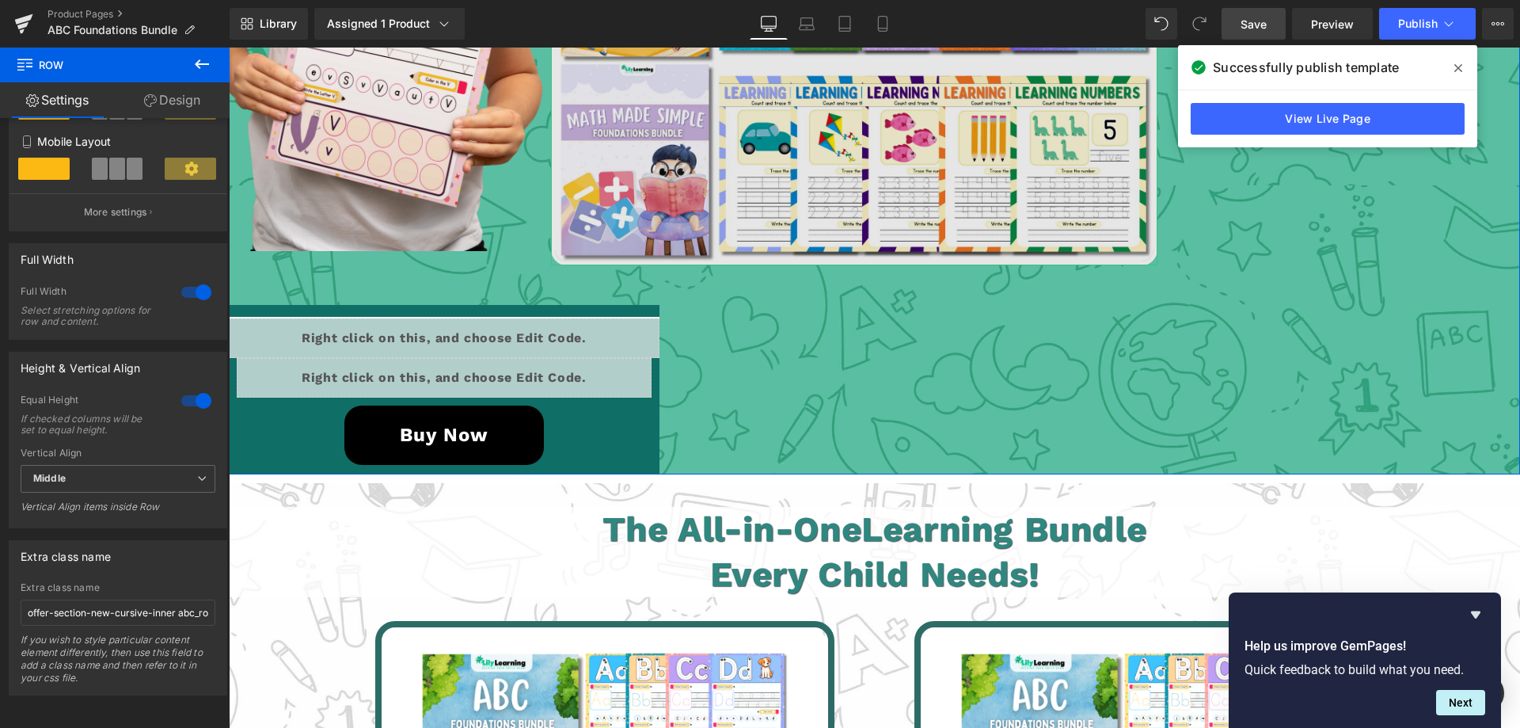
scroll to position [3224, 0]
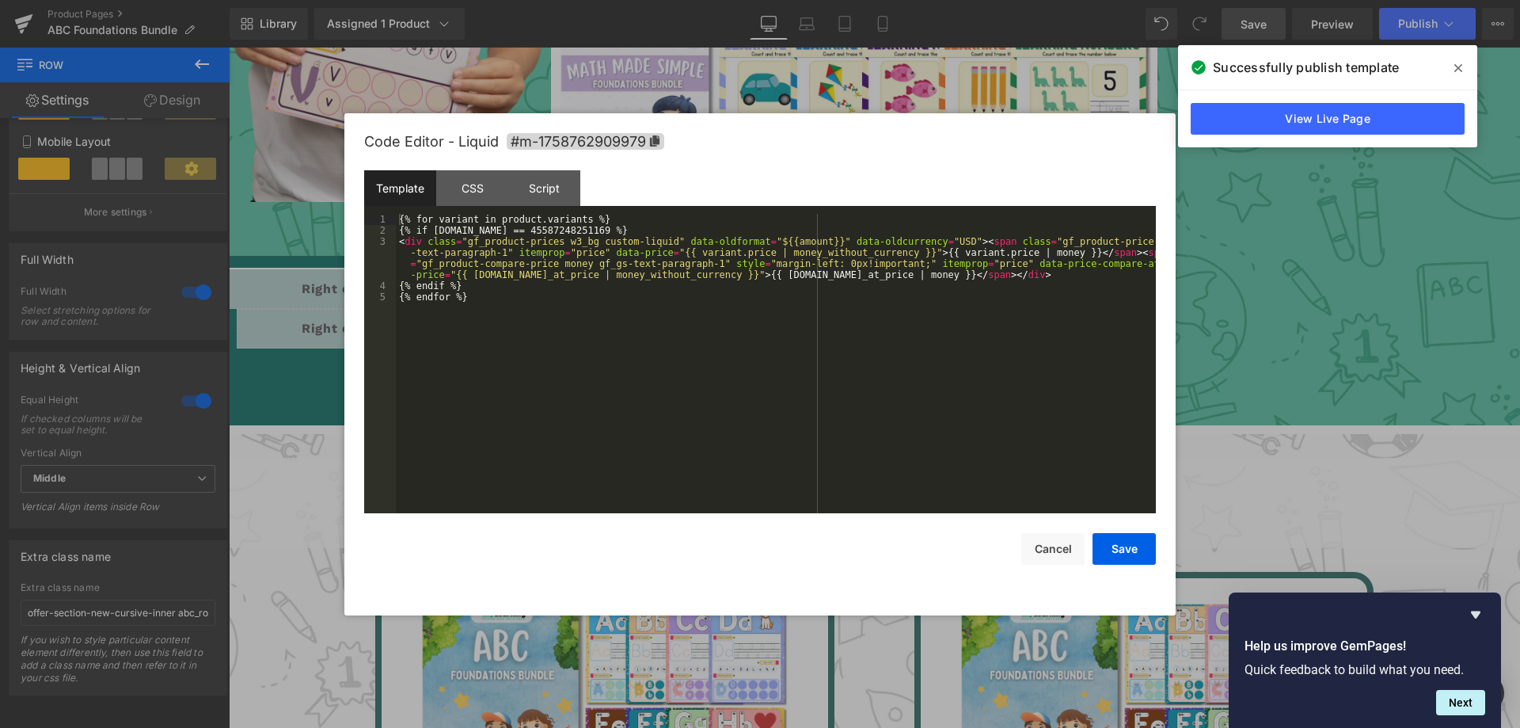
click at [378, 0] on div "Row You are previewing how the will restyle your page. You can not edit Element…" at bounding box center [760, 0] width 1520 height 0
click at [483, 188] on div "CSS" at bounding box center [472, 188] width 72 height 36
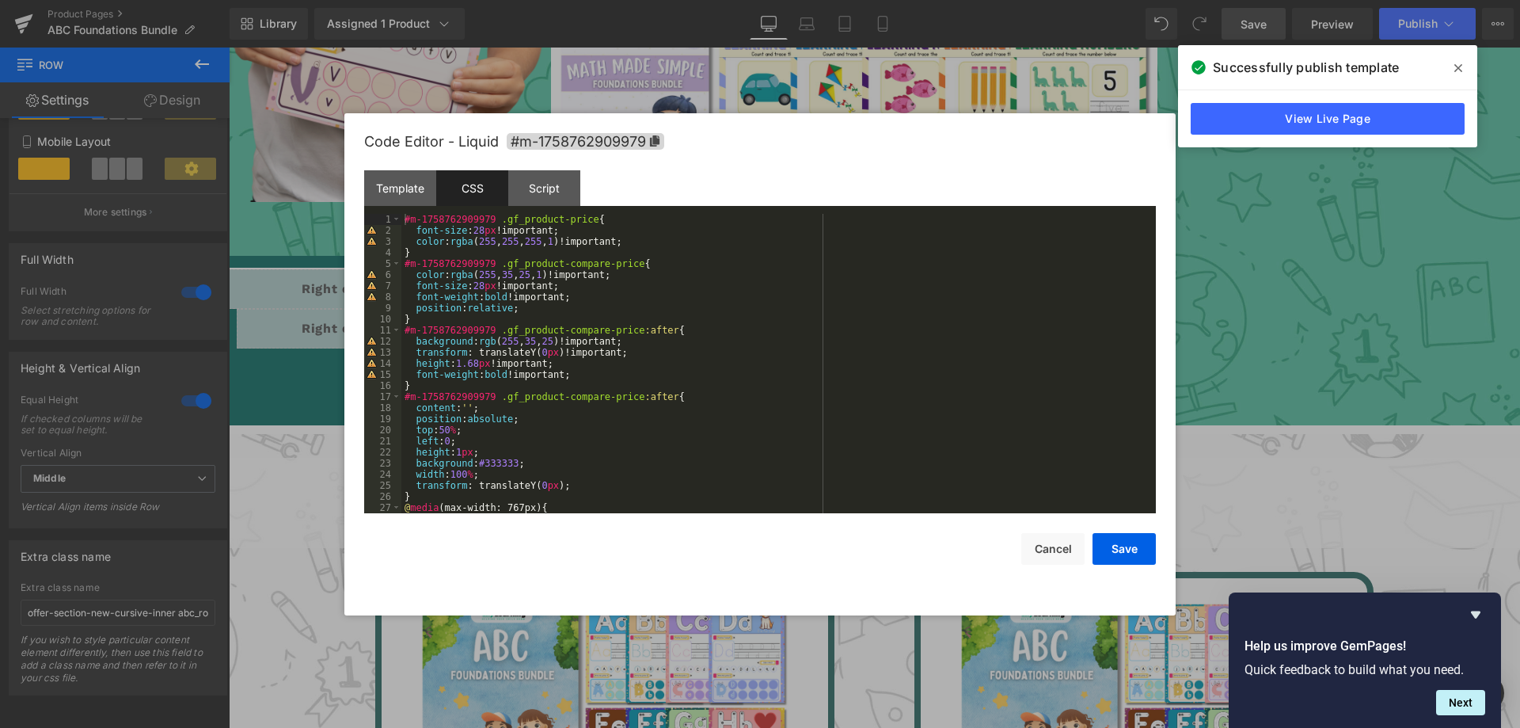
scroll to position [0, 0]
click at [401, 208] on div "Template CSS Script Data 1 2 3 4 5 {% for variant in product.variants %} {% if …" at bounding box center [760, 341] width 792 height 343
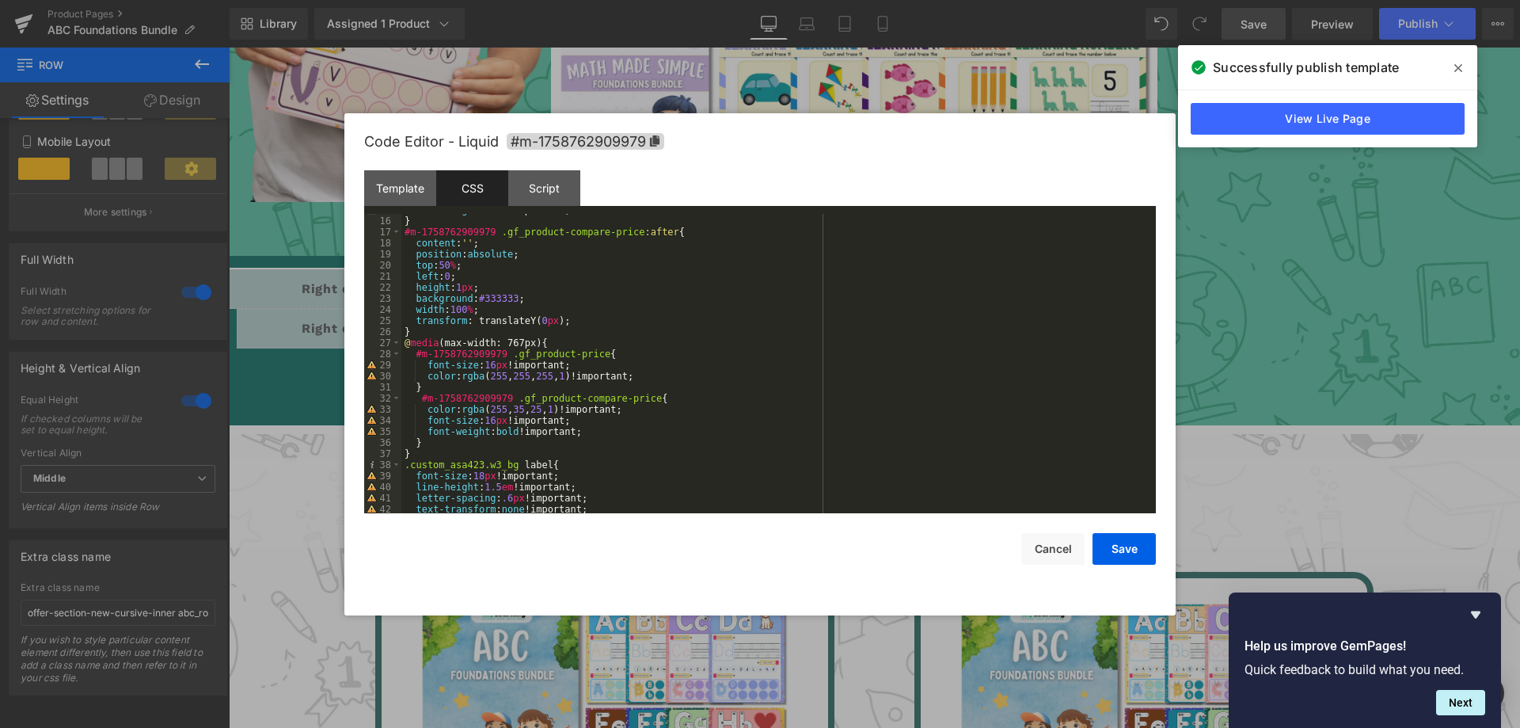
scroll to position [117, 0]
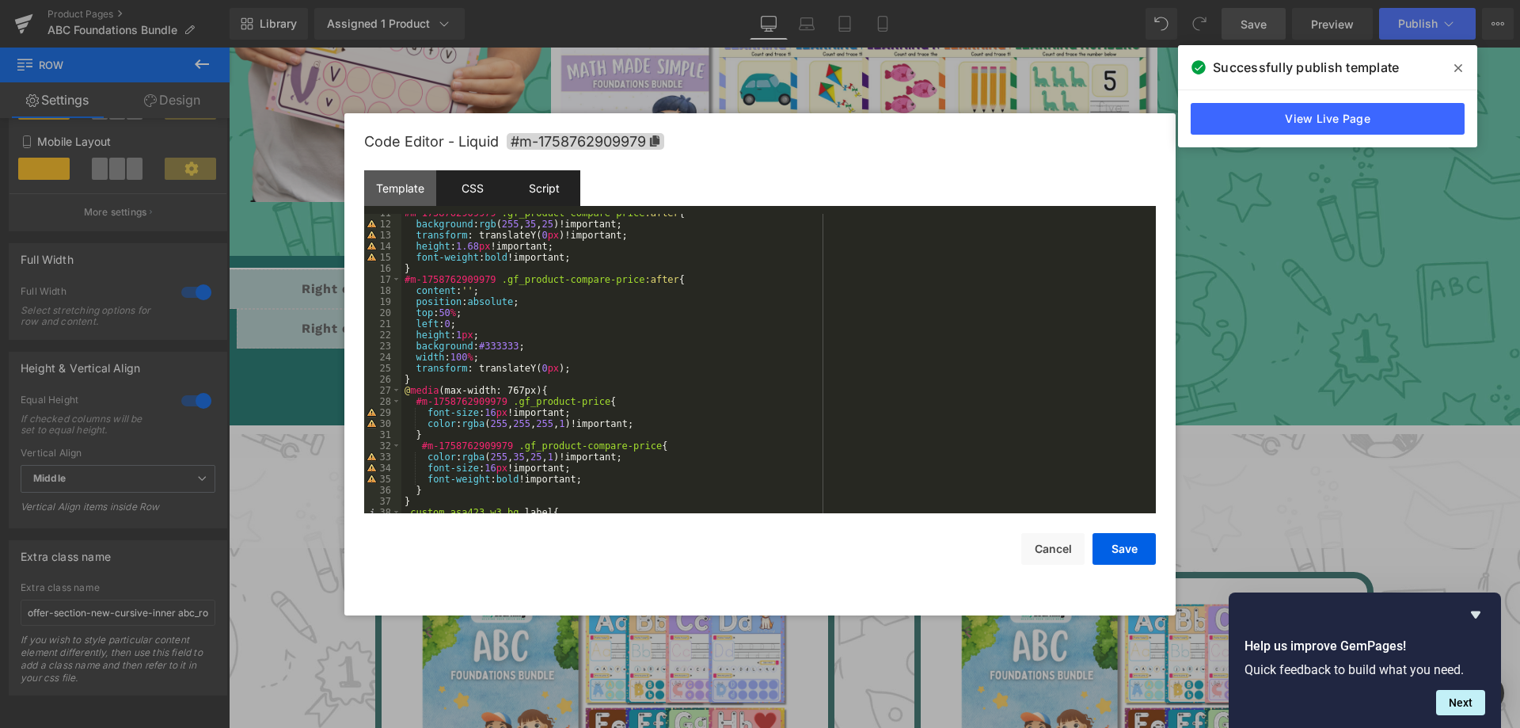
click at [564, 178] on div "Script" at bounding box center [544, 188] width 72 height 36
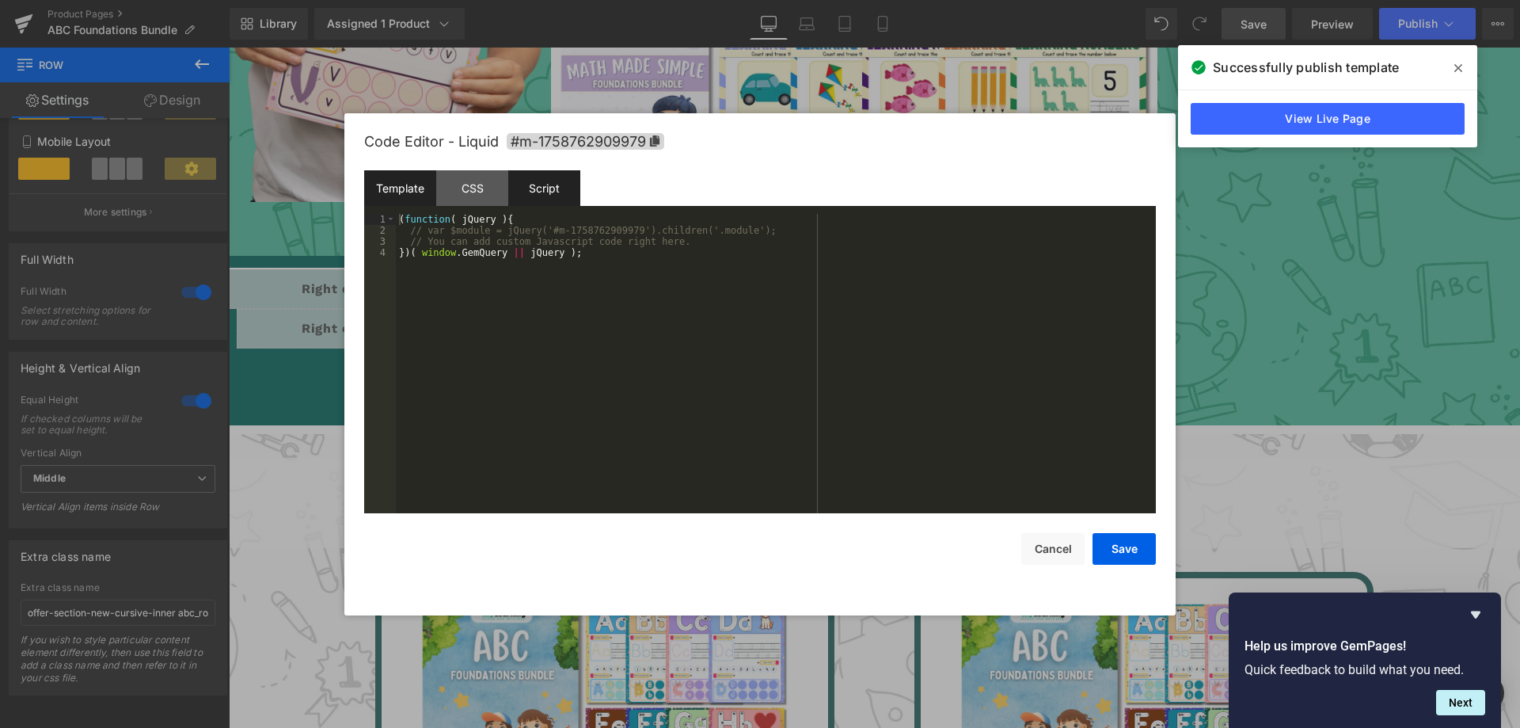
click at [393, 180] on div "Template" at bounding box center [400, 188] width 72 height 36
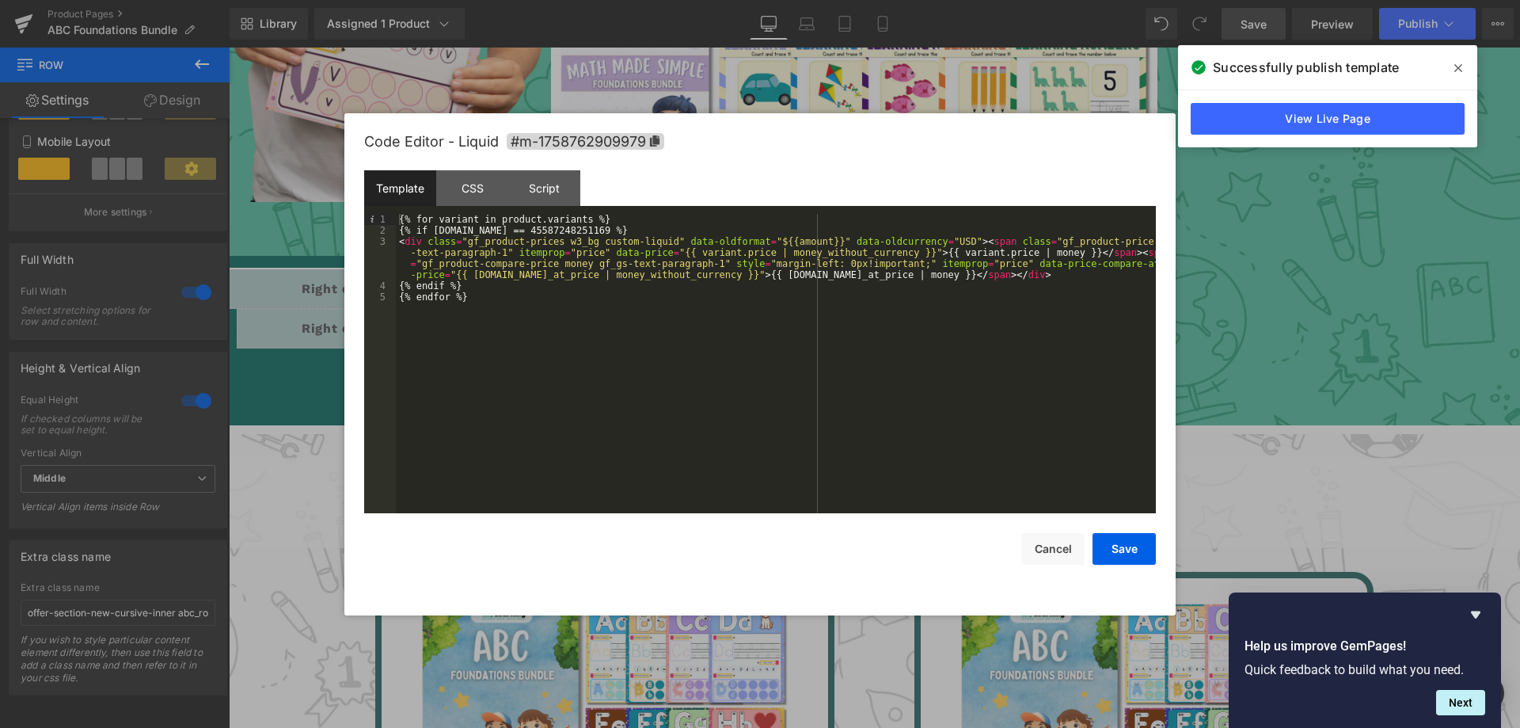
click at [523, 226] on div "{% for variant in product.variants %} {% if [DOMAIN_NAME] == 45587248251169 %} …" at bounding box center [776, 374] width 760 height 321
click at [527, 229] on div "{% for variant in product.variants %} {% if [DOMAIN_NAME] == 45587248251169 %} …" at bounding box center [776, 363] width 760 height 299
click at [527, 229] on div "{% for variant in product.variants %} {% if [DOMAIN_NAME] == 45587248251169 %} …" at bounding box center [776, 374] width 760 height 321
click at [533, 229] on div "{% for variant in product.variants %} {% if [DOMAIN_NAME] == 45587248251169 %} …" at bounding box center [776, 363] width 760 height 299
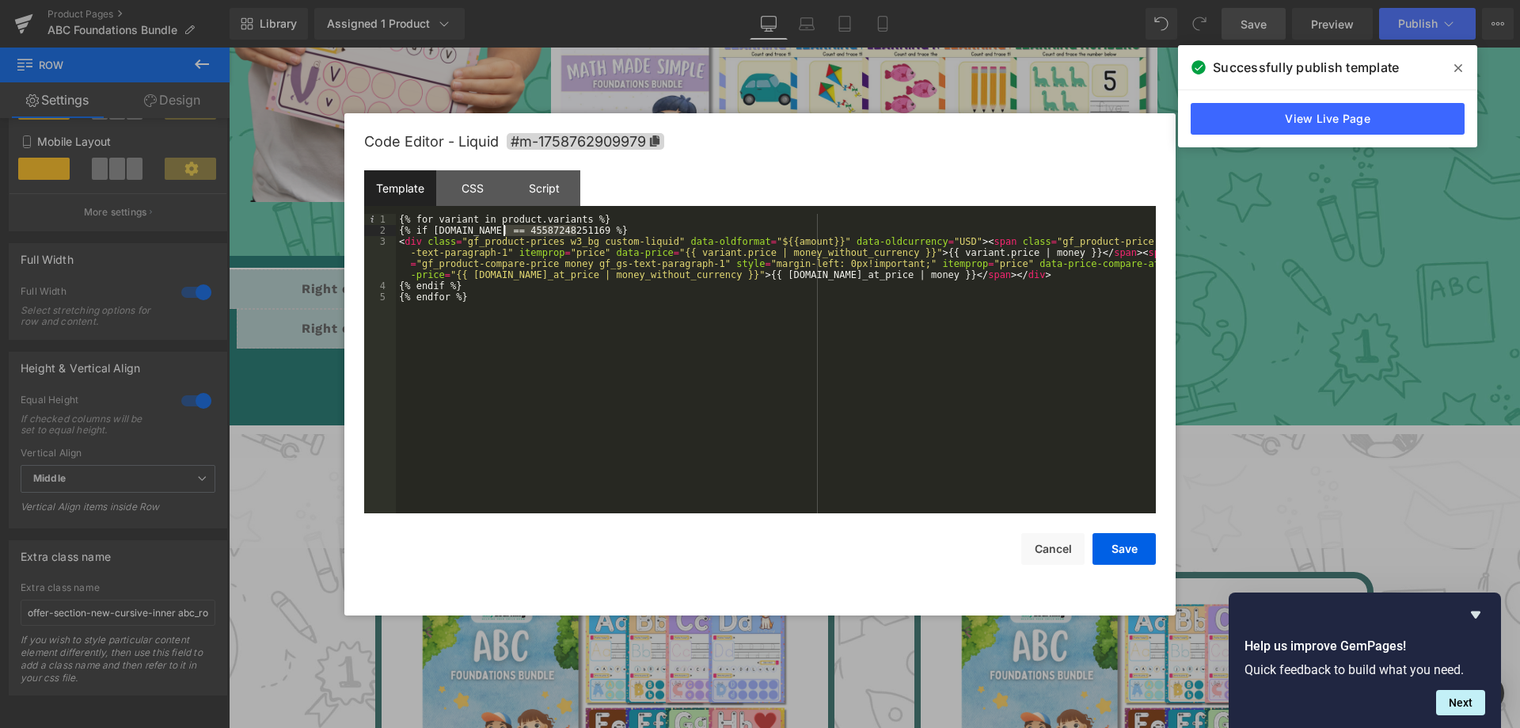
click at [533, 228] on div "{% for variant in product.variants %} {% if [DOMAIN_NAME] == 45587248251169 %} …" at bounding box center [776, 374] width 760 height 321
click at [522, 227] on div "{% for variant in product.variants %} {% if [DOMAIN_NAME] == 45587248251169 %} …" at bounding box center [776, 363] width 760 height 299
click at [522, 227] on div "{% for variant in product.variants %} {% if [DOMAIN_NAME] == 45587248251169 %} …" at bounding box center [776, 374] width 760 height 321
click at [1122, 555] on button "Save" at bounding box center [1123, 549] width 63 height 32
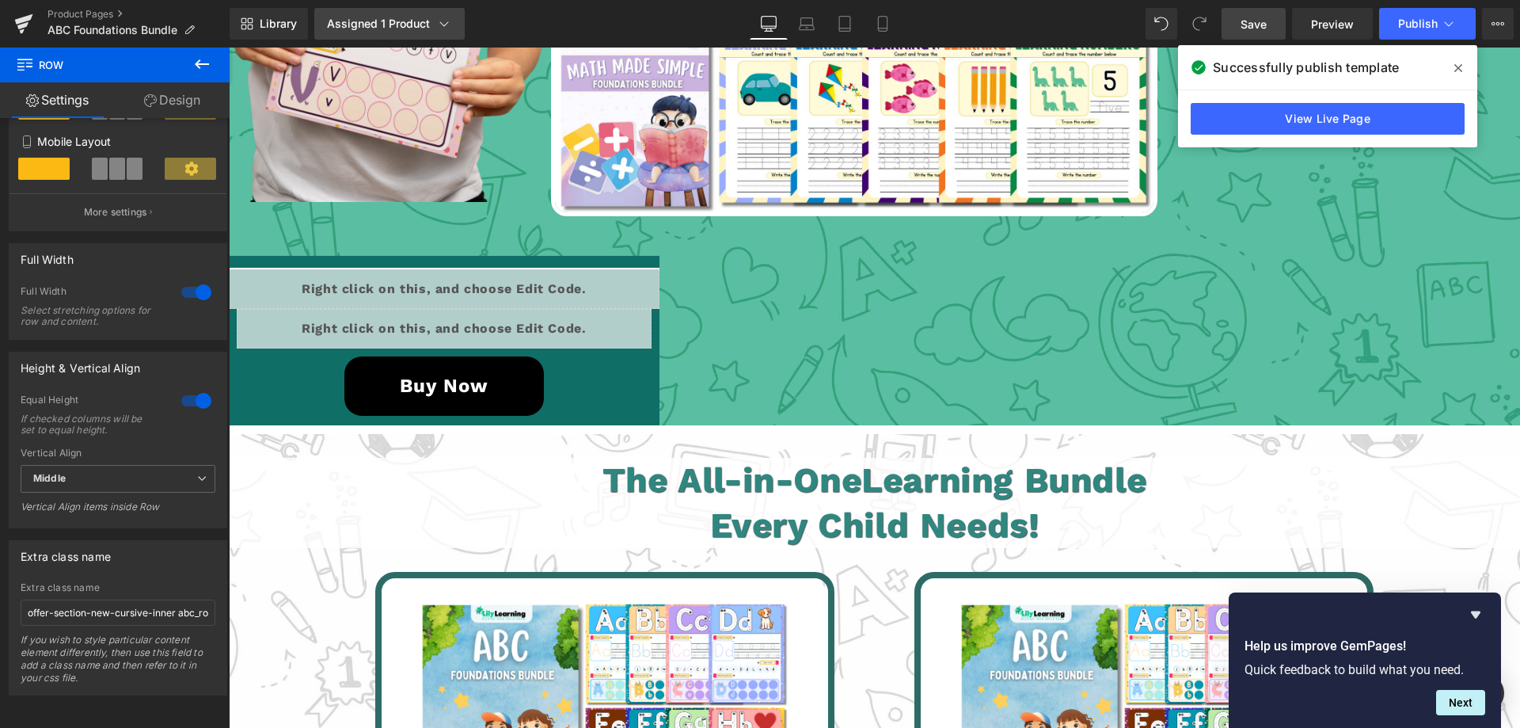
click at [447, 20] on icon at bounding box center [444, 24] width 16 height 16
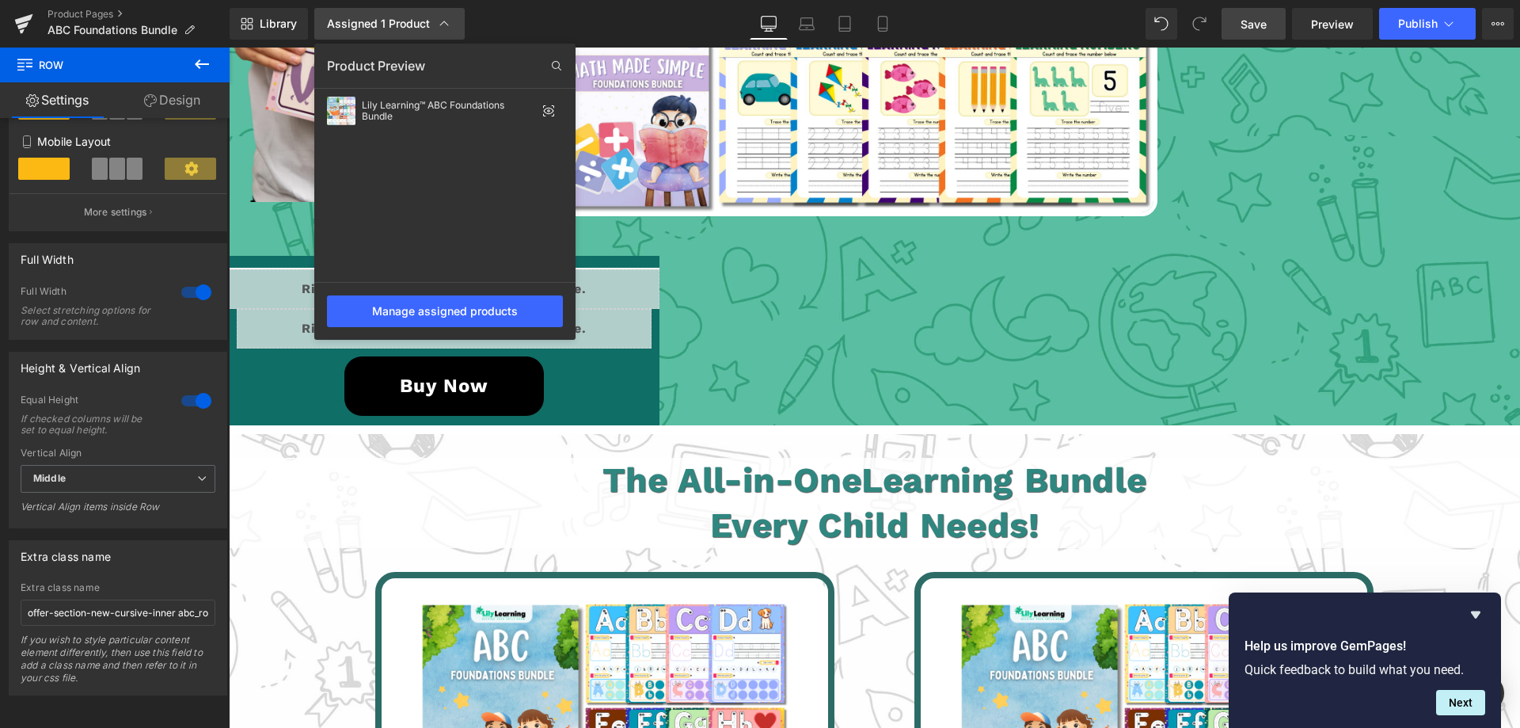
click at [447, 20] on icon at bounding box center [444, 24] width 16 height 16
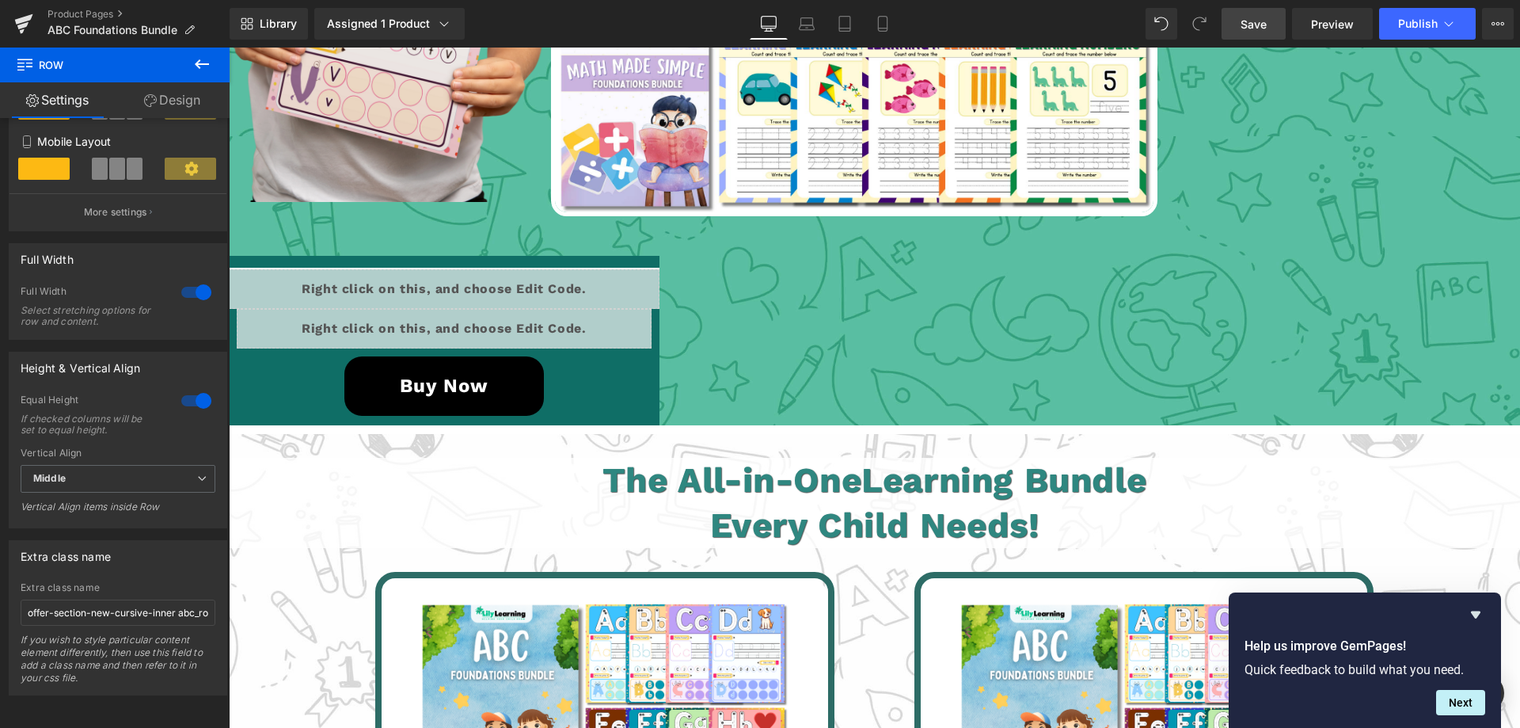
click at [1254, 13] on link "Save" at bounding box center [1253, 24] width 64 height 32
click at [1499, 32] on button "View Live Page View with current Template Save Template to Library Schedule Pub…" at bounding box center [1498, 24] width 32 height 32
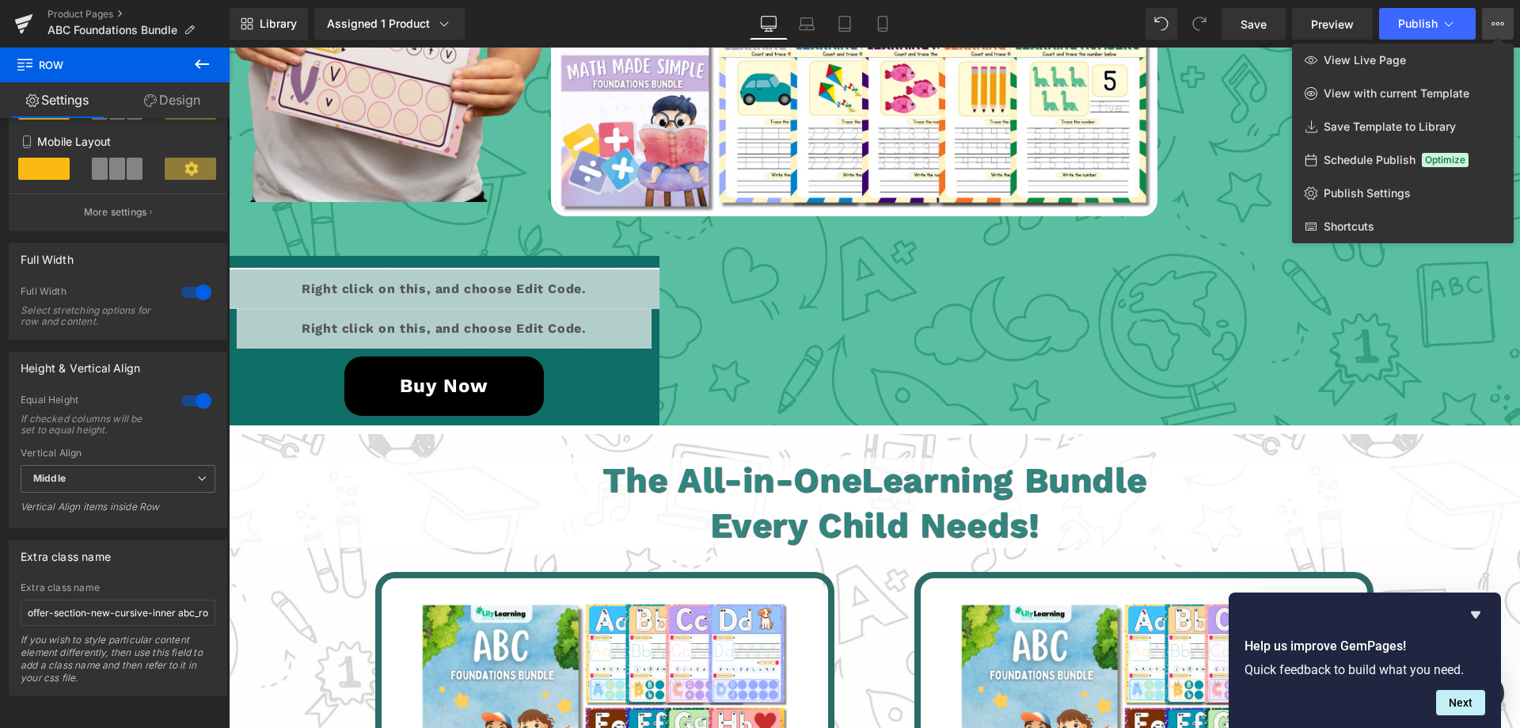
click at [1499, 32] on button "View Live Page View with current Template Save Template to Library Schedule Pub…" at bounding box center [1498, 24] width 32 height 32
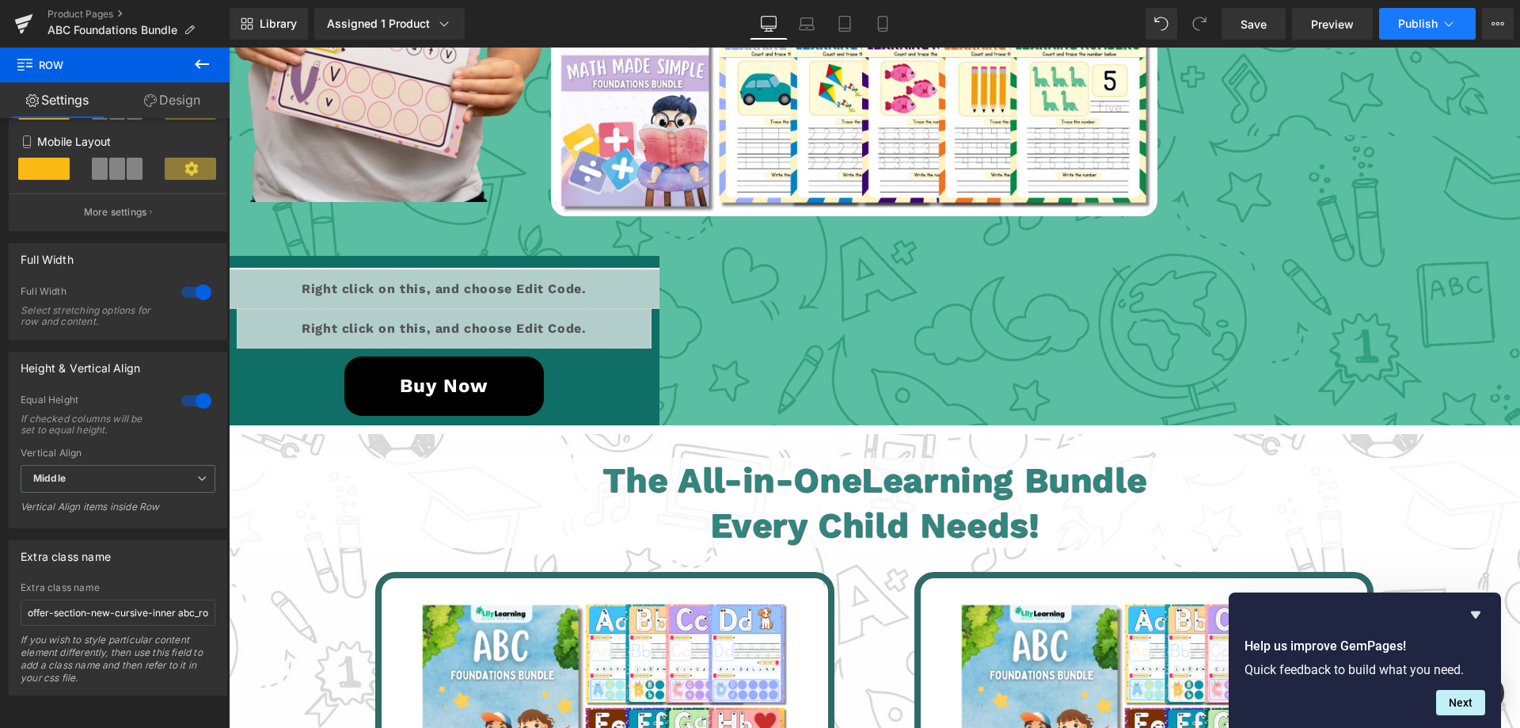
click at [1413, 21] on span "Publish" at bounding box center [1418, 23] width 40 height 13
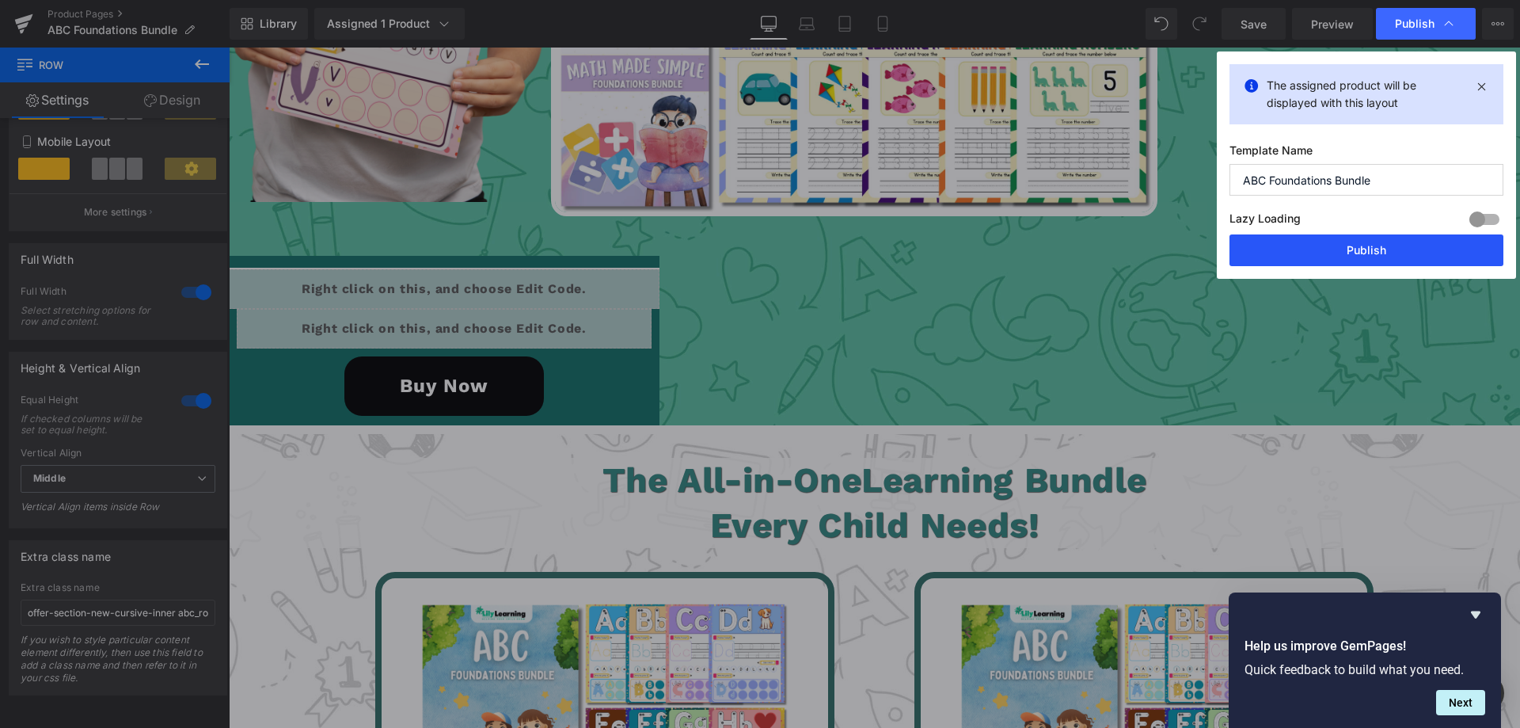
click at [1312, 253] on button "Publish" at bounding box center [1366, 250] width 274 height 32
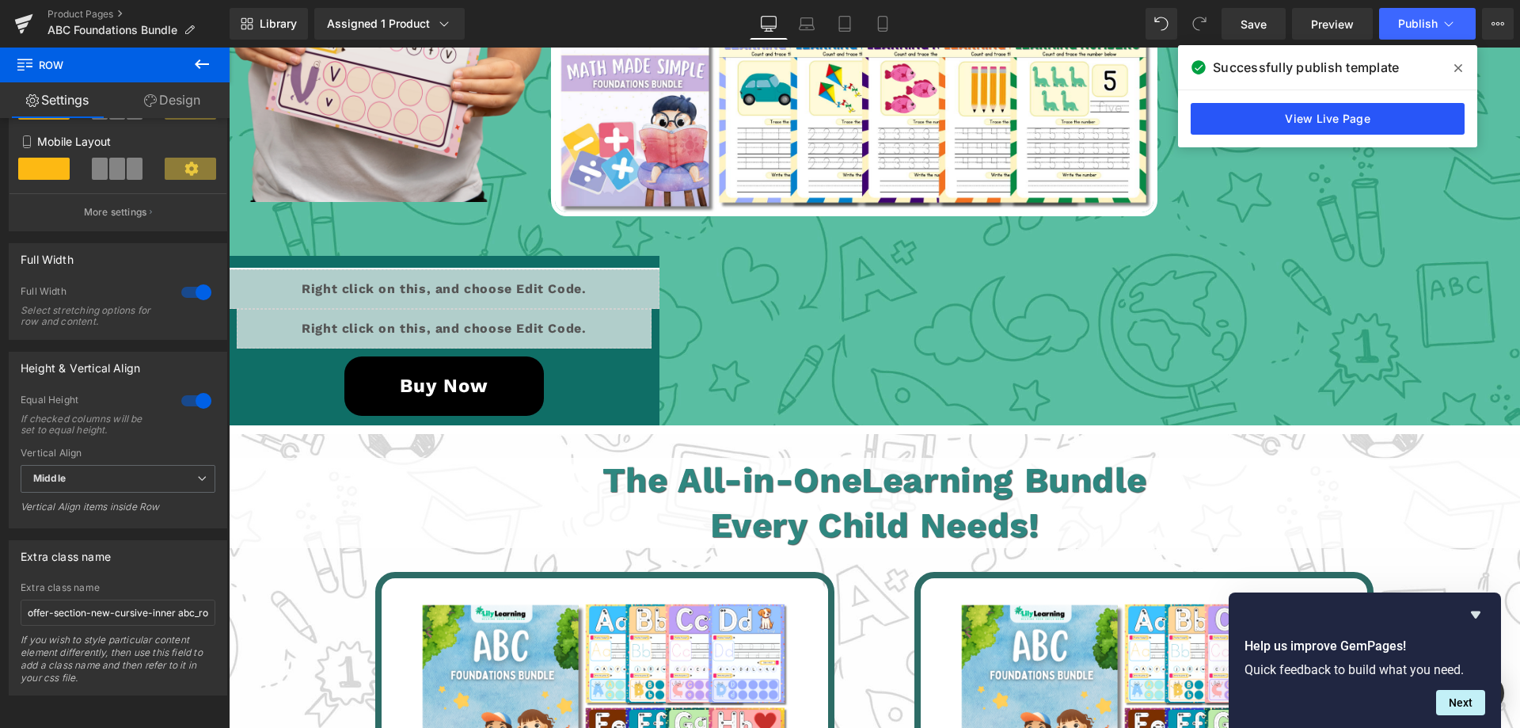
click at [1342, 116] on link "View Live Page" at bounding box center [1328, 119] width 274 height 32
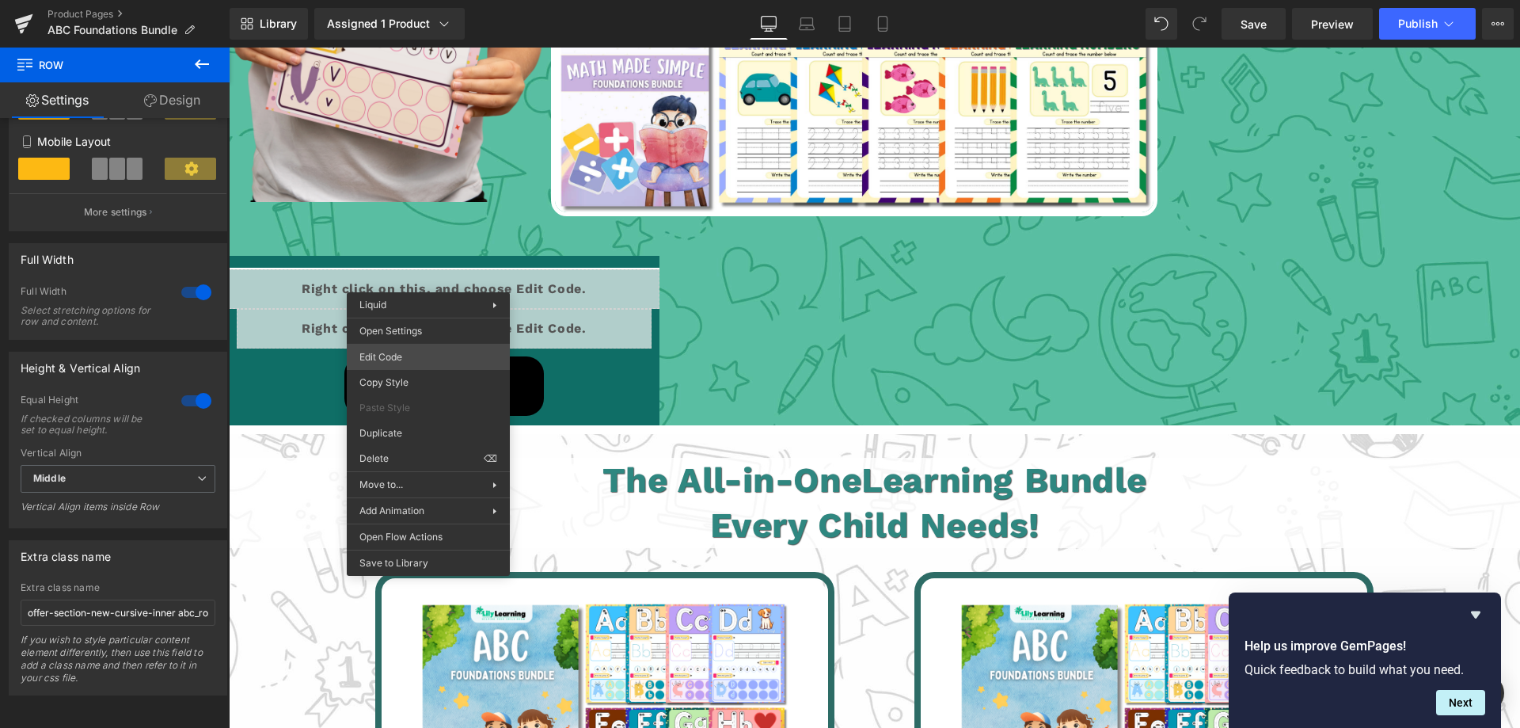
click at [401, 0] on div "Row You are previewing how the will restyle your page. You can not edit Element…" at bounding box center [760, 0] width 1520 height 0
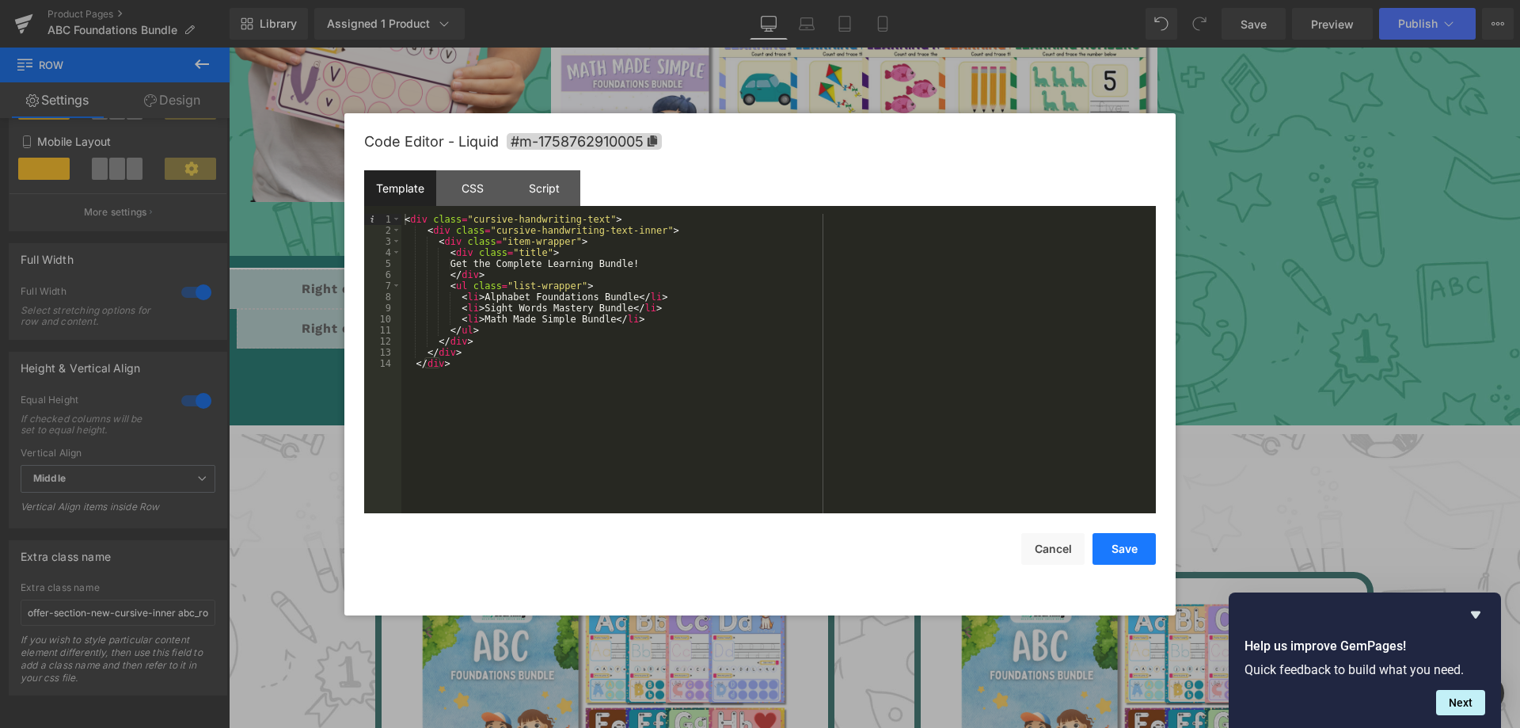
click at [1121, 560] on button "Save" at bounding box center [1123, 549] width 63 height 32
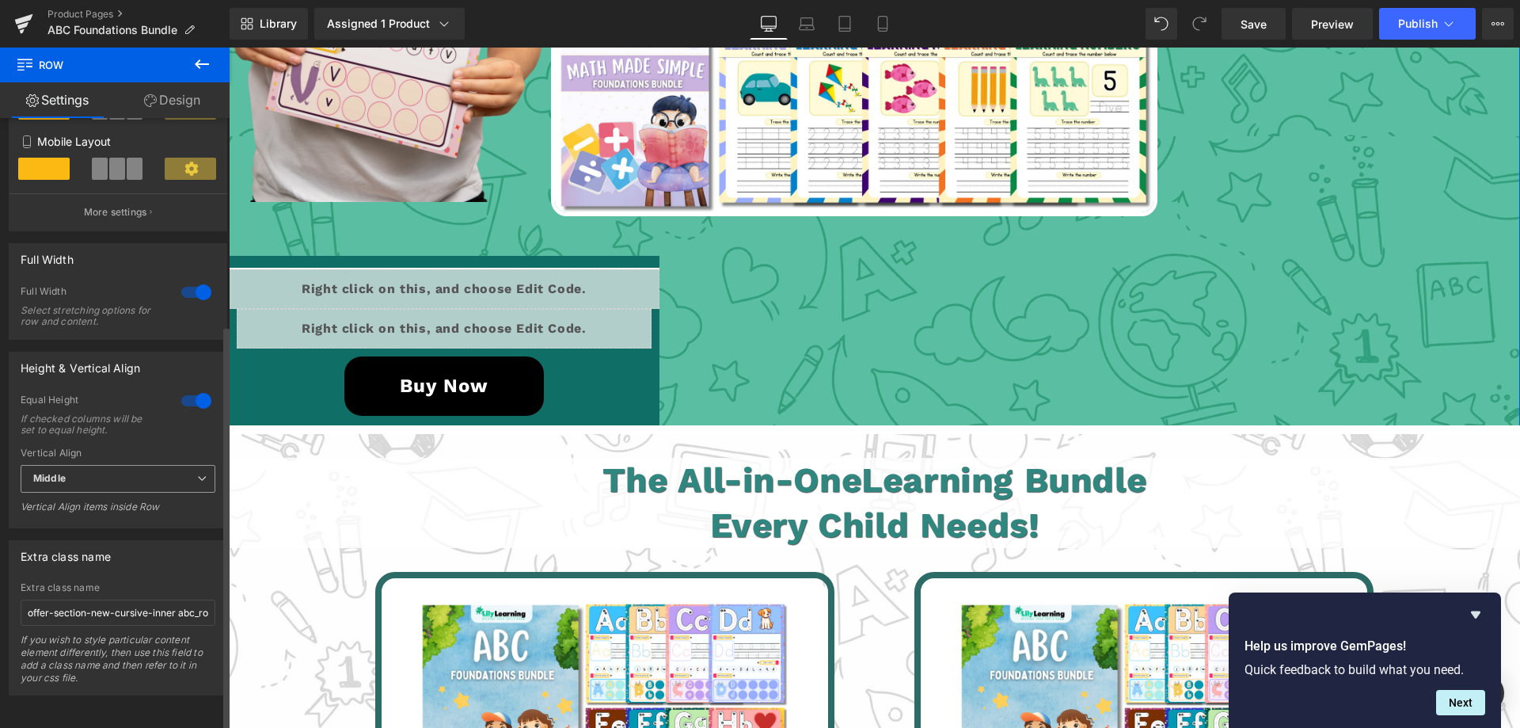
click at [77, 465] on span "Middle" at bounding box center [118, 479] width 195 height 28
click at [77, 465] on span "Middle" at bounding box center [115, 479] width 188 height 28
click at [802, 25] on icon at bounding box center [807, 27] width 15 height 5
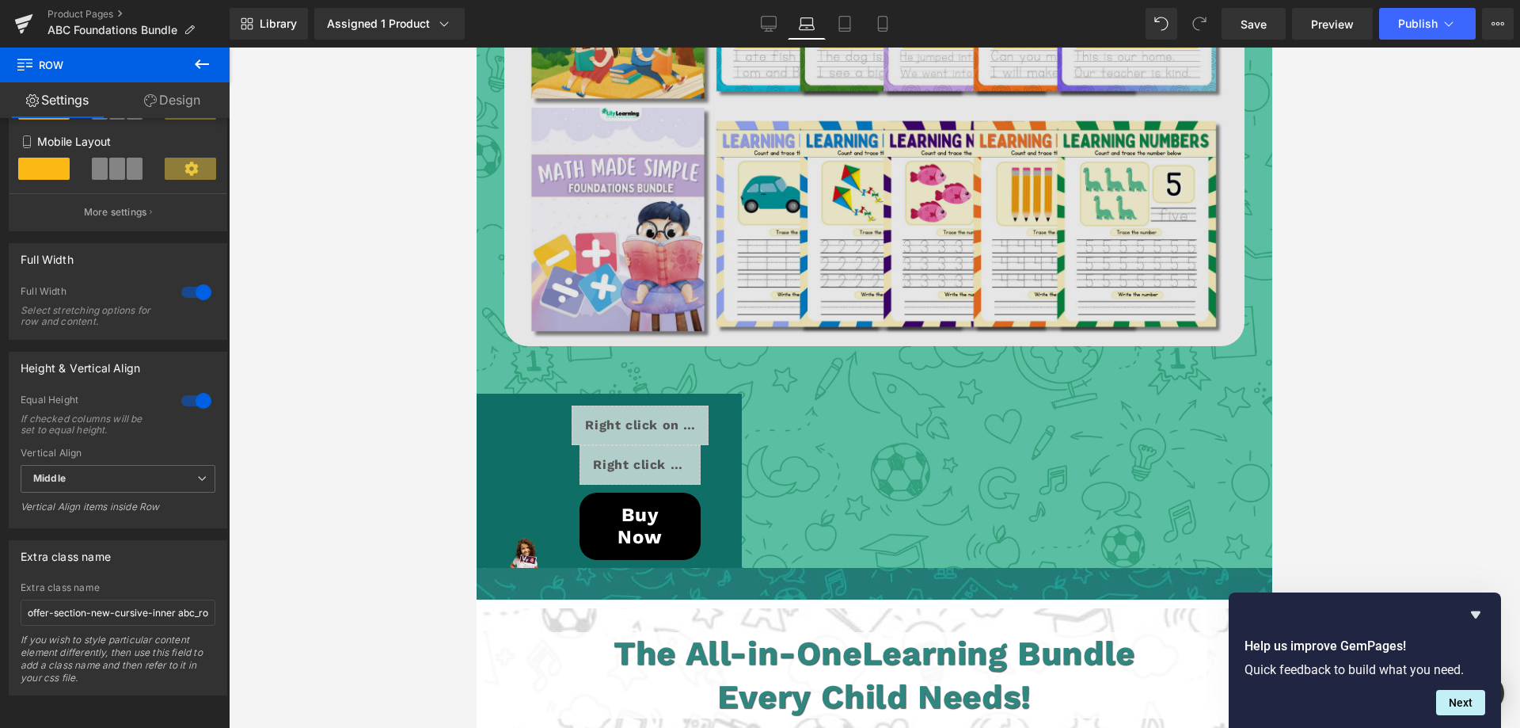
scroll to position [3571, 0]
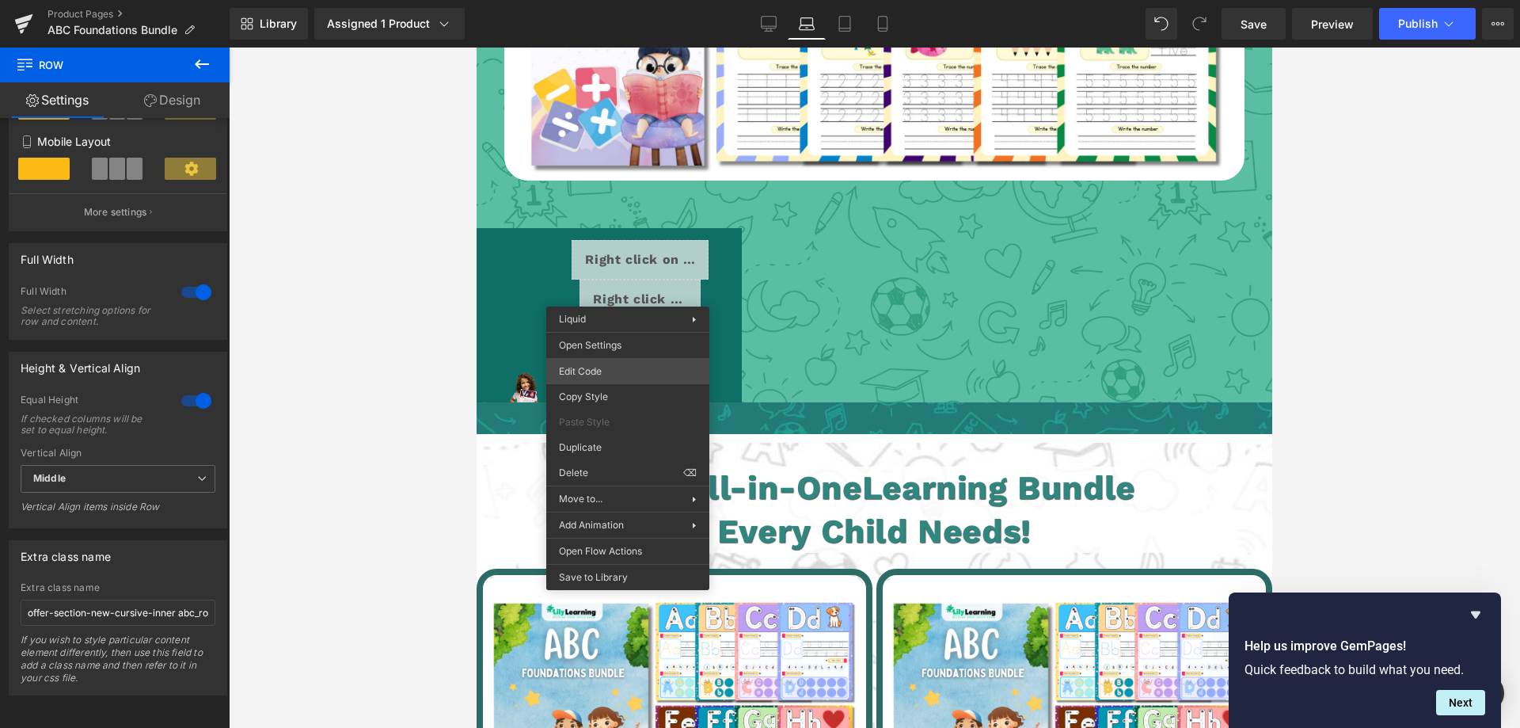
click at [579, 0] on div "Row You are previewing how the will restyle your page. You can not edit Element…" at bounding box center [760, 0] width 1520 height 0
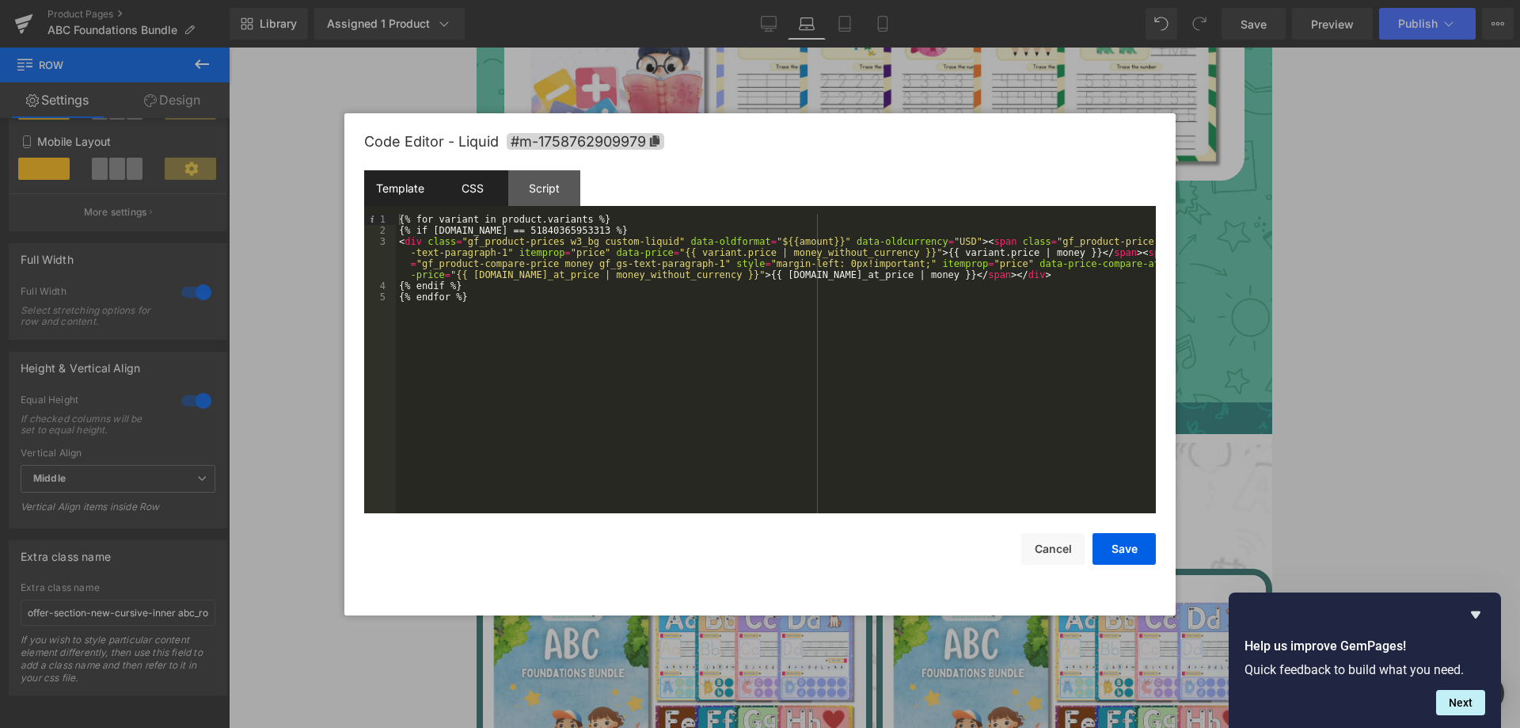
click at [465, 200] on div "CSS" at bounding box center [472, 188] width 72 height 36
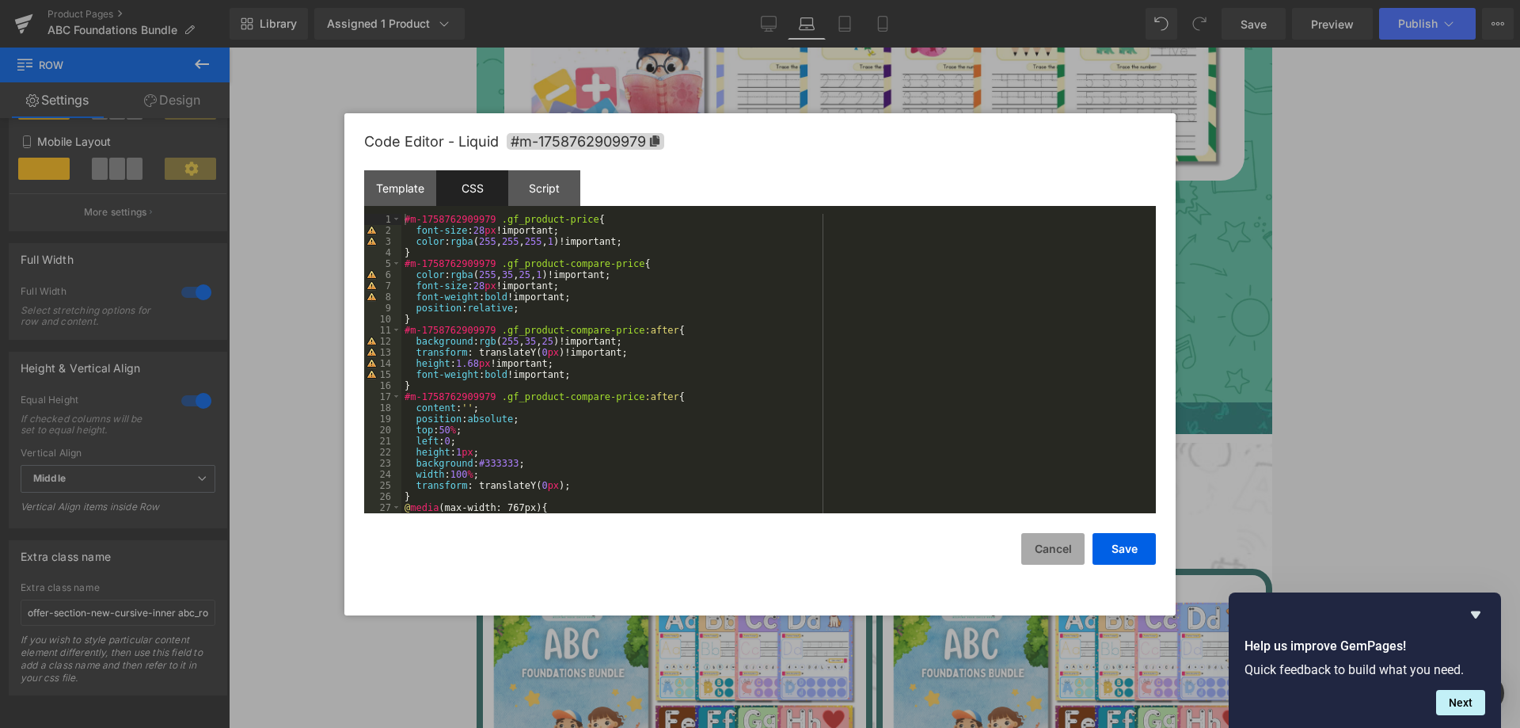
click at [1060, 536] on button "Cancel" at bounding box center [1052, 549] width 63 height 32
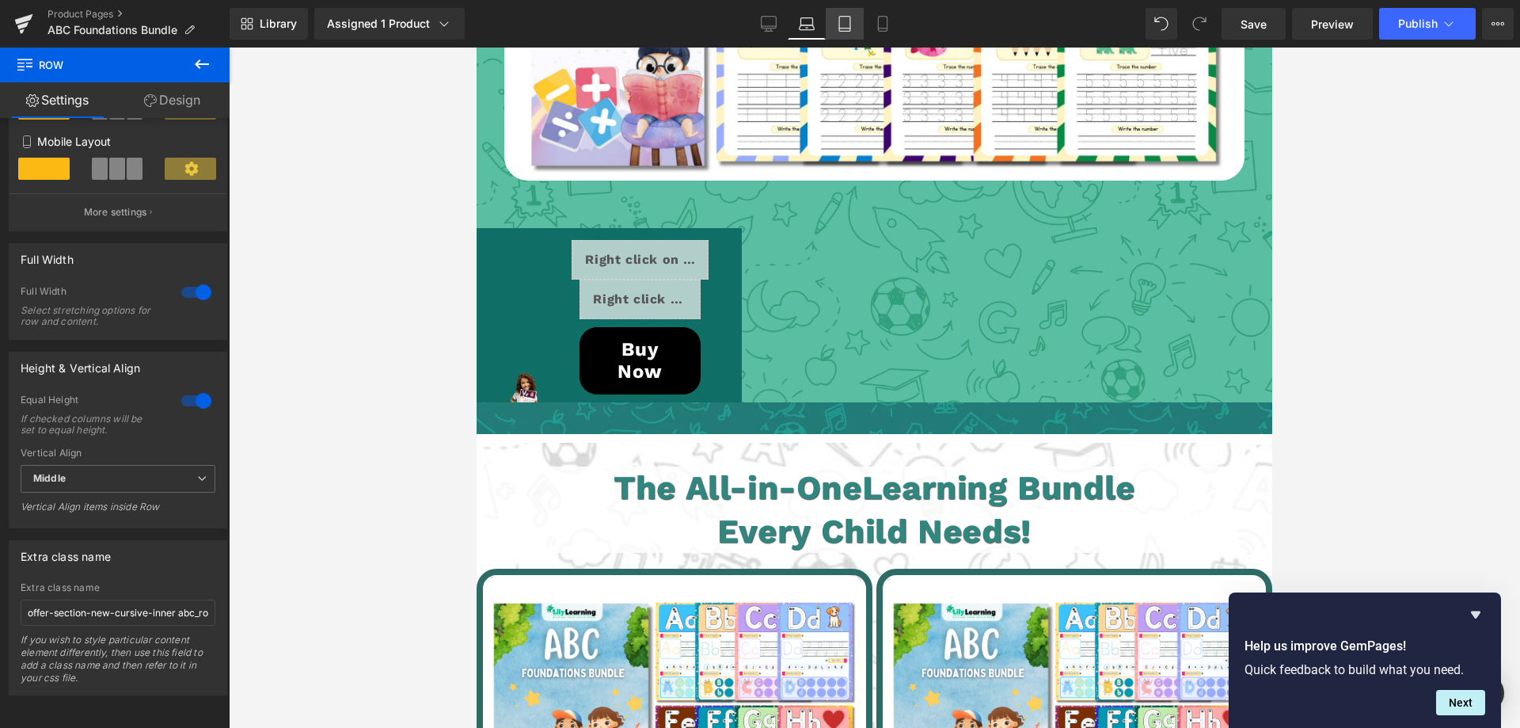
click at [842, 25] on icon at bounding box center [845, 24] width 16 height 16
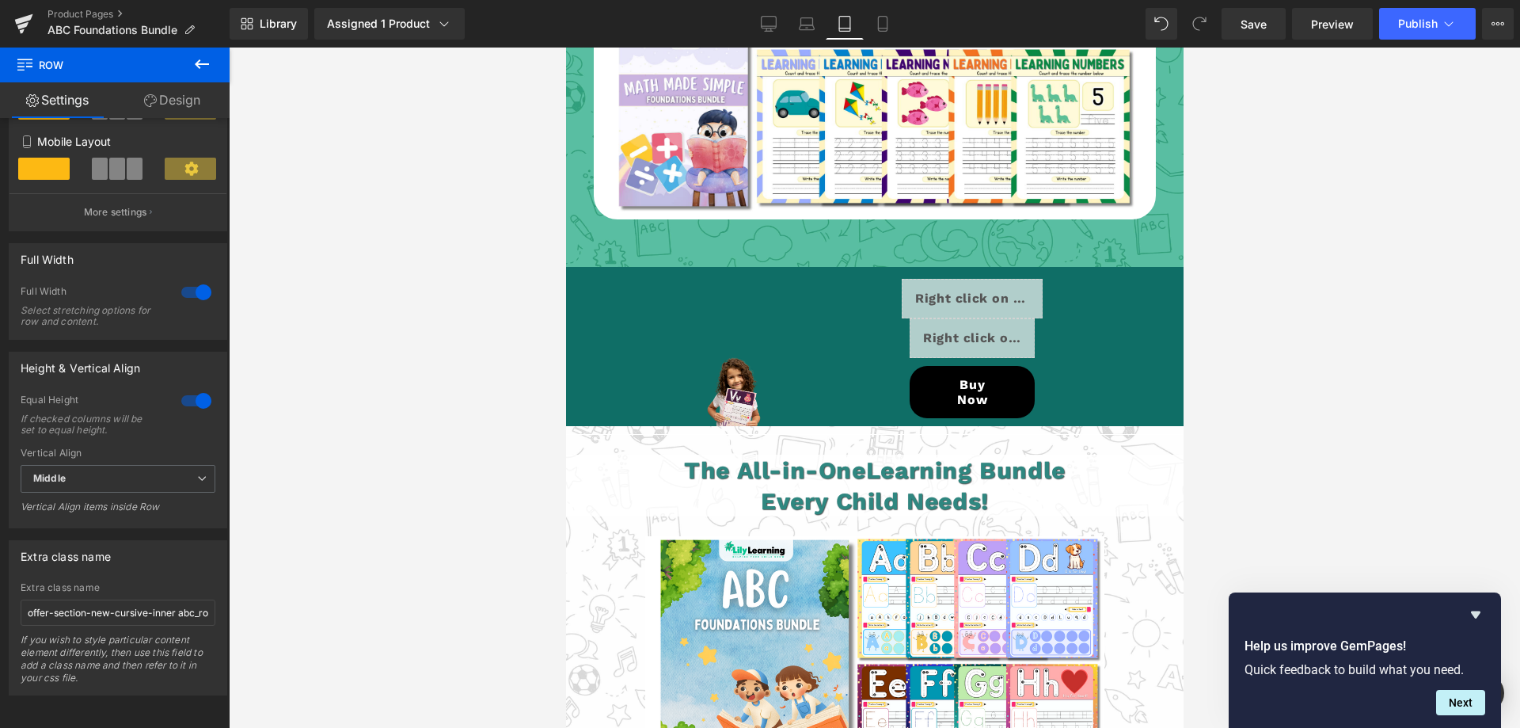
scroll to position [4591, 0]
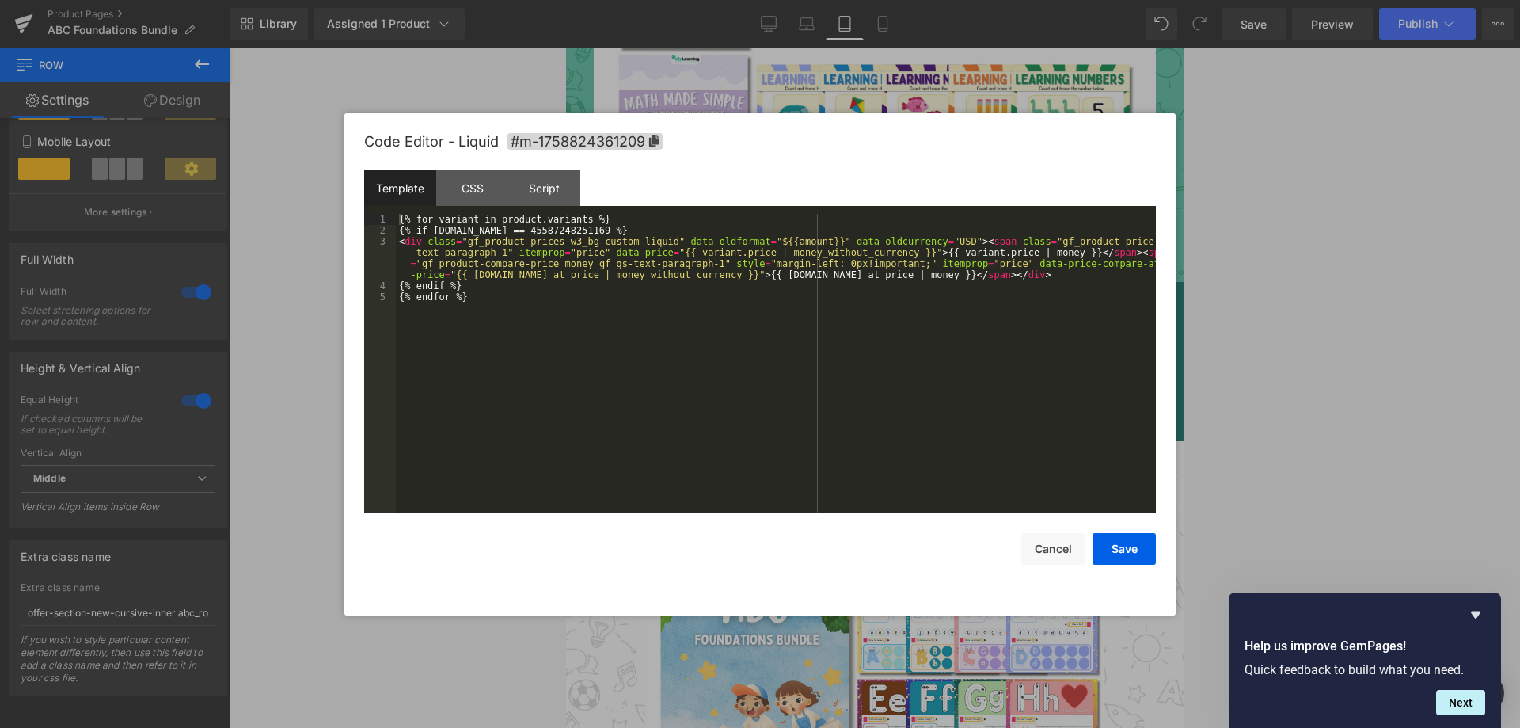
click at [910, 0] on div "Row You are previewing how the will restyle your page. You can not edit Element…" at bounding box center [760, 0] width 1520 height 0
click at [553, 229] on div "{% for variant in product.variants %} {% if [DOMAIN_NAME] == 45587248251169 %} …" at bounding box center [776, 374] width 760 height 321
click at [1126, 549] on button "Save" at bounding box center [1123, 549] width 63 height 32
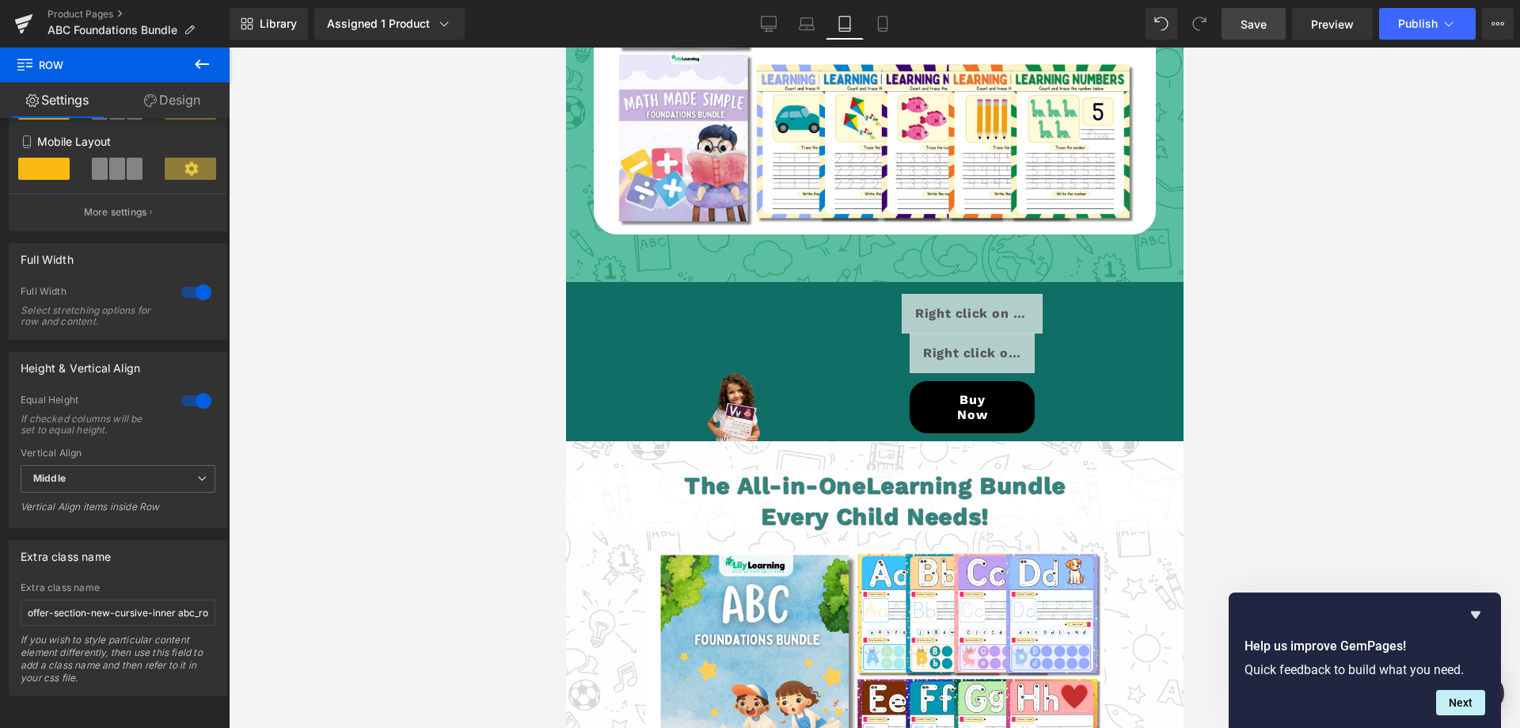
click at [1260, 26] on span "Save" at bounding box center [1253, 24] width 26 height 17
click at [887, 21] on icon at bounding box center [883, 24] width 16 height 16
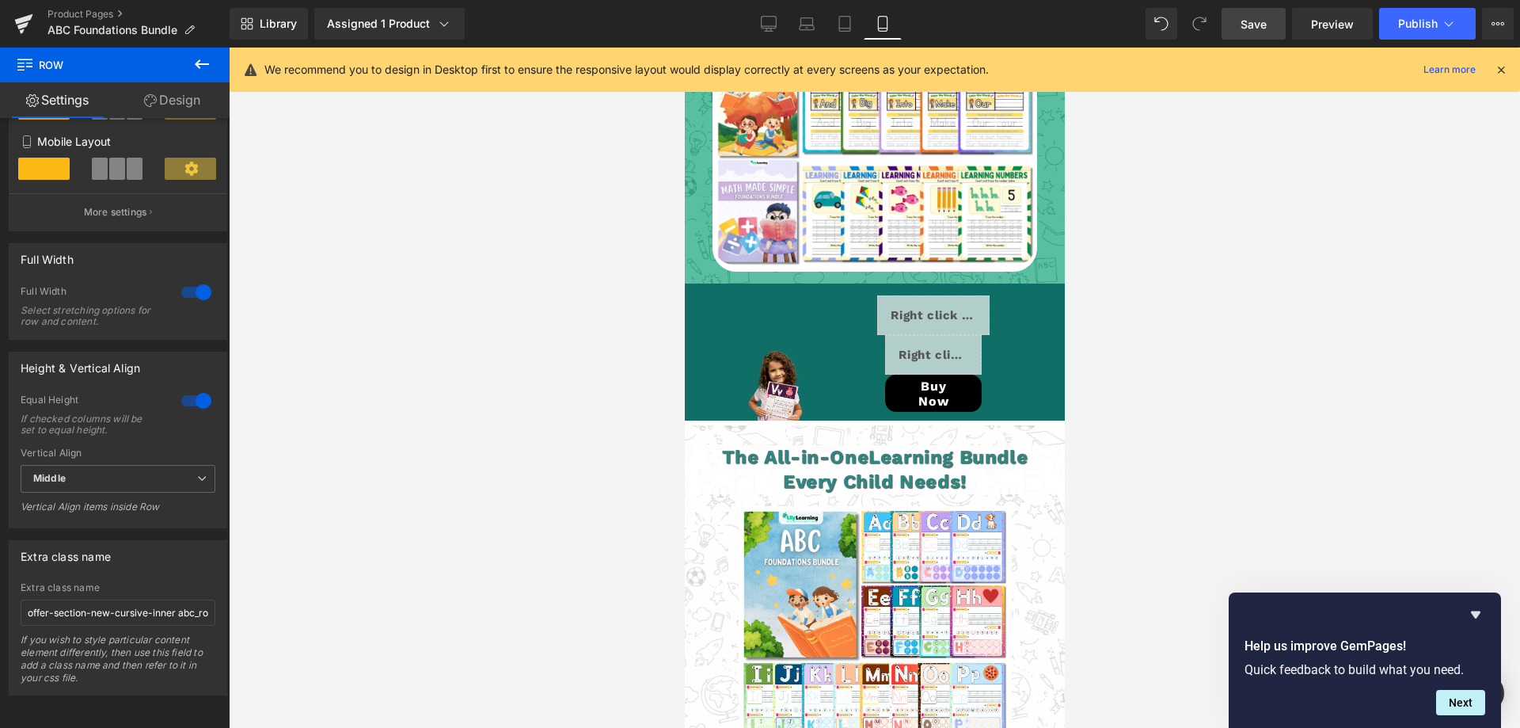
scroll to position [3879, 0]
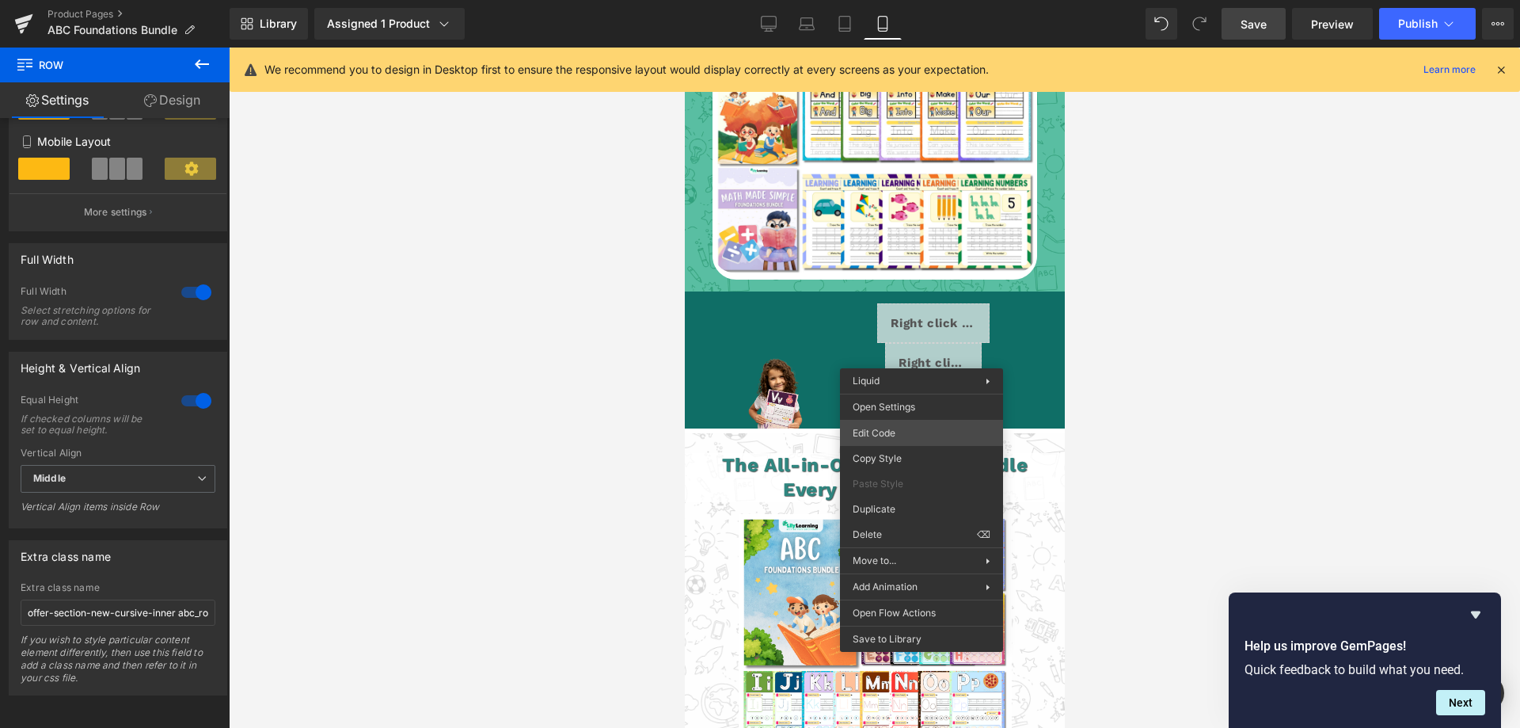
click at [878, 0] on div "Row You are previewing how the will restyle your page. You can not edit Element…" at bounding box center [760, 0] width 1520 height 0
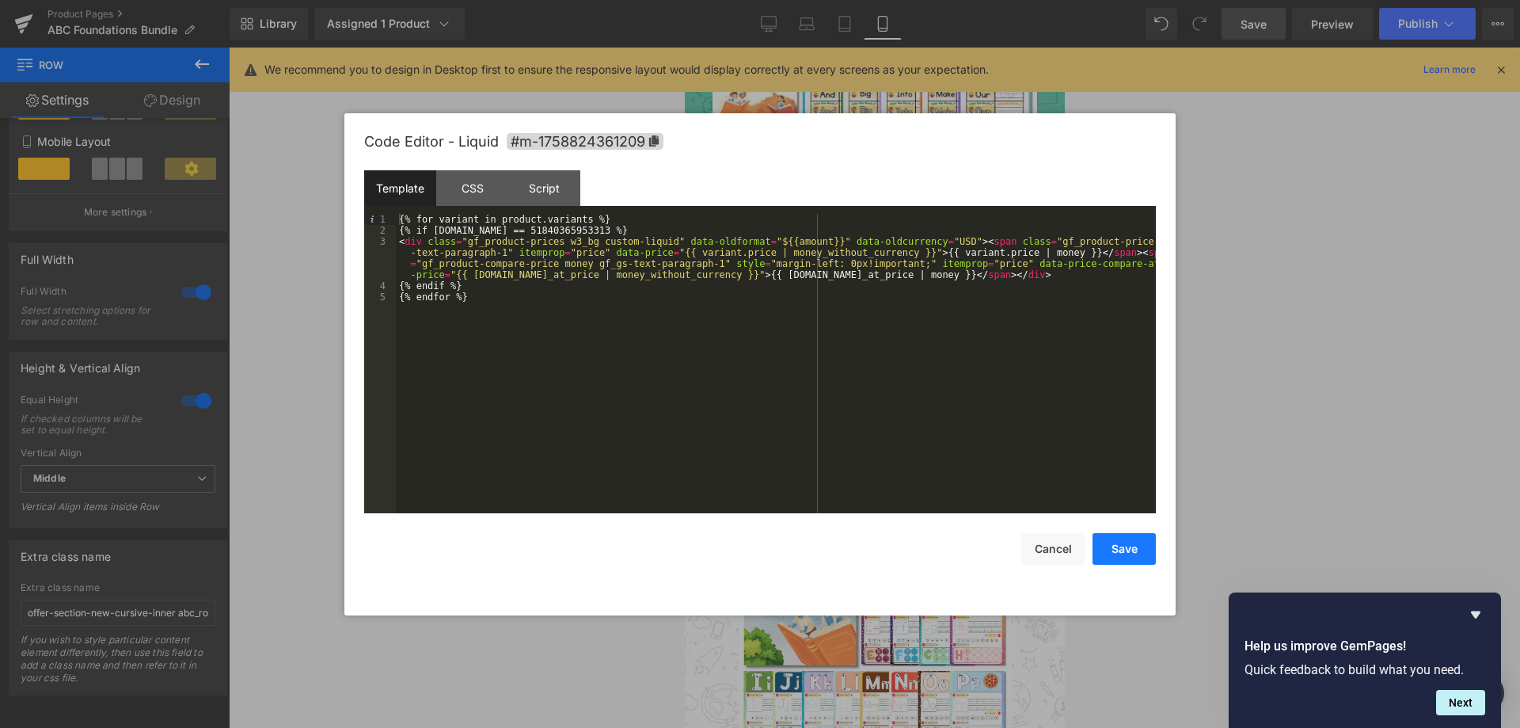
click at [1128, 538] on button "Save" at bounding box center [1123, 549] width 63 height 32
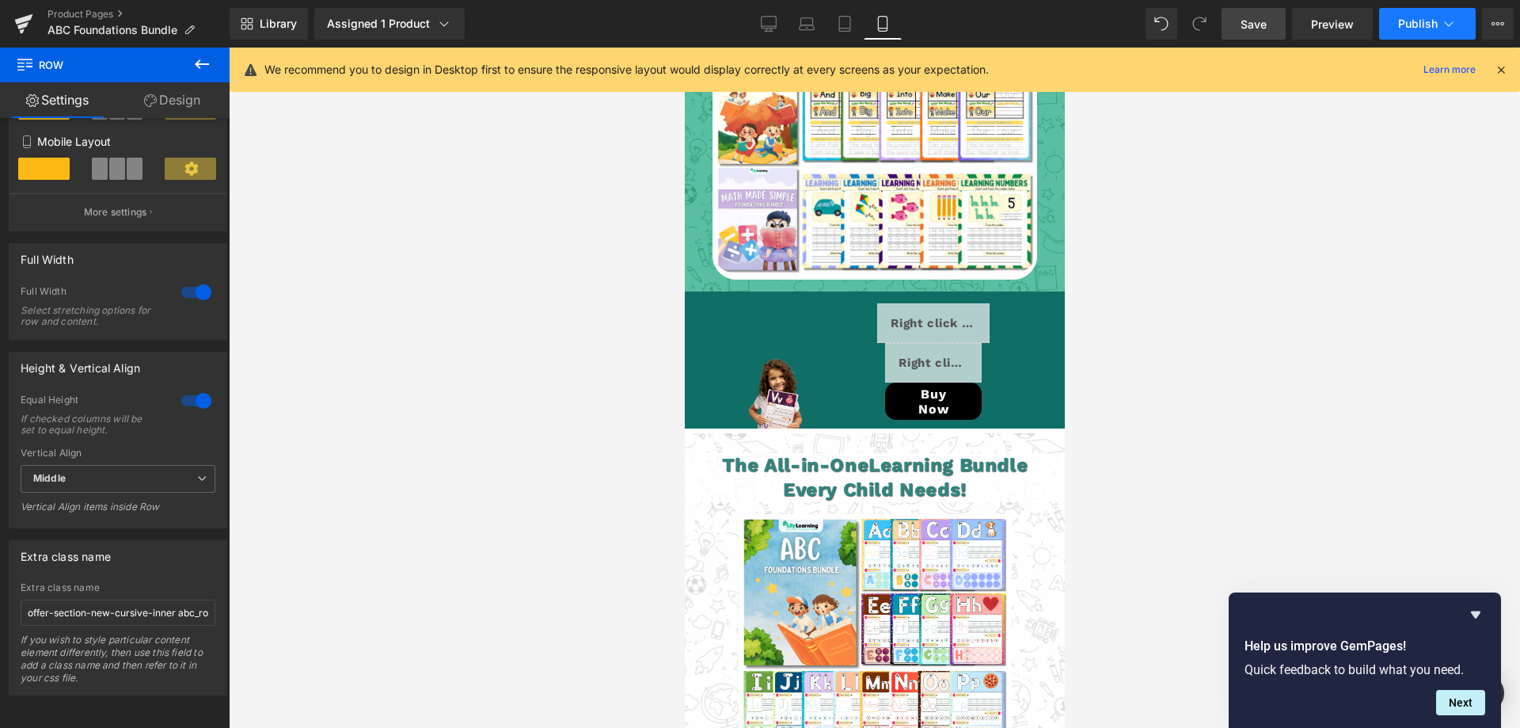
click at [1402, 25] on span "Publish" at bounding box center [1418, 23] width 40 height 13
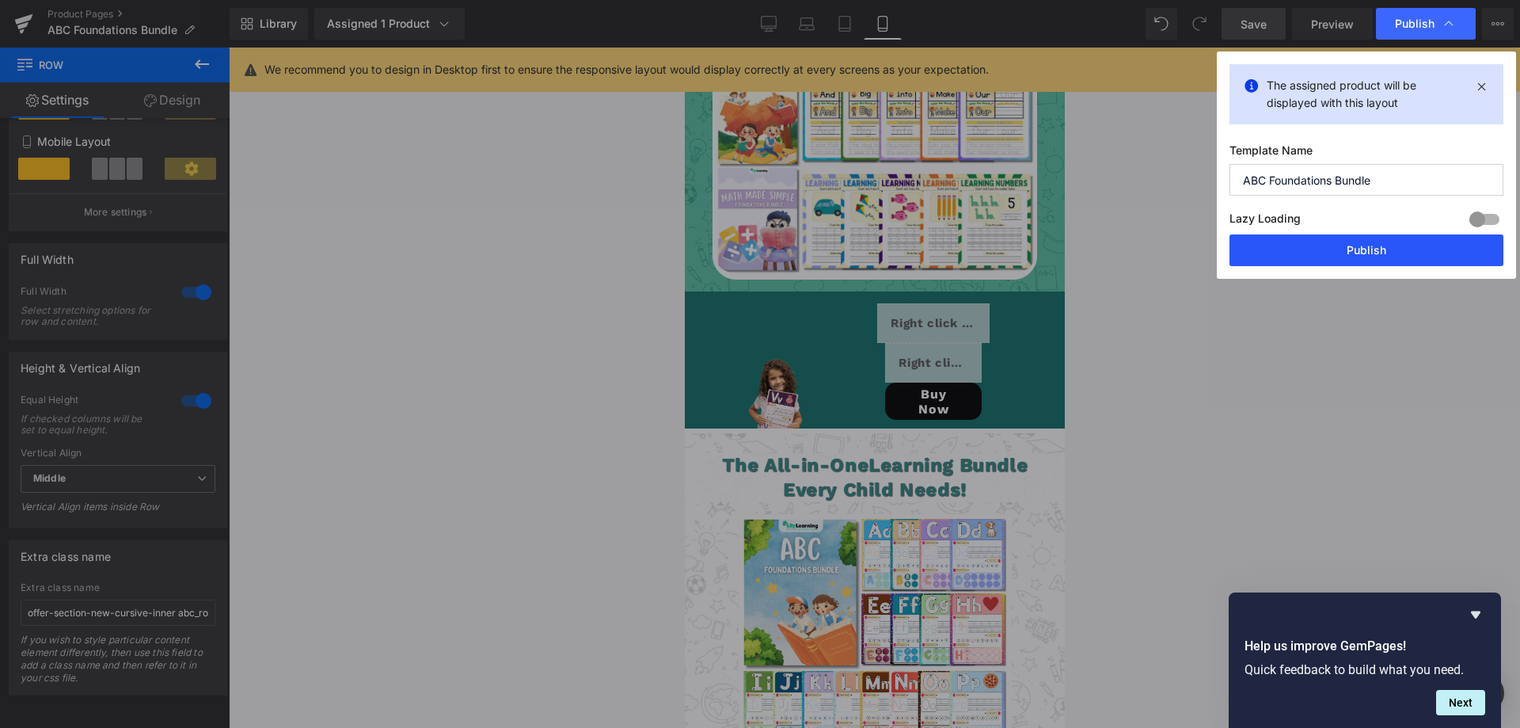
click at [1356, 246] on button "Publish" at bounding box center [1366, 250] width 274 height 32
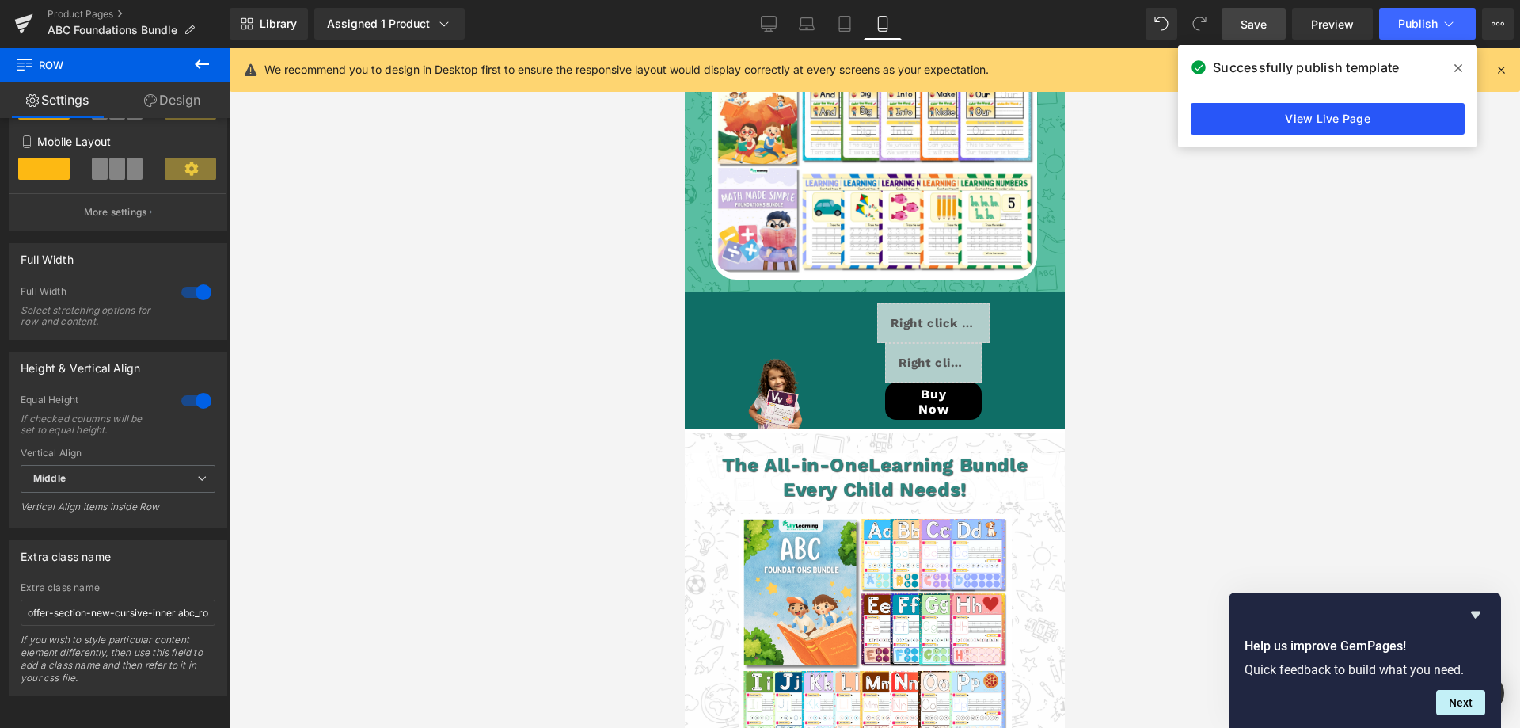
click at [1273, 124] on link "View Live Page" at bounding box center [1328, 119] width 274 height 32
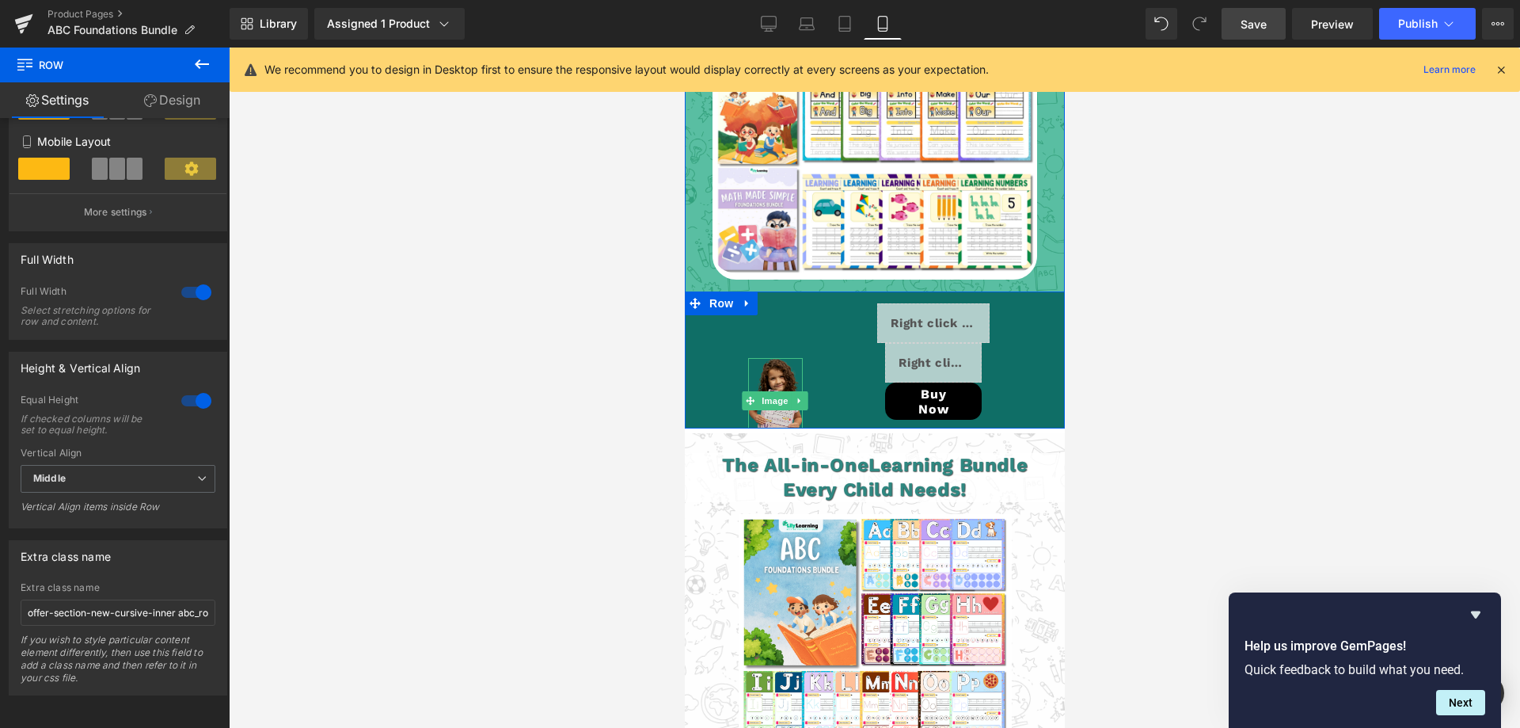
click at [766, 358] on img at bounding box center [774, 401] width 55 height 86
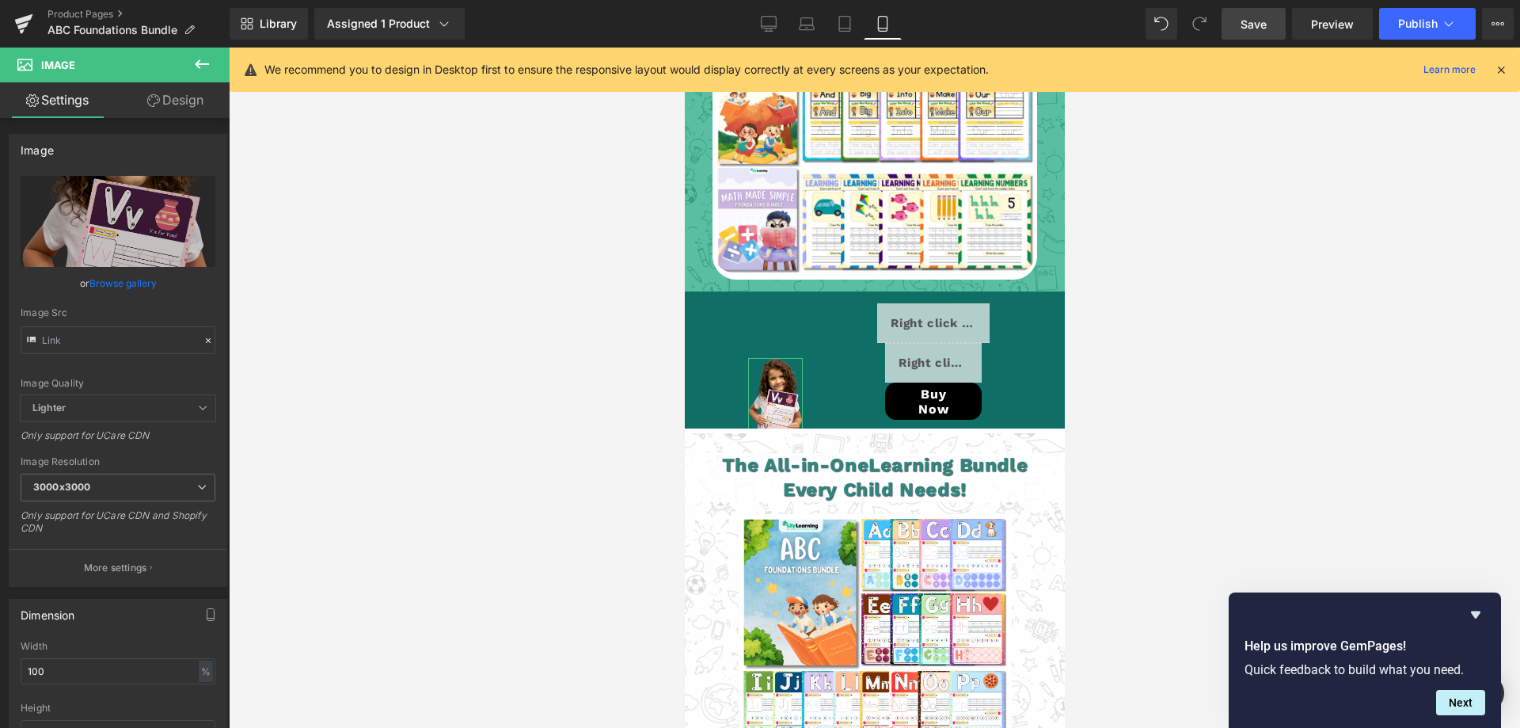
click at [154, 101] on icon at bounding box center [153, 100] width 13 height 13
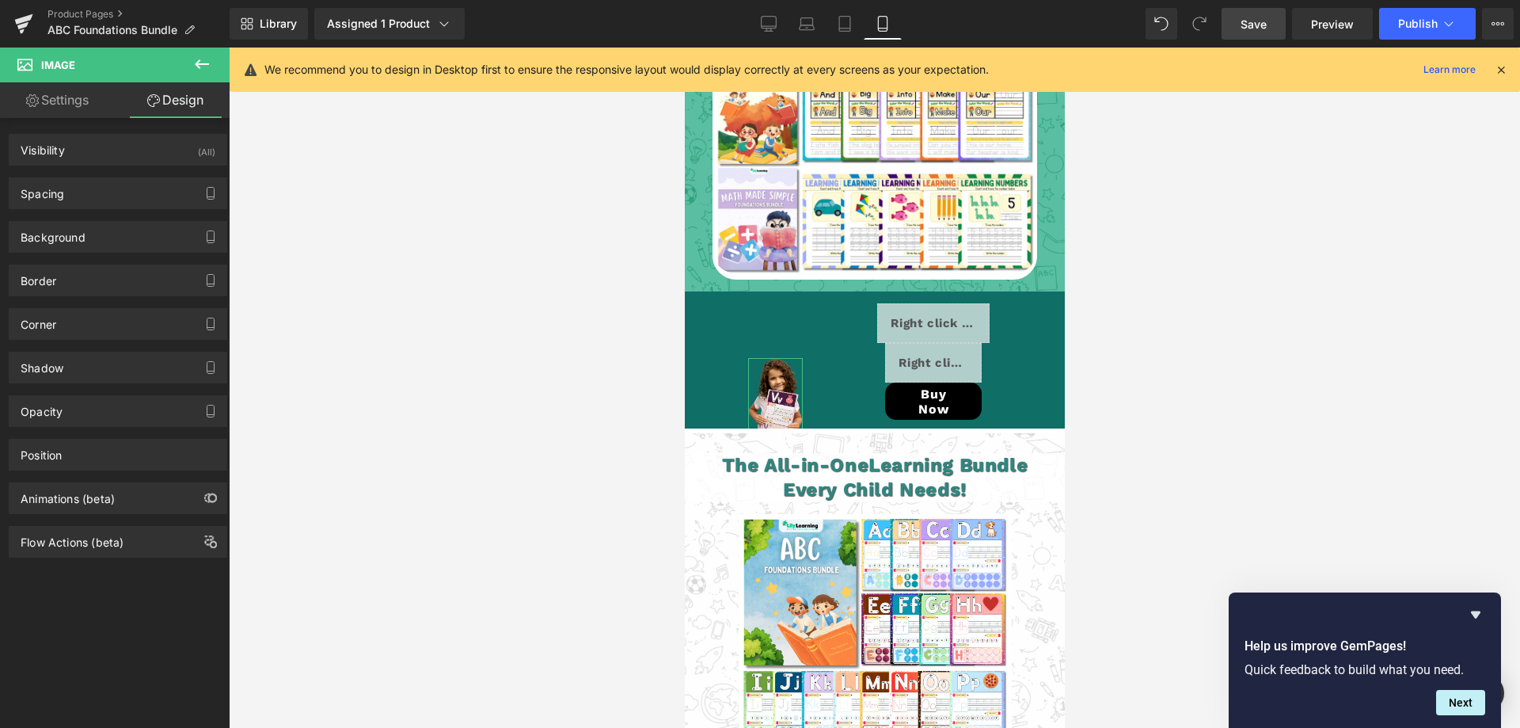
click at [50, 110] on link "Settings" at bounding box center [57, 100] width 115 height 36
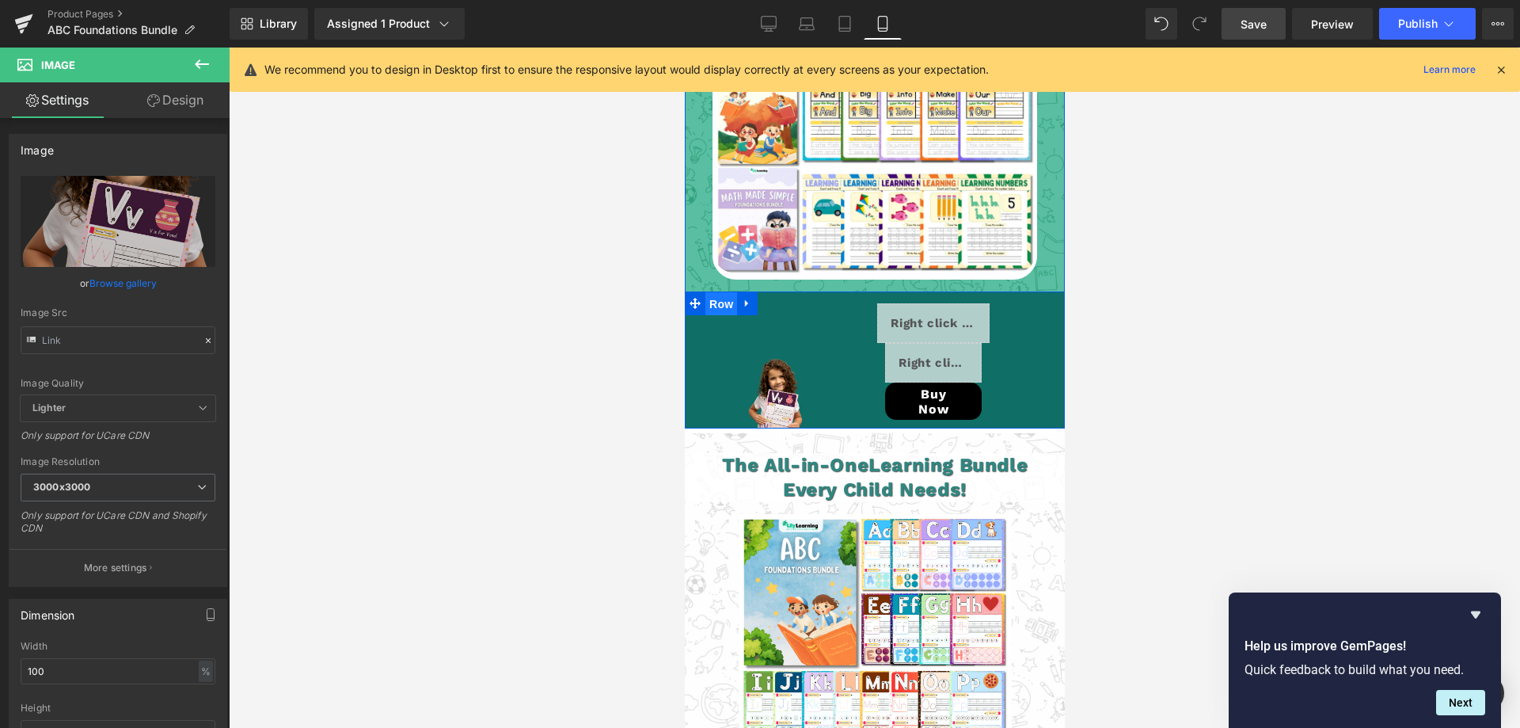
click at [717, 292] on span "Row" at bounding box center [721, 304] width 32 height 24
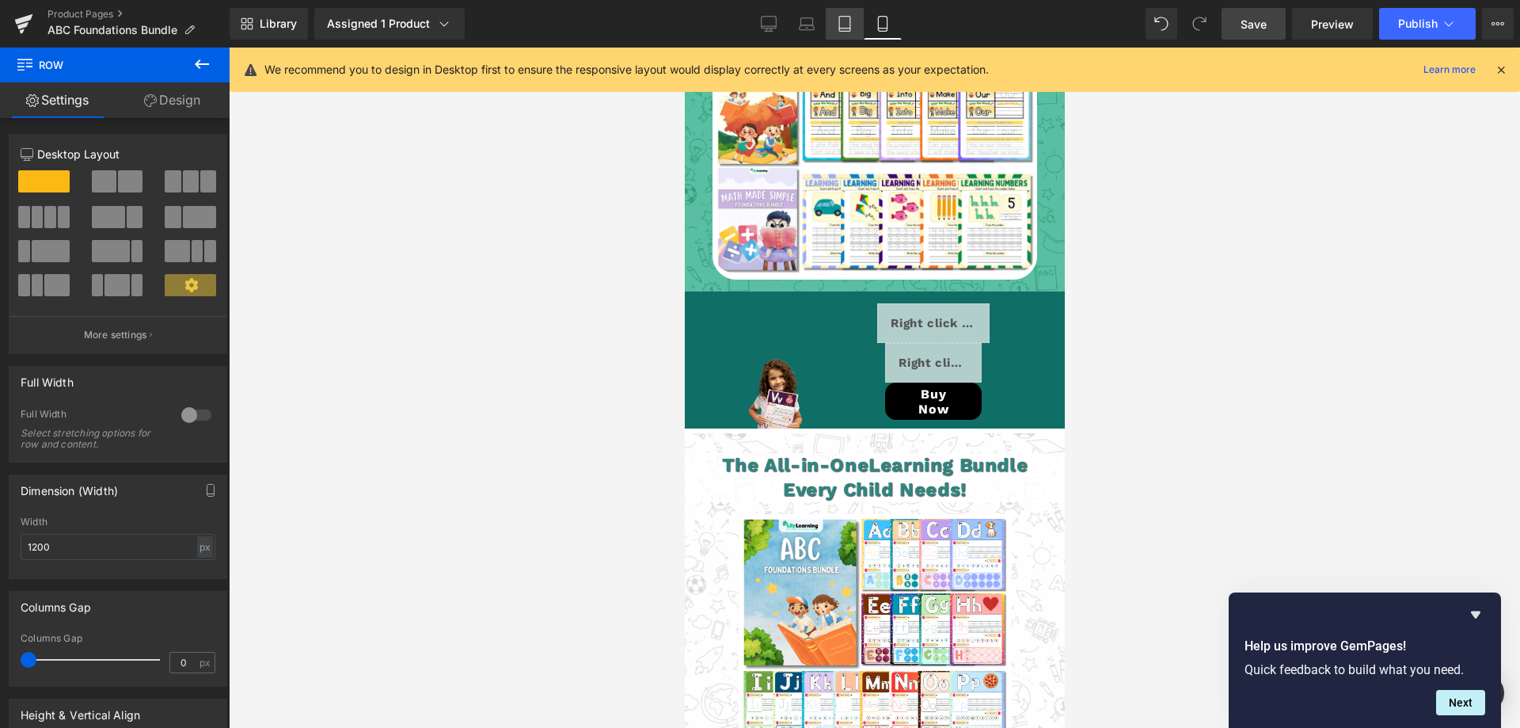
click at [844, 25] on icon at bounding box center [845, 24] width 16 height 16
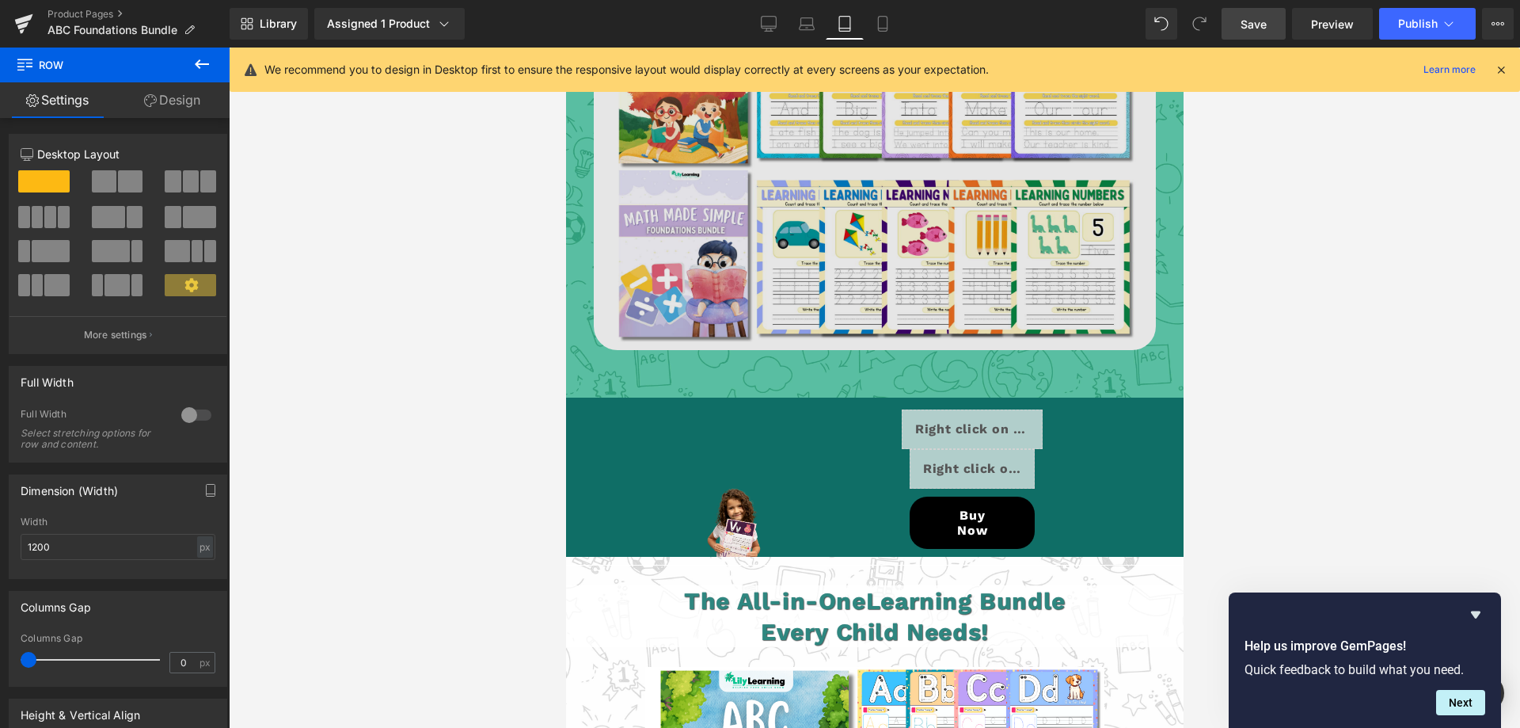
scroll to position [4600, 0]
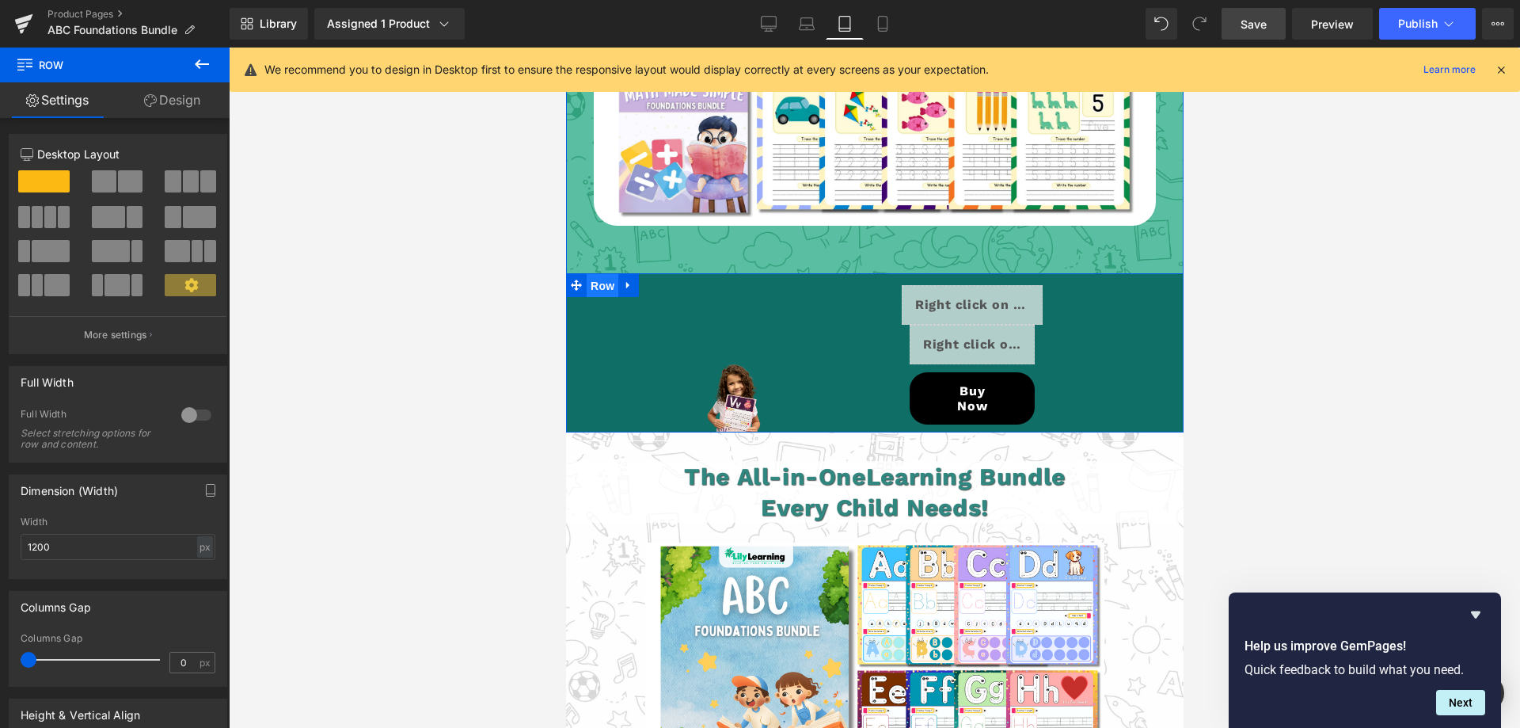
click at [595, 274] on span "Row" at bounding box center [602, 286] width 32 height 24
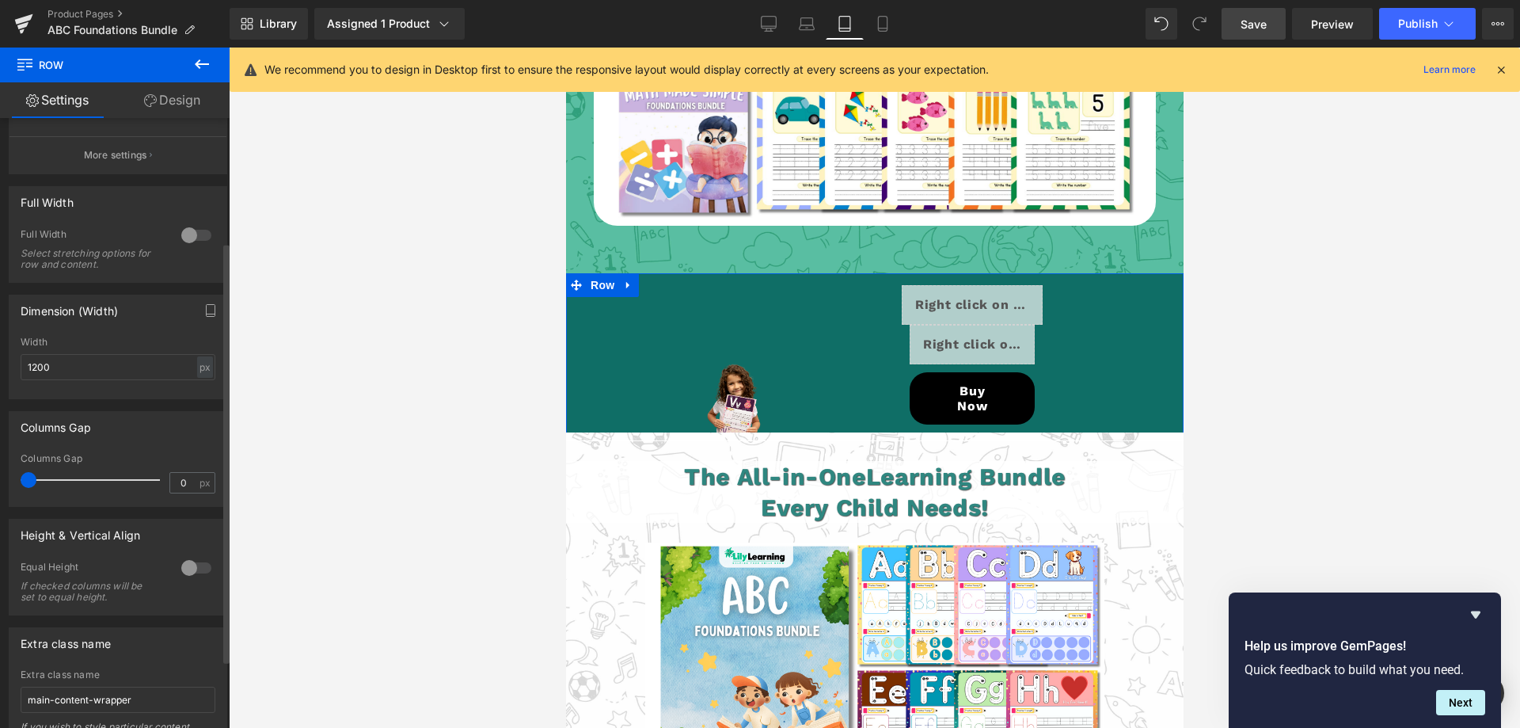
scroll to position [0, 0]
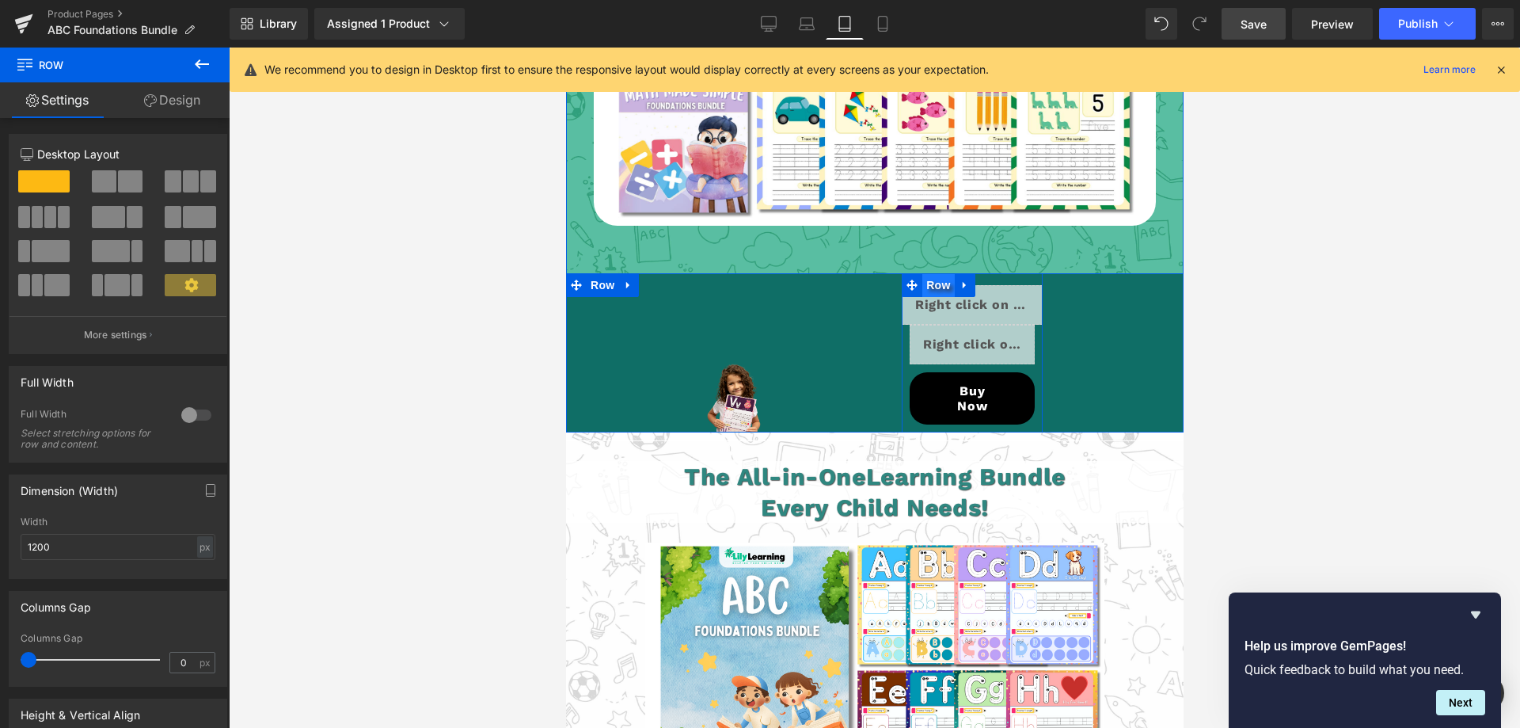
click at [926, 273] on span "Row" at bounding box center [937, 285] width 32 height 24
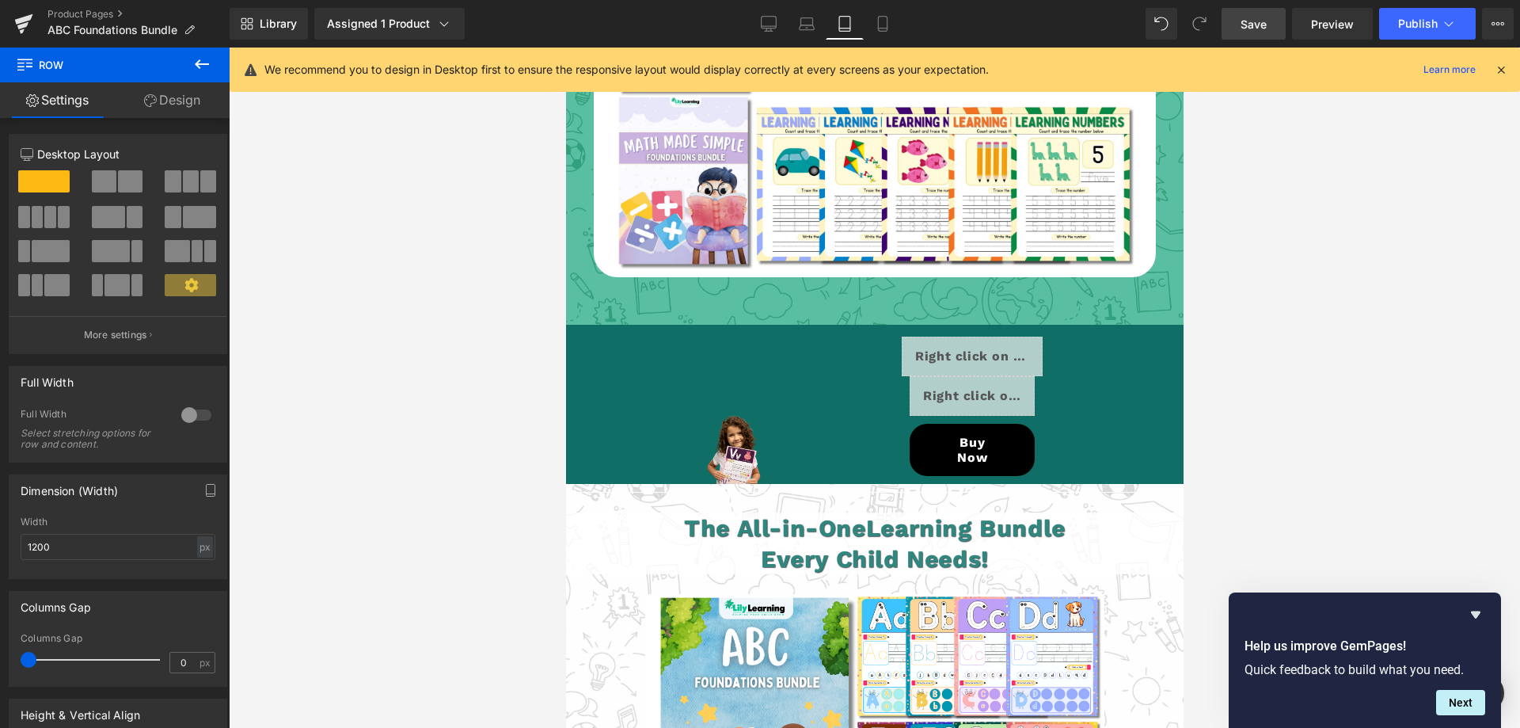
scroll to position [4521, 0]
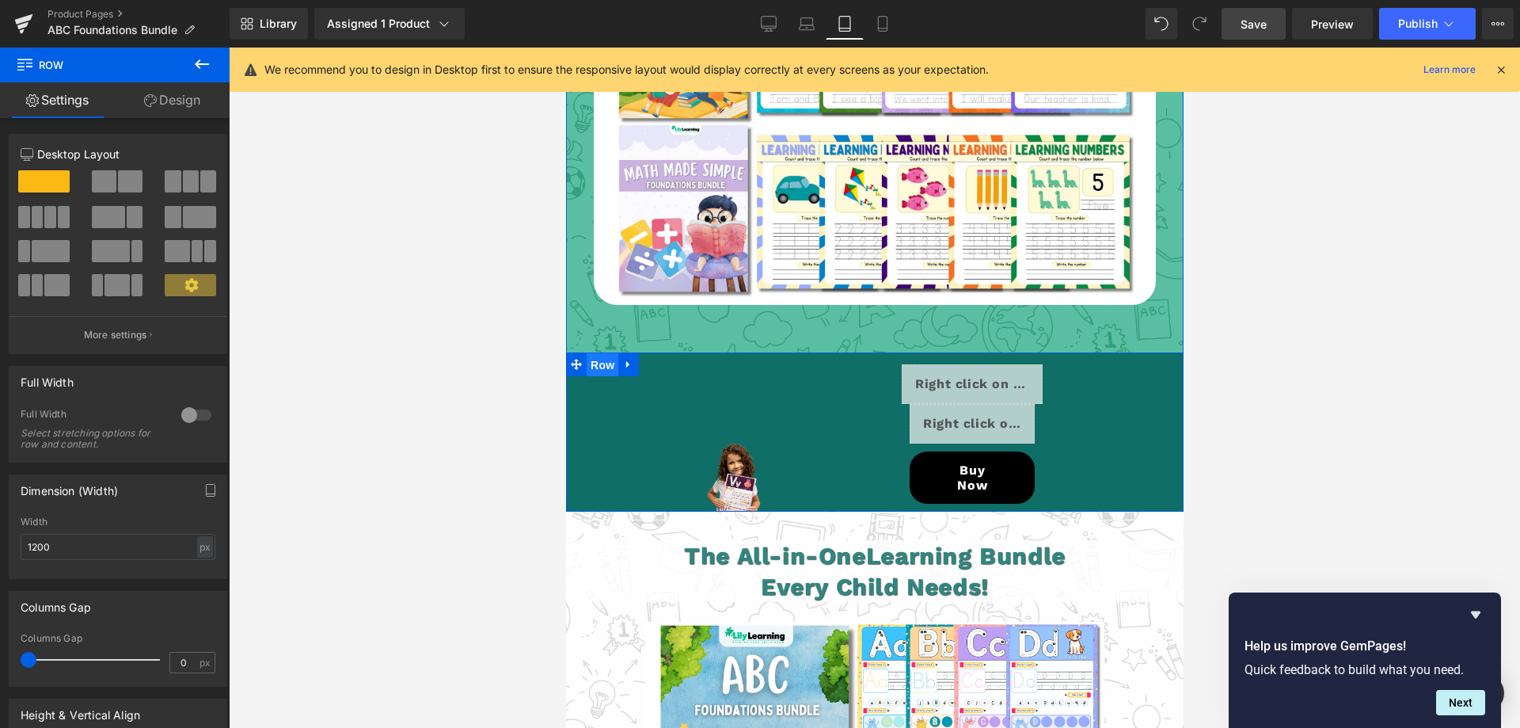
click at [595, 353] on span "Row" at bounding box center [602, 365] width 32 height 24
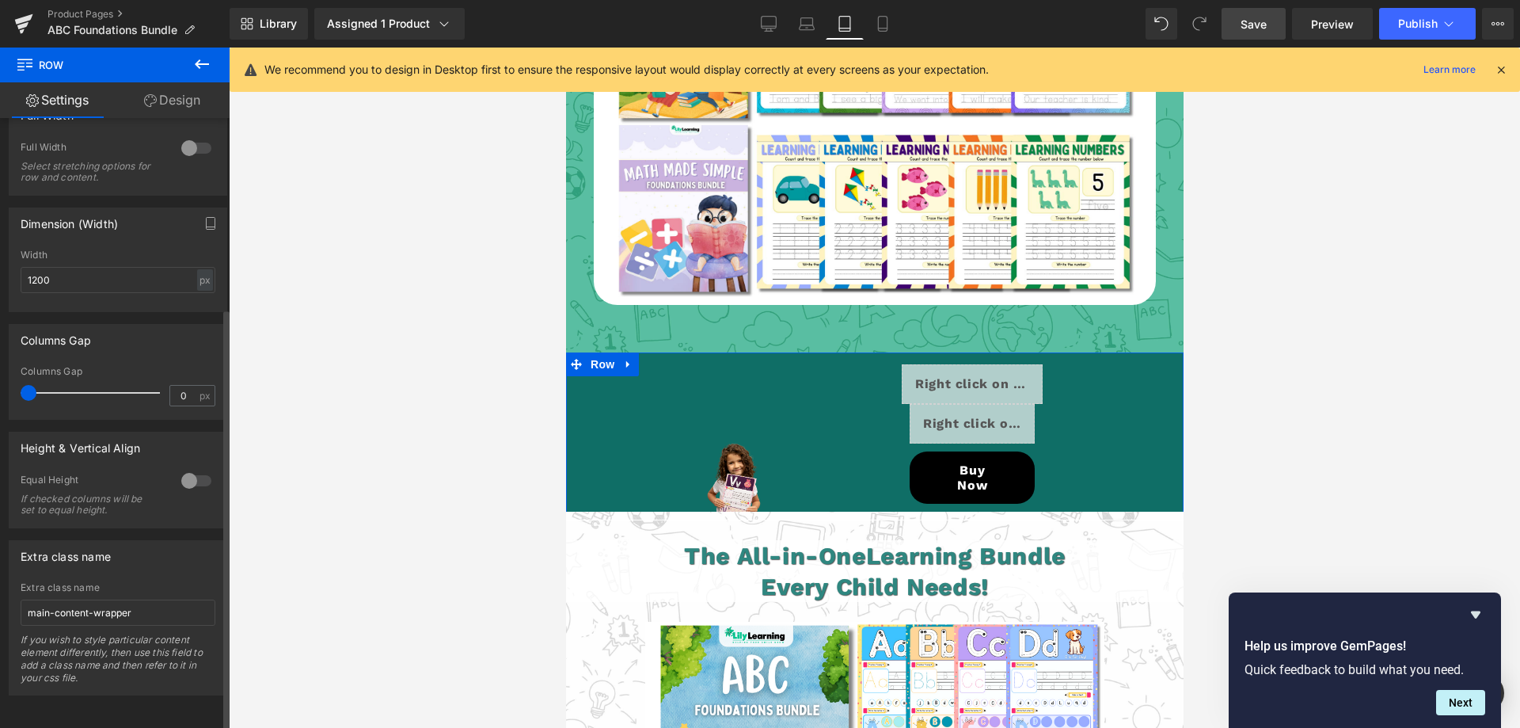
scroll to position [0, 0]
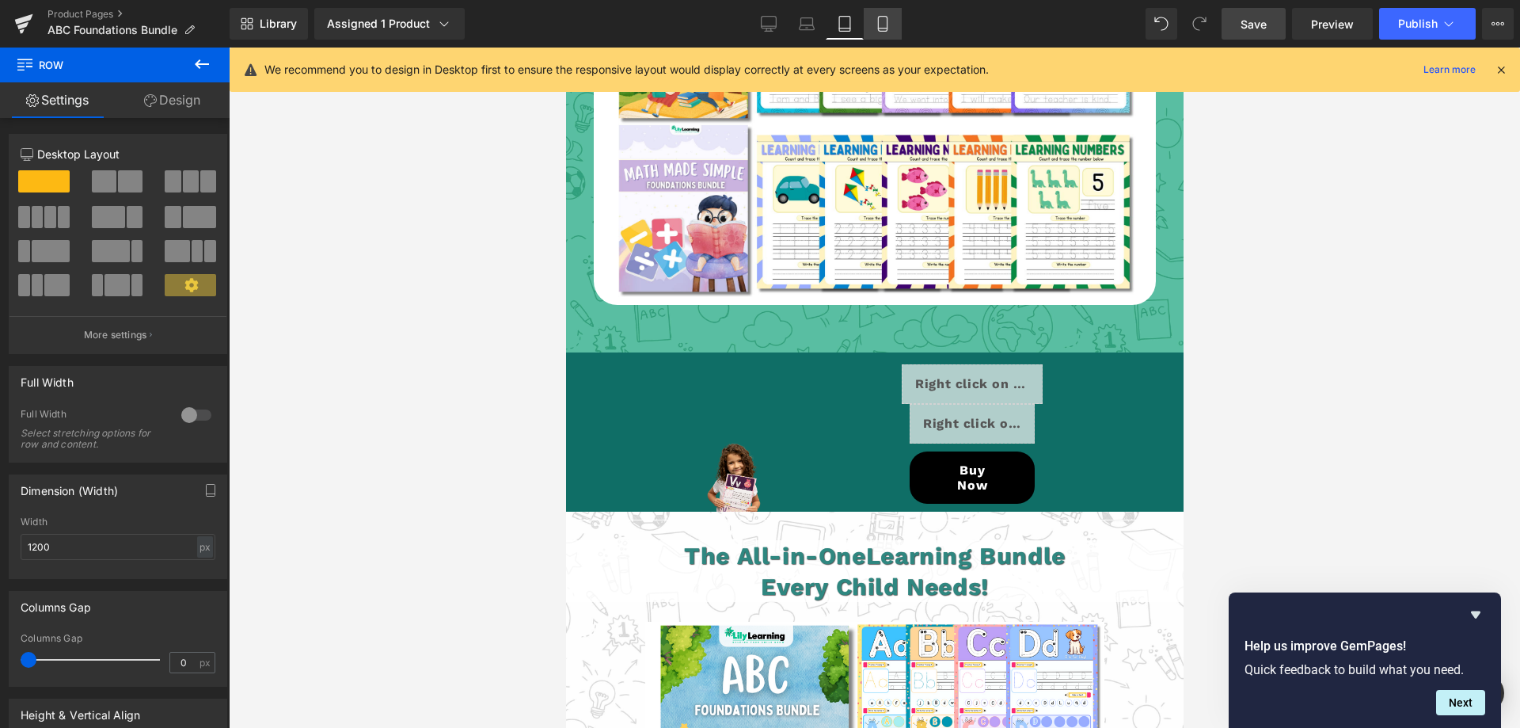
click at [887, 17] on icon at bounding box center [882, 24] width 9 height 15
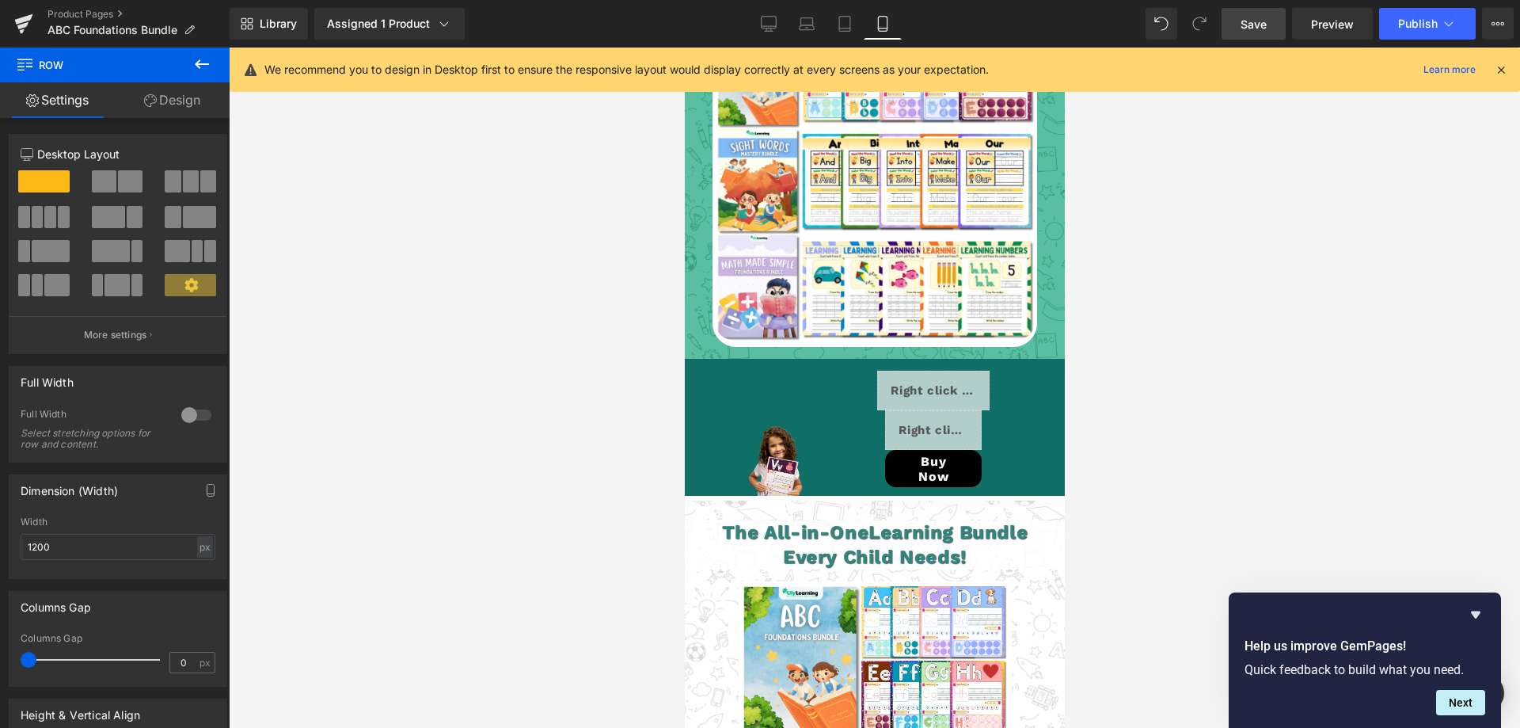
scroll to position [3800, 0]
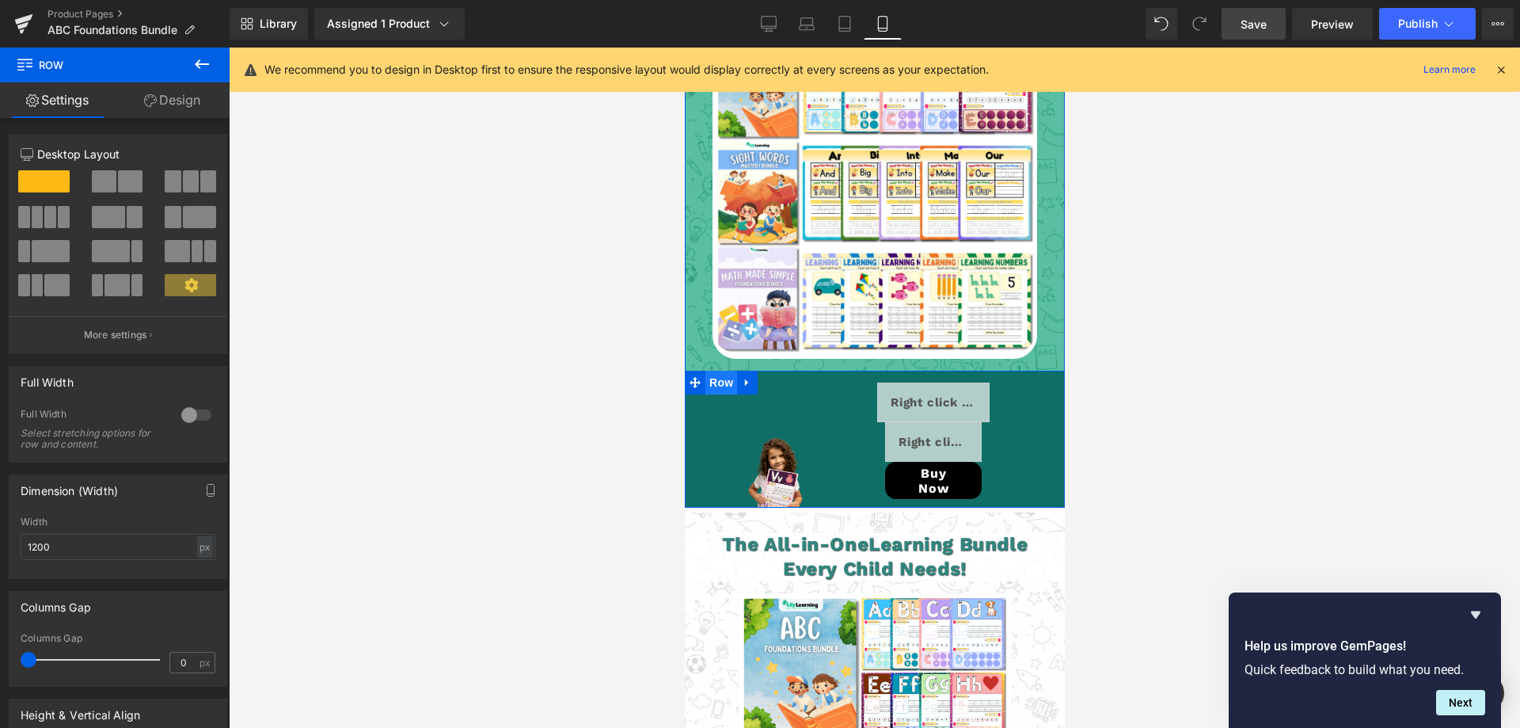
click at [715, 370] on span "Row" at bounding box center [721, 382] width 32 height 24
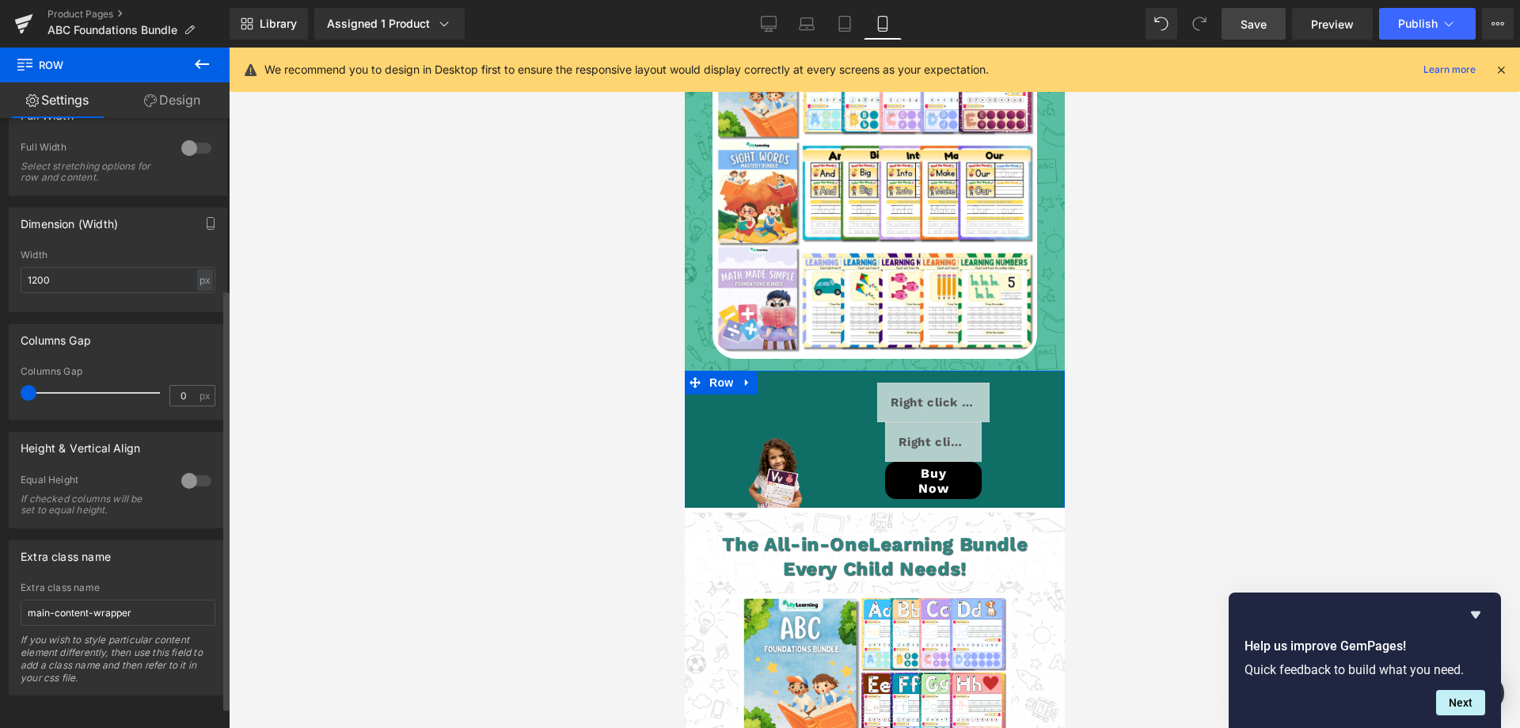
scroll to position [0, 0]
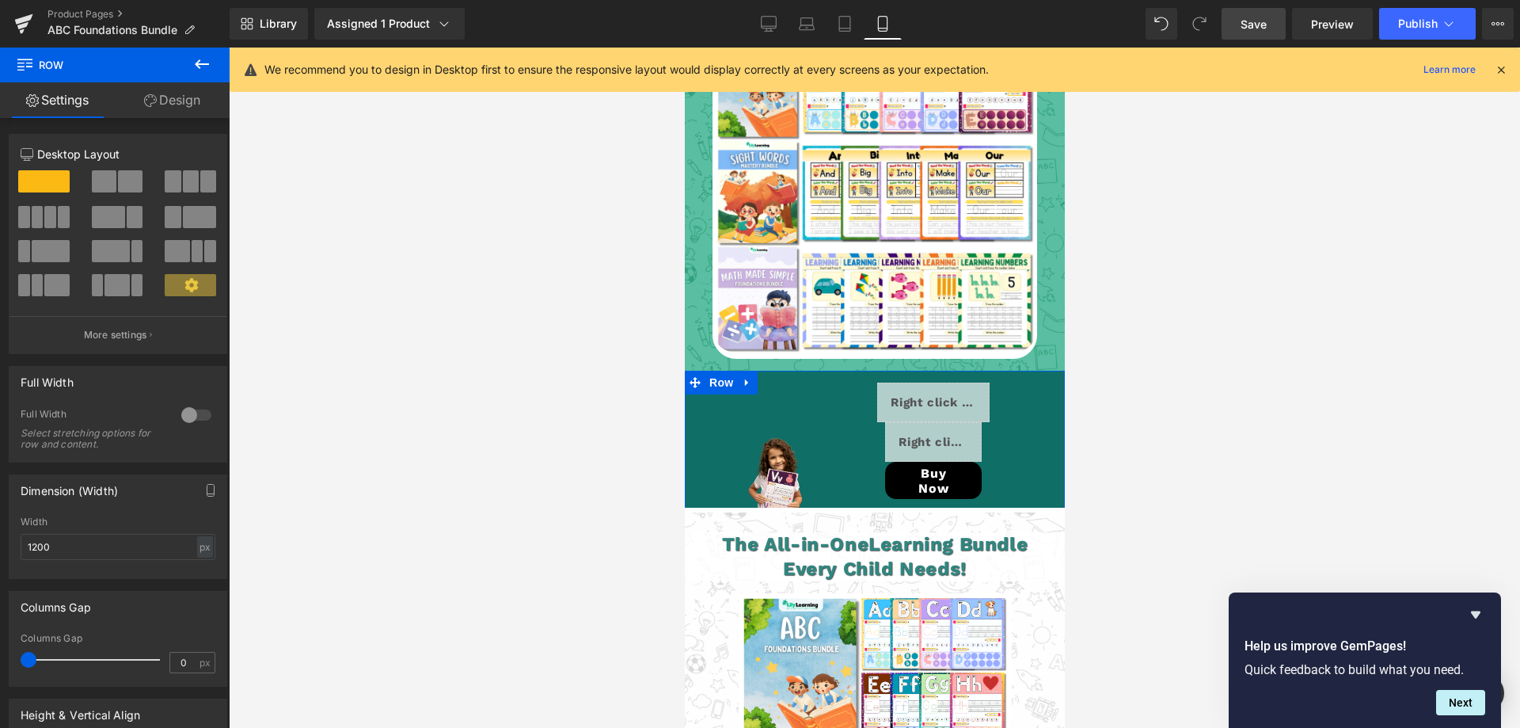
click at [182, 97] on link "Design" at bounding box center [172, 100] width 115 height 36
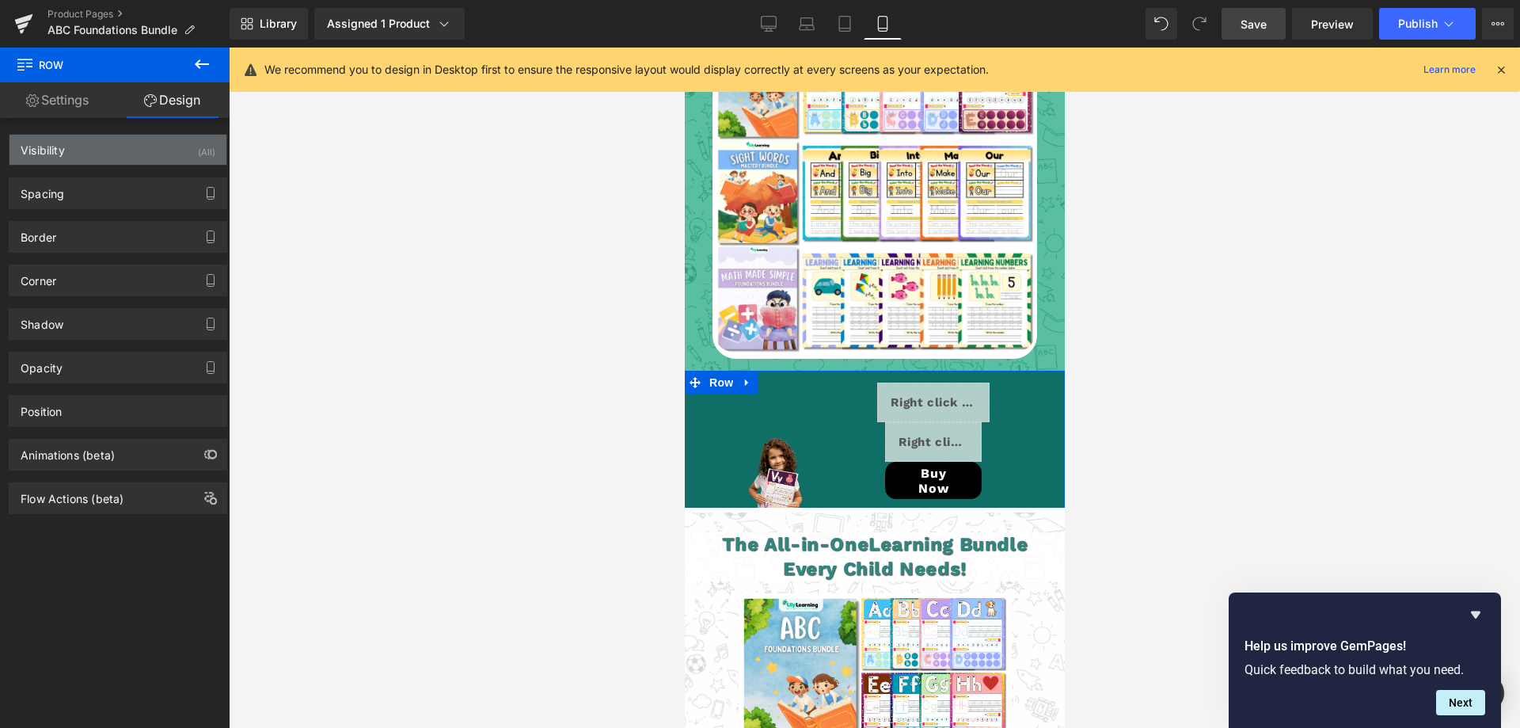
click at [82, 140] on div "Visibility (All)" at bounding box center [117, 150] width 217 height 30
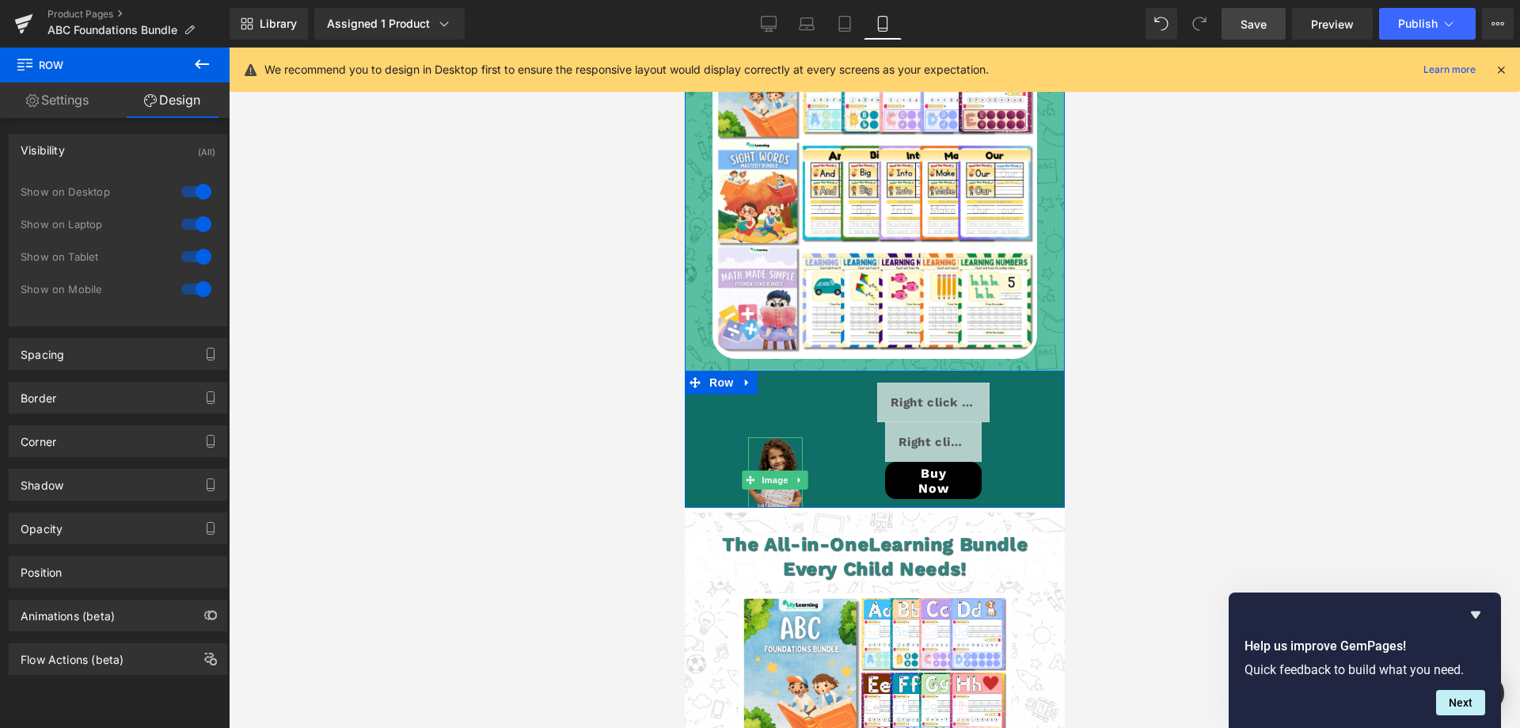
click at [764, 440] on img at bounding box center [774, 480] width 55 height 86
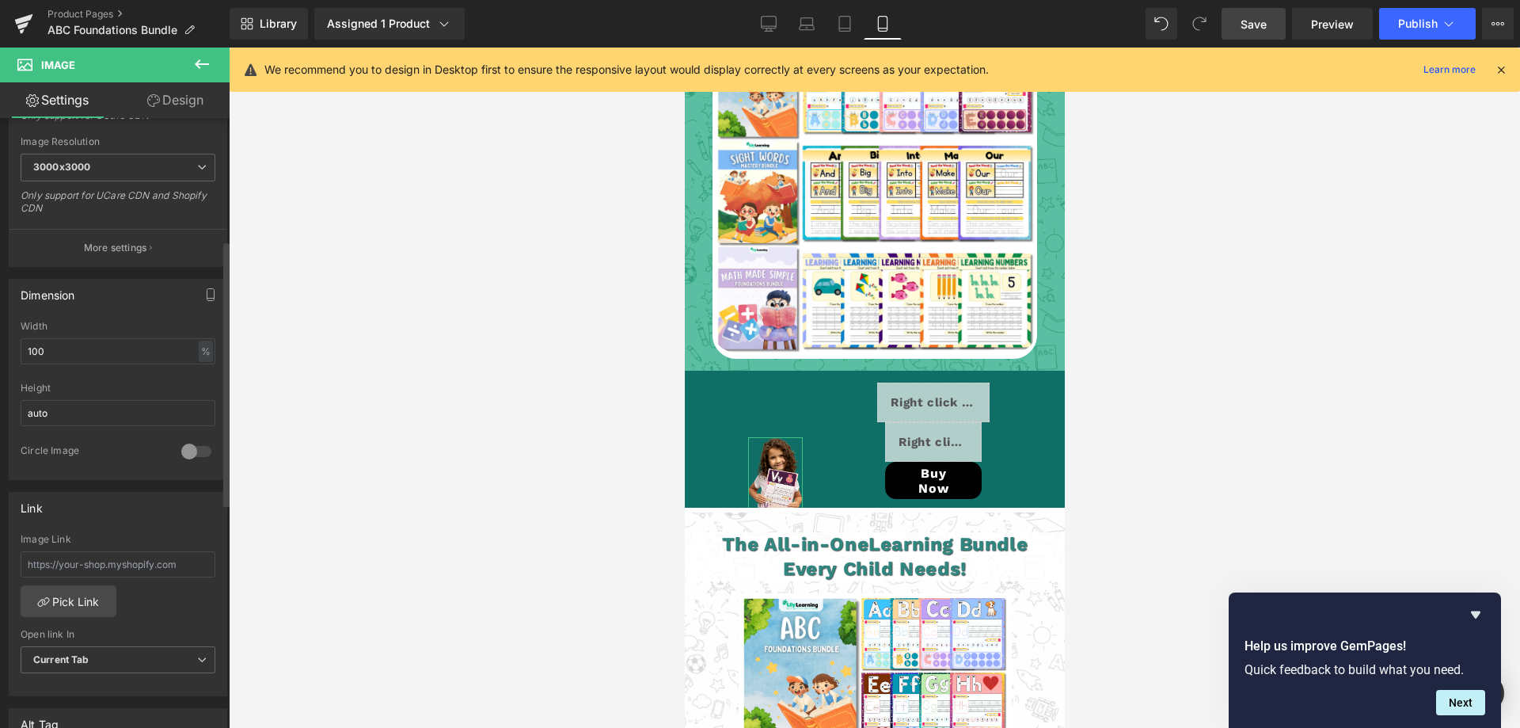
scroll to position [241, 0]
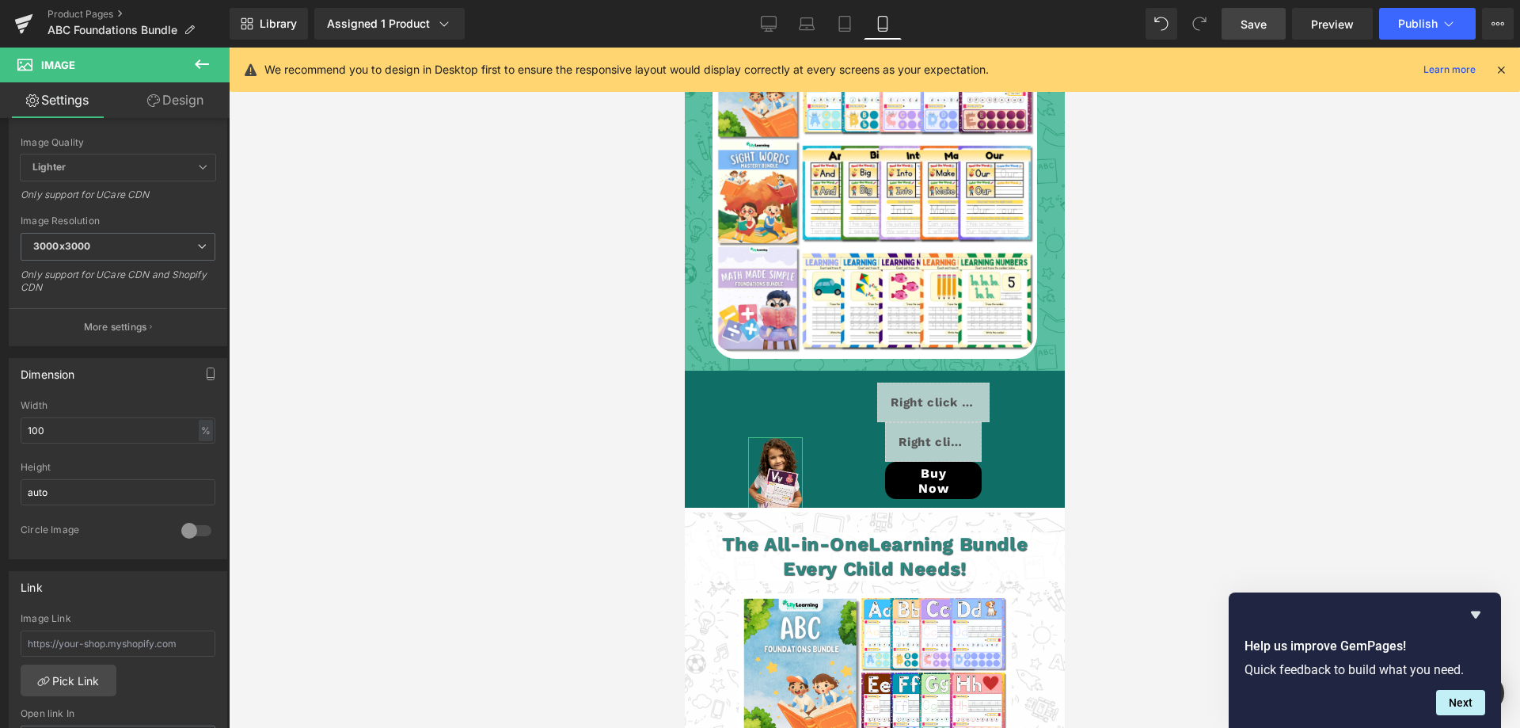
click at [169, 97] on link "Design" at bounding box center [175, 100] width 115 height 36
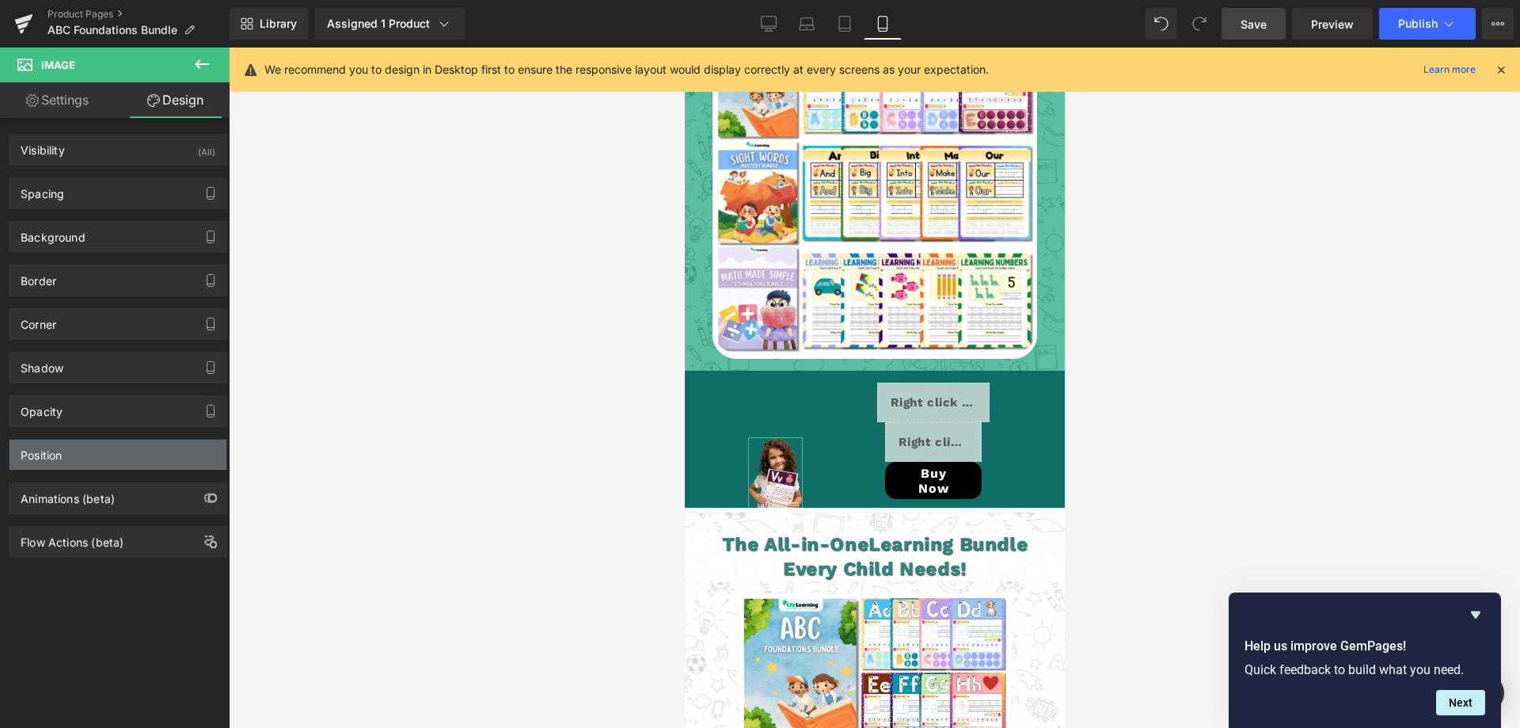
click at [69, 462] on div "Position" at bounding box center [117, 454] width 217 height 30
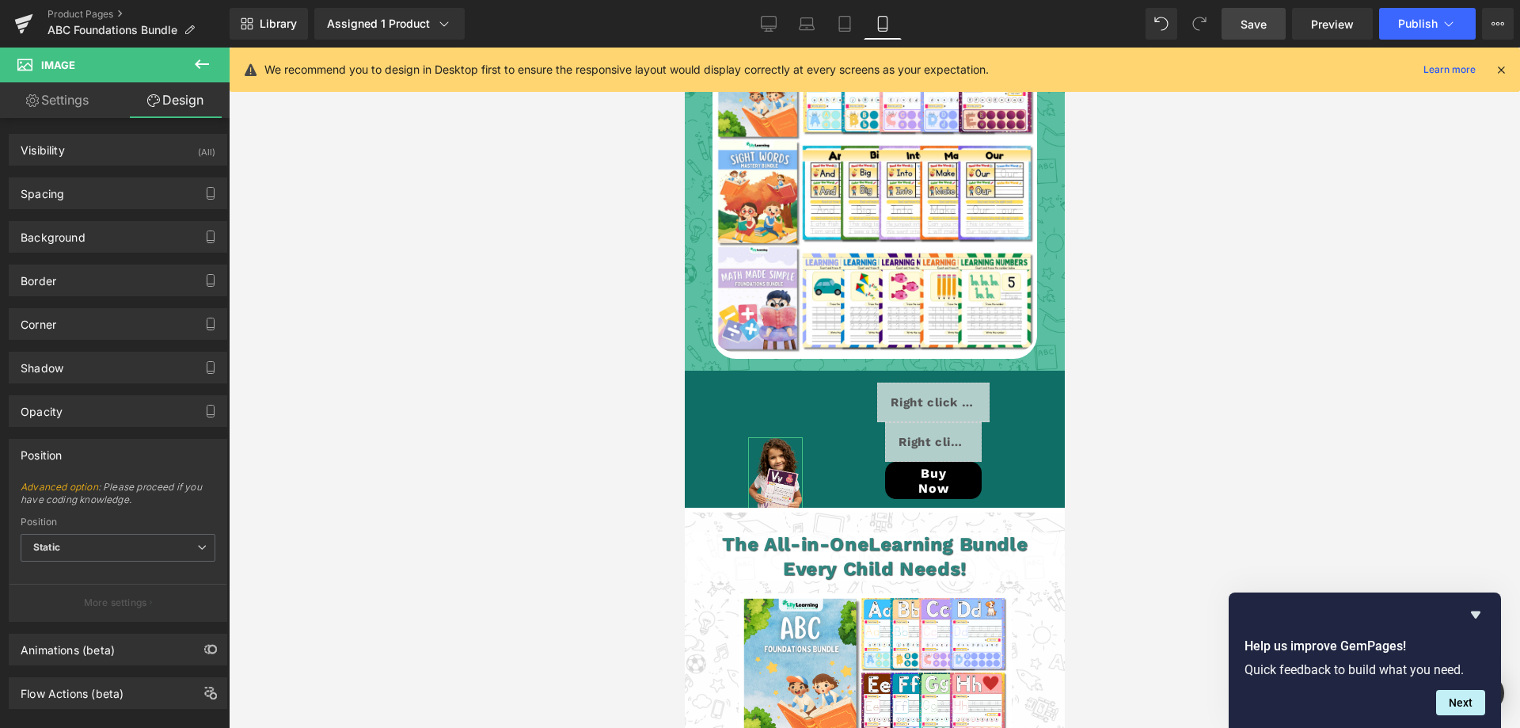
click at [74, 457] on div "Position" at bounding box center [117, 454] width 217 height 30
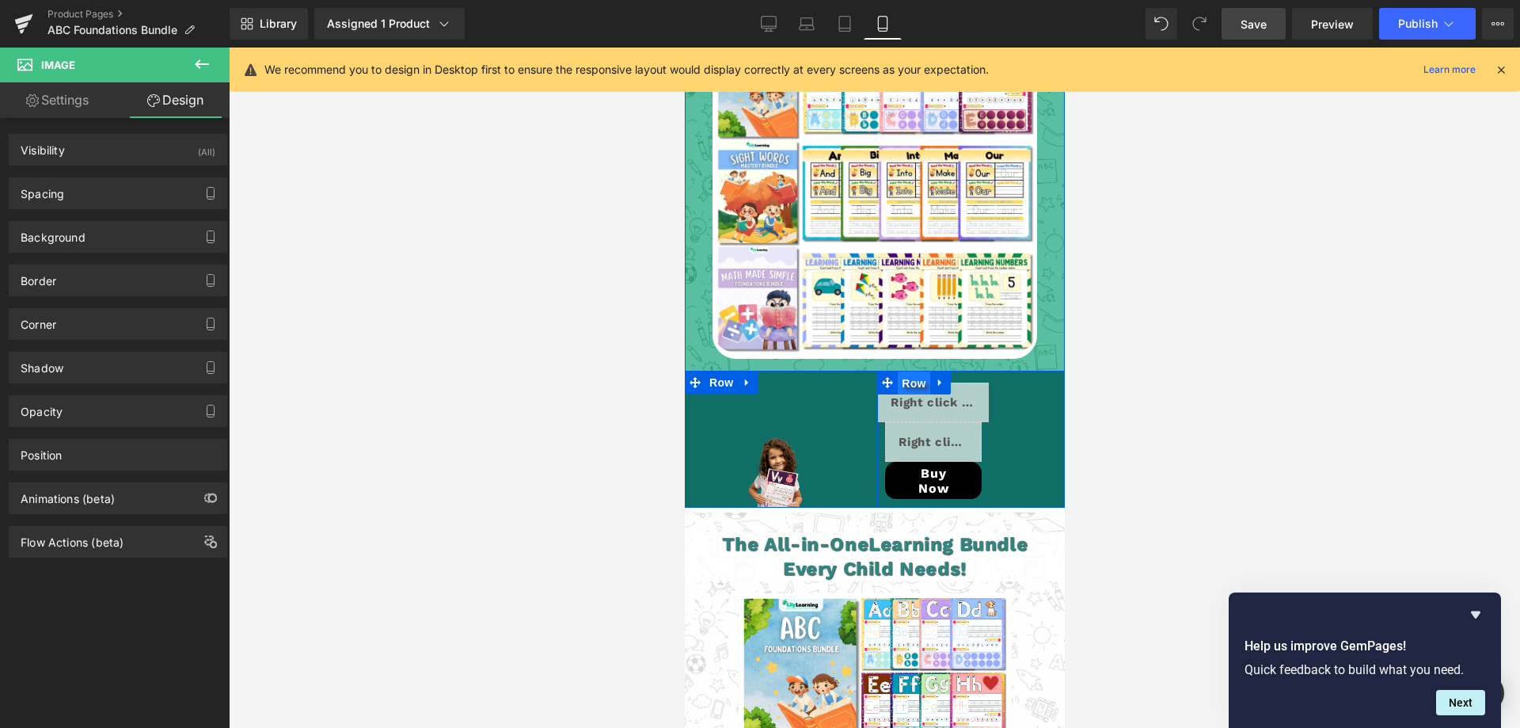
click at [903, 371] on span "Row" at bounding box center [913, 383] width 32 height 24
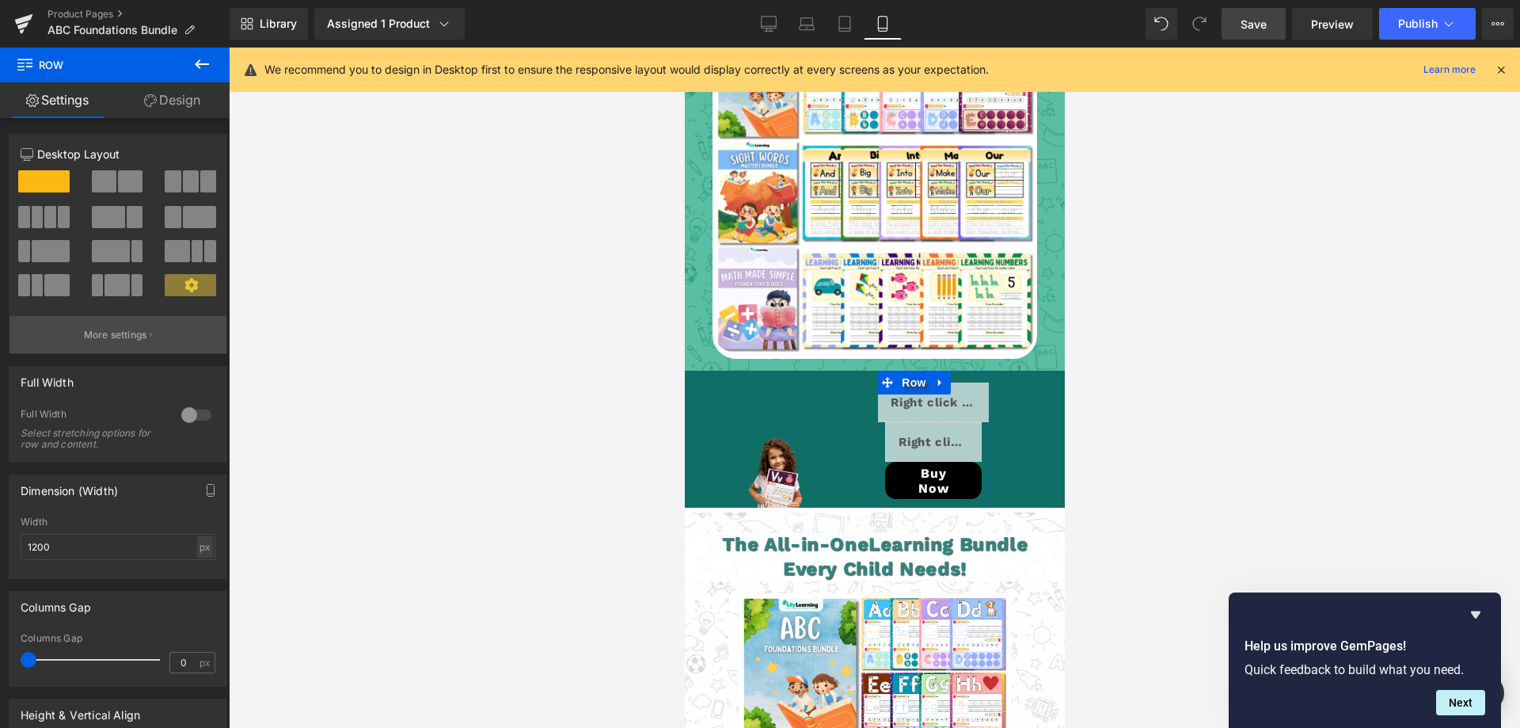
click at [111, 340] on p "More settings" at bounding box center [115, 335] width 63 height 14
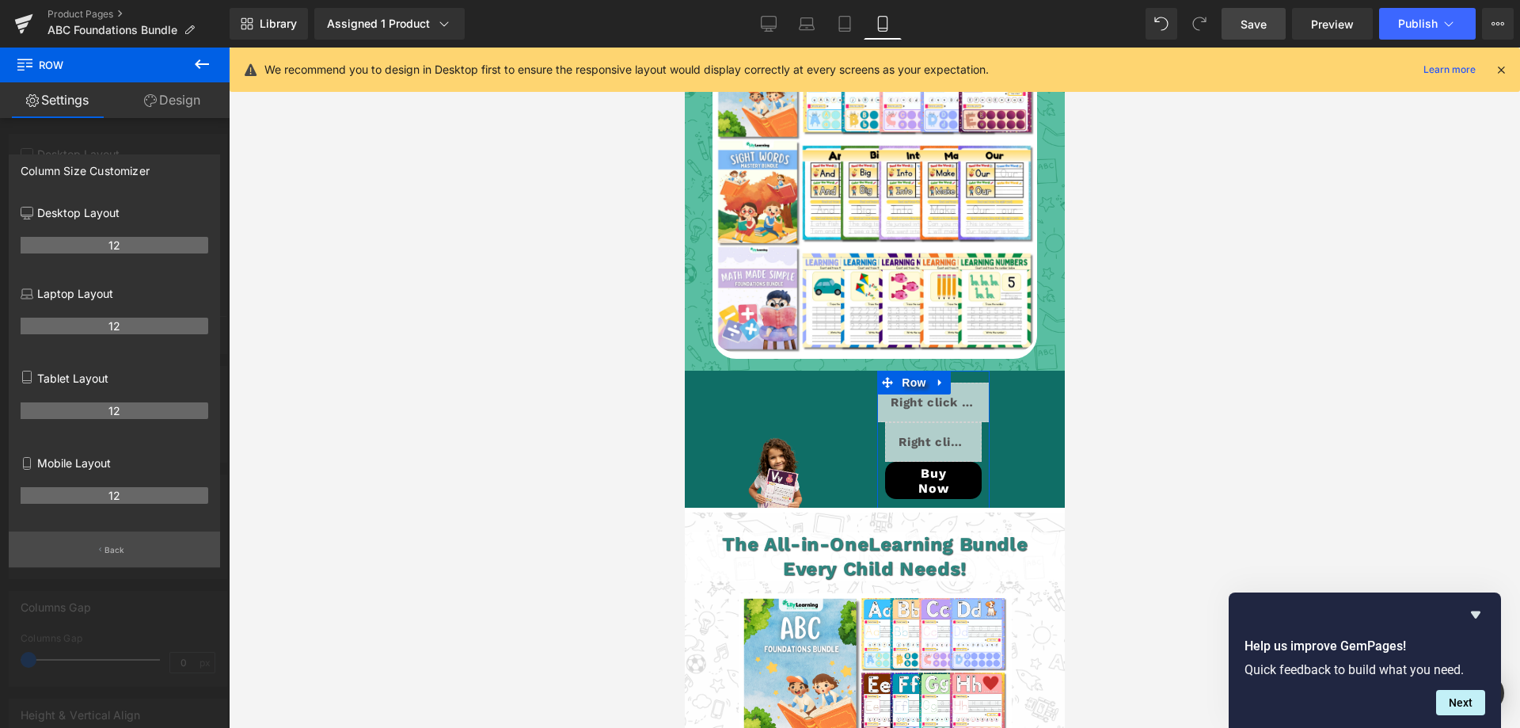
click at [103, 553] on button "Back" at bounding box center [114, 549] width 211 height 36
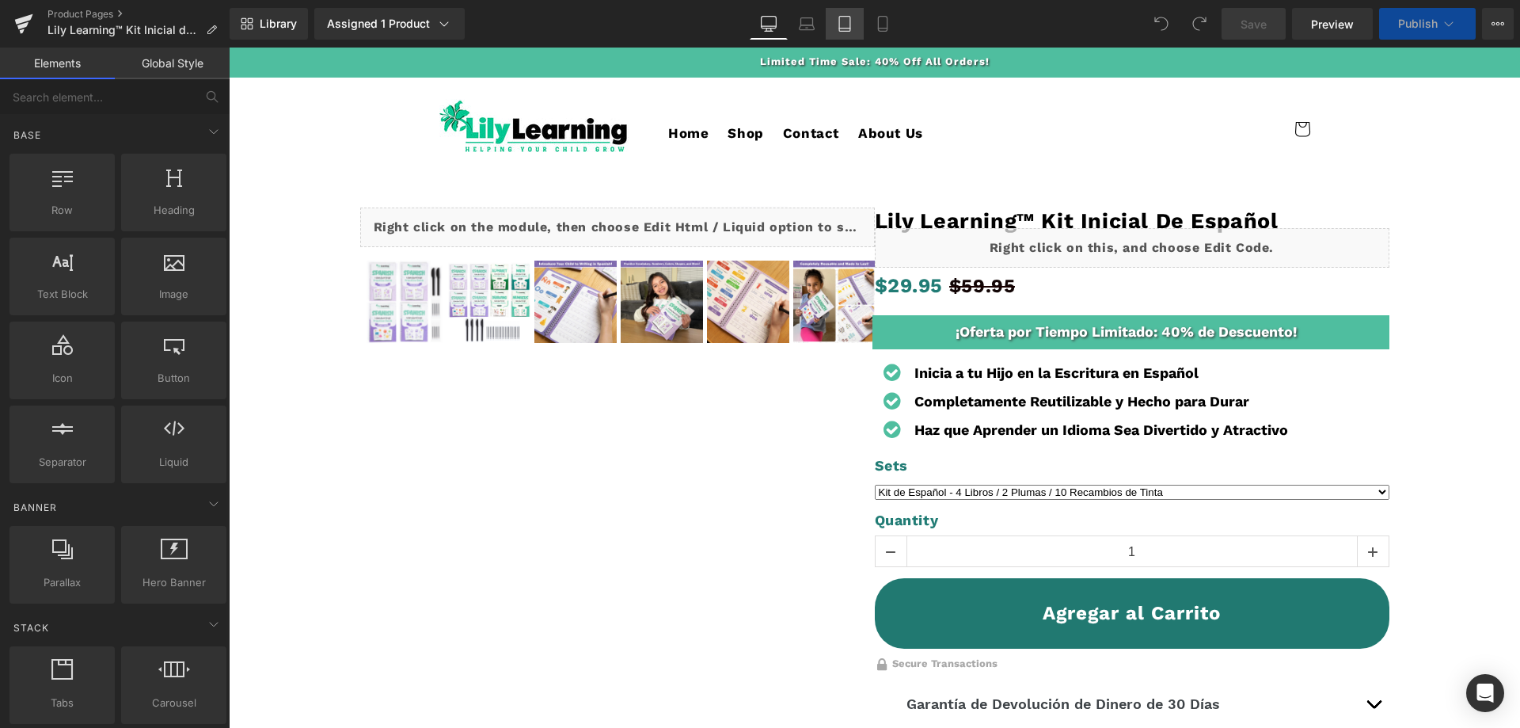
click at [842, 26] on icon at bounding box center [845, 24] width 16 height 16
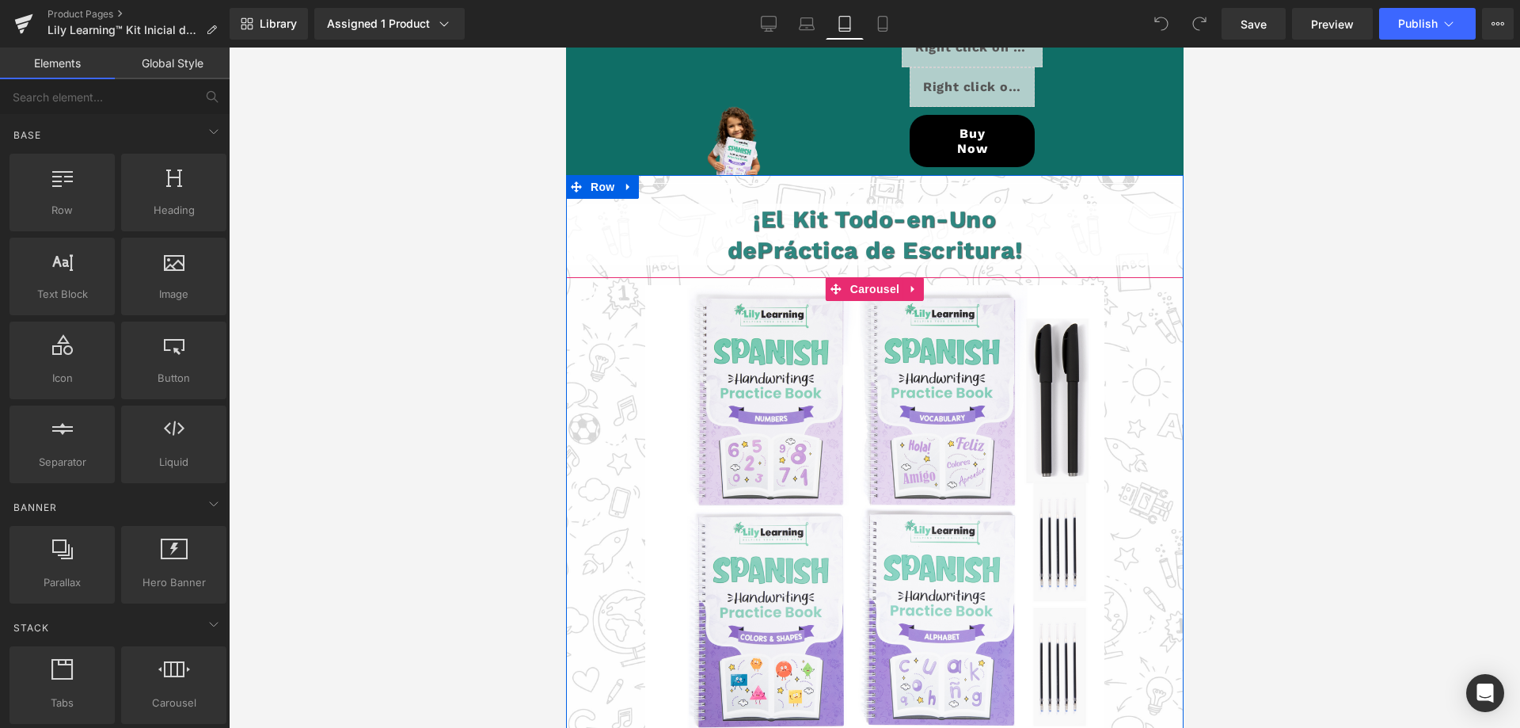
scroll to position [4671, 0]
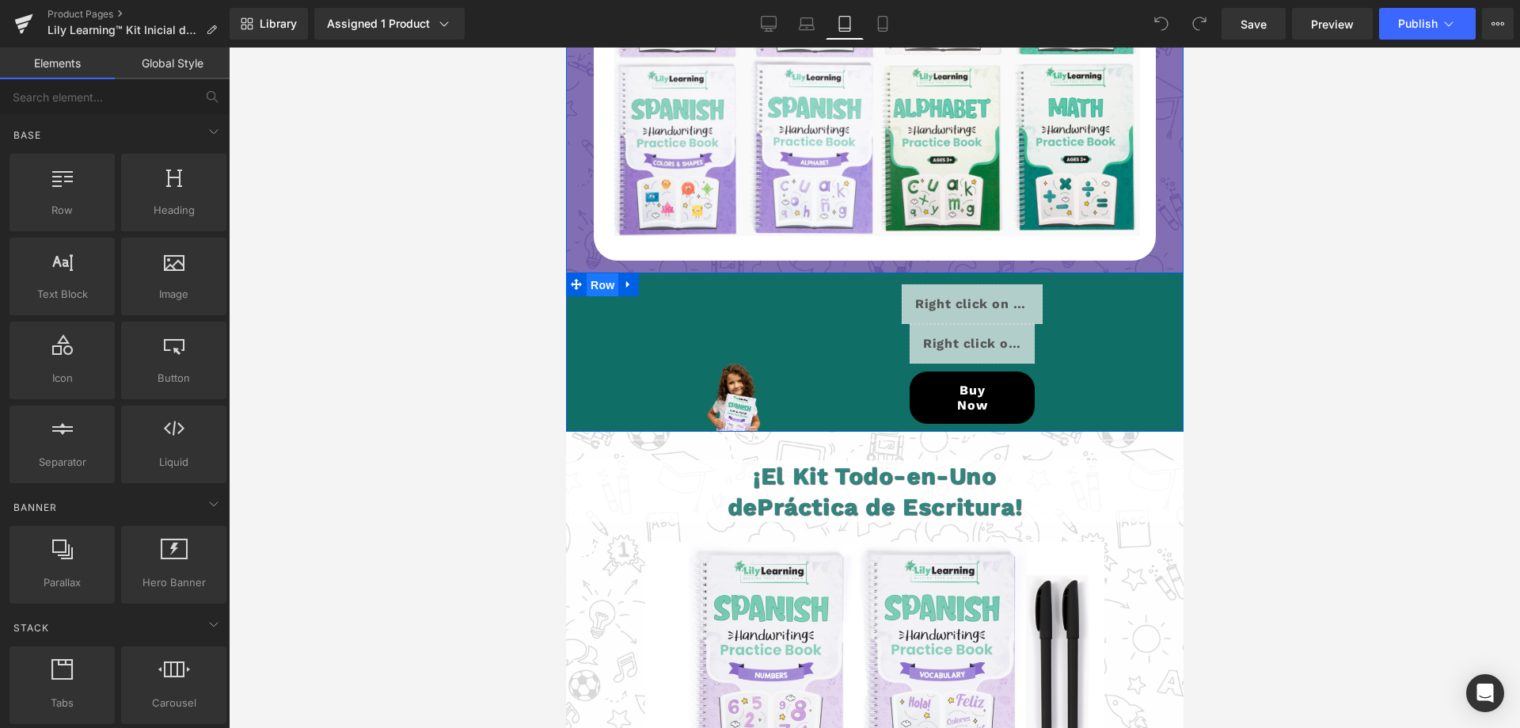
click at [598, 273] on span "Row" at bounding box center [602, 285] width 32 height 24
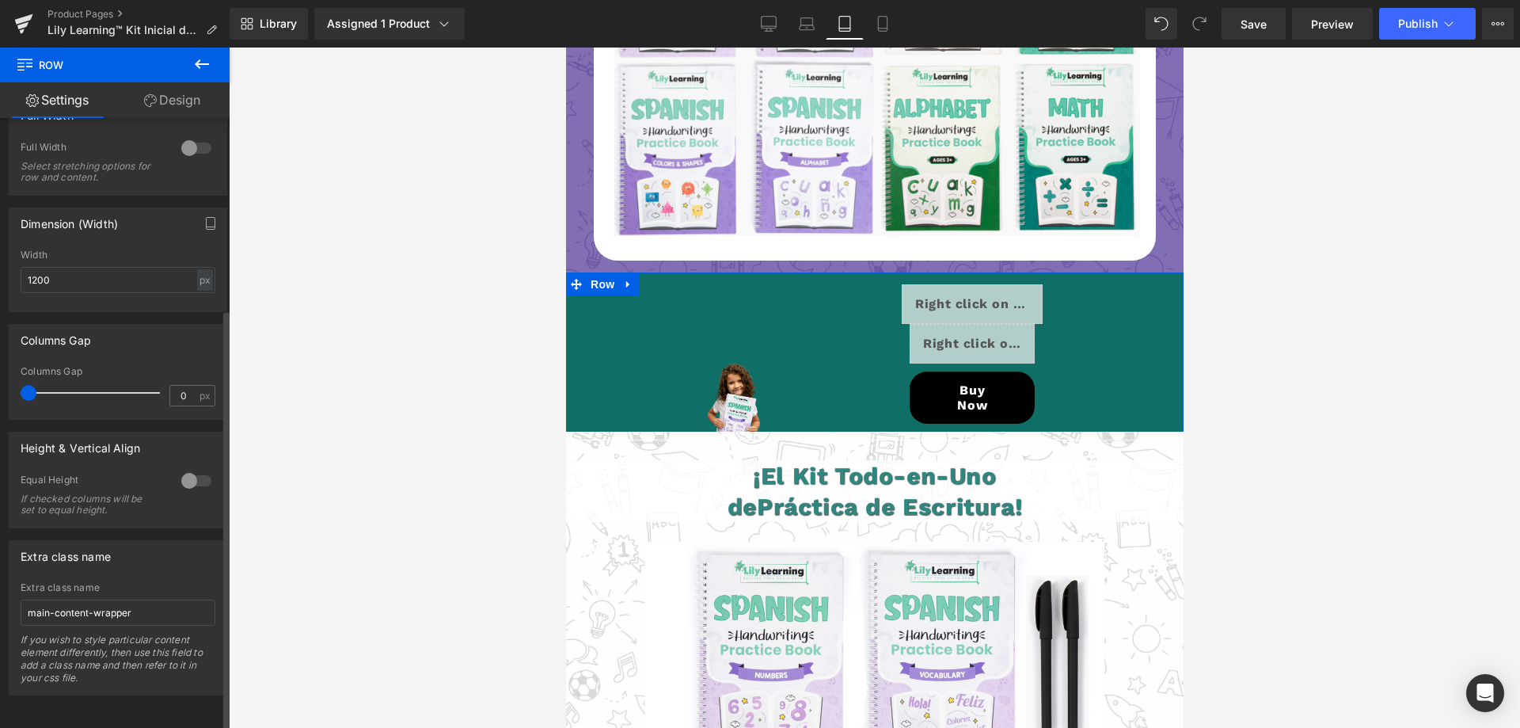
scroll to position [279, 0]
click at [68, 600] on input "main-content-wrapper" at bounding box center [118, 612] width 195 height 26
click at [891, 27] on icon at bounding box center [883, 24] width 16 height 16
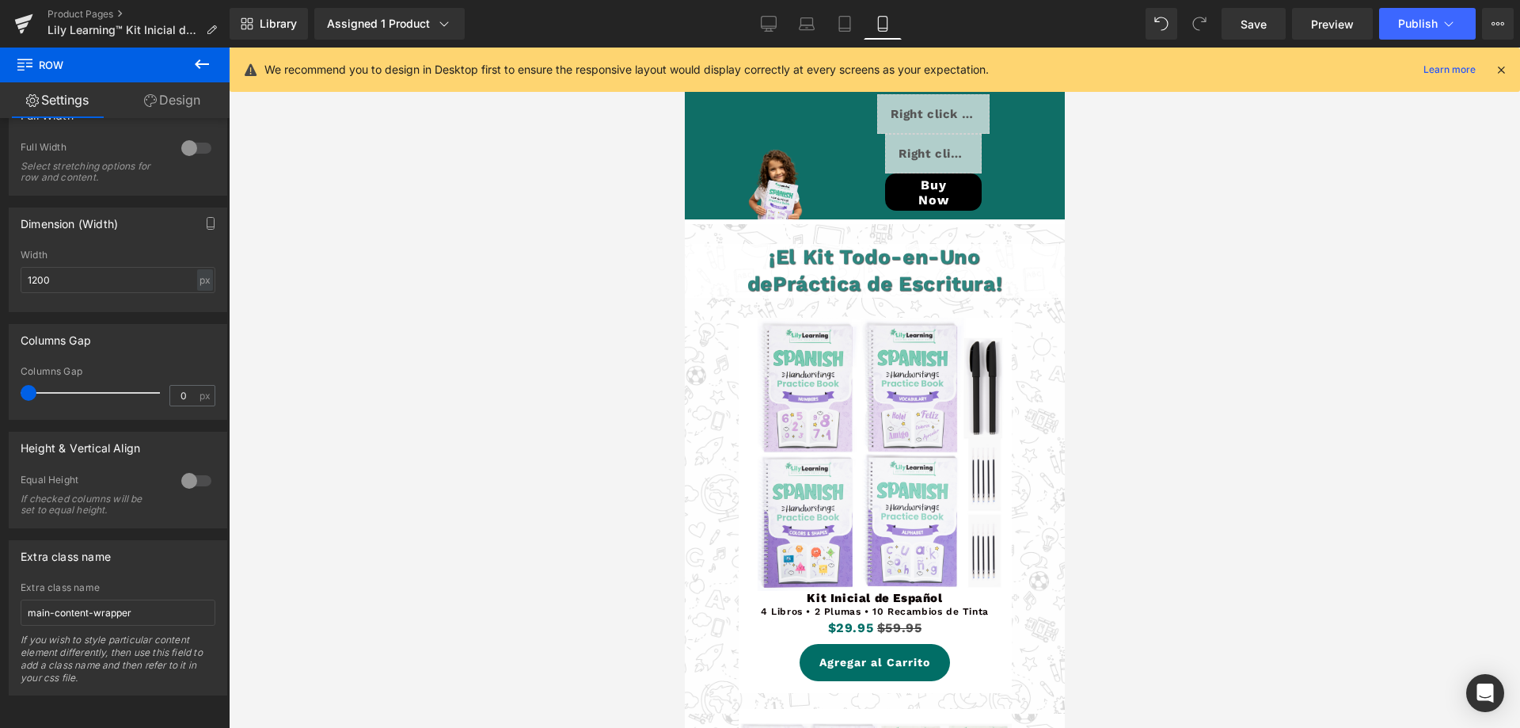
scroll to position [4002, 0]
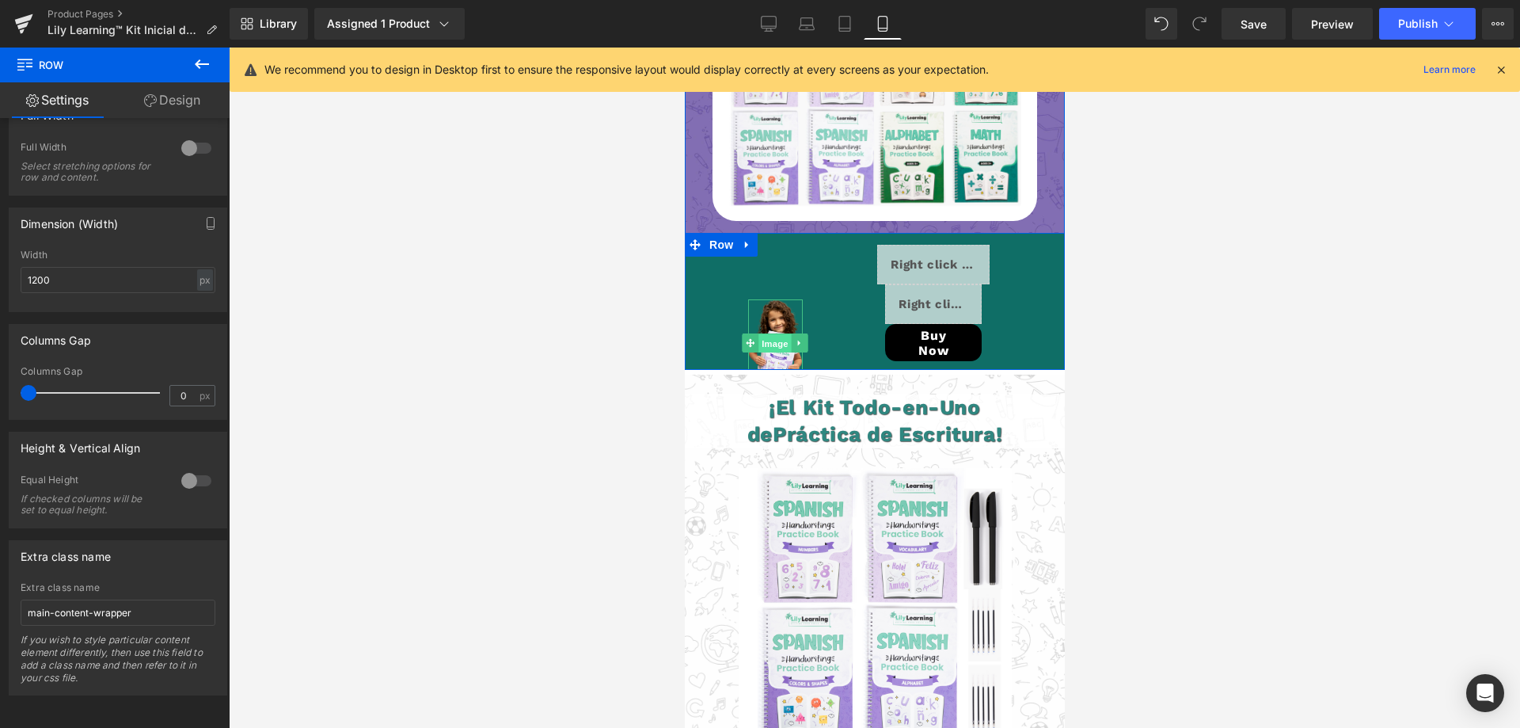
click at [766, 348] on span "Image" at bounding box center [774, 343] width 33 height 19
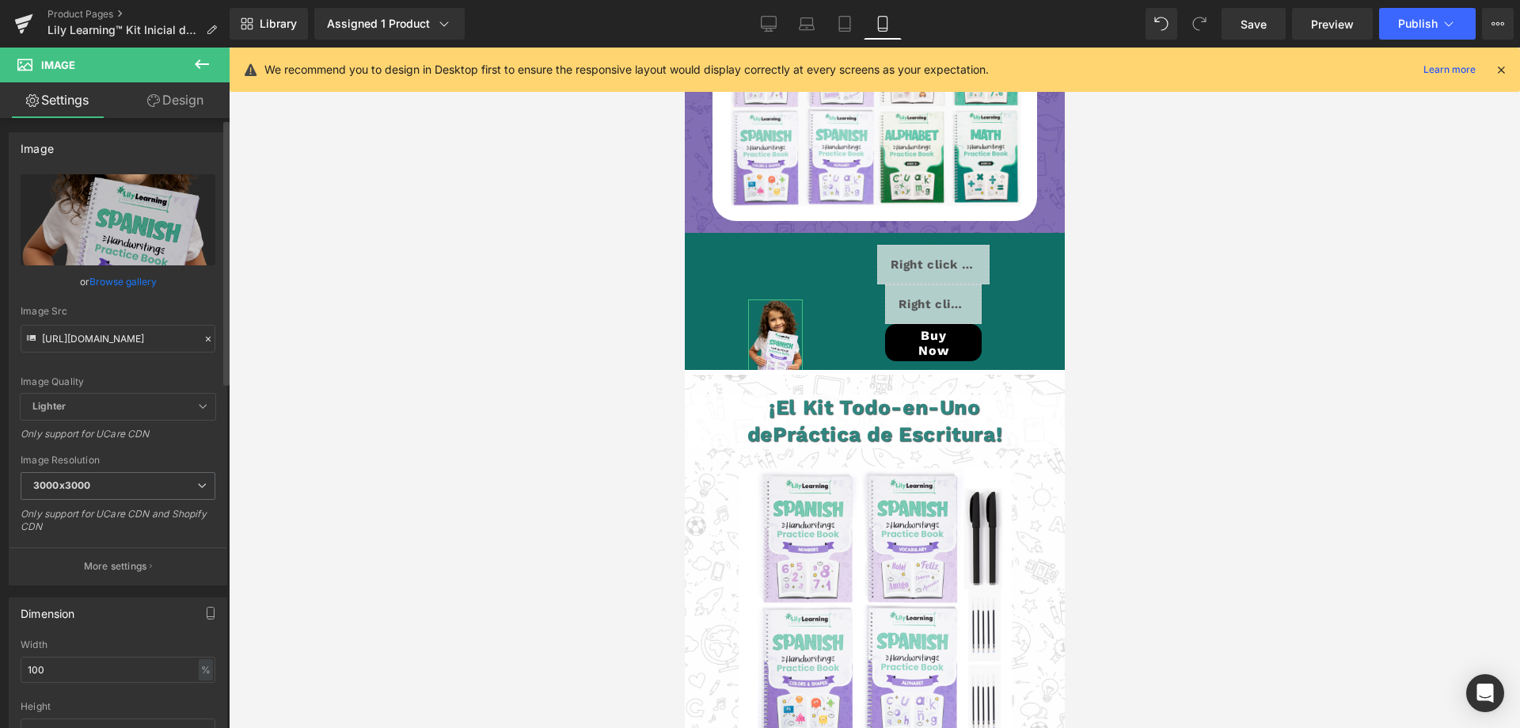
scroll to position [0, 0]
click at [161, 96] on link "Design" at bounding box center [175, 100] width 115 height 36
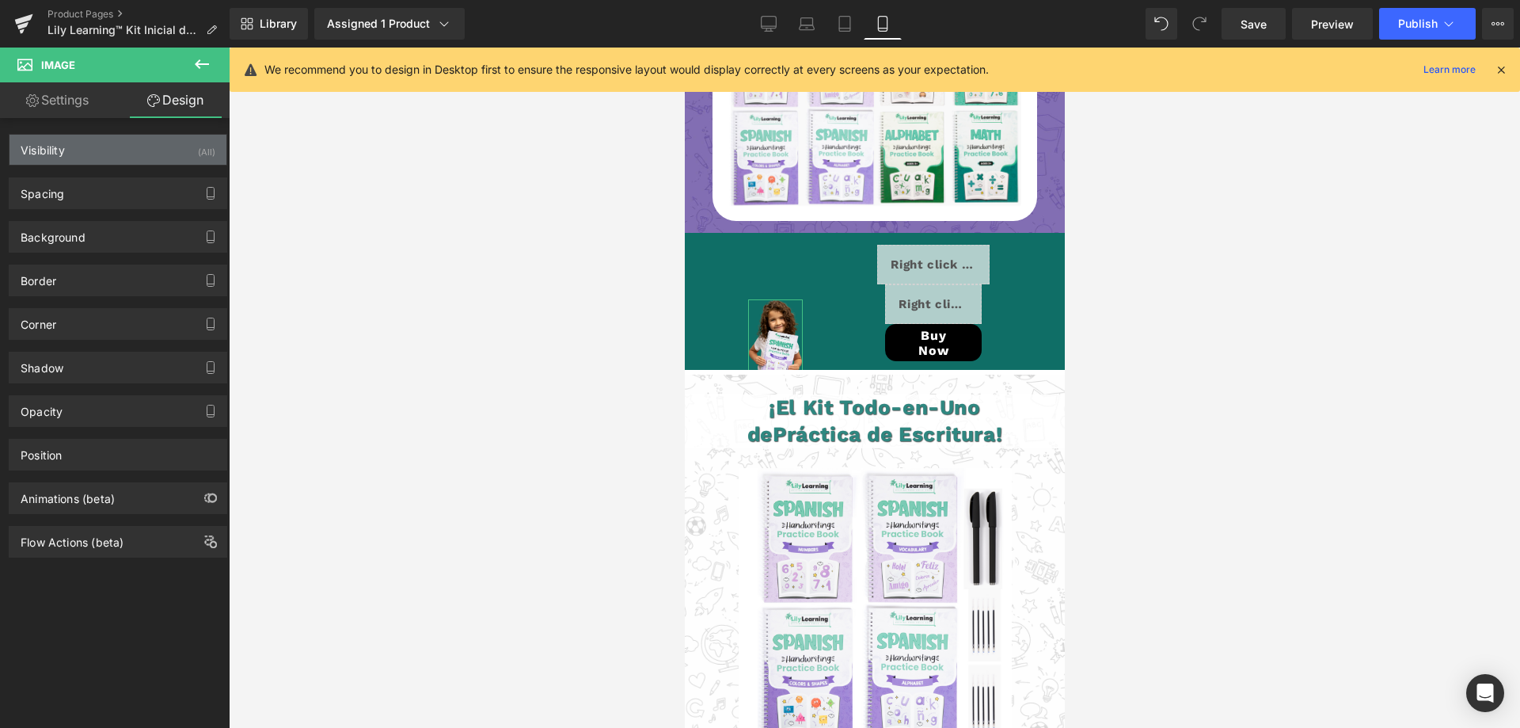
click at [67, 140] on div "Visibility (All)" at bounding box center [117, 150] width 217 height 30
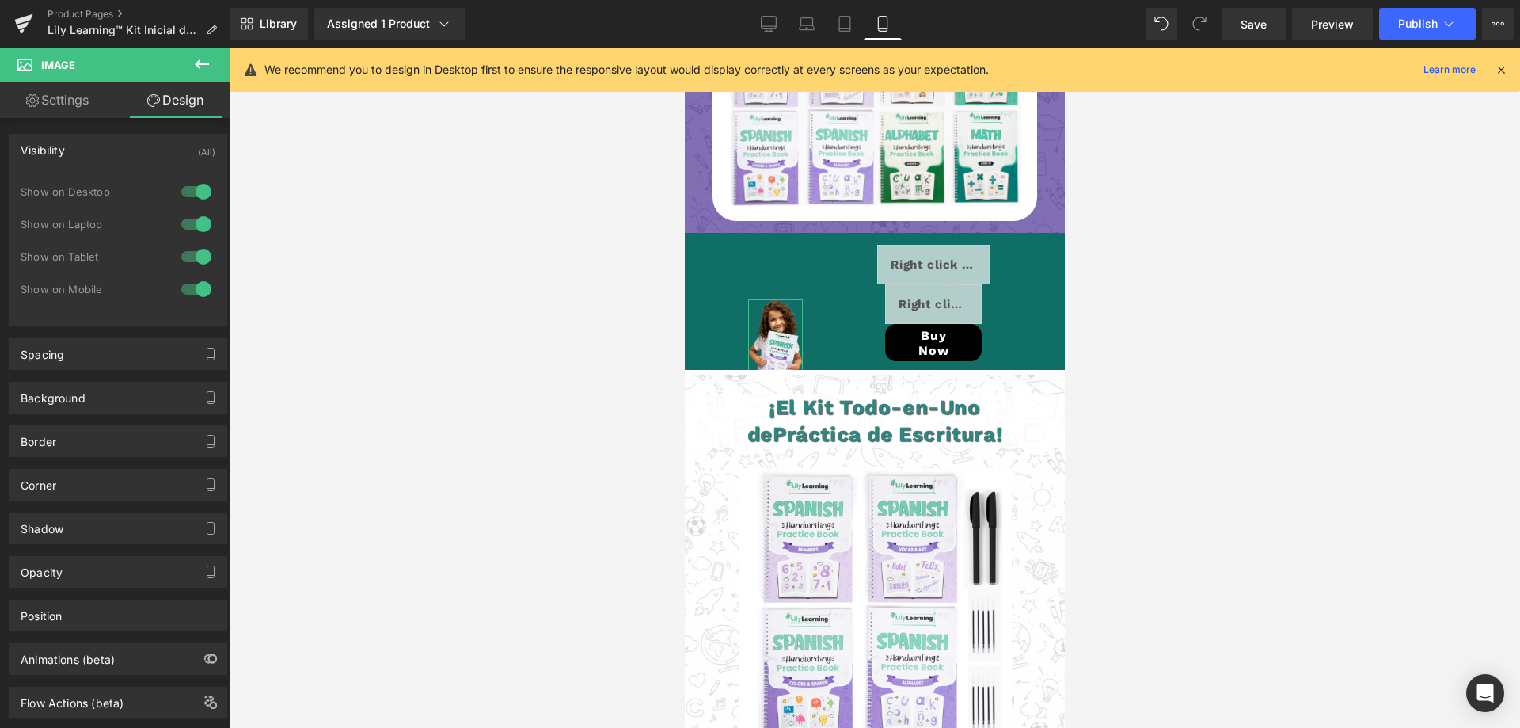
click at [67, 140] on div "Visibility (All)" at bounding box center [117, 150] width 217 height 30
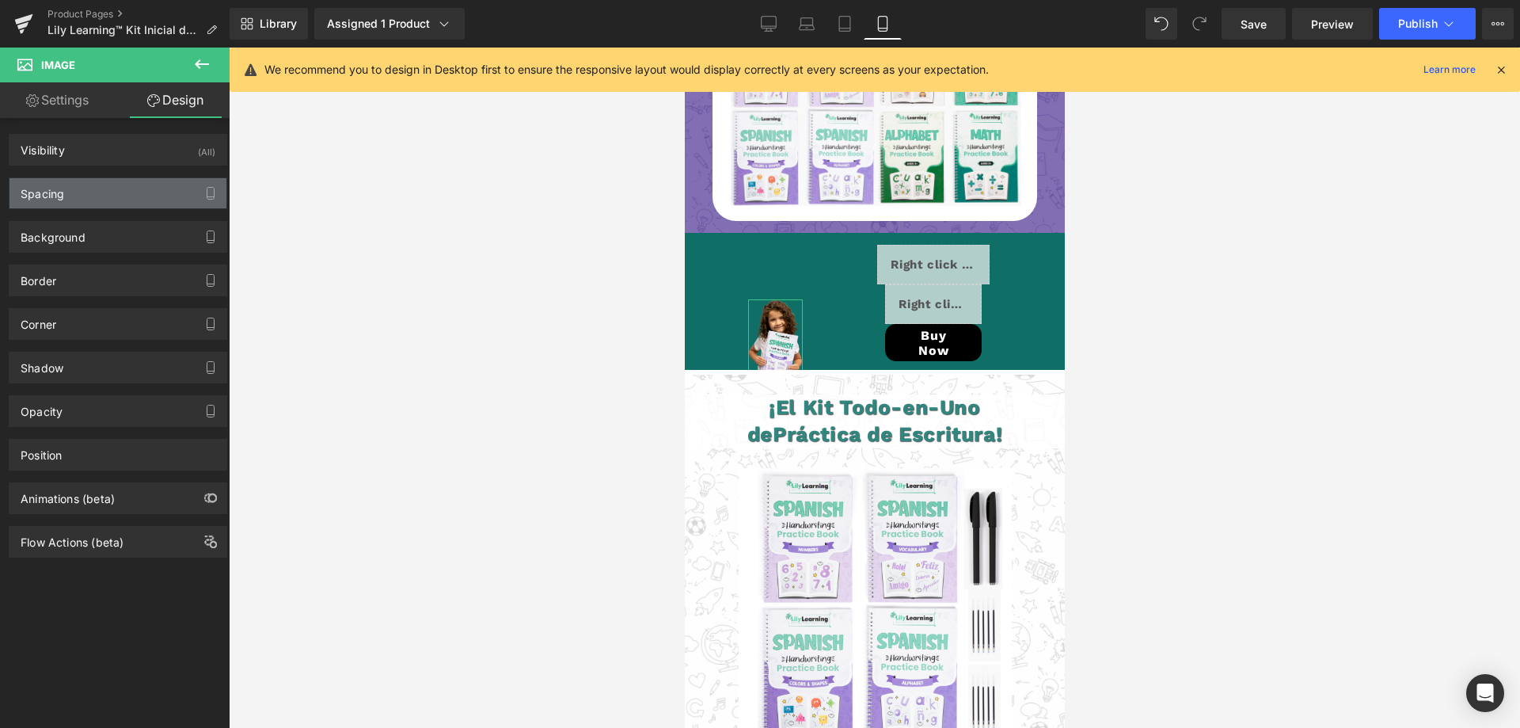
click at [66, 196] on div "Spacing" at bounding box center [117, 193] width 217 height 30
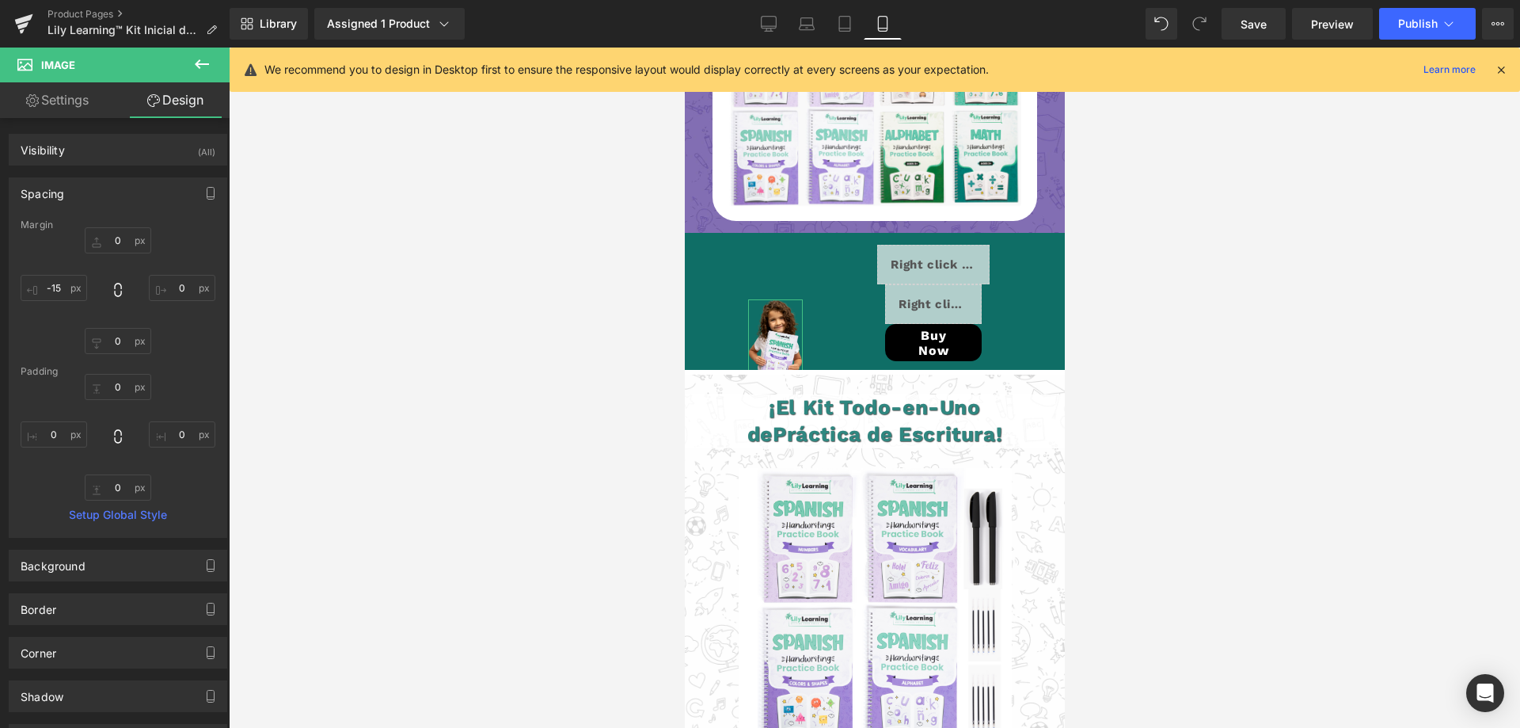
click at [66, 196] on div "Spacing" at bounding box center [117, 193] width 217 height 30
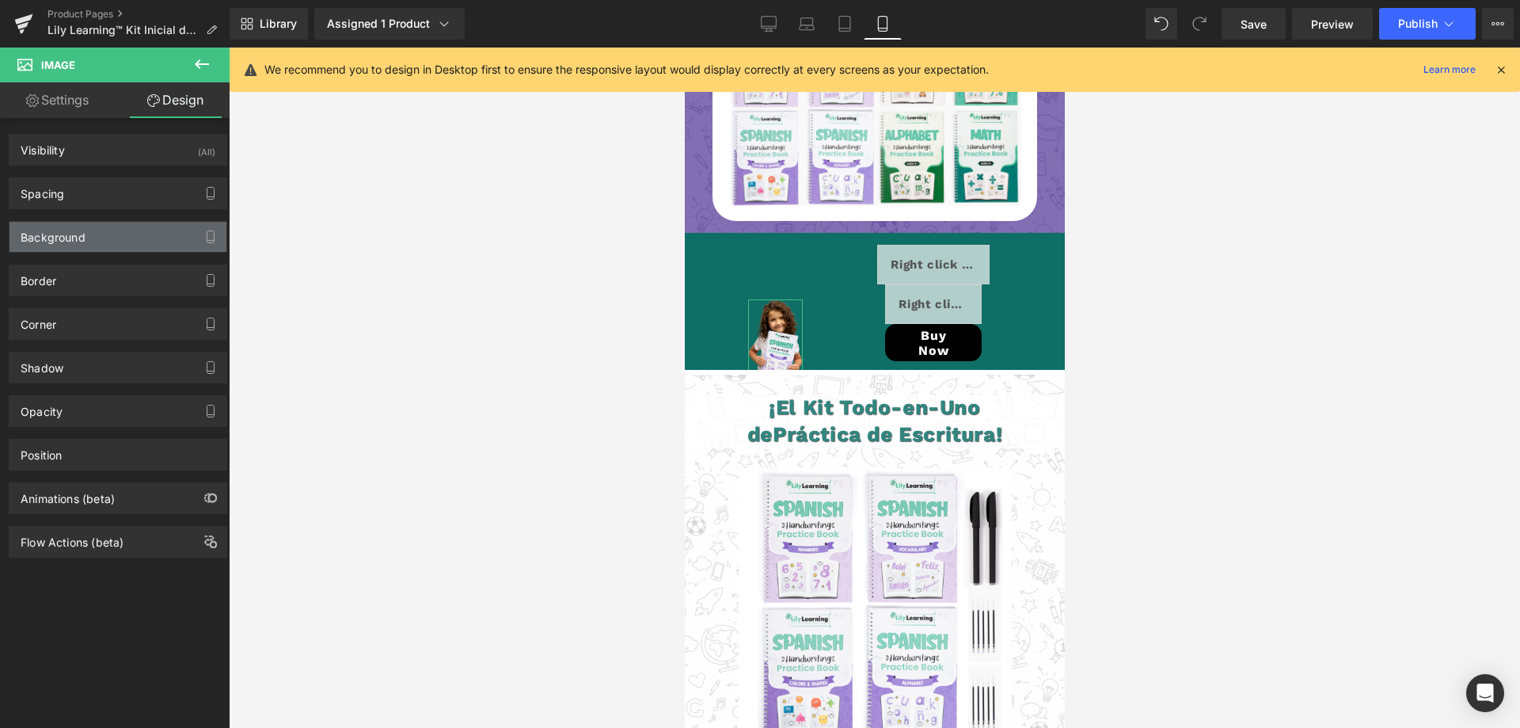
click at [65, 229] on div "Background" at bounding box center [53, 233] width 65 height 22
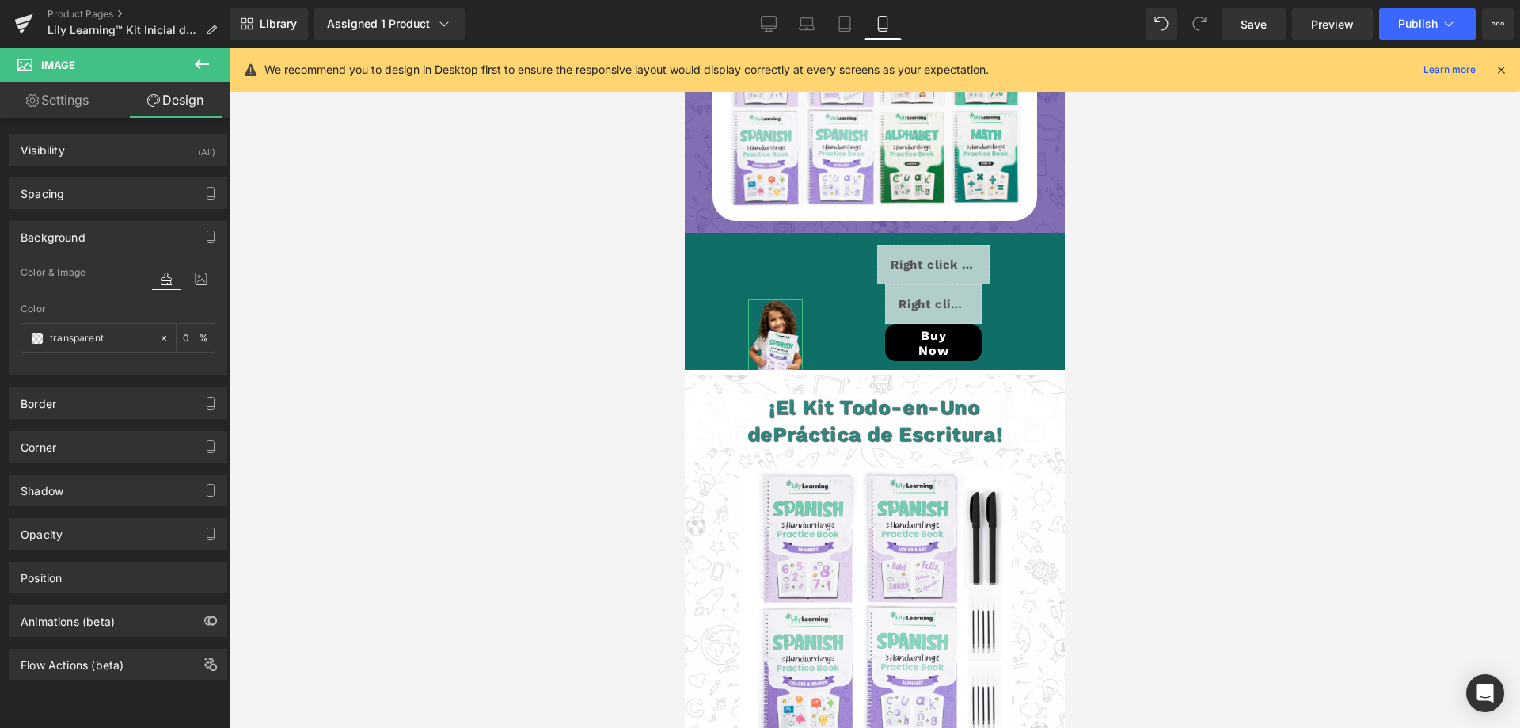
click at [65, 229] on div "Background" at bounding box center [53, 233] width 65 height 22
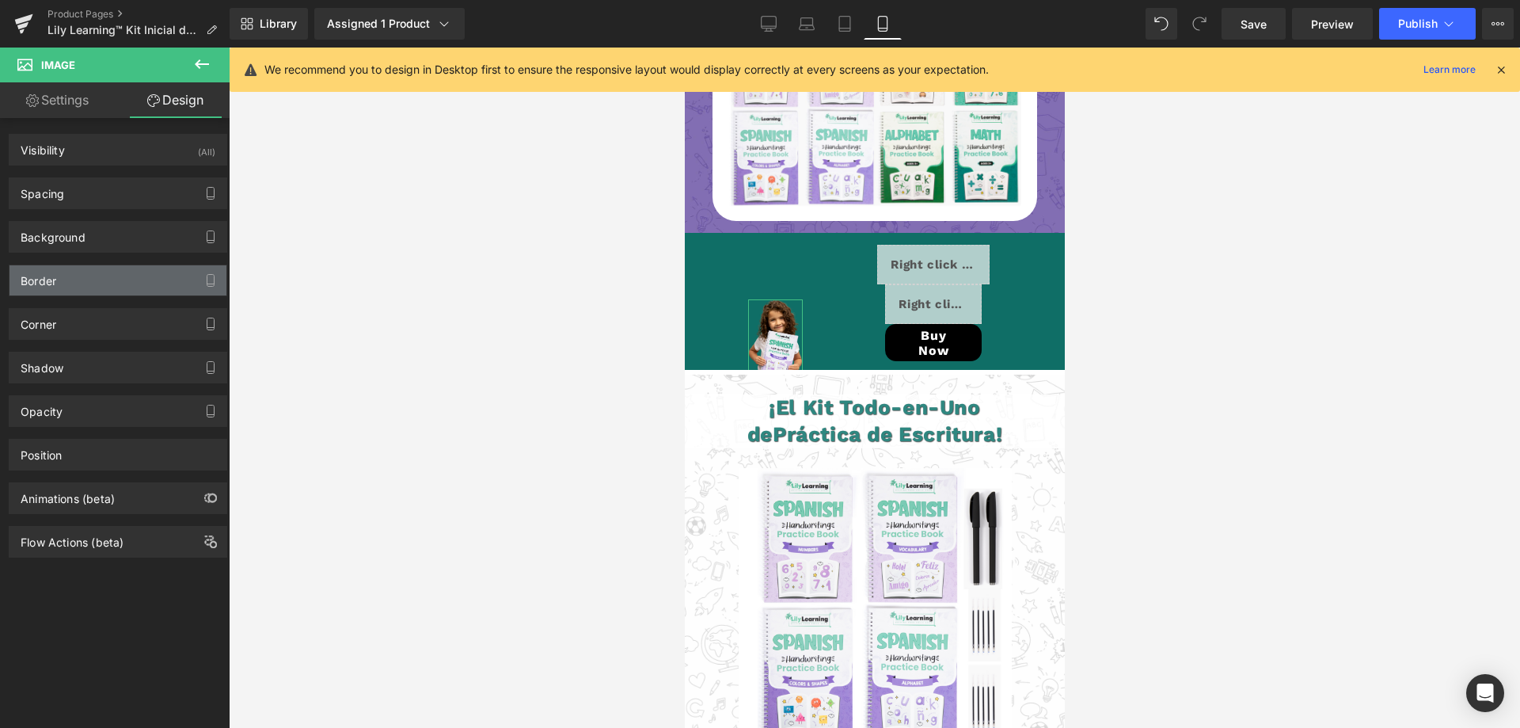
click at [57, 279] on div "Border" at bounding box center [117, 280] width 217 height 30
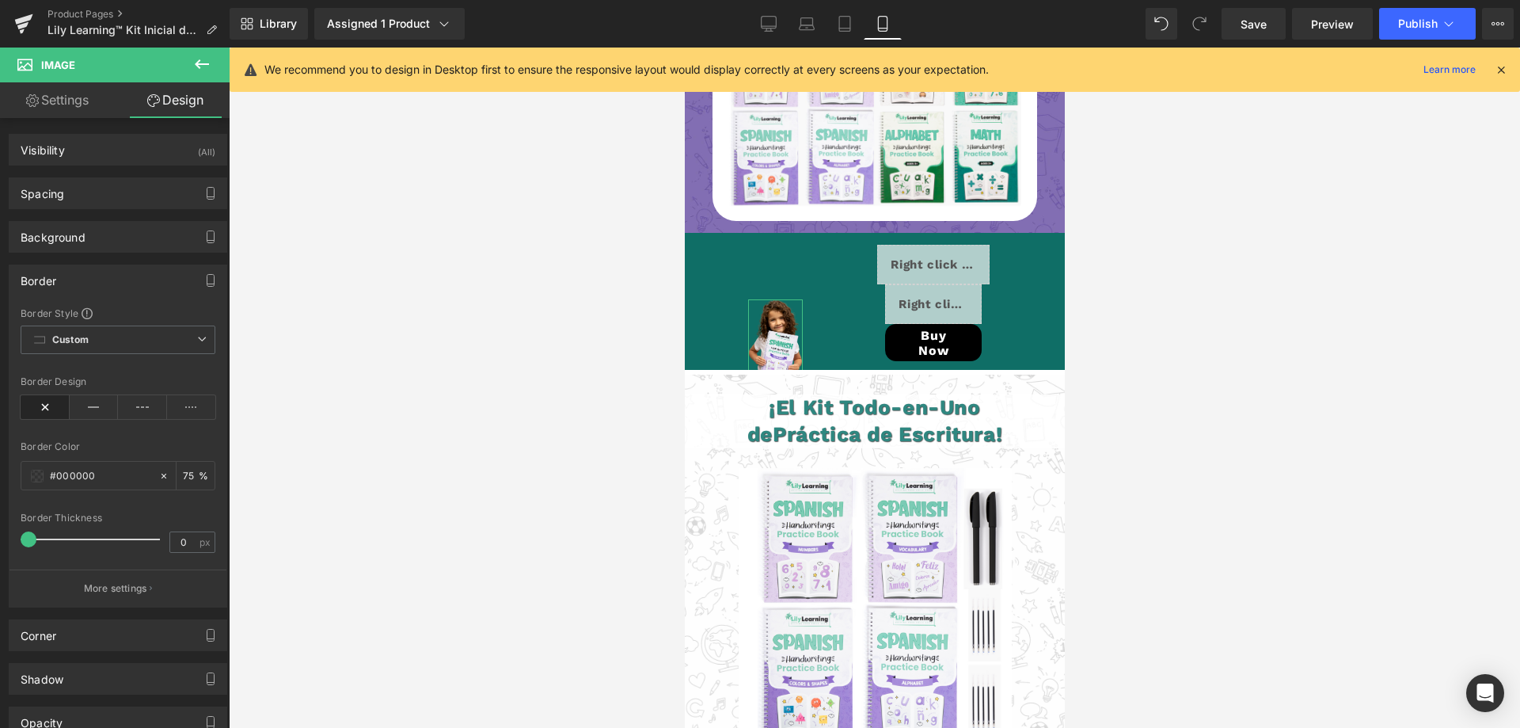
click at [57, 279] on div "Border" at bounding box center [117, 280] width 217 height 30
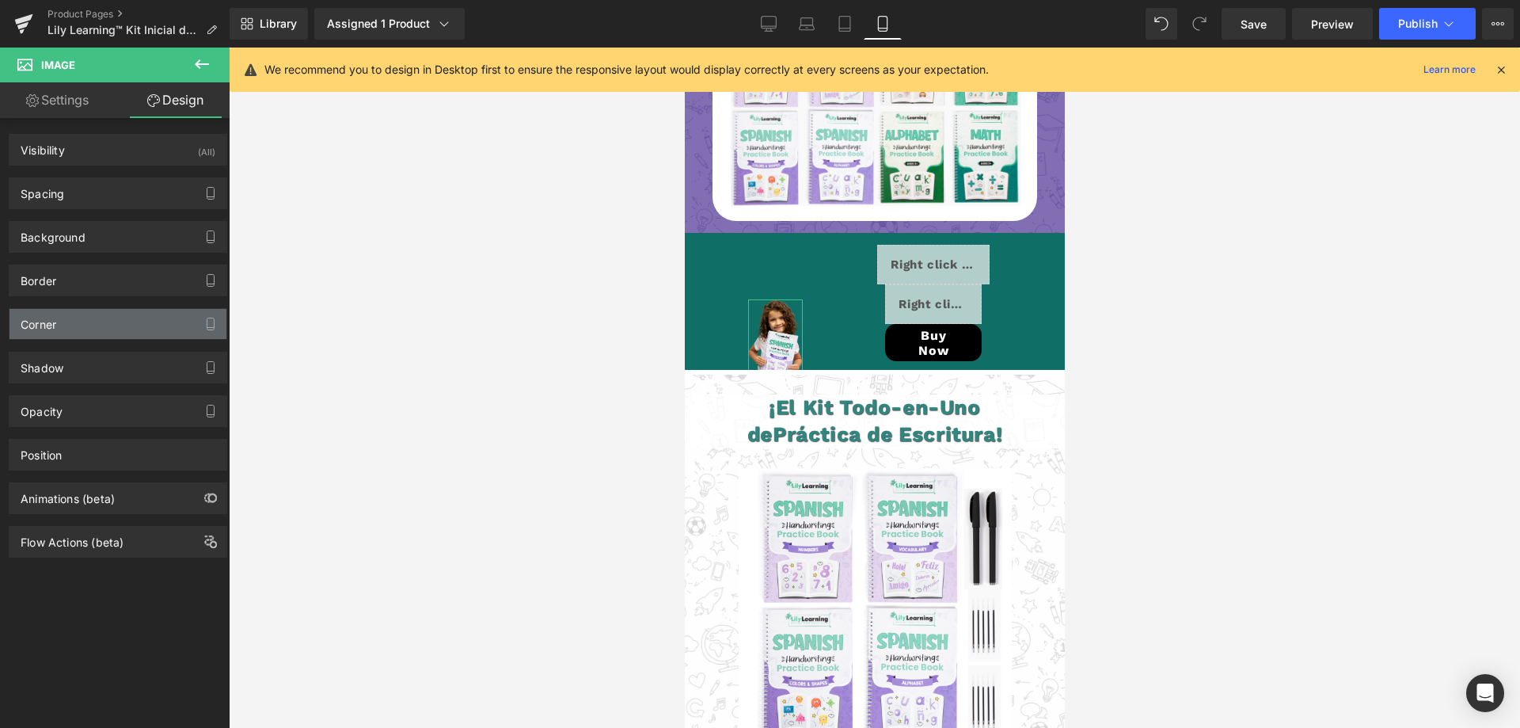
click at [54, 315] on div "Corner" at bounding box center [39, 320] width 36 height 22
click at [72, 327] on div "Corner" at bounding box center [117, 324] width 217 height 30
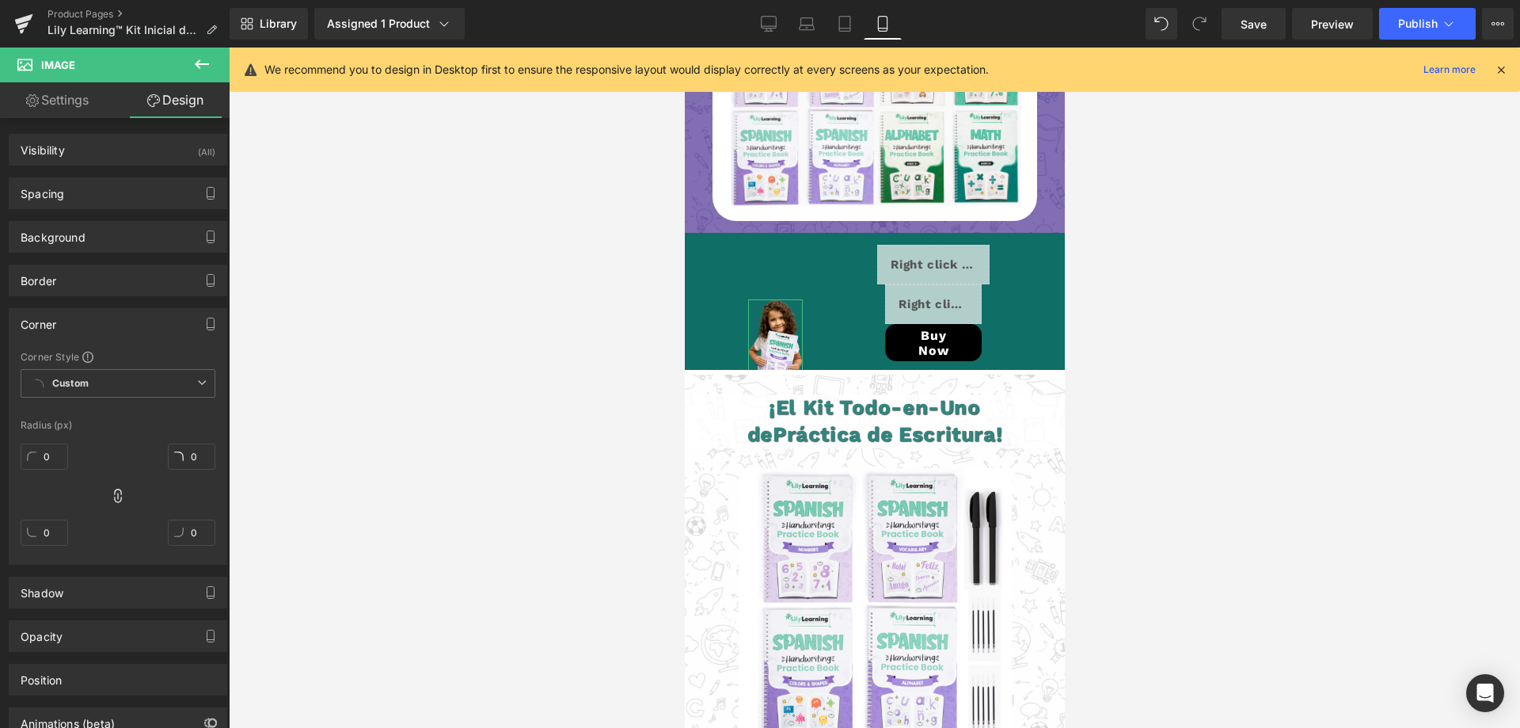
click at [72, 327] on div "Corner" at bounding box center [117, 324] width 217 height 30
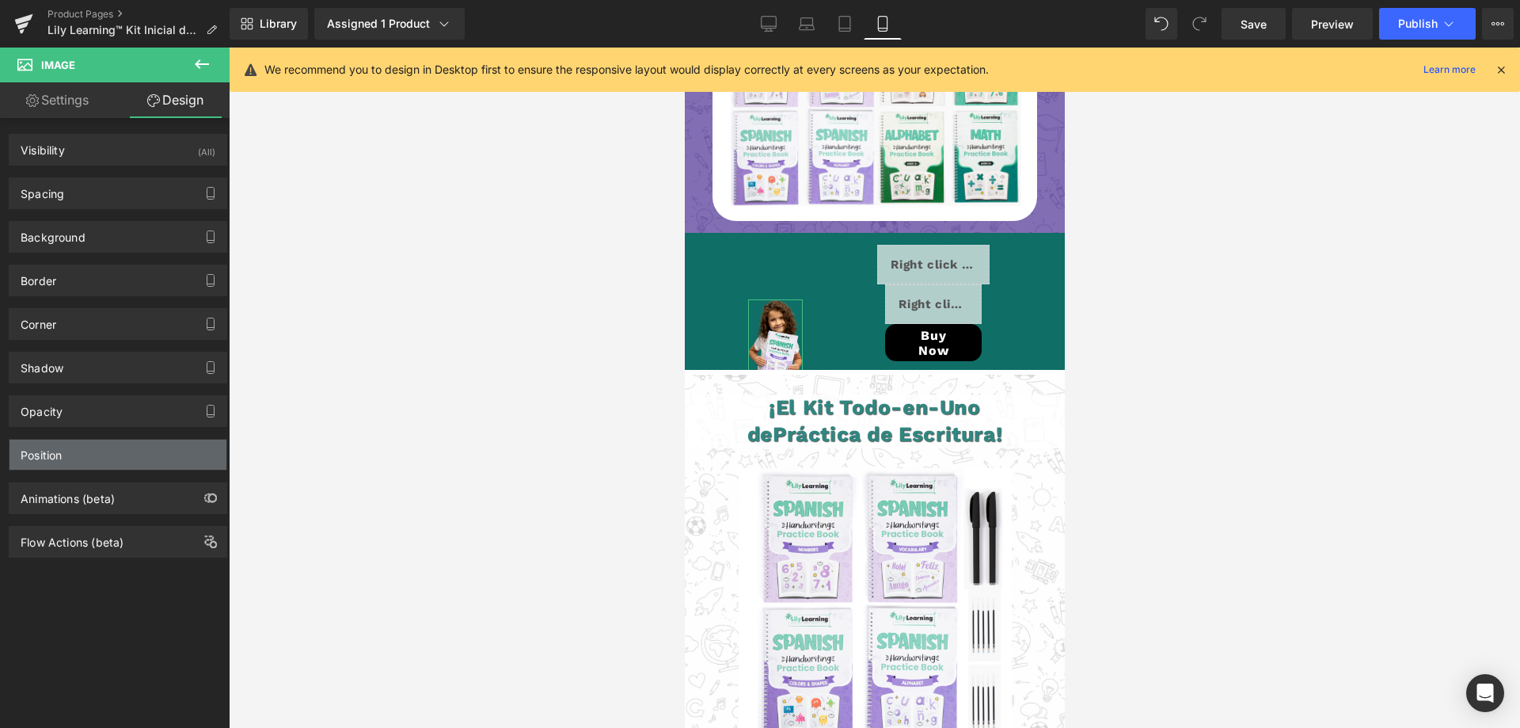
click at [62, 454] on div "Position" at bounding box center [41, 450] width 41 height 22
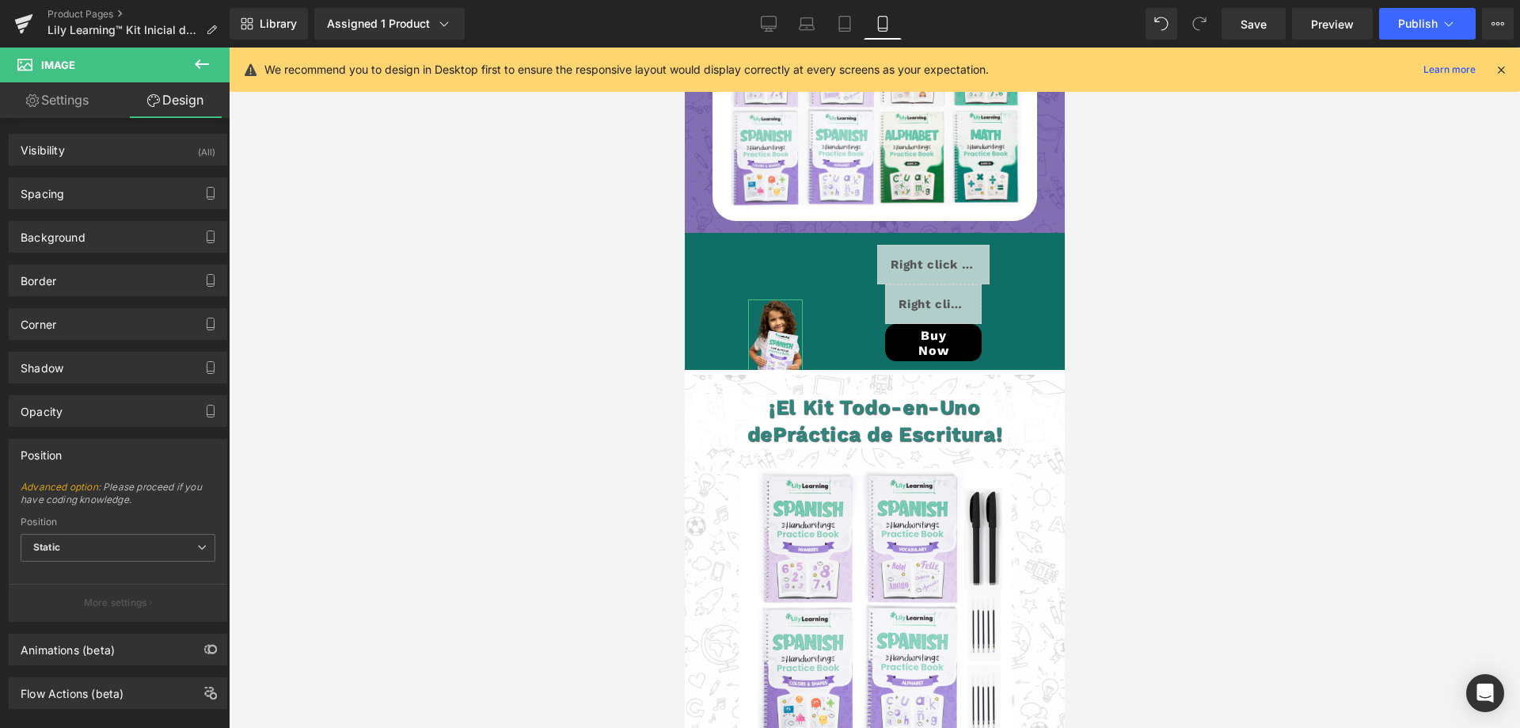
click at [62, 454] on div "Position" at bounding box center [41, 450] width 41 height 22
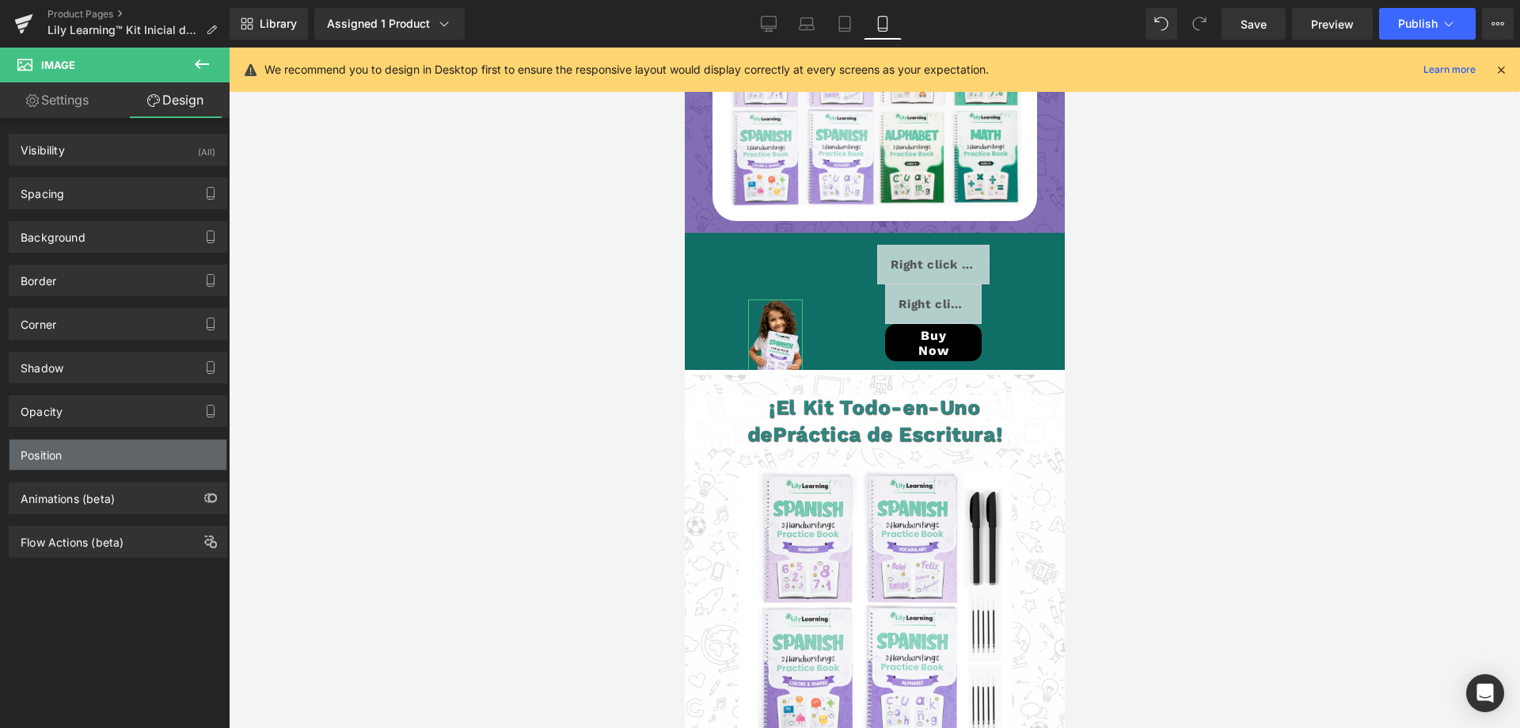
click at [62, 454] on div "Position" at bounding box center [41, 450] width 41 height 22
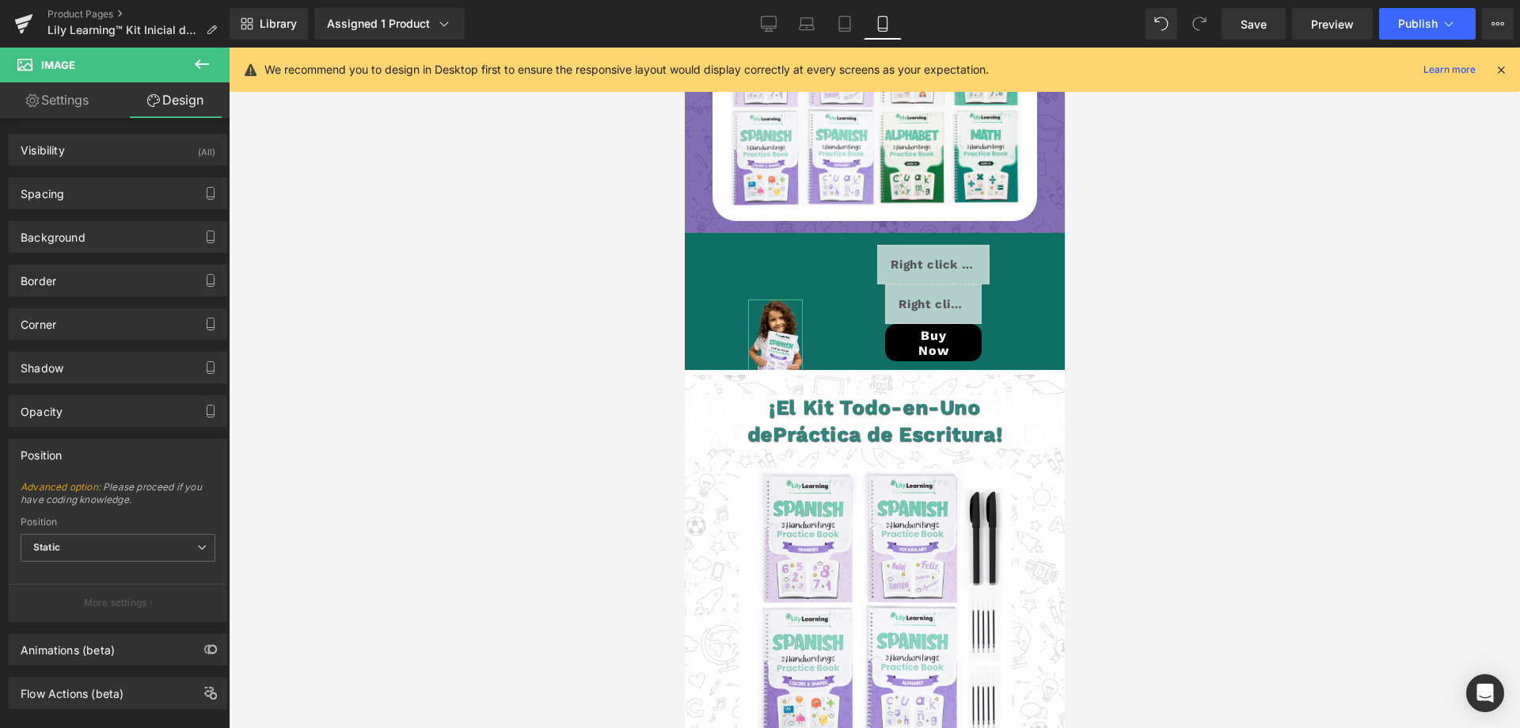
click at [62, 454] on div "Position" at bounding box center [41, 450] width 41 height 22
